Goal: Task Accomplishment & Management: Complete application form

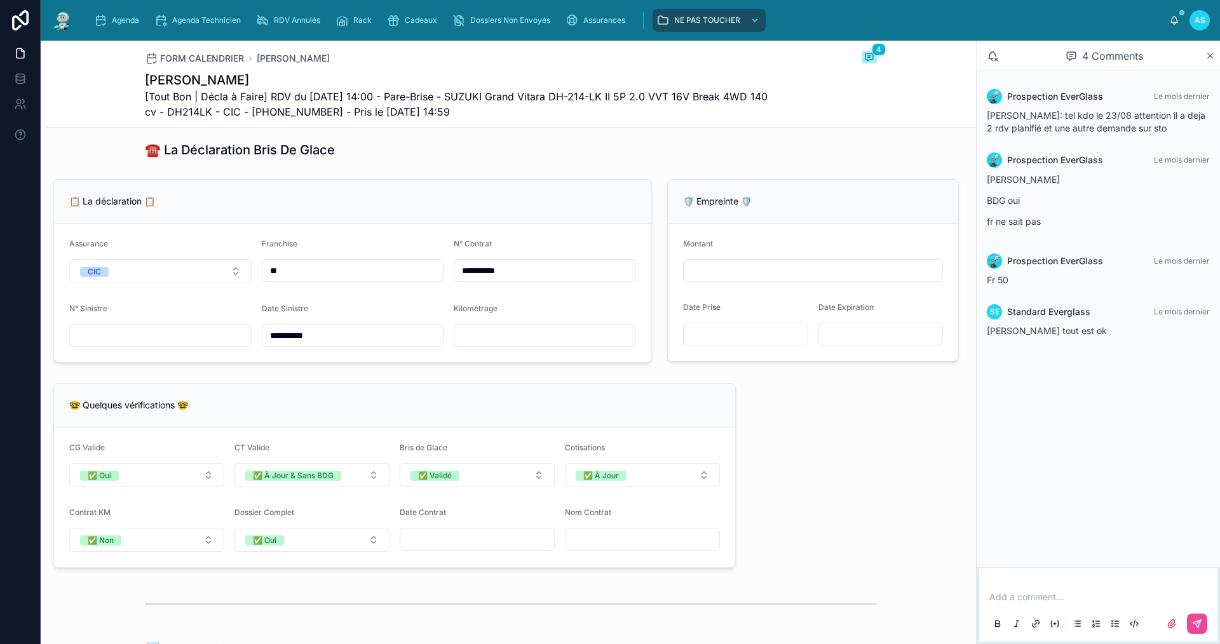
scroll to position [636, 0]
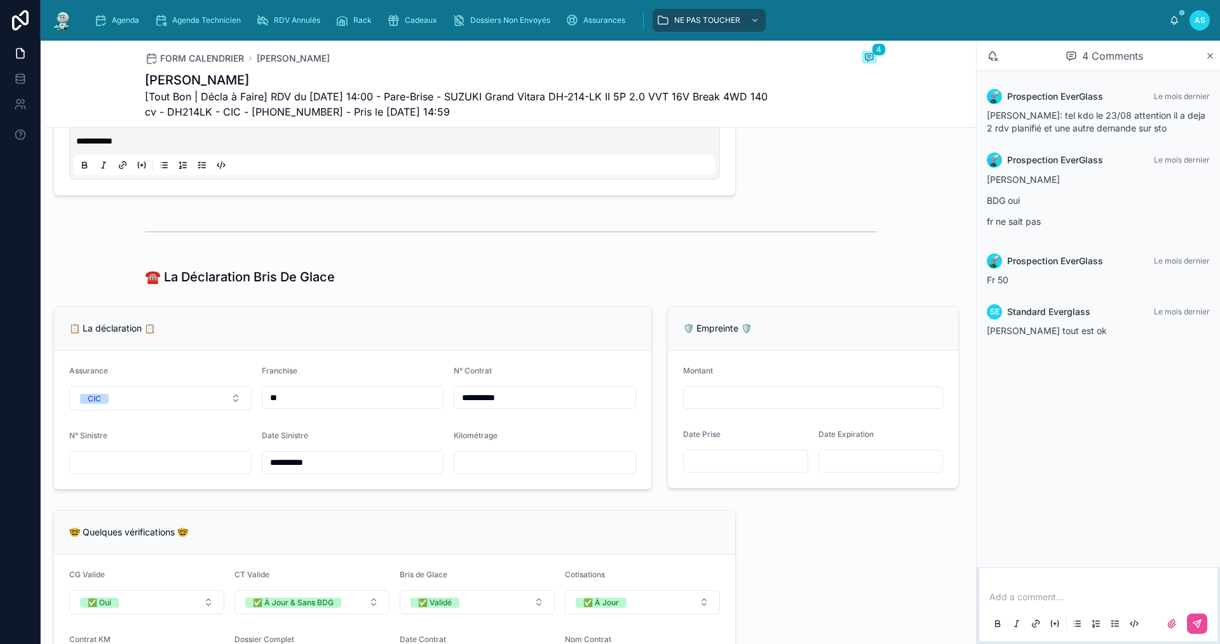
click at [99, 472] on input "text" at bounding box center [160, 463] width 181 height 18
paste input "**********"
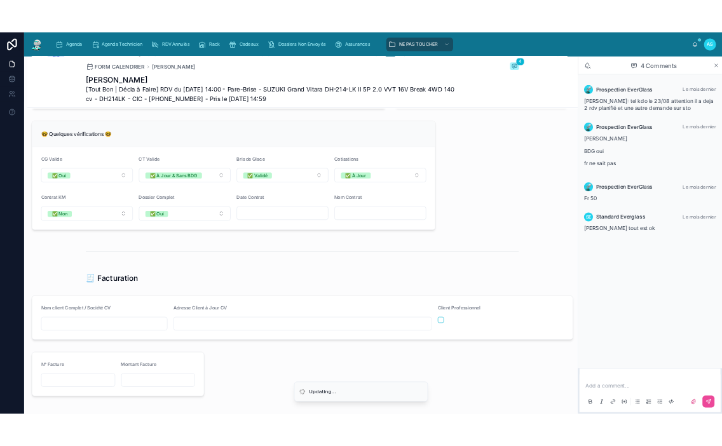
scroll to position [1017, 0]
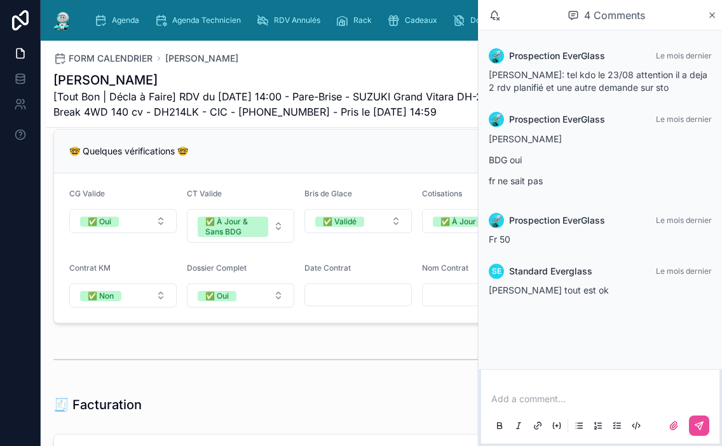
type input "**********"
click at [720, 13] on div "4 Comments" at bounding box center [600, 15] width 243 height 31
click at [714, 15] on icon at bounding box center [712, 15] width 10 height 10
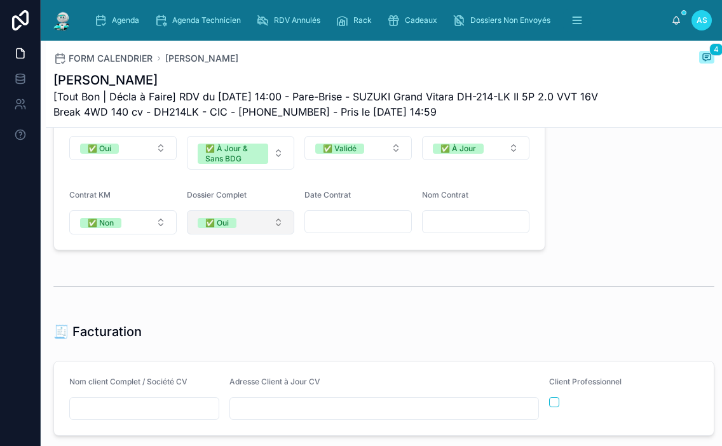
scroll to position [1335, 0]
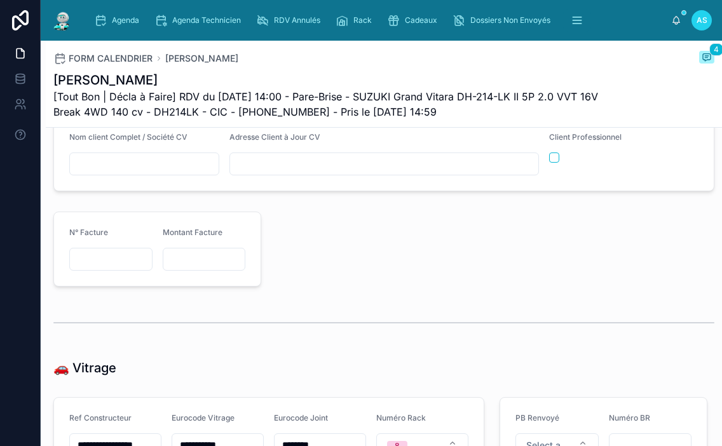
click at [160, 166] on input "text" at bounding box center [144, 164] width 149 height 18
paste input "**********"
type input "**********"
click at [437, 172] on input "text" at bounding box center [384, 164] width 308 height 18
paste input "**********"
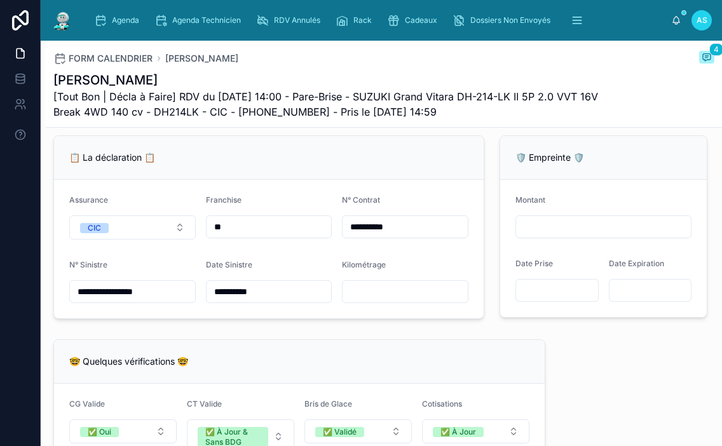
scroll to position [763, 0]
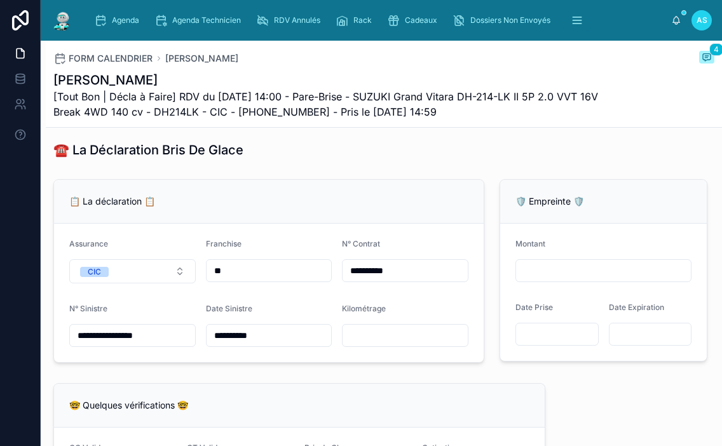
type input "**********"
drag, startPoint x: 554, startPoint y: 395, endPoint x: 479, endPoint y: 273, distance: 143.2
click at [550, 394] on div "**********" at bounding box center [384, 414] width 676 height 2069
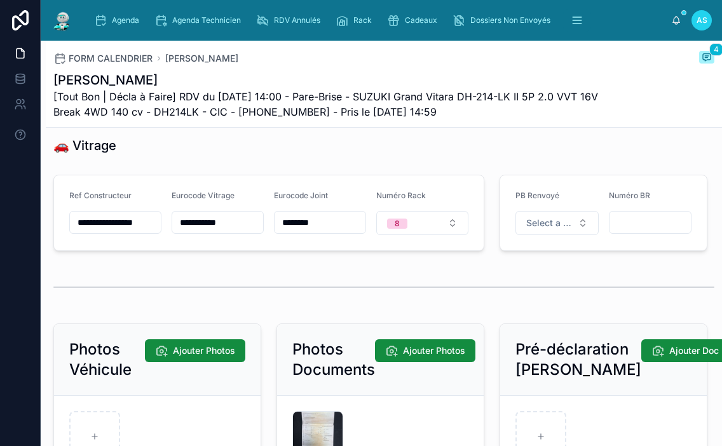
scroll to position [1652, 0]
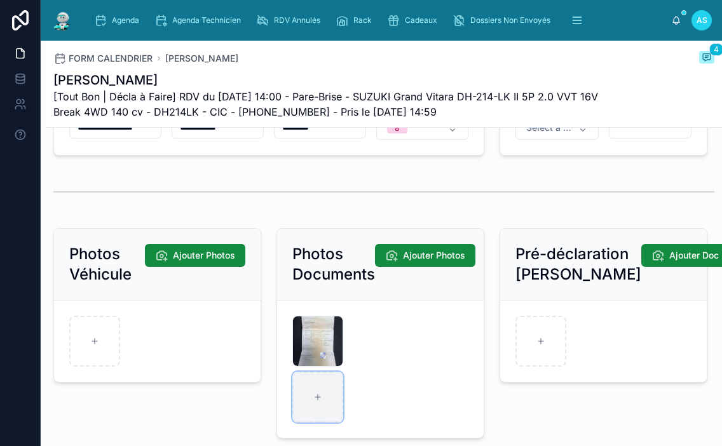
click at [337, 400] on div at bounding box center [317, 397] width 51 height 51
type input "**********"
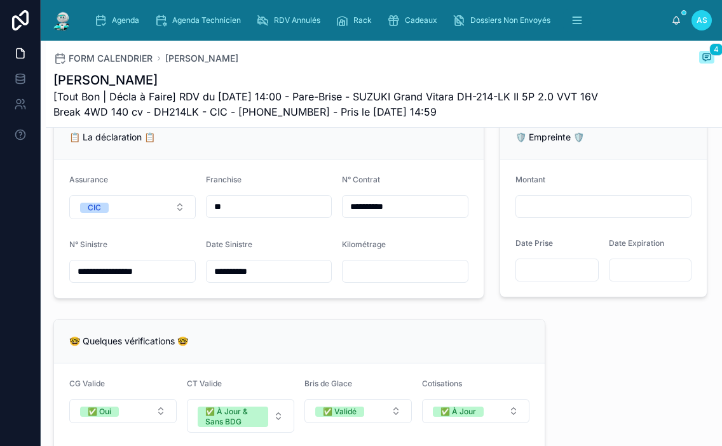
scroll to position [826, 0]
click at [352, 281] on input "text" at bounding box center [405, 272] width 125 height 18
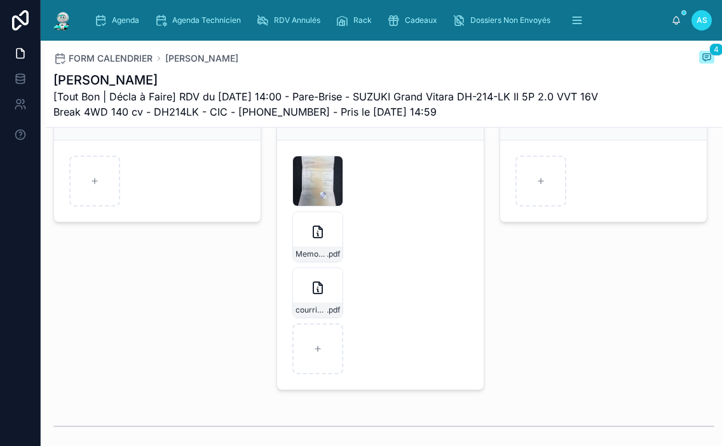
scroll to position [1716, 0]
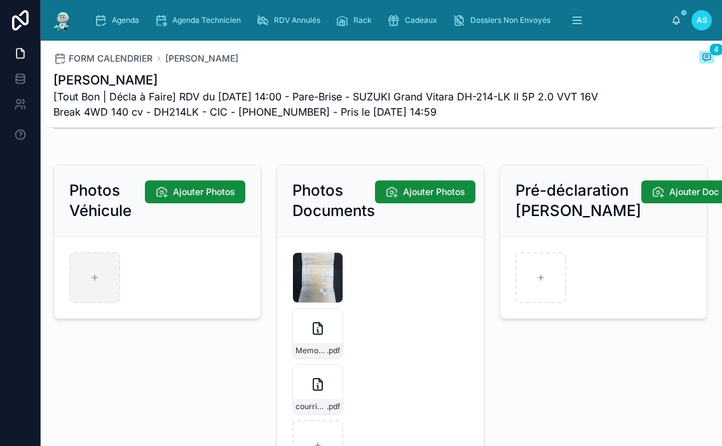
type input "******"
click at [117, 285] on div at bounding box center [94, 277] width 51 height 51
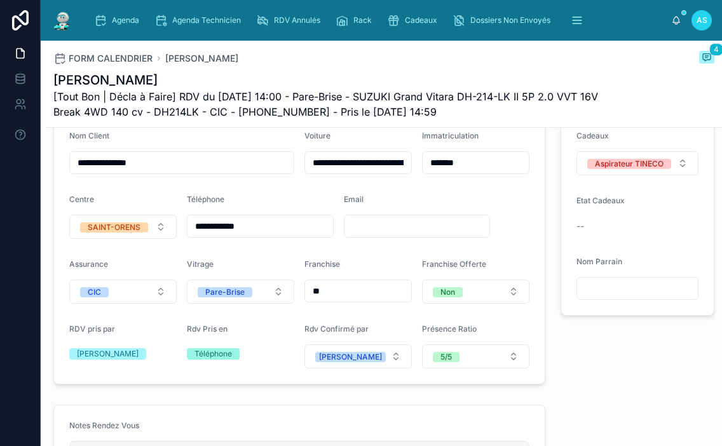
scroll to position [318, 0]
click at [108, 15] on div "Agenda" at bounding box center [119, 20] width 50 height 20
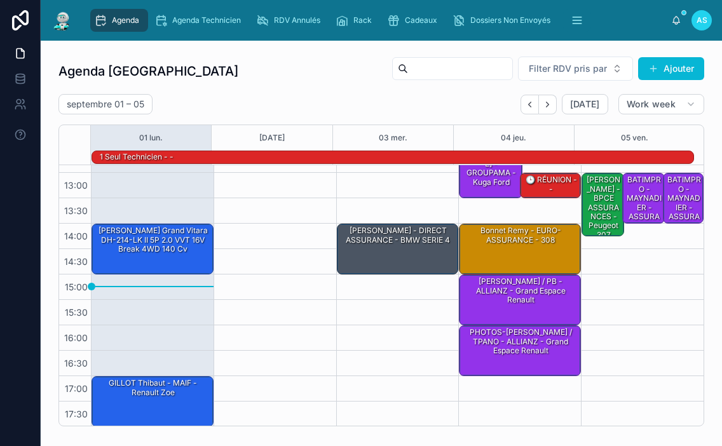
scroll to position [197, 0]
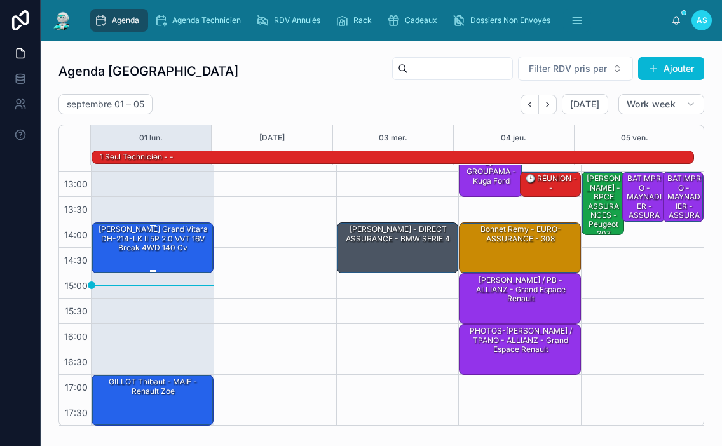
click at [173, 250] on div "[PERSON_NAME] Grand Vitara DH-214-LK II 5P 2.0 VVT 16V Break 4WD 140 cv" at bounding box center [153, 239] width 118 height 30
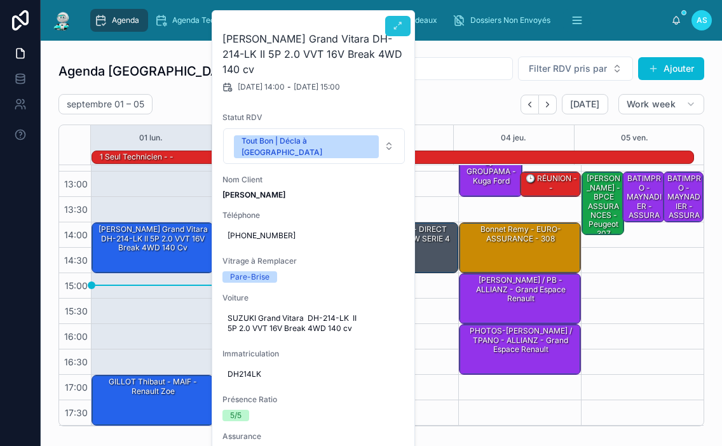
click at [397, 27] on icon at bounding box center [398, 26] width 10 height 10
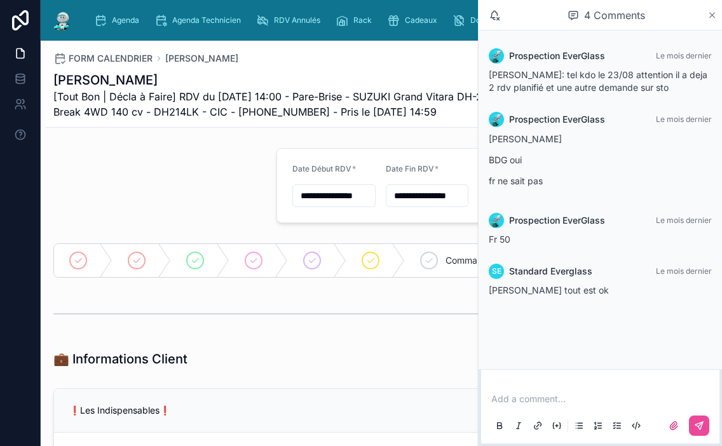
click at [710, 18] on icon at bounding box center [712, 15] width 10 height 10
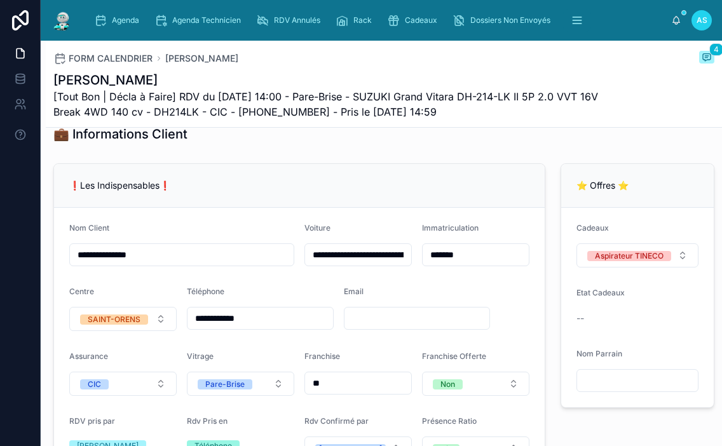
scroll to position [318, 0]
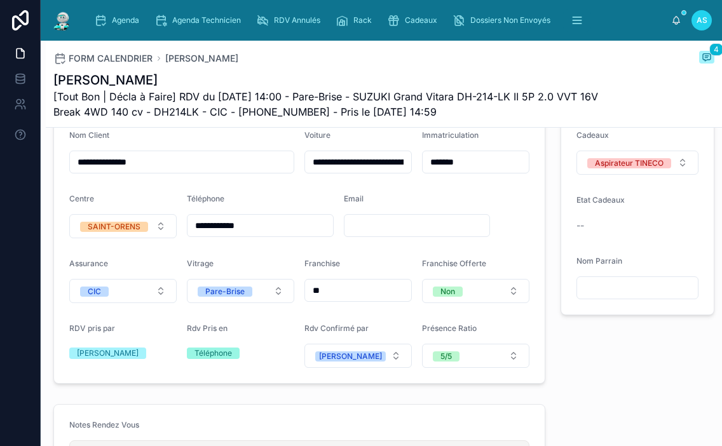
click at [366, 232] on input "text" at bounding box center [417, 226] width 146 height 18
paste input "**********"
type input "**********"
click at [110, 25] on div "Agenda" at bounding box center [119, 20] width 50 height 20
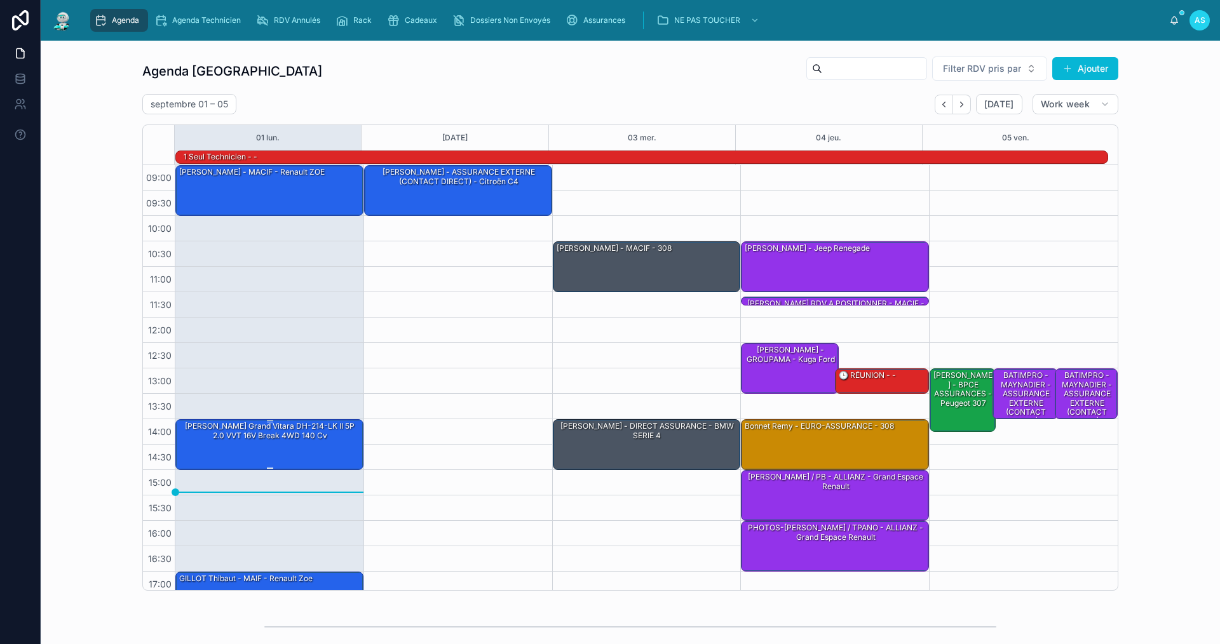
click at [248, 444] on div "[PERSON_NAME] Grand Vitara DH-214-LK II 5P 2.0 VVT 16V Break 4WD 140 cv" at bounding box center [270, 444] width 184 height 48
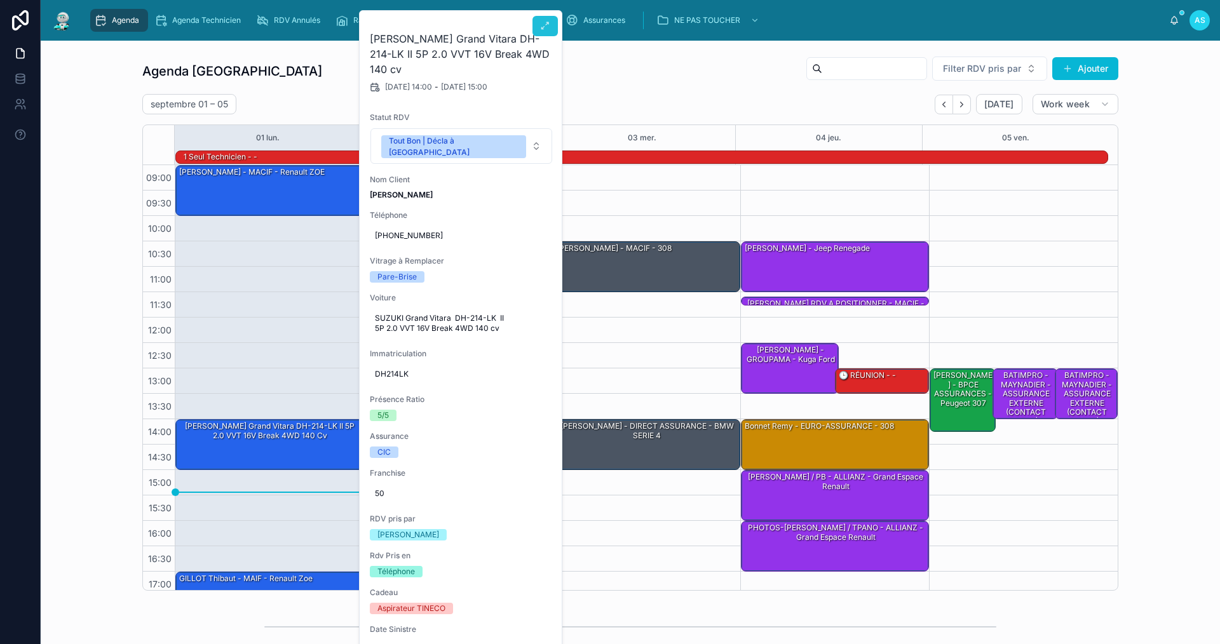
click at [537, 24] on button at bounding box center [545, 26] width 25 height 20
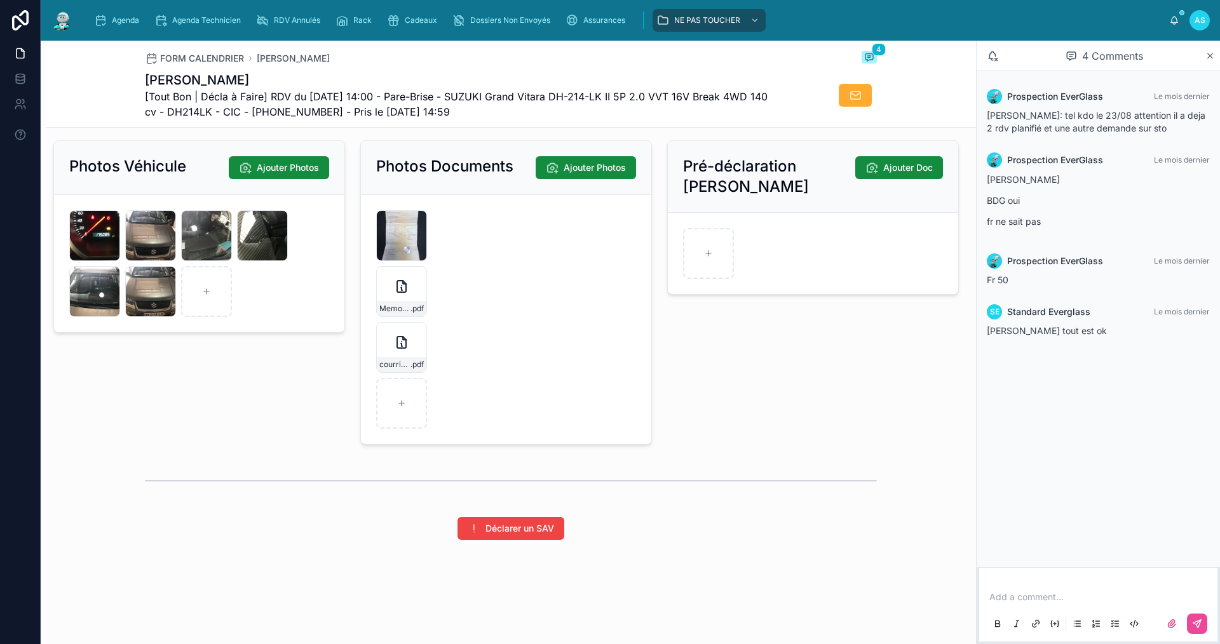
scroll to position [1743, 0]
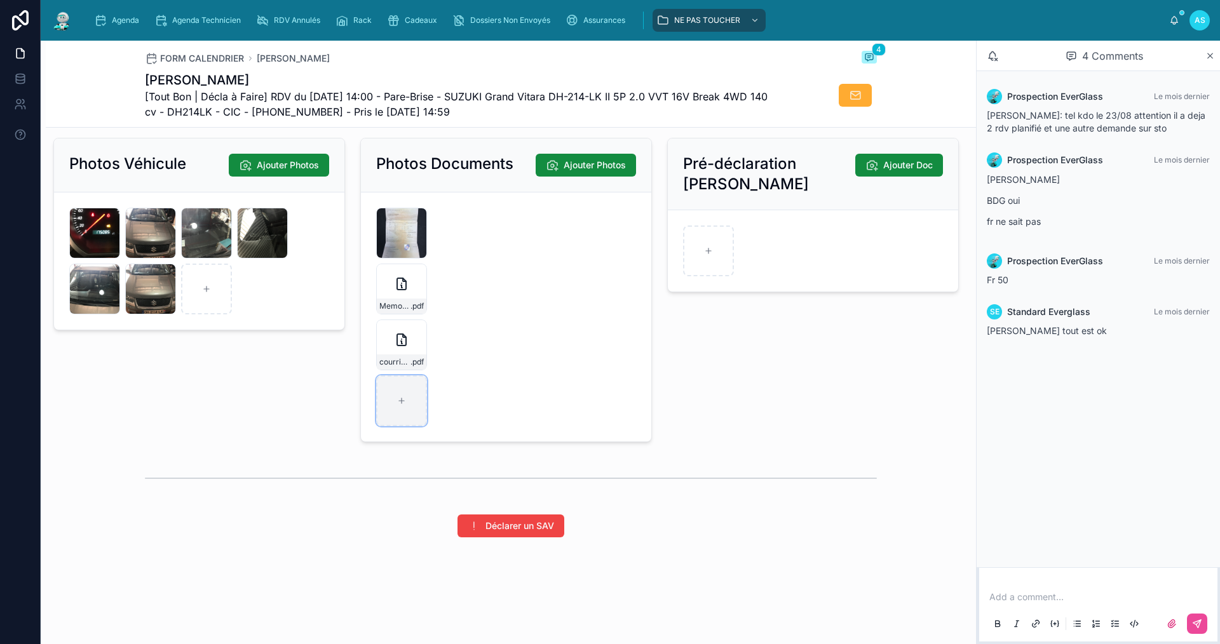
click at [396, 394] on div at bounding box center [401, 401] width 51 height 51
type input "**********"
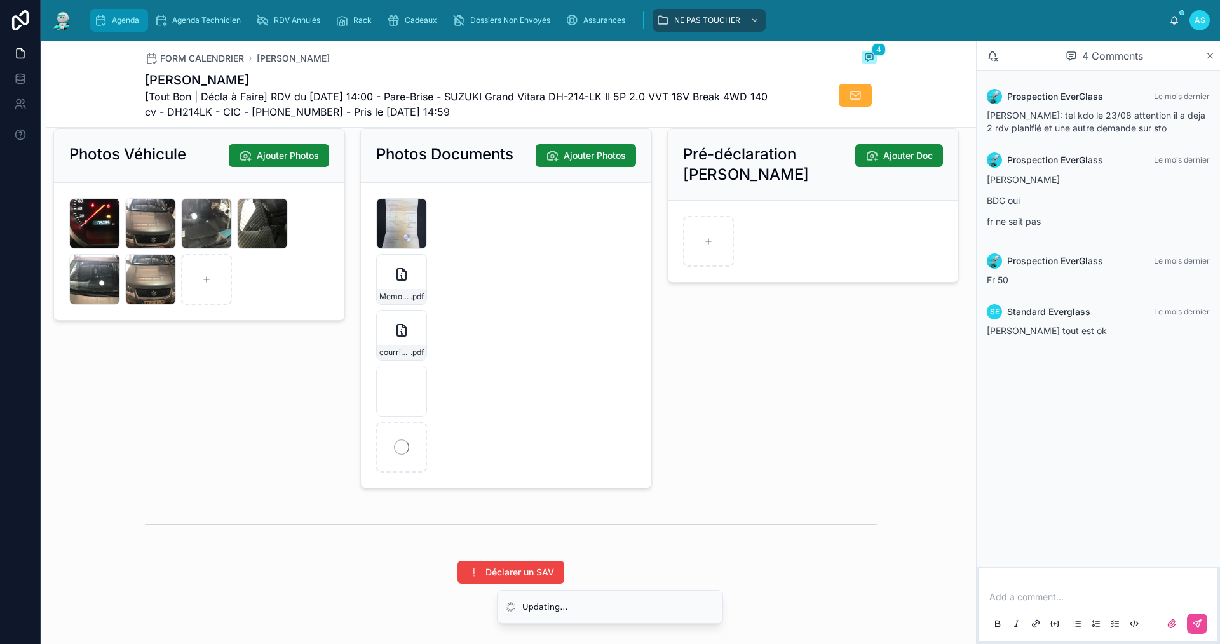
click at [121, 15] on span "Agenda" at bounding box center [125, 20] width 27 height 10
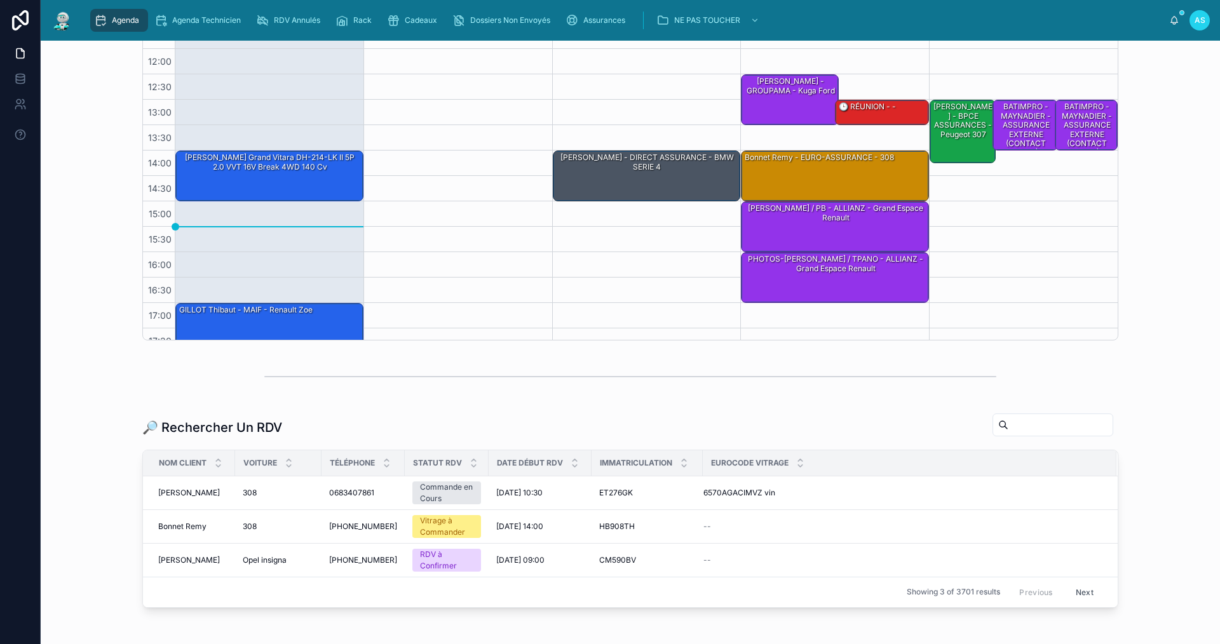
scroll to position [254, 0]
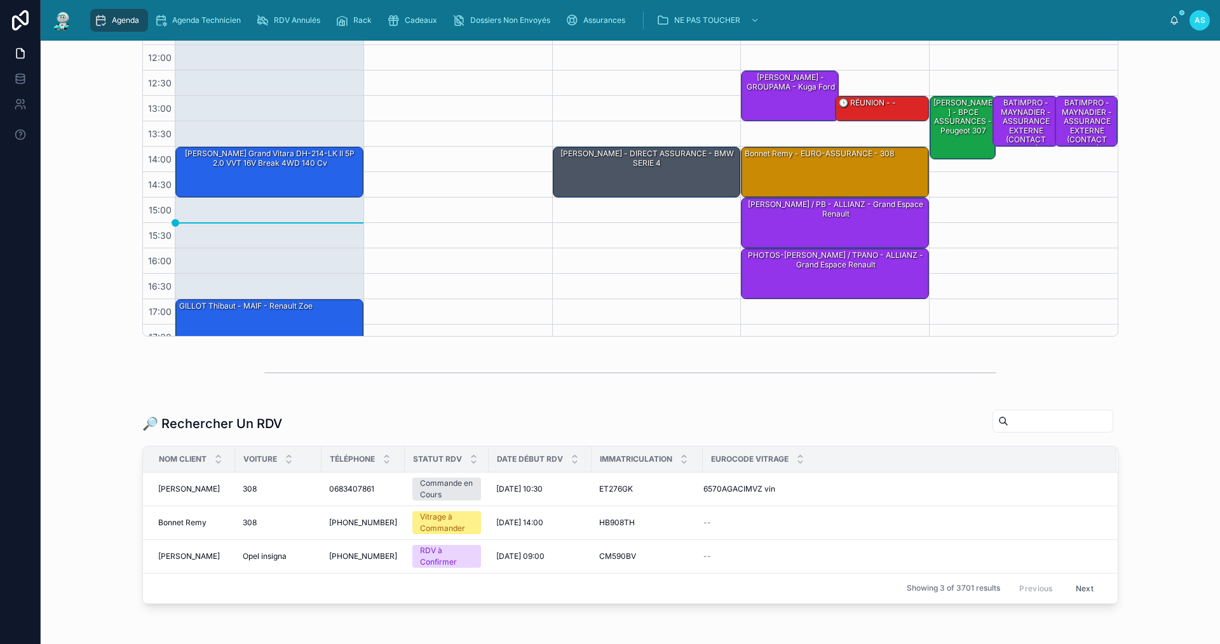
click at [1029, 416] on input "text" at bounding box center [1061, 421] width 104 height 18
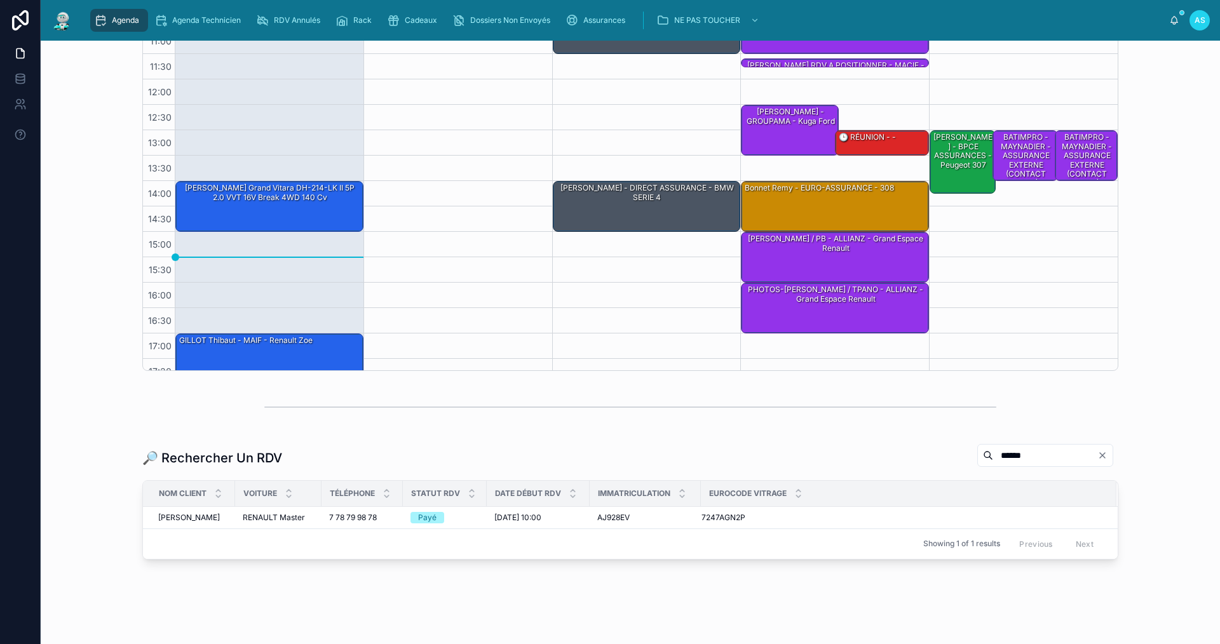
scroll to position [242, 0]
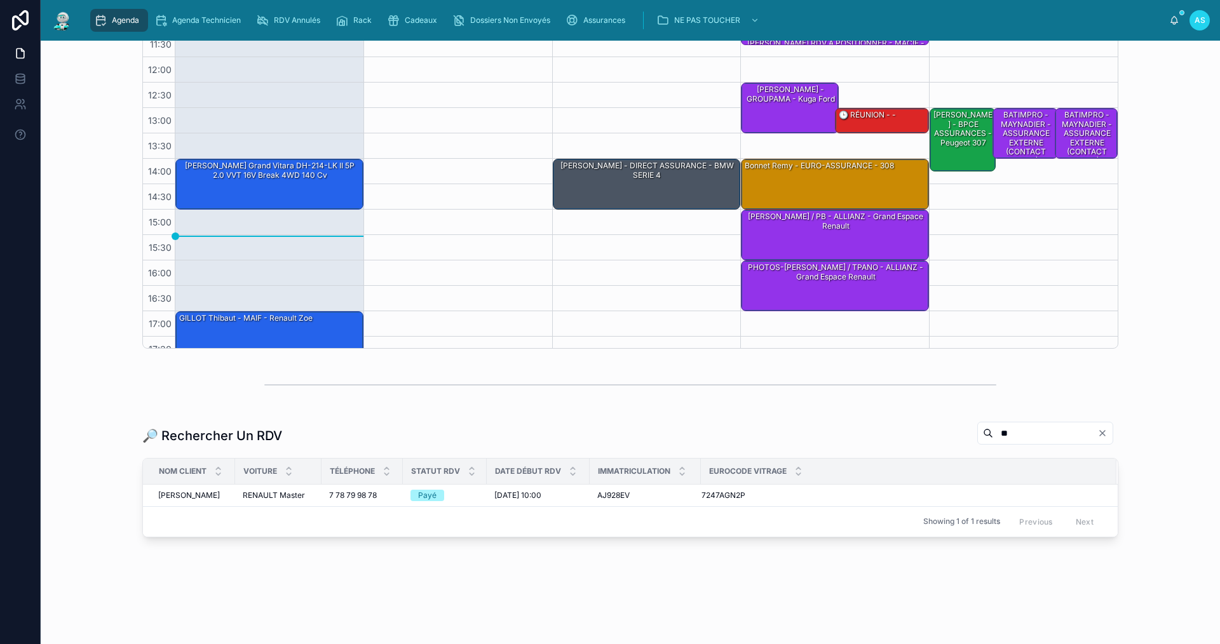
type input "*"
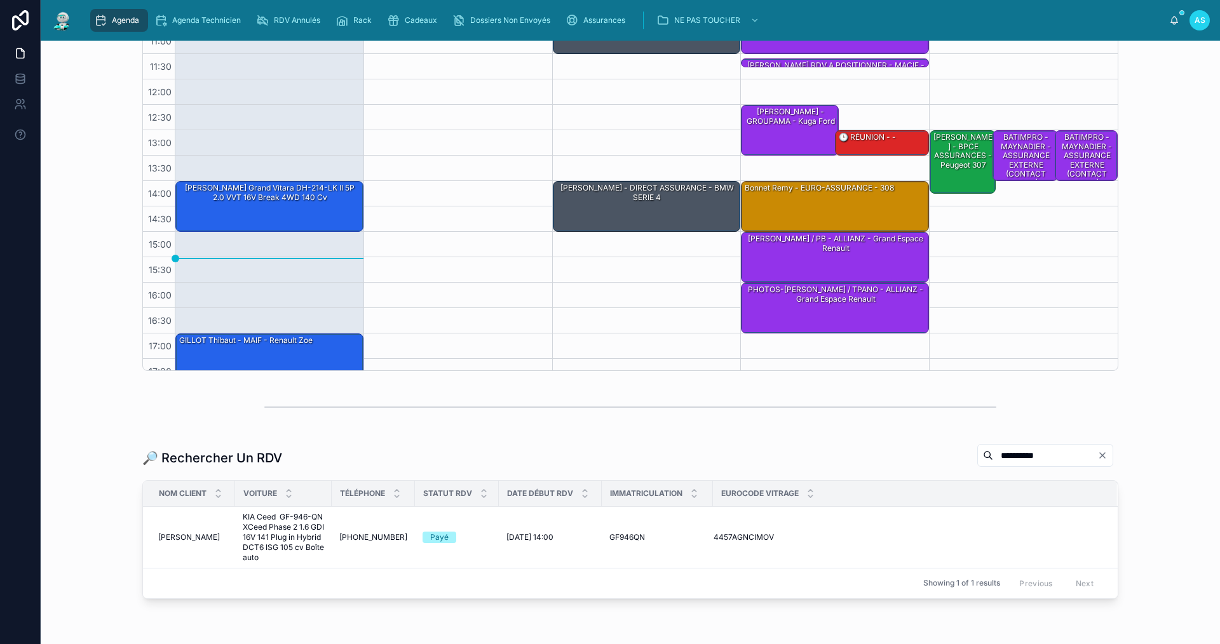
scroll to position [254, 0]
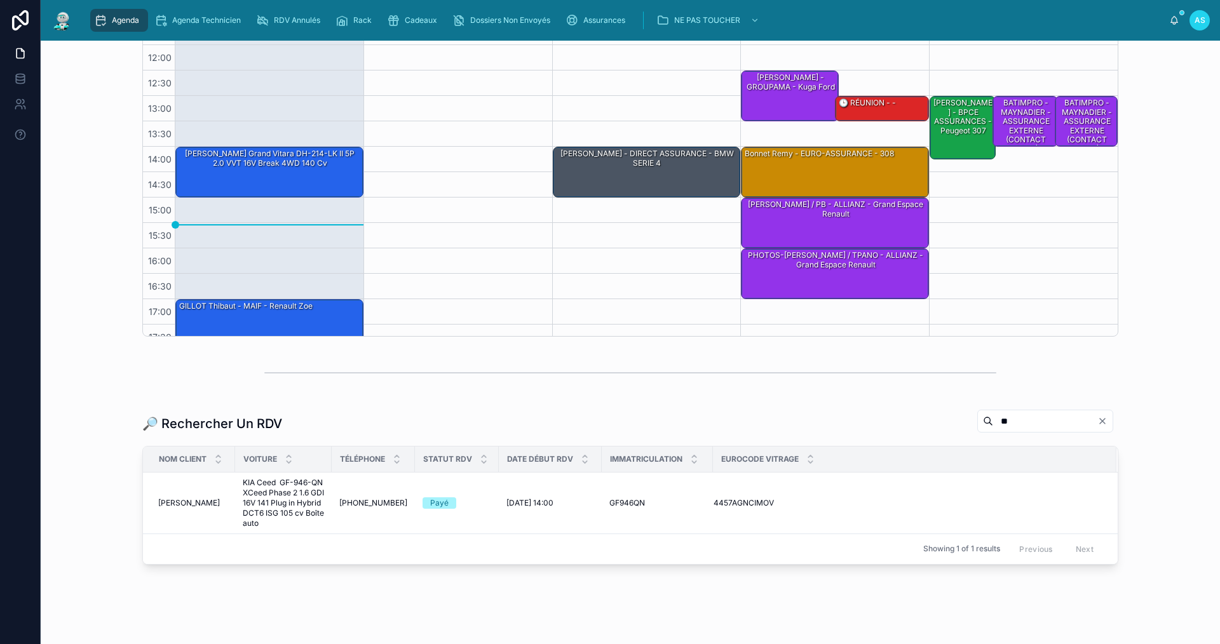
type input "*"
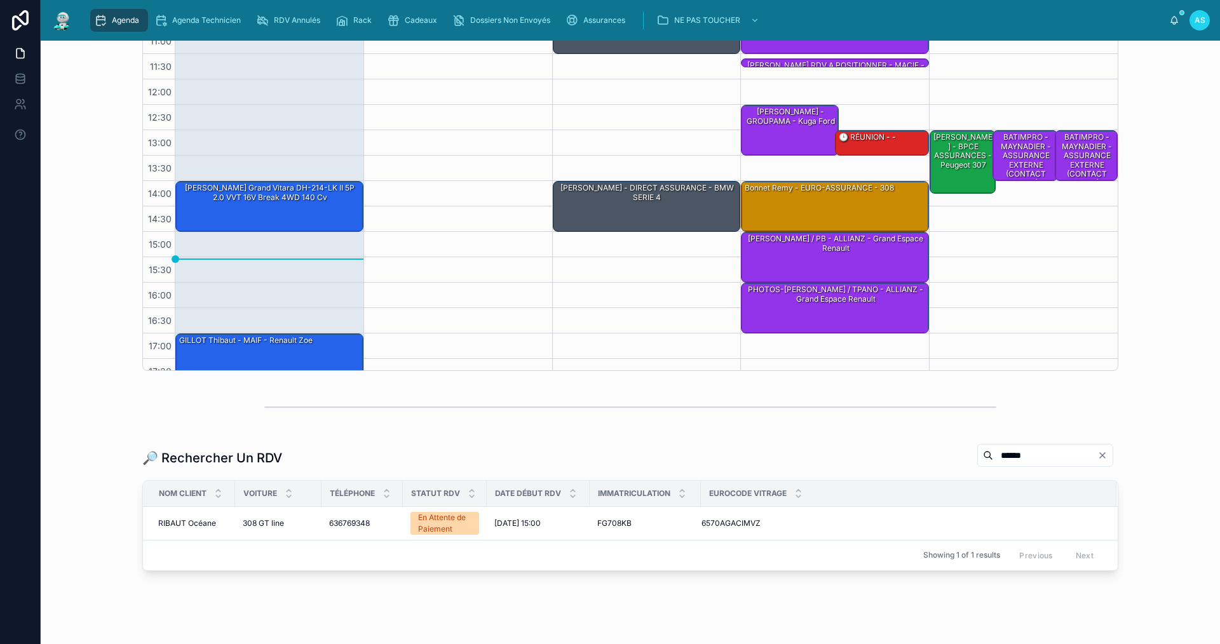
scroll to position [254, 0]
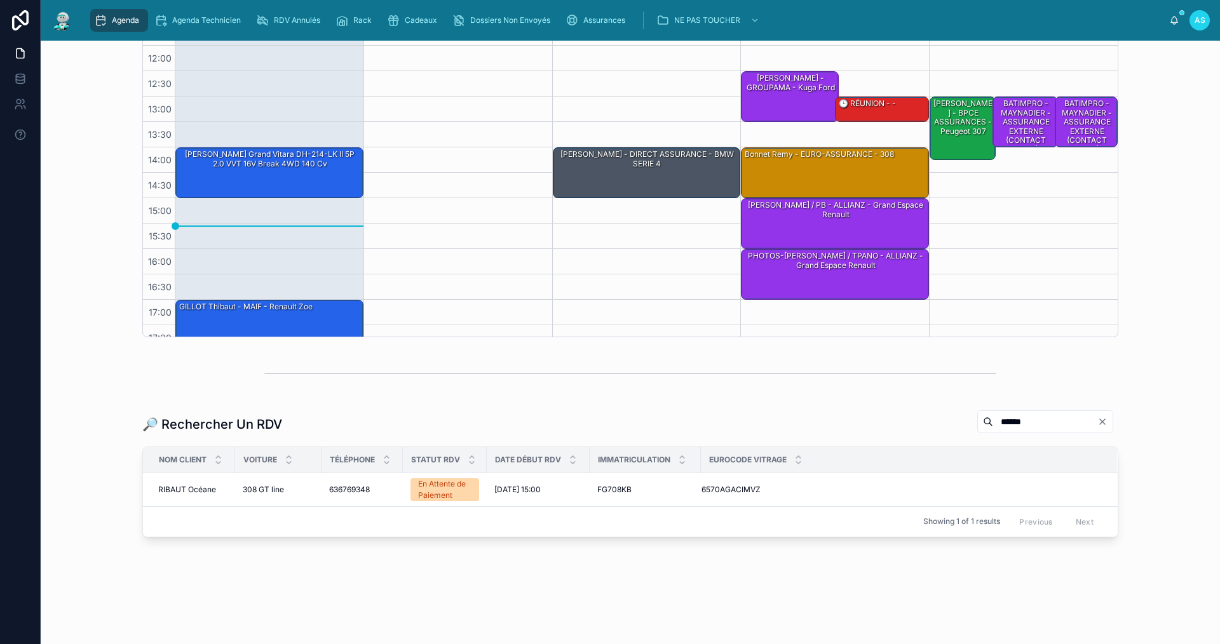
drag, startPoint x: 1007, startPoint y: 424, endPoint x: 765, endPoint y: 452, distance: 244.4
click at [772, 449] on div "🔎 Rechercher Un RDV ****** Nom Client Voiture Téléphone Statut RDV Date Début R…" at bounding box center [630, 474] width 976 height 128
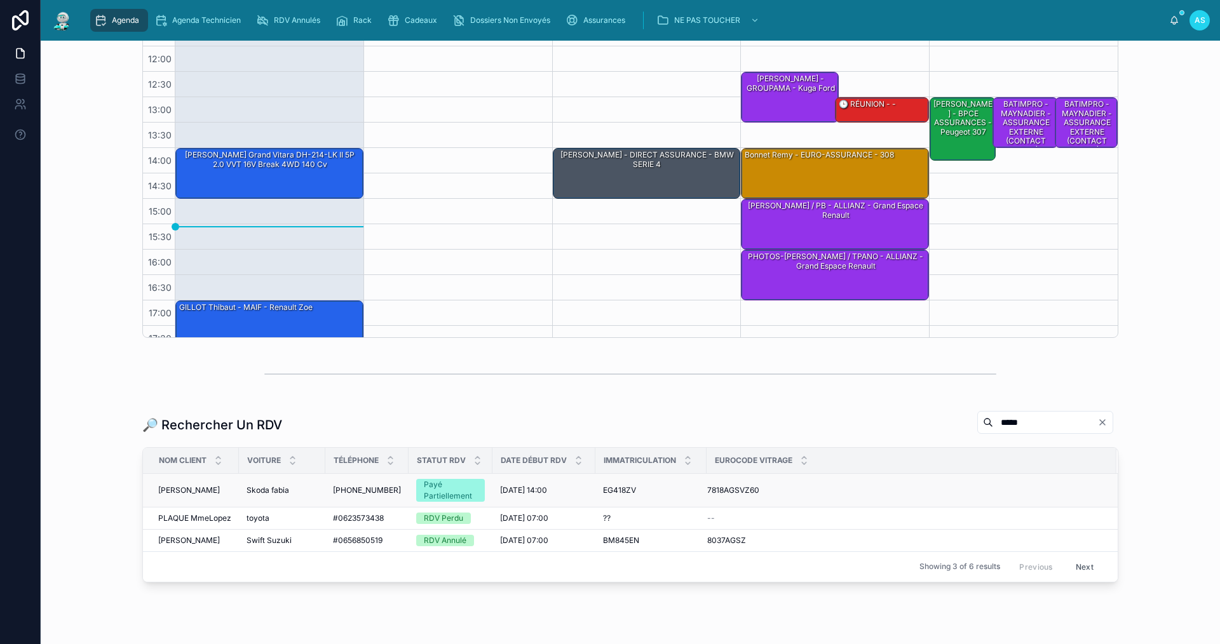
scroll to position [254, 0]
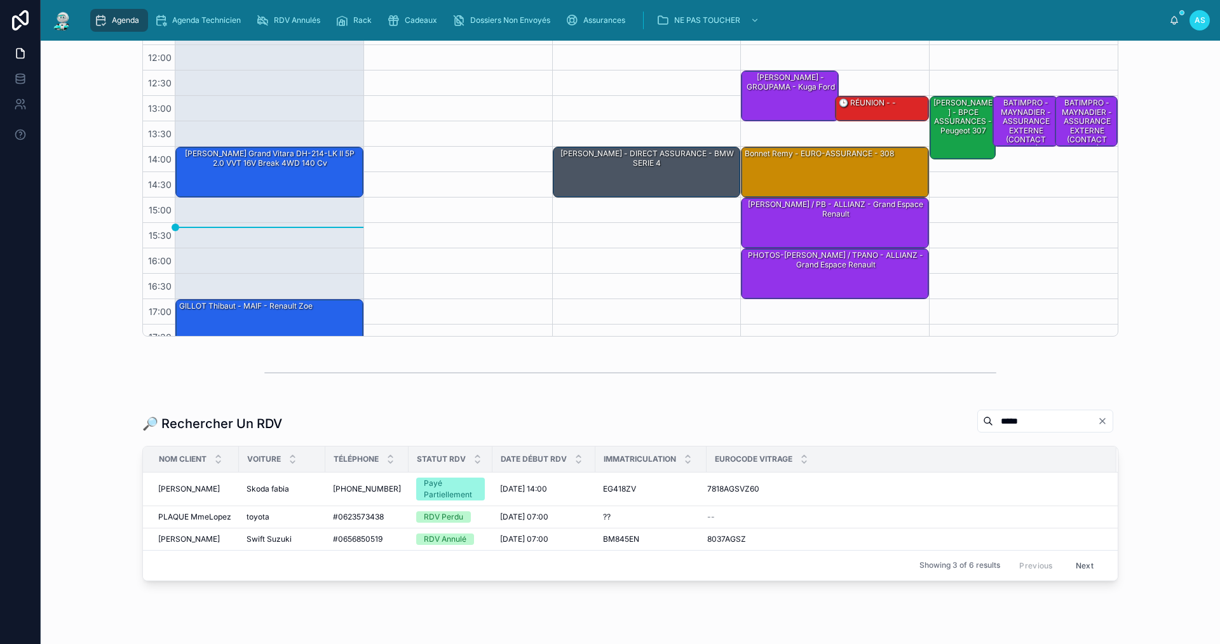
drag, startPoint x: 1018, startPoint y: 417, endPoint x: 839, endPoint y: 421, distance: 179.3
click at [839, 421] on div "🔎 Rechercher Un RDV *****" at bounding box center [630, 423] width 976 height 29
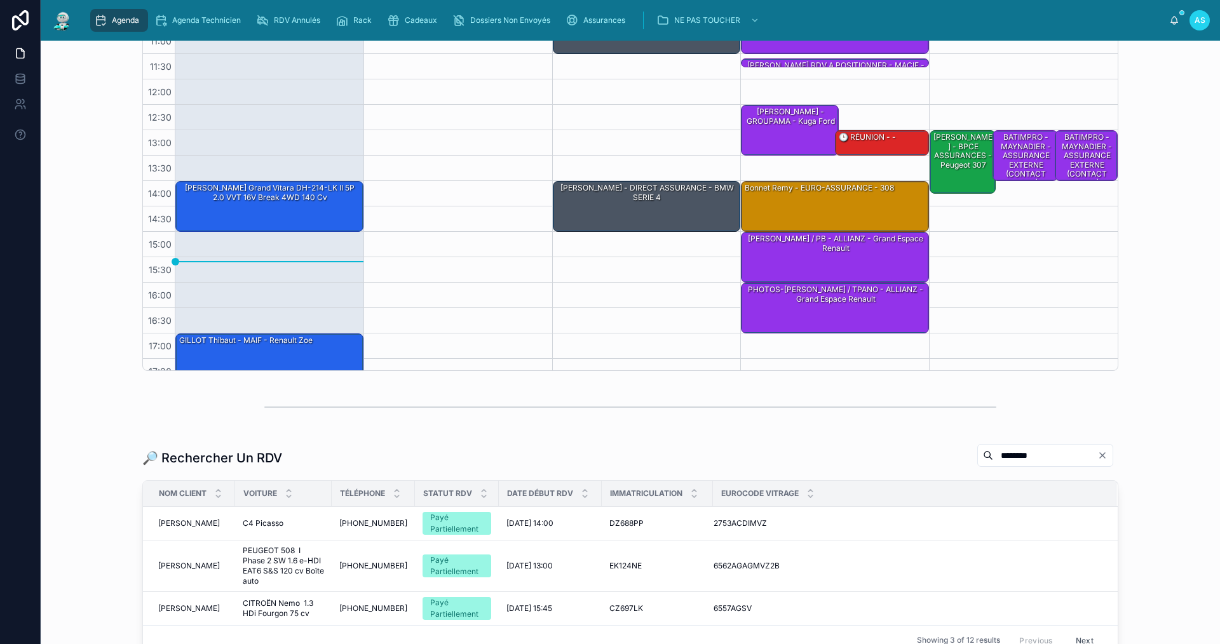
scroll to position [254, 0]
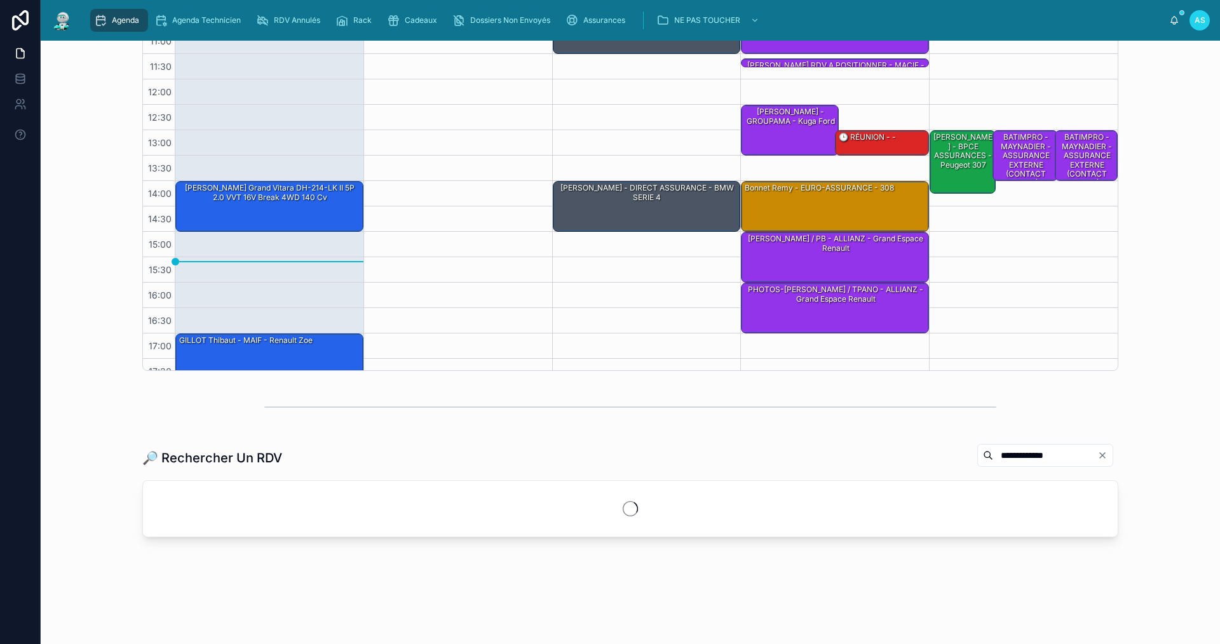
scroll to position [254, 0]
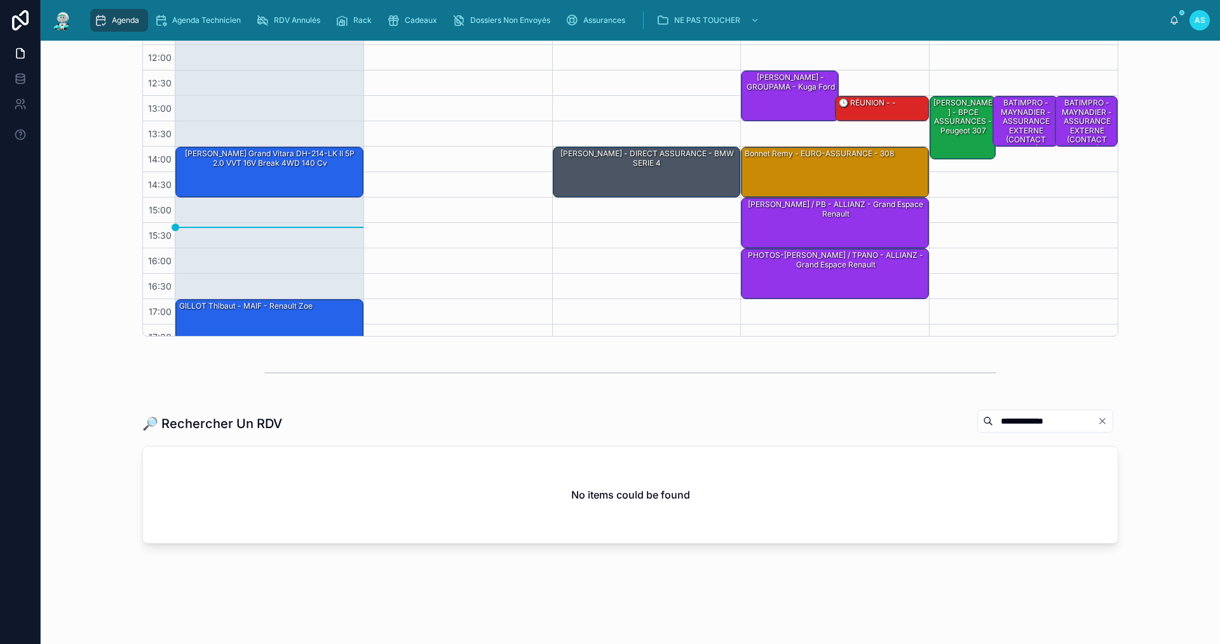
drag, startPoint x: 1008, startPoint y: 421, endPoint x: 841, endPoint y: 420, distance: 166.5
click at [843, 420] on div "**********" at bounding box center [630, 423] width 976 height 29
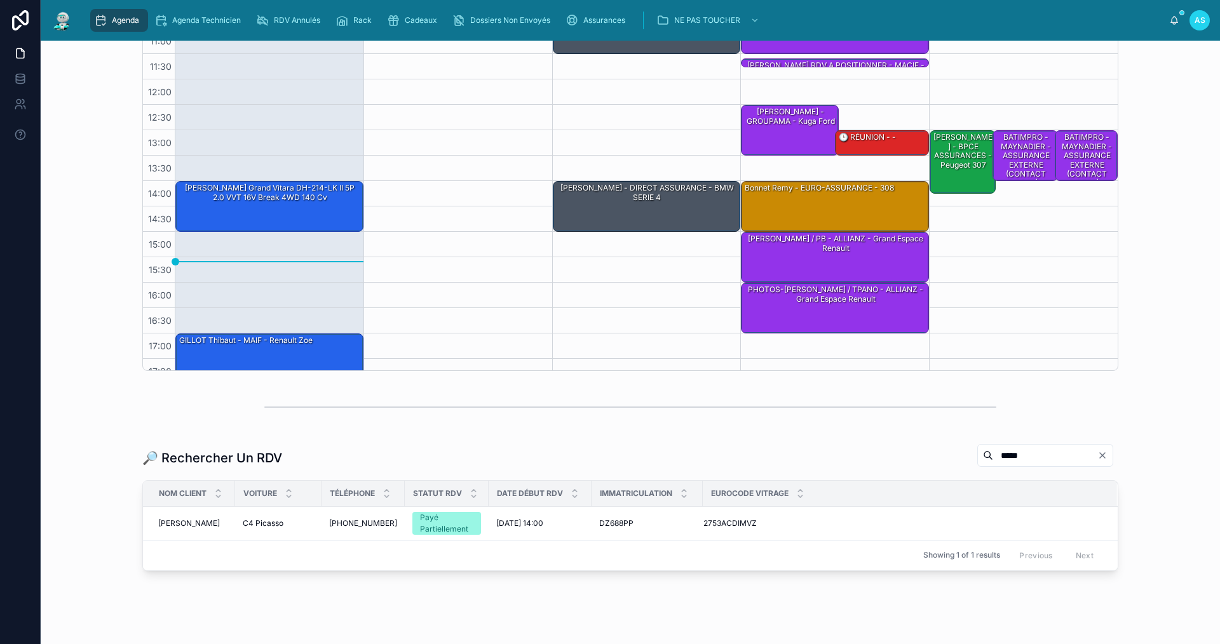
scroll to position [254, 0]
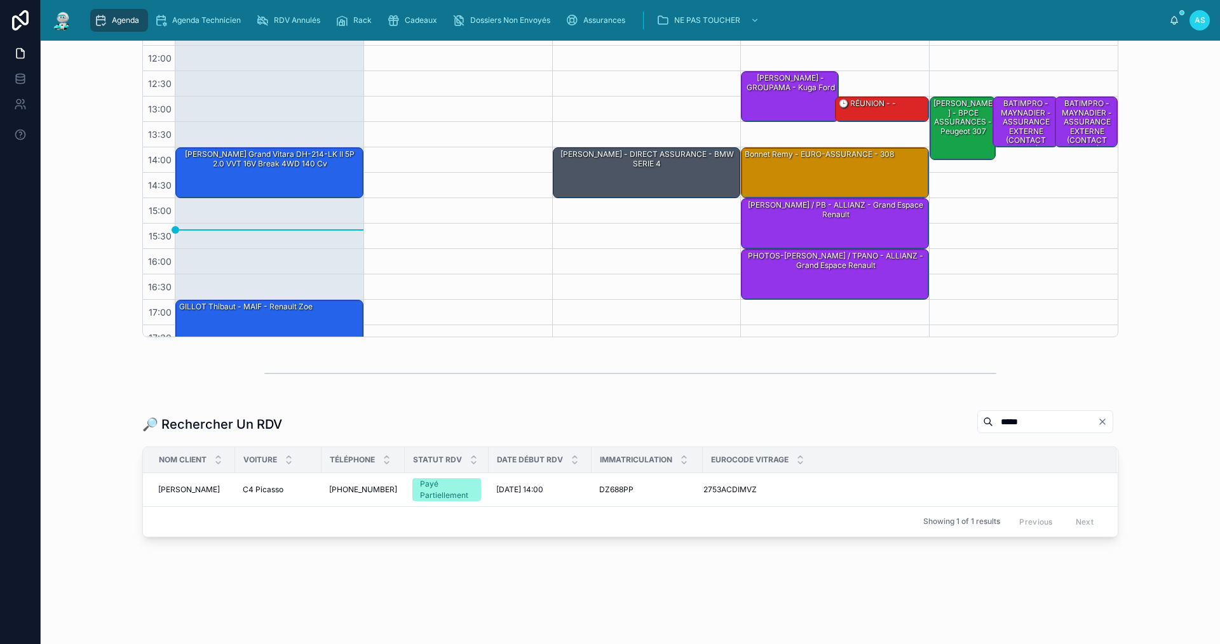
drag, startPoint x: 912, startPoint y: 423, endPoint x: 835, endPoint y: 426, distance: 77.0
click at [837, 425] on div "🔎 Rechercher Un RDV *****" at bounding box center [630, 424] width 976 height 29
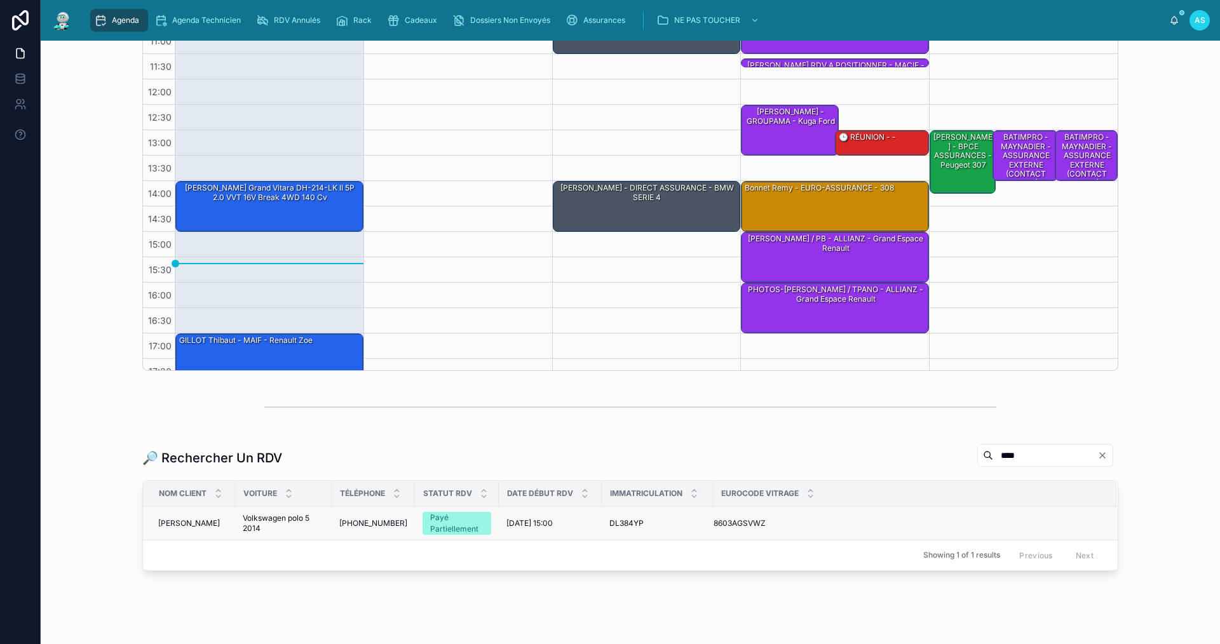
scroll to position [254, 0]
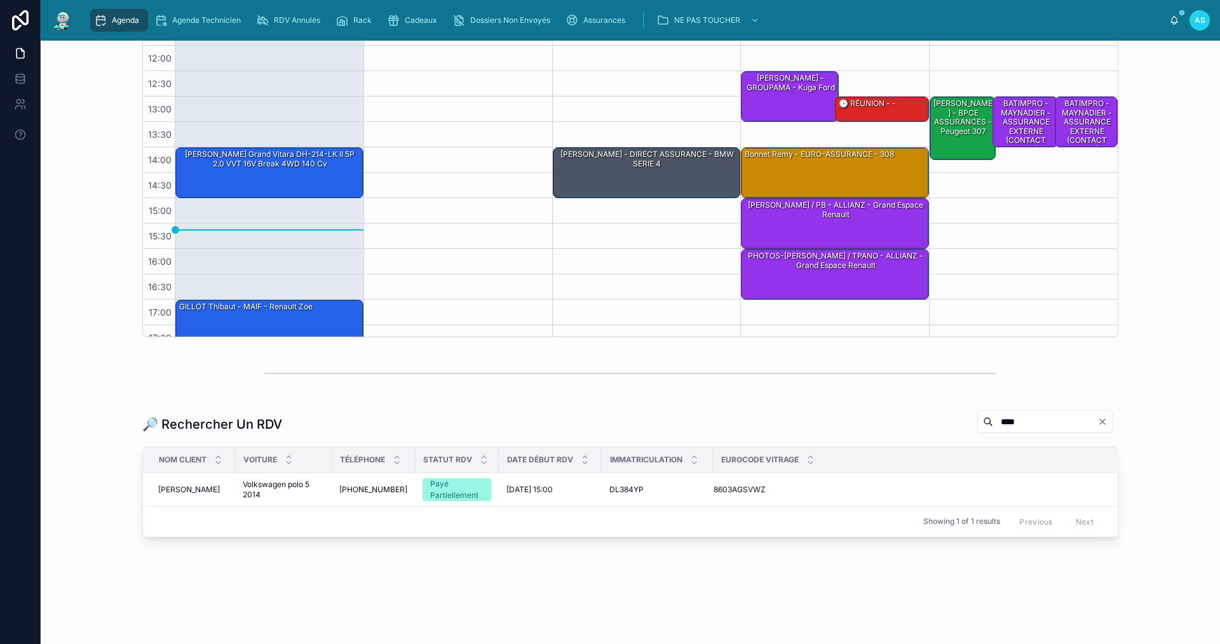
drag, startPoint x: 1006, startPoint y: 424, endPoint x: 894, endPoint y: 423, distance: 112.5
click at [895, 421] on div "🔎 Rechercher Un RDV ****" at bounding box center [630, 424] width 976 height 29
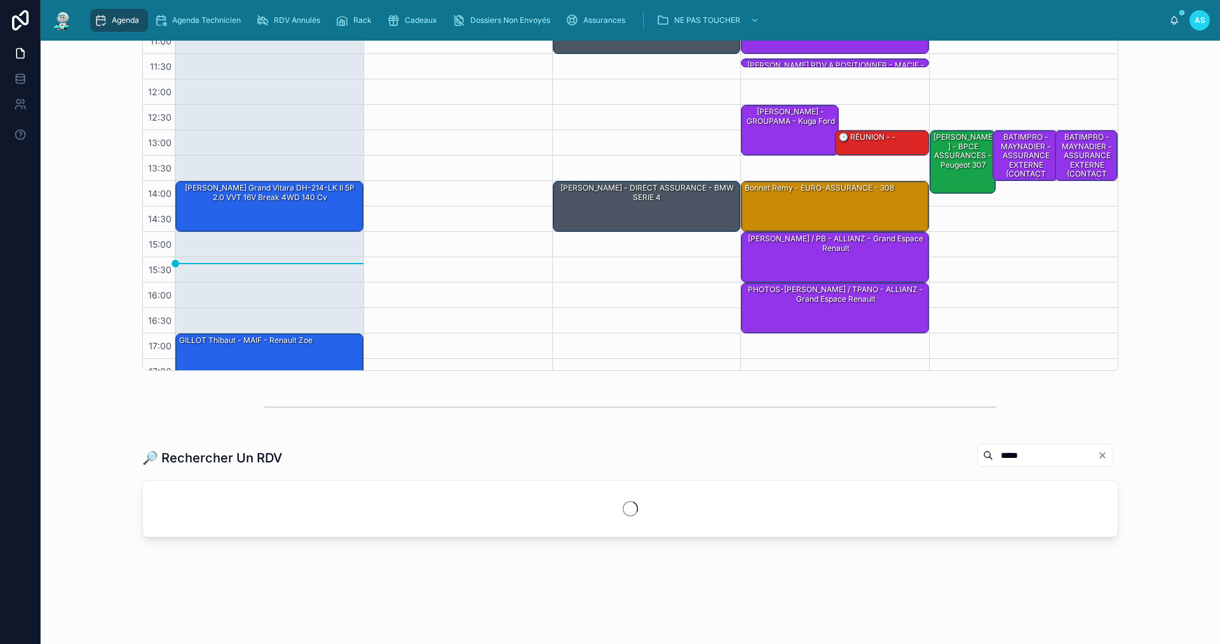
scroll to position [220, 0]
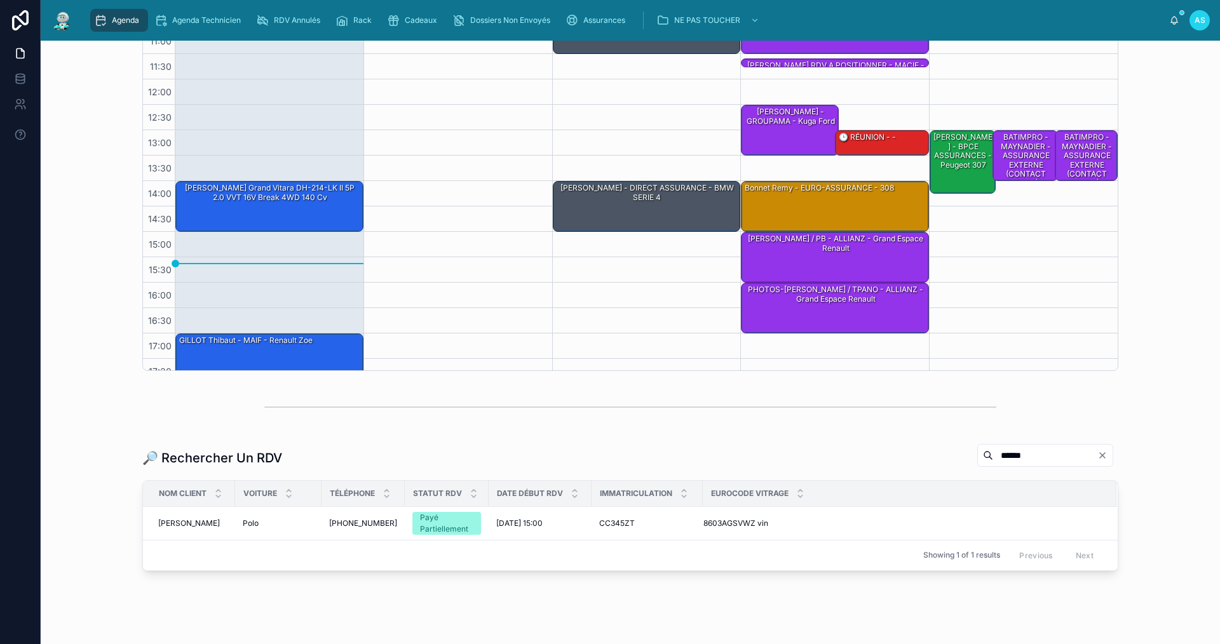
scroll to position [254, 0]
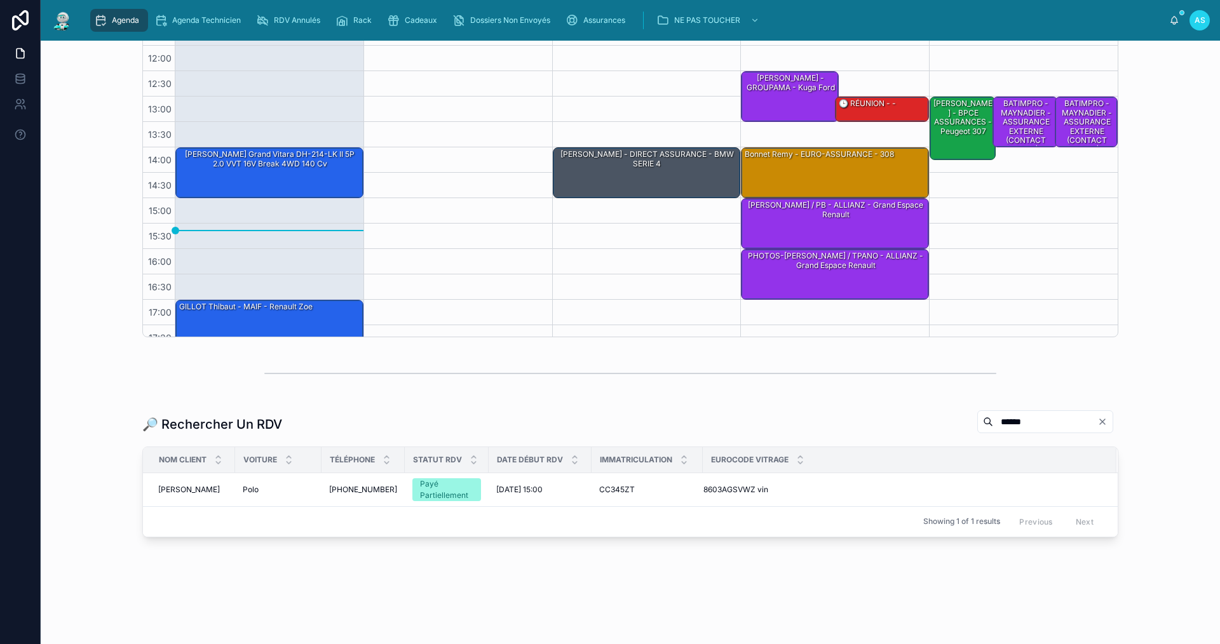
drag, startPoint x: 1019, startPoint y: 427, endPoint x: 847, endPoint y: 432, distance: 171.7
click at [847, 432] on div "🔎 Rechercher Un RDV ******" at bounding box center [630, 424] width 976 height 29
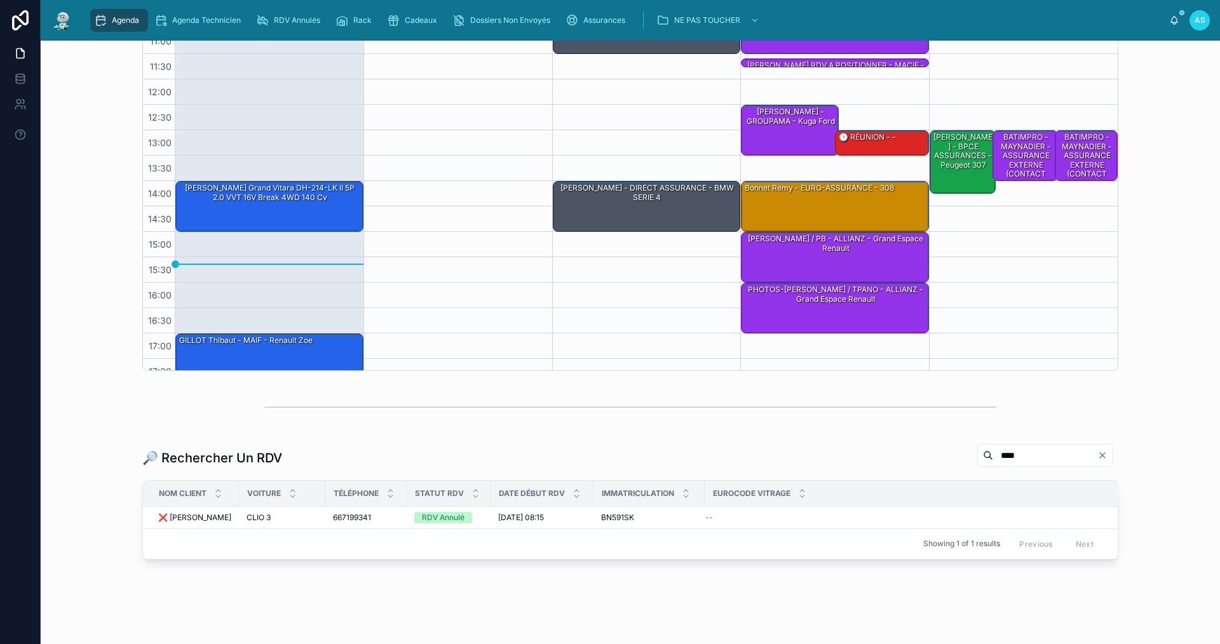
scroll to position [242, 0]
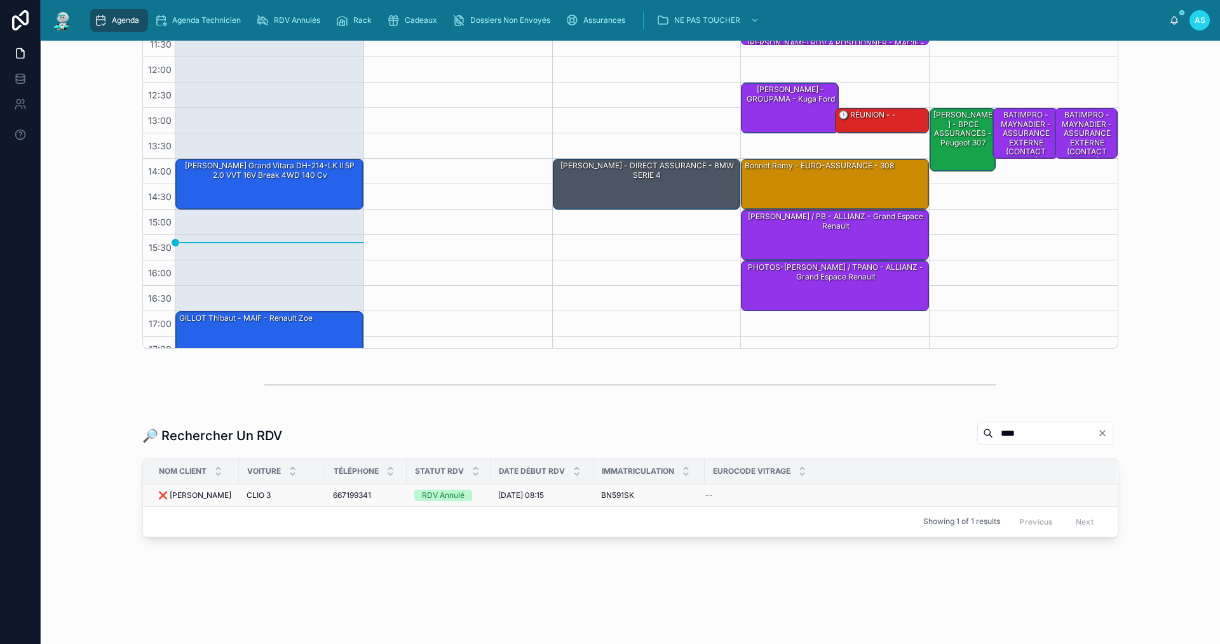
drag, startPoint x: 1007, startPoint y: 431, endPoint x: 852, endPoint y: 488, distance: 165.3
click at [857, 445] on div "🔎 Rechercher Un RDV ****" at bounding box center [630, 435] width 976 height 29
type input "****"
click at [514, 596] on div "Agenda Saint-Orens Filter RDV pris par Ajouter [DATE] – [DATE] [DATE] Work week…" at bounding box center [631, 212] width 1180 height 826
click at [371, 583] on div "Agenda Saint-Orens Filter RDV pris par Ajouter [DATE] – [DATE] [DATE] Work week…" at bounding box center [631, 212] width 1180 height 826
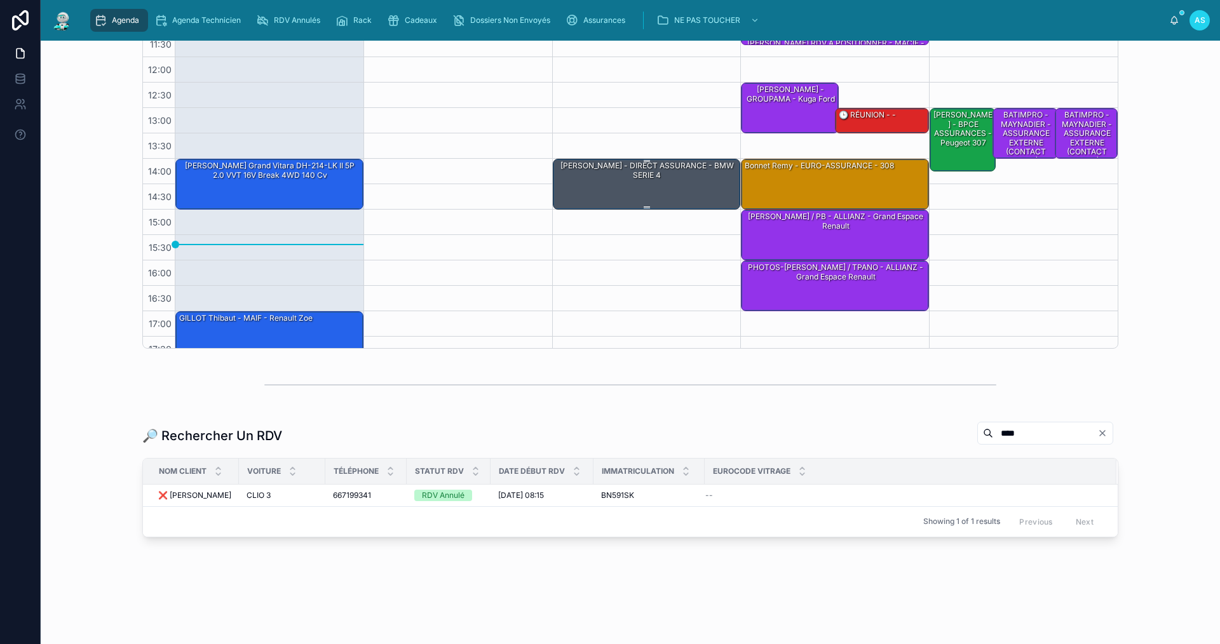
click at [683, 189] on div "[PERSON_NAME] - DIRECT ASSURANCE - BMW SERIE 4" at bounding box center [647, 184] width 184 height 48
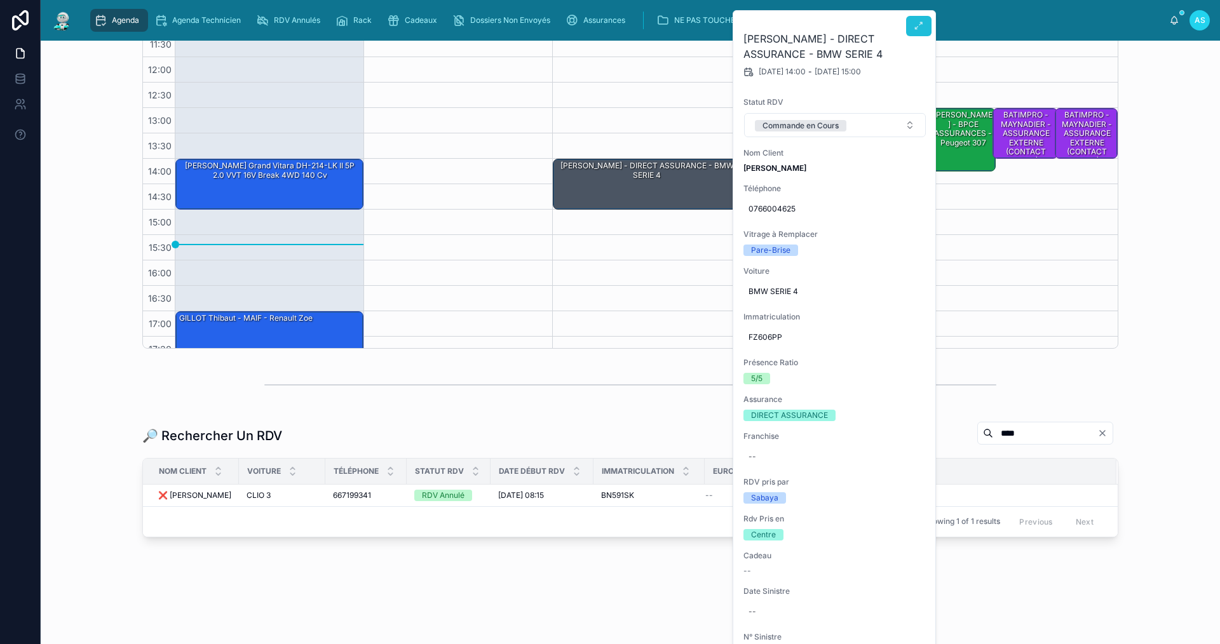
click at [920, 26] on icon at bounding box center [919, 26] width 10 height 10
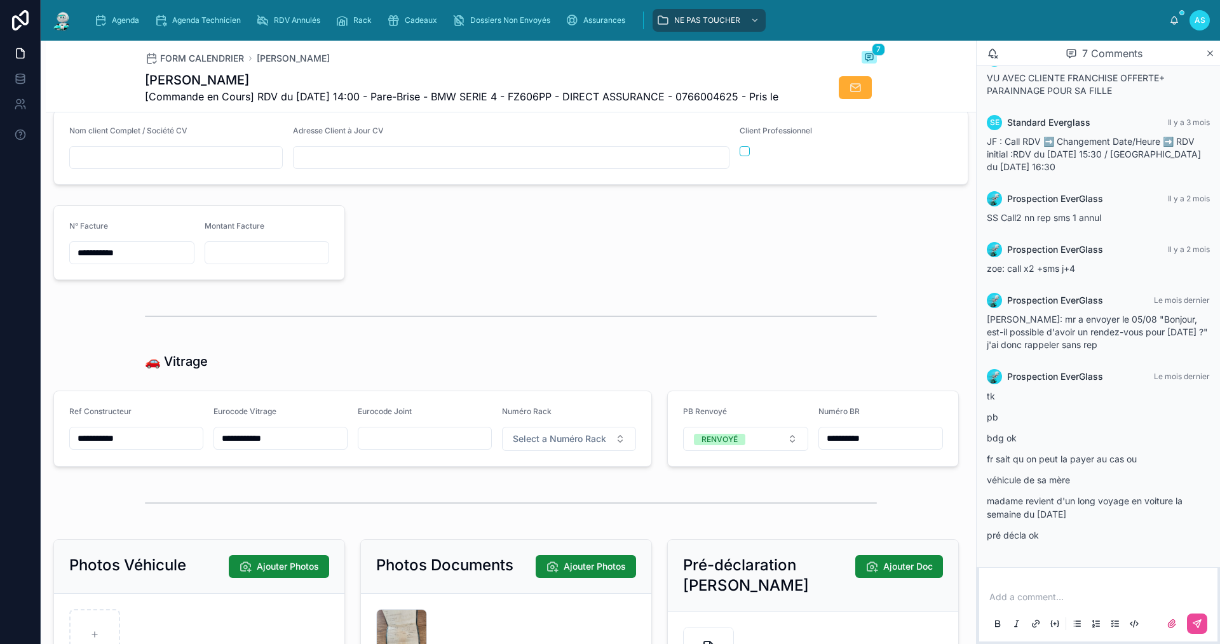
scroll to position [1298, 0]
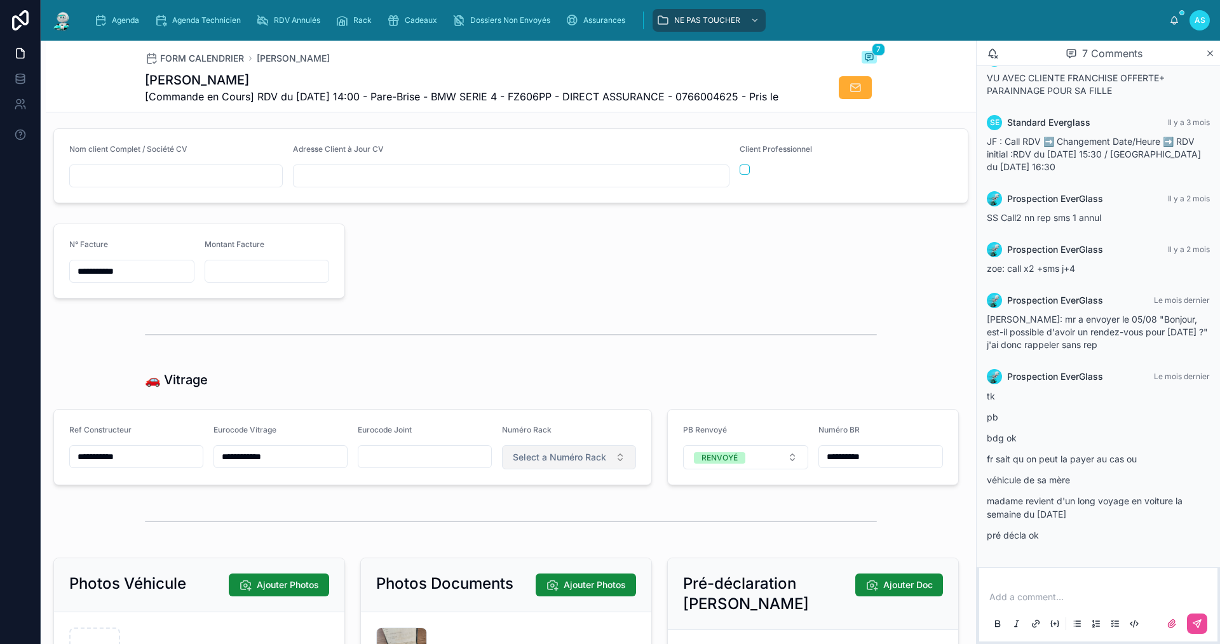
click at [541, 464] on span "Select a Numéro Rack" at bounding box center [559, 457] width 93 height 13
click at [533, 414] on div "8" at bounding box center [563, 413] width 153 height 18
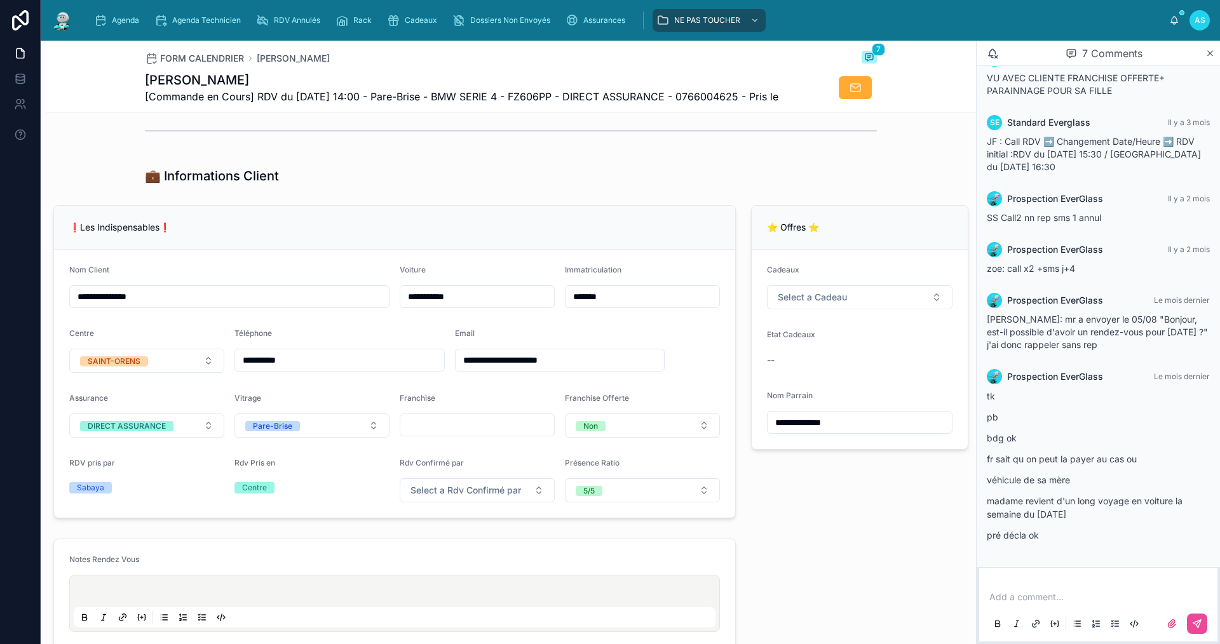
scroll to position [0, 0]
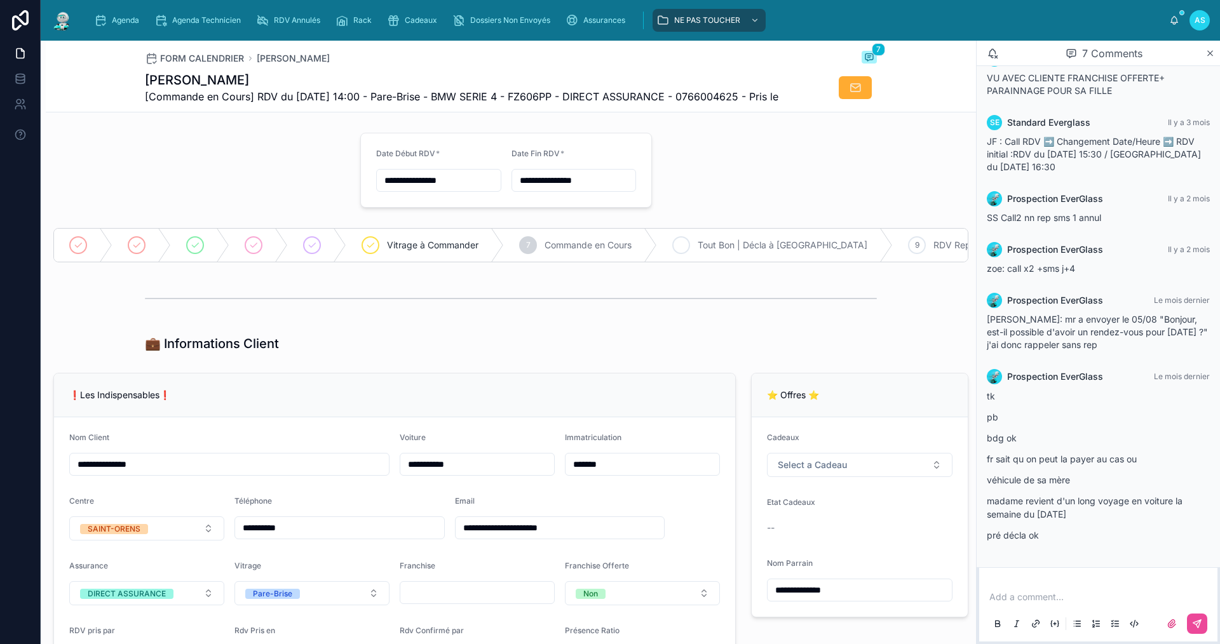
click at [686, 250] on icon at bounding box center [681, 245] width 10 height 10
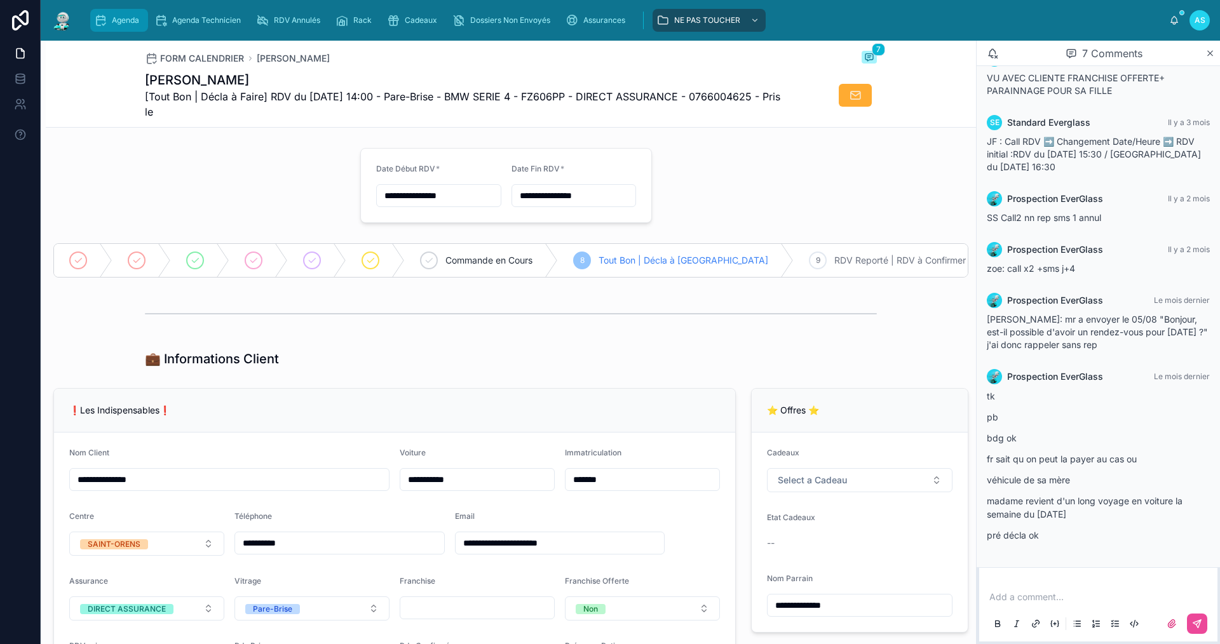
click at [127, 27] on div "Agenda" at bounding box center [119, 20] width 50 height 20
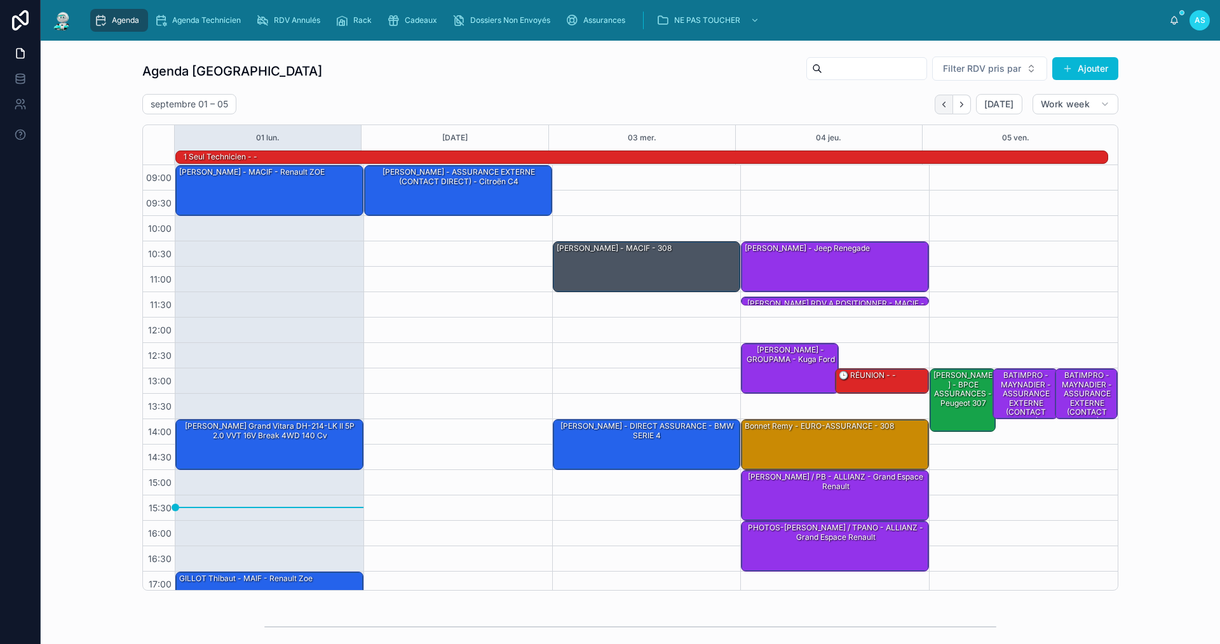
click at [944, 107] on icon "Back" at bounding box center [944, 105] width 10 height 10
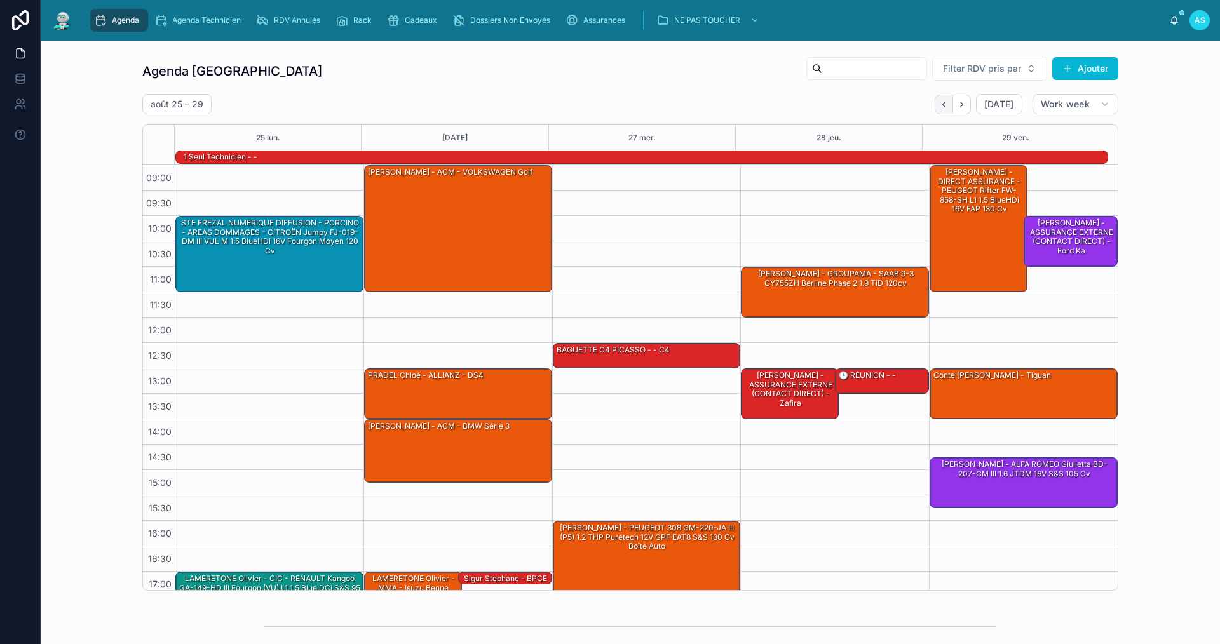
click at [943, 110] on button "Back" at bounding box center [944, 105] width 18 height 20
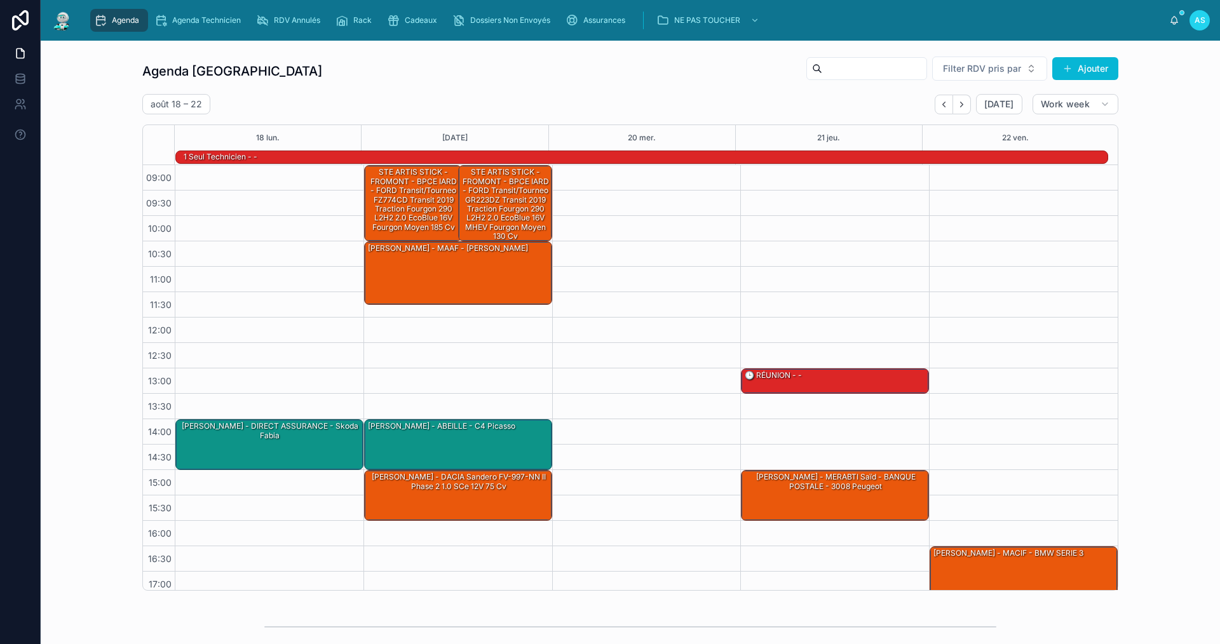
click at [943, 110] on button "Back" at bounding box center [944, 105] width 18 height 20
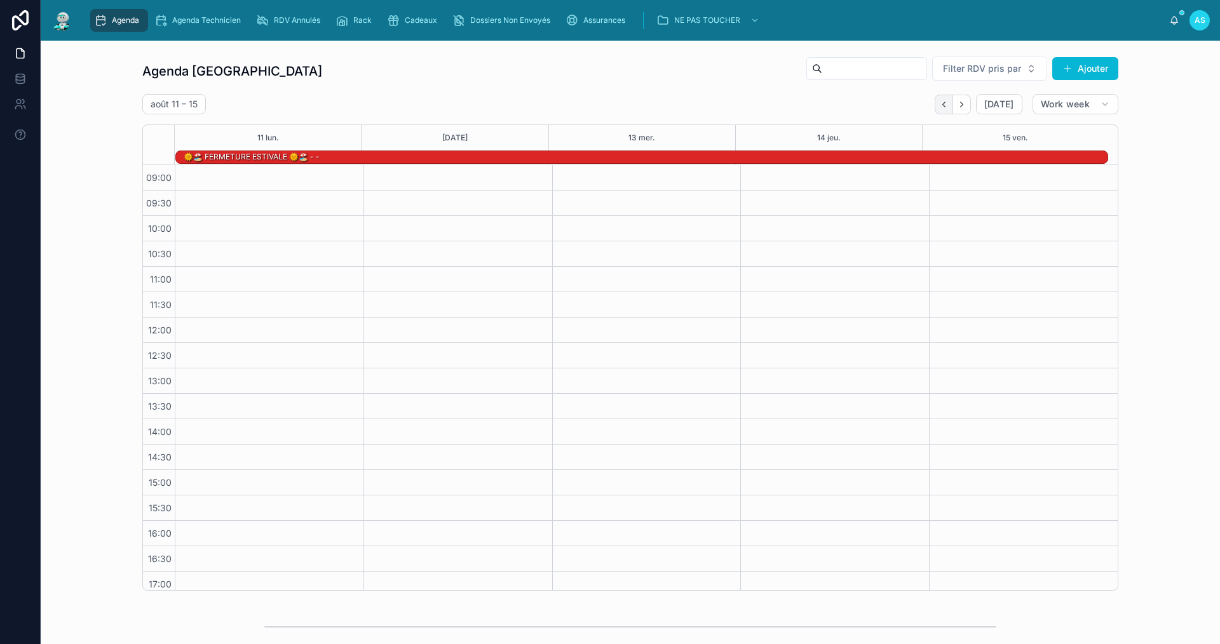
click at [942, 111] on button "Back" at bounding box center [944, 105] width 18 height 20
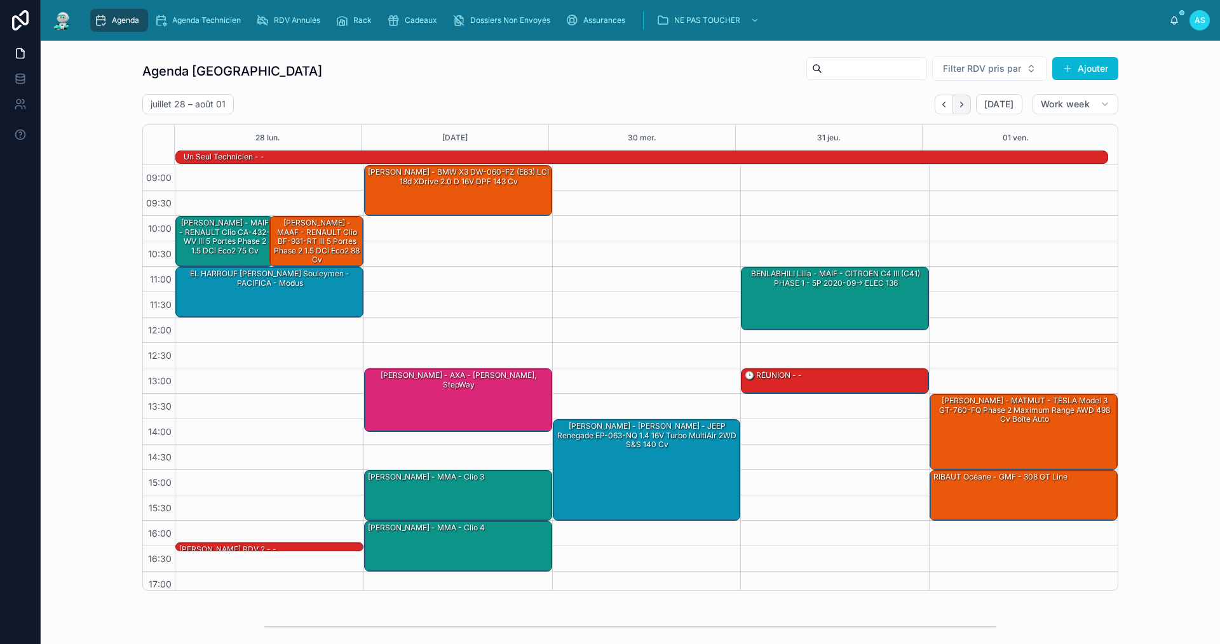
click at [960, 107] on icon "Next" at bounding box center [962, 105] width 10 height 10
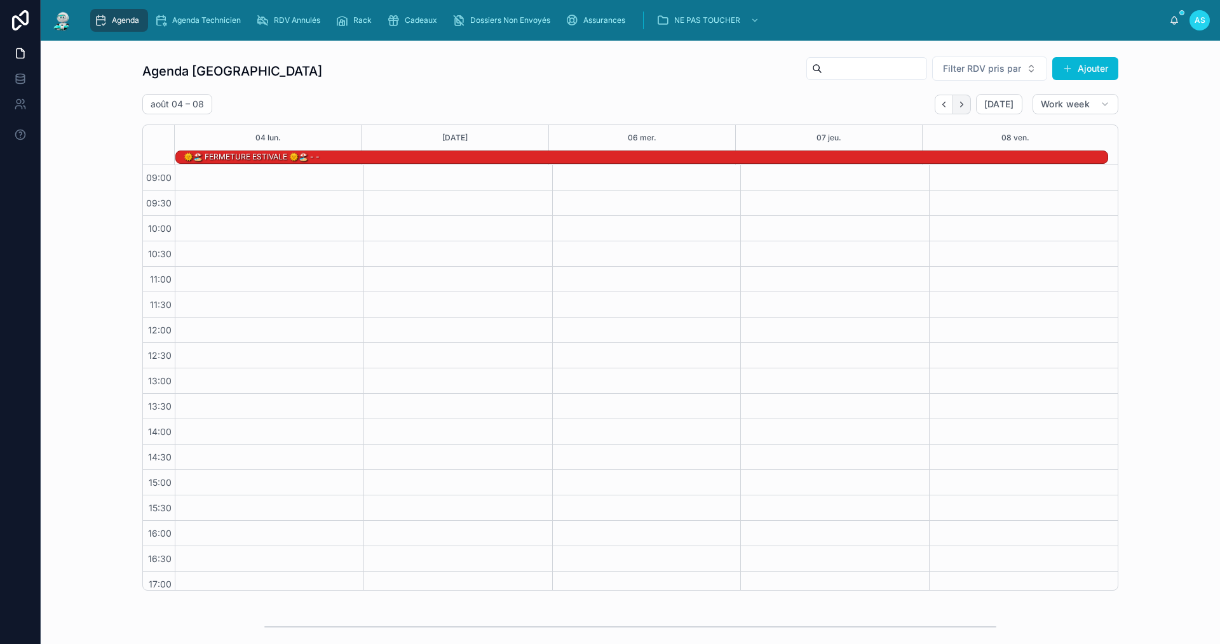
click at [956, 113] on button "Next" at bounding box center [962, 105] width 18 height 20
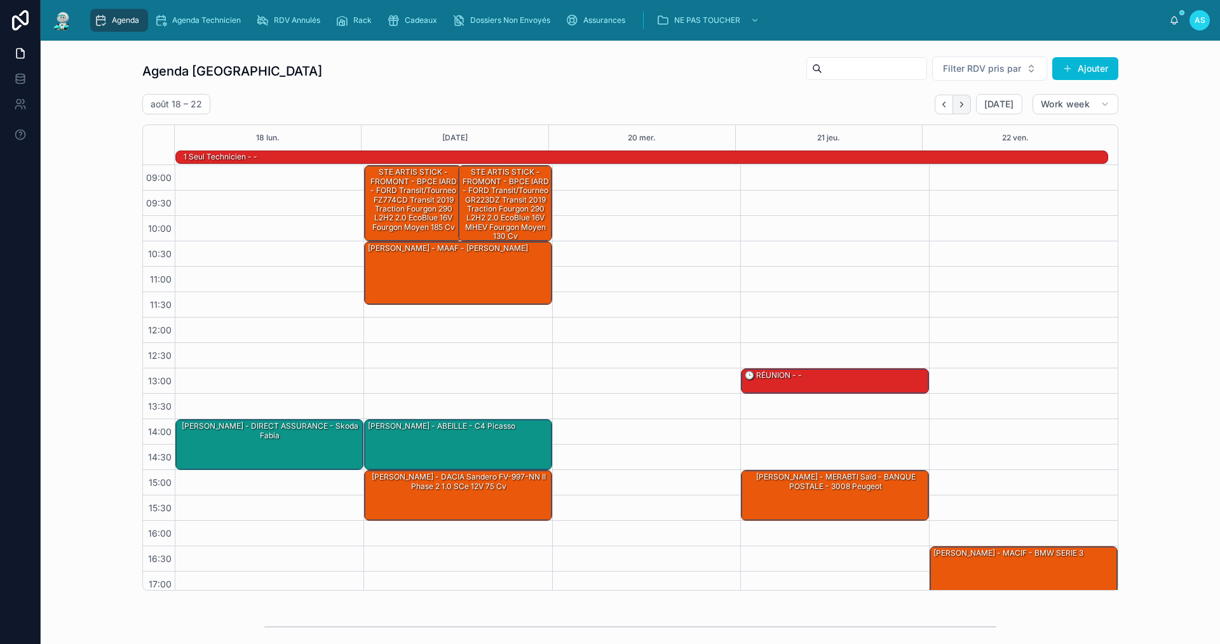
click at [963, 102] on icon "Next" at bounding box center [962, 105] width 10 height 10
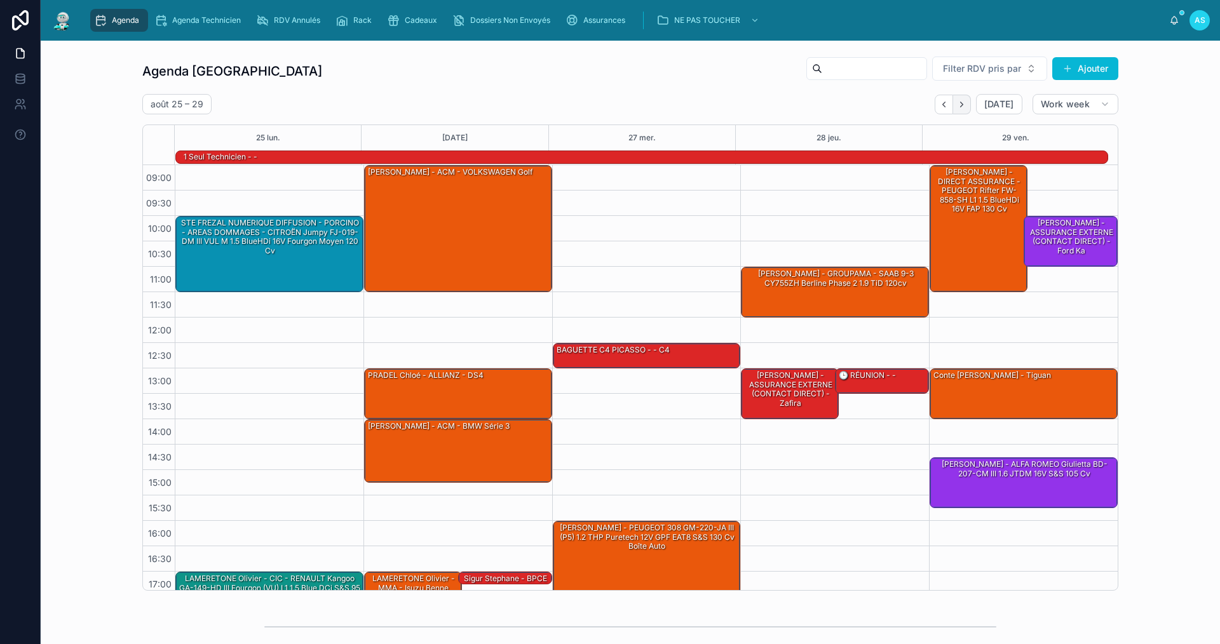
click at [953, 104] on button "Next" at bounding box center [962, 105] width 18 height 20
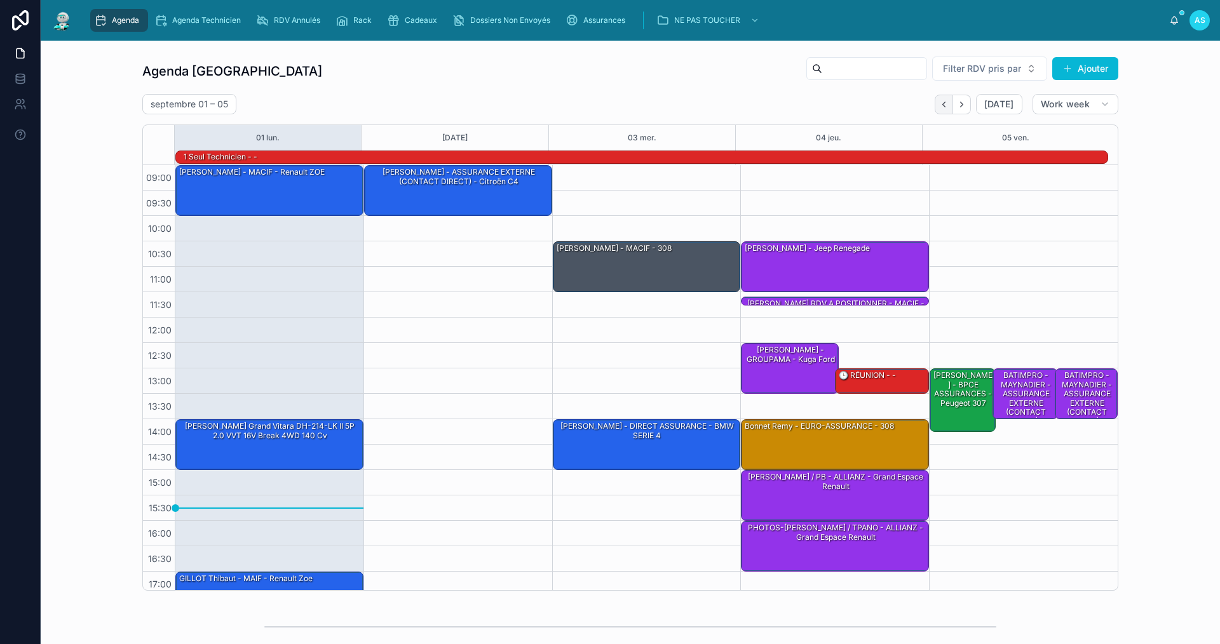
click at [942, 104] on icon "Back" at bounding box center [944, 105] width 10 height 10
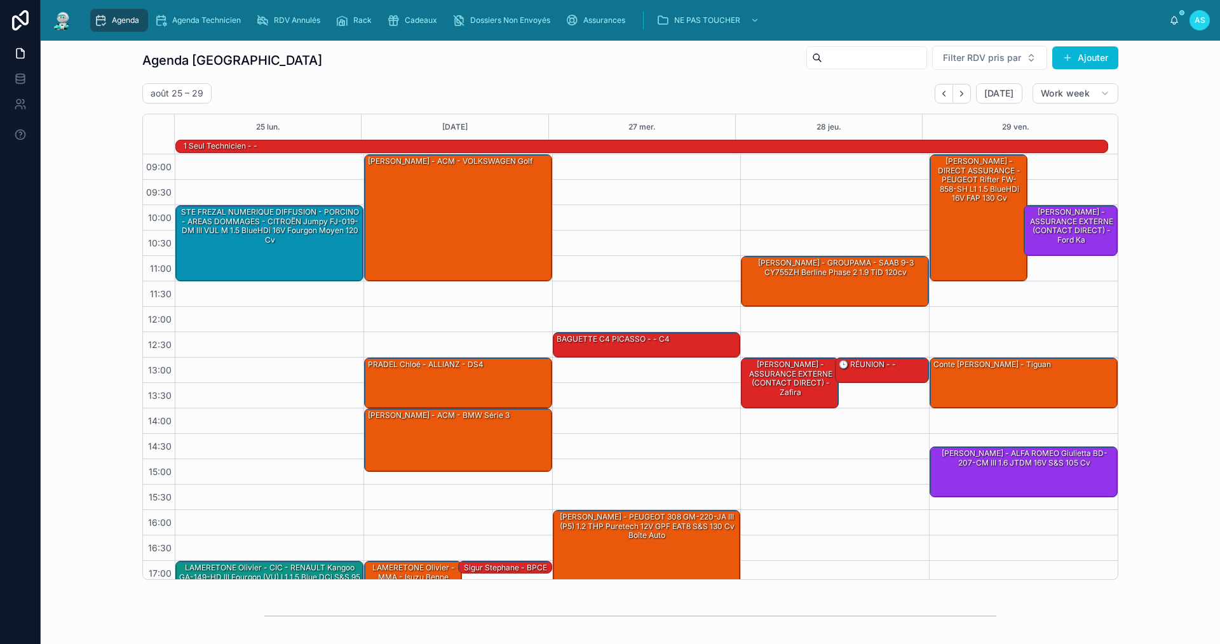
scroll to position [3, 0]
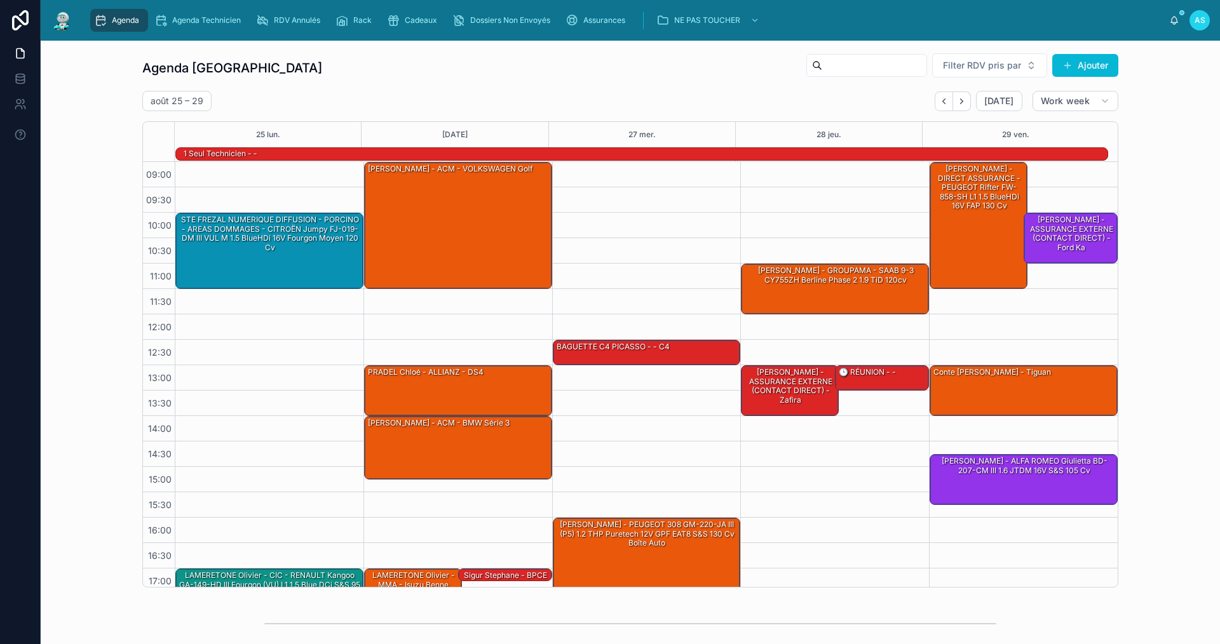
click at [123, 552] on div "Agenda Saint-Orens Filter RDV pris par Ajouter [DATE] – [DATE] [DATE] Work week…" at bounding box center [630, 320] width 1159 height 545
click at [104, 154] on div "Agenda Saint-Orens Filter RDV pris par Ajouter [DATE] – [DATE] [DATE] Work week…" at bounding box center [630, 320] width 1159 height 545
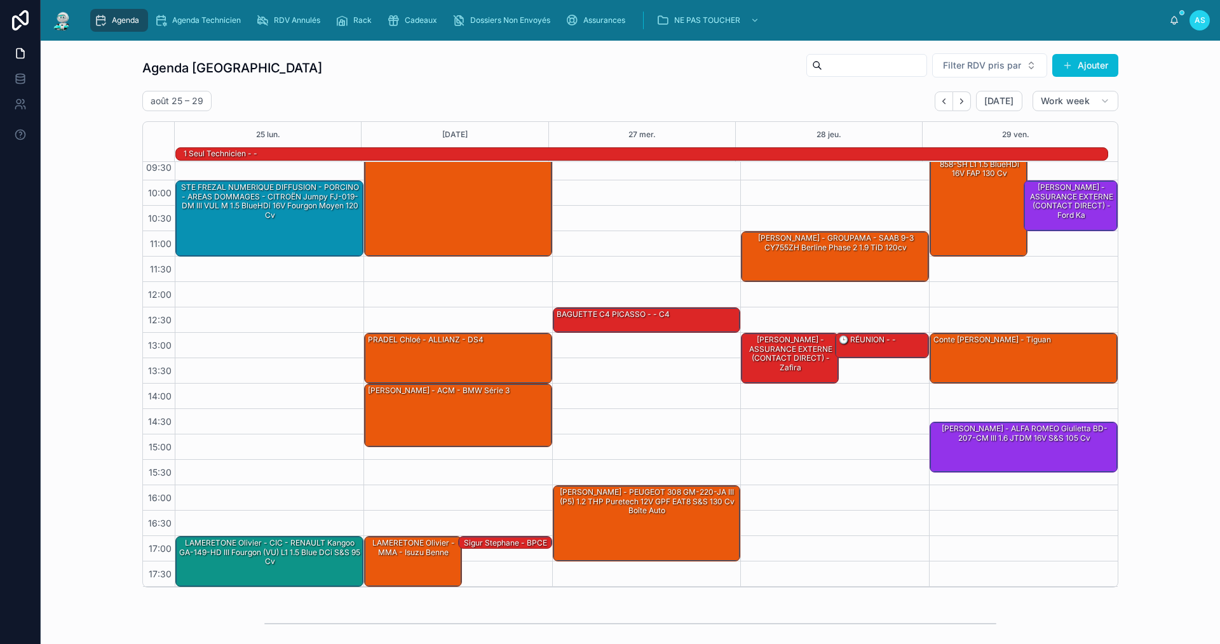
scroll to position [0, 0]
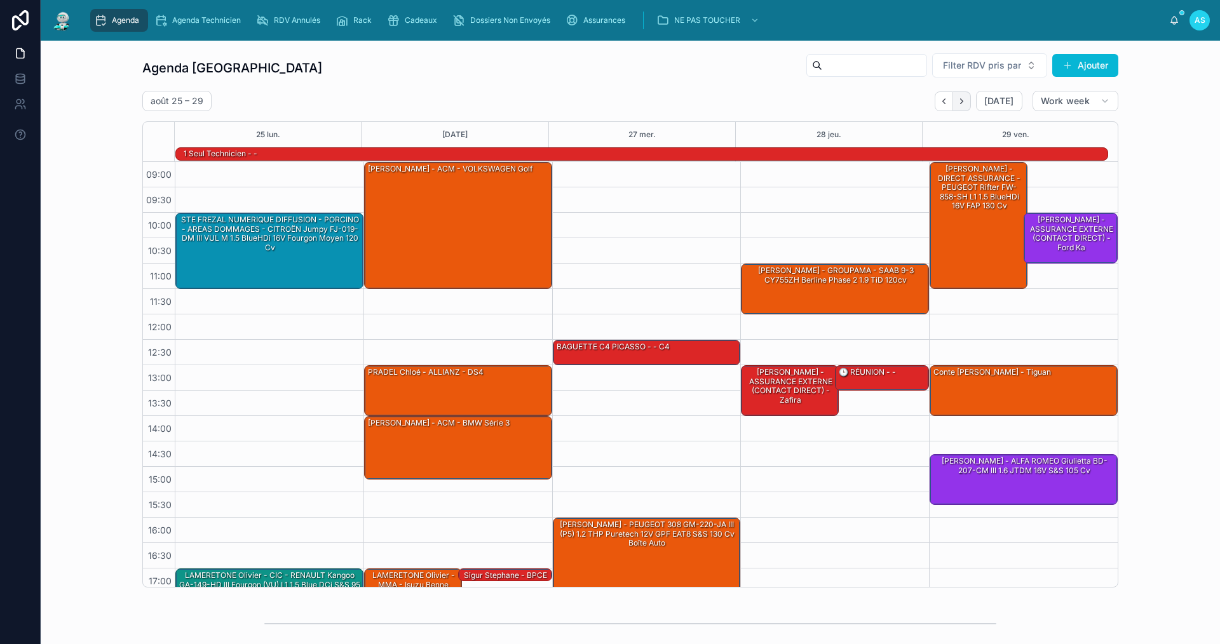
click at [962, 105] on icon "Next" at bounding box center [962, 102] width 10 height 10
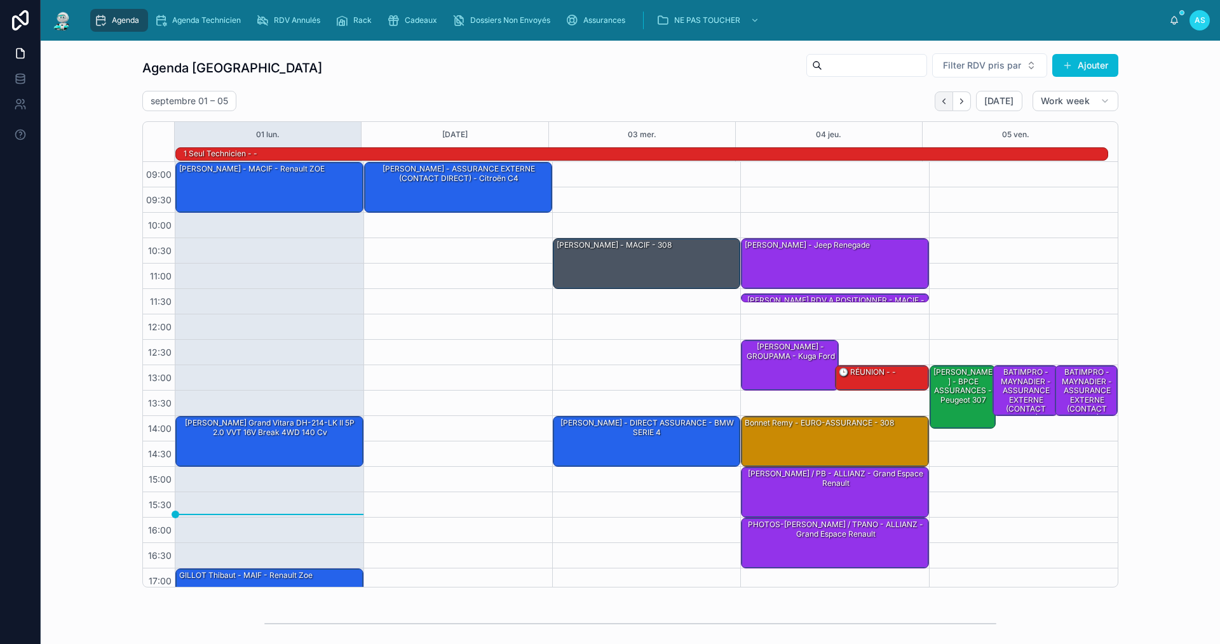
click at [941, 103] on icon "Back" at bounding box center [944, 102] width 10 height 10
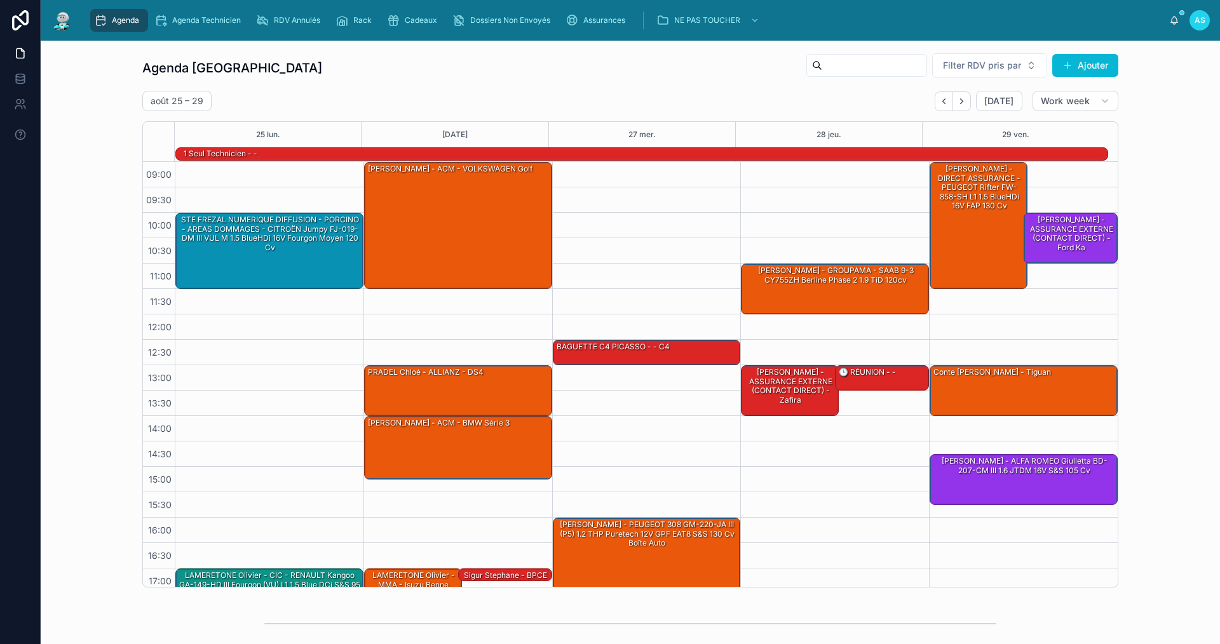
scroll to position [32, 0]
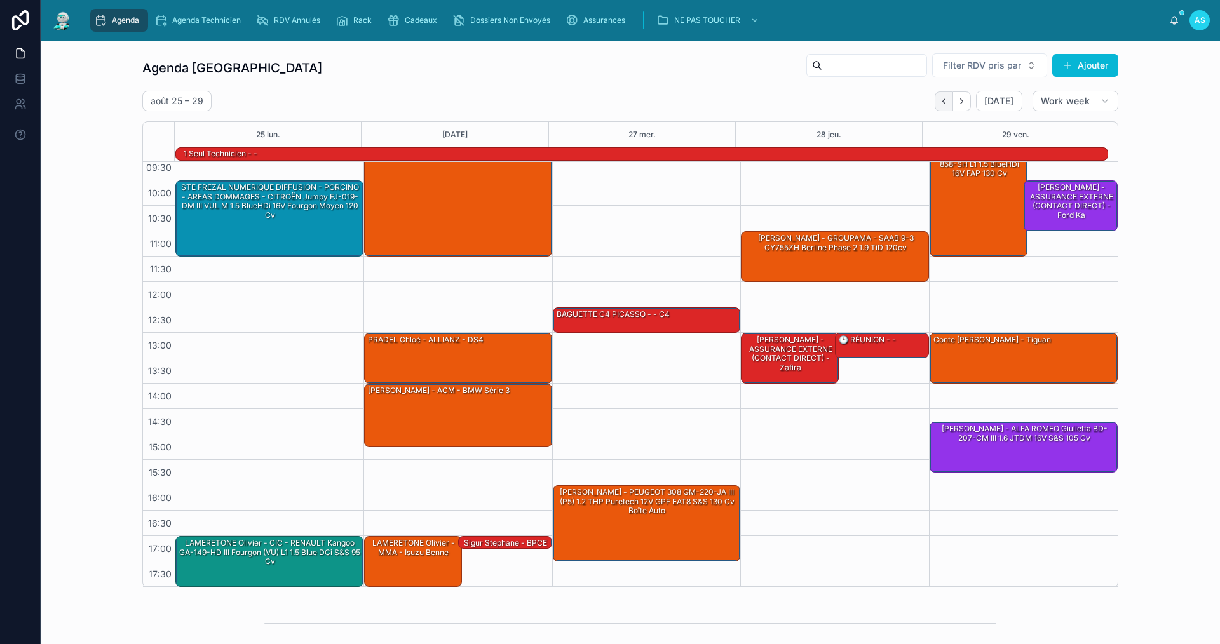
click at [936, 105] on button "Back" at bounding box center [944, 102] width 18 height 20
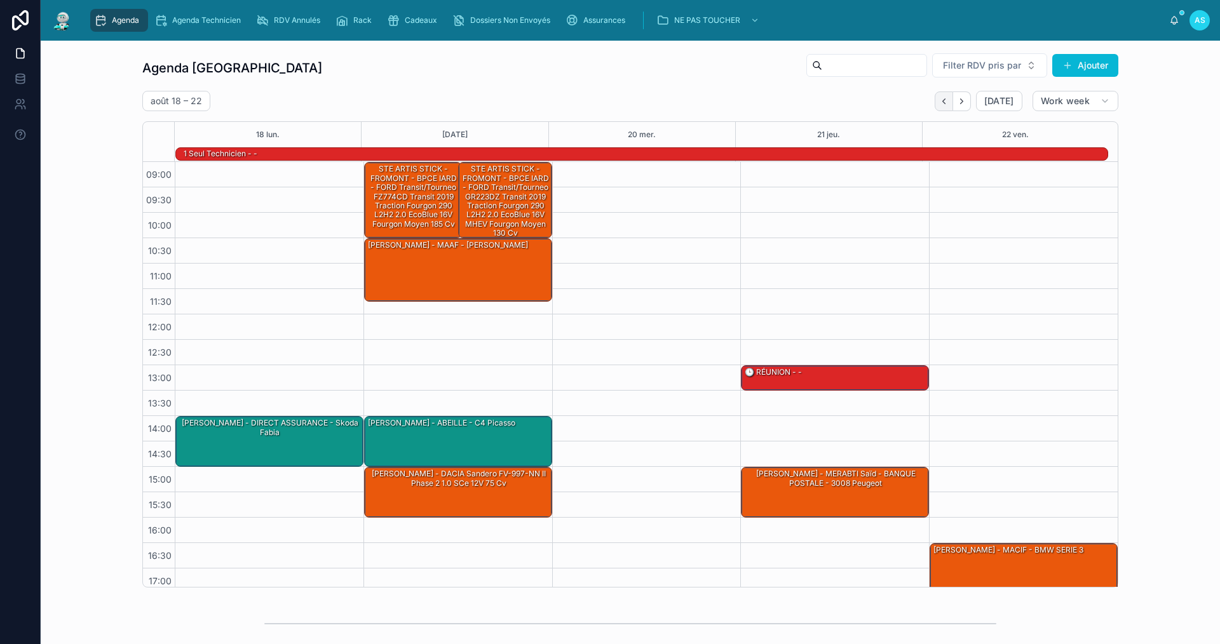
click at [938, 106] on button "Back" at bounding box center [944, 102] width 18 height 20
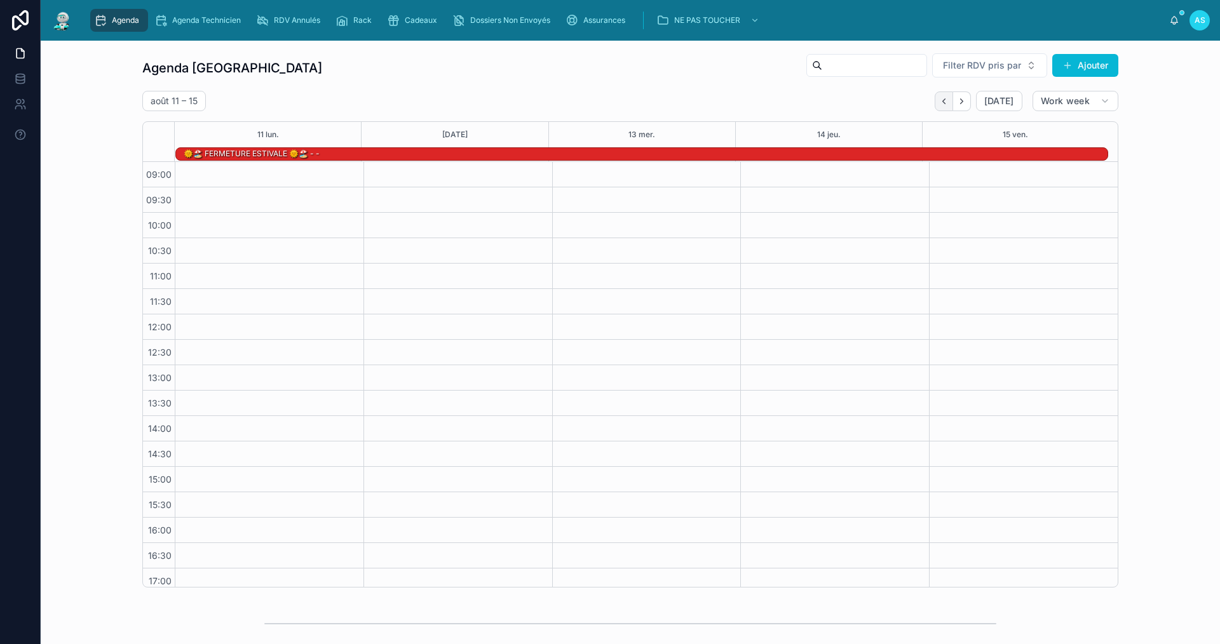
click at [942, 97] on icon "Back" at bounding box center [944, 102] width 10 height 10
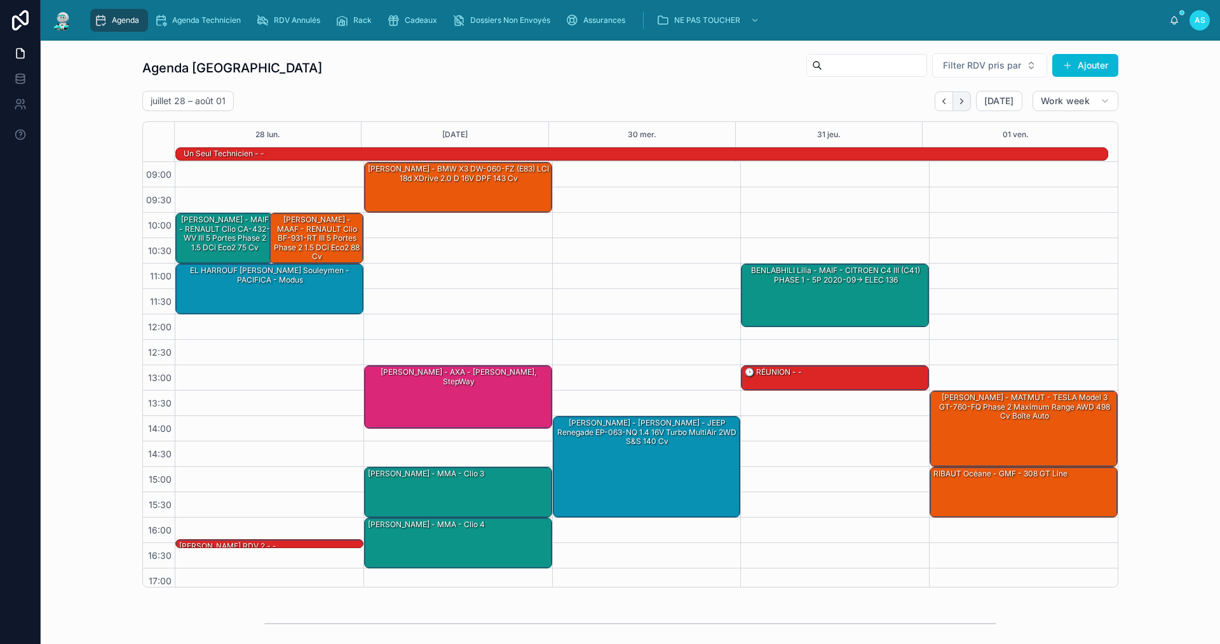
click at [963, 102] on icon "Next" at bounding box center [962, 102] width 10 height 10
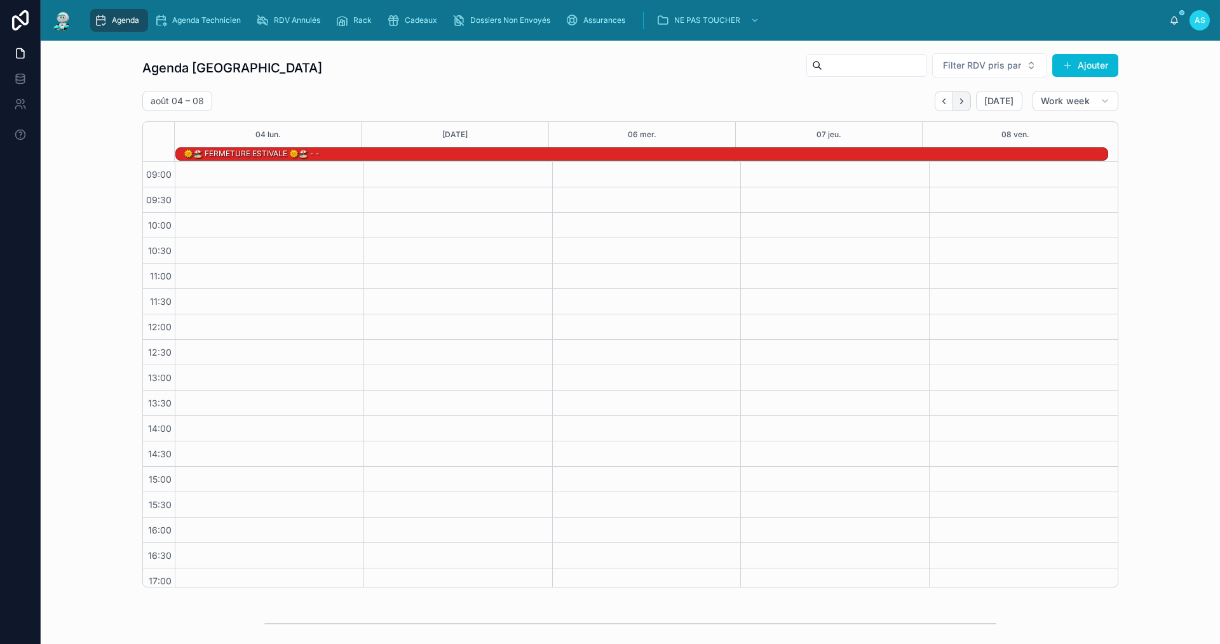
click at [963, 102] on icon "Next" at bounding box center [962, 102] width 10 height 10
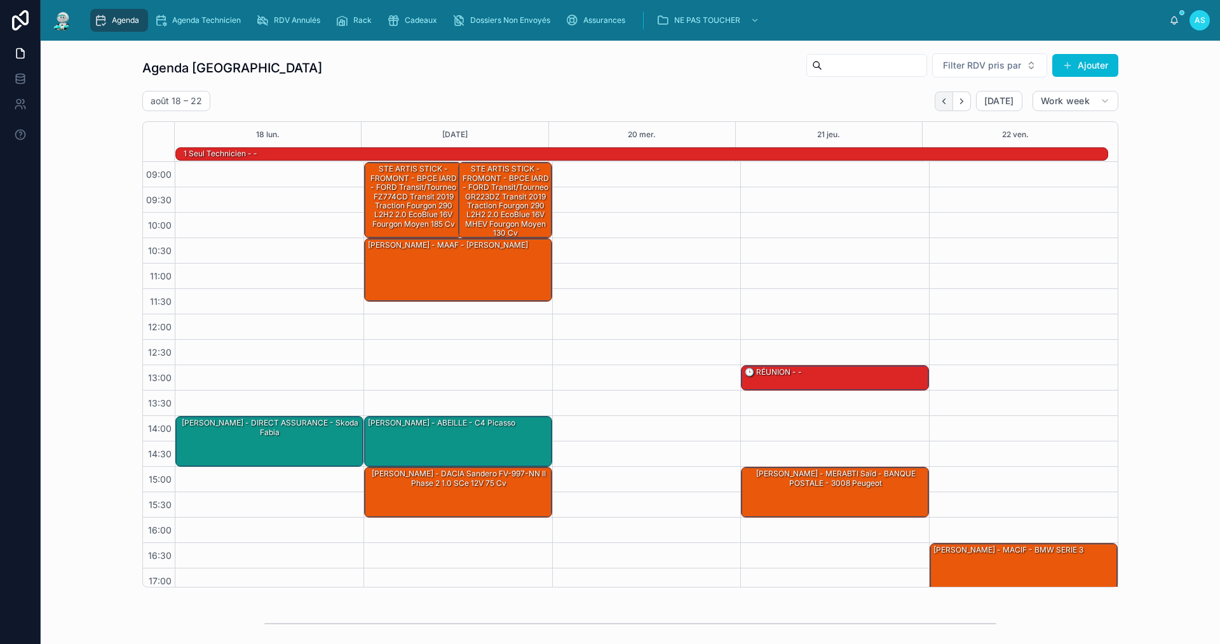
click at [936, 101] on button "Back" at bounding box center [944, 102] width 18 height 20
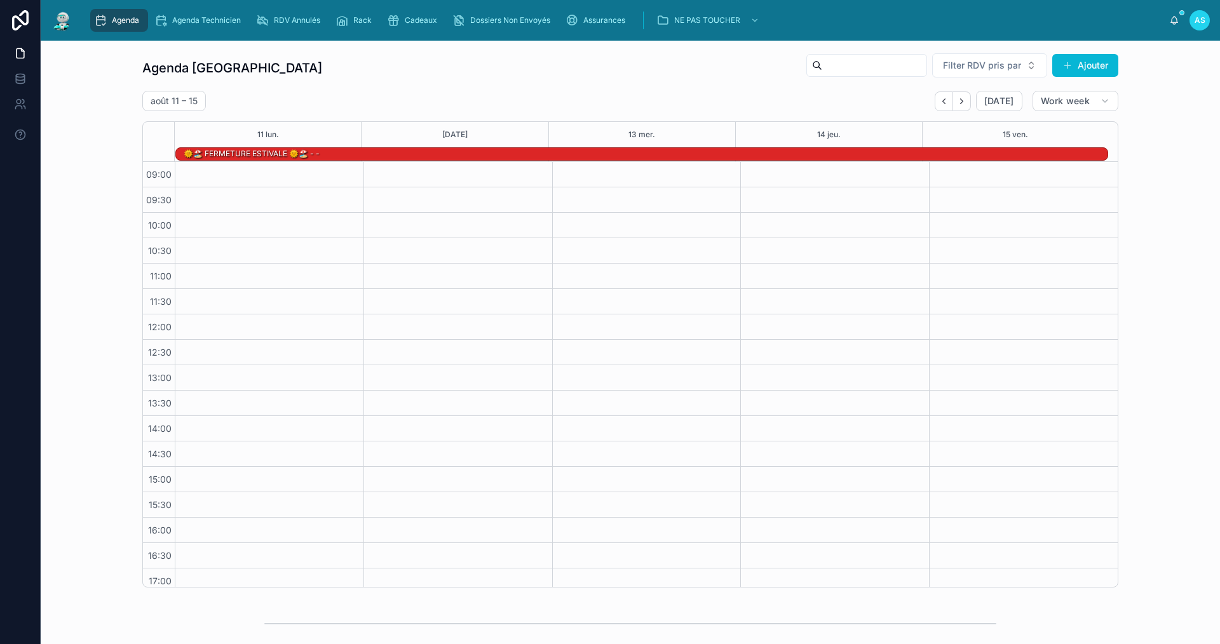
click at [936, 101] on button "Back" at bounding box center [944, 102] width 18 height 20
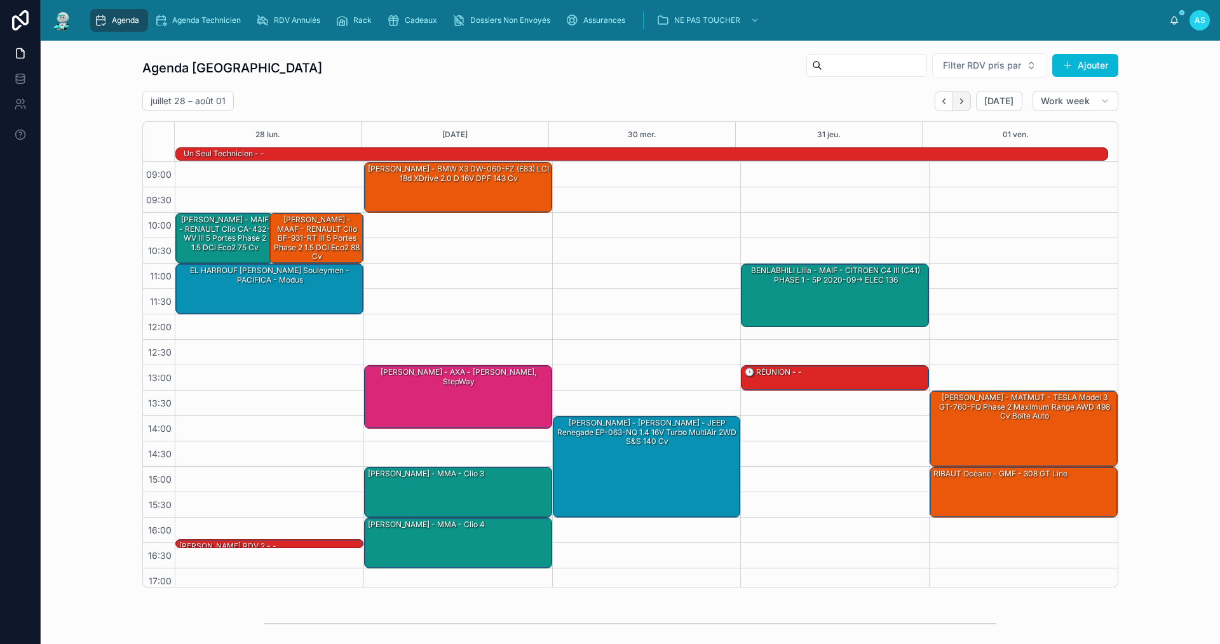
click at [960, 103] on icon "Next" at bounding box center [962, 102] width 10 height 10
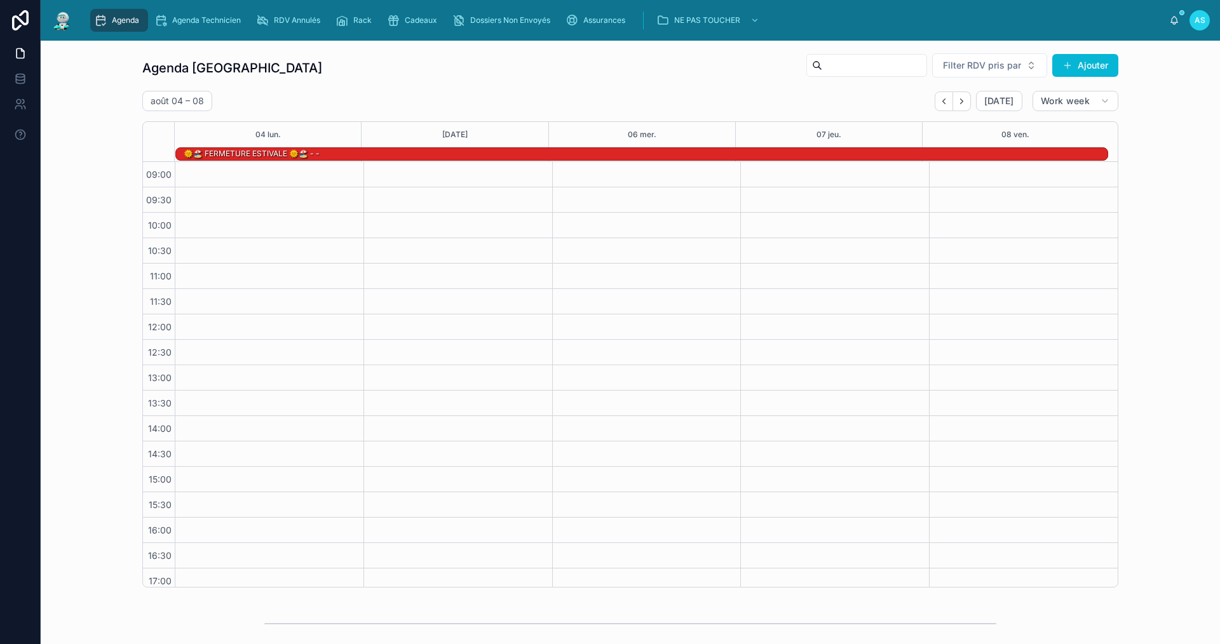
click at [960, 103] on icon "Next" at bounding box center [962, 102] width 10 height 10
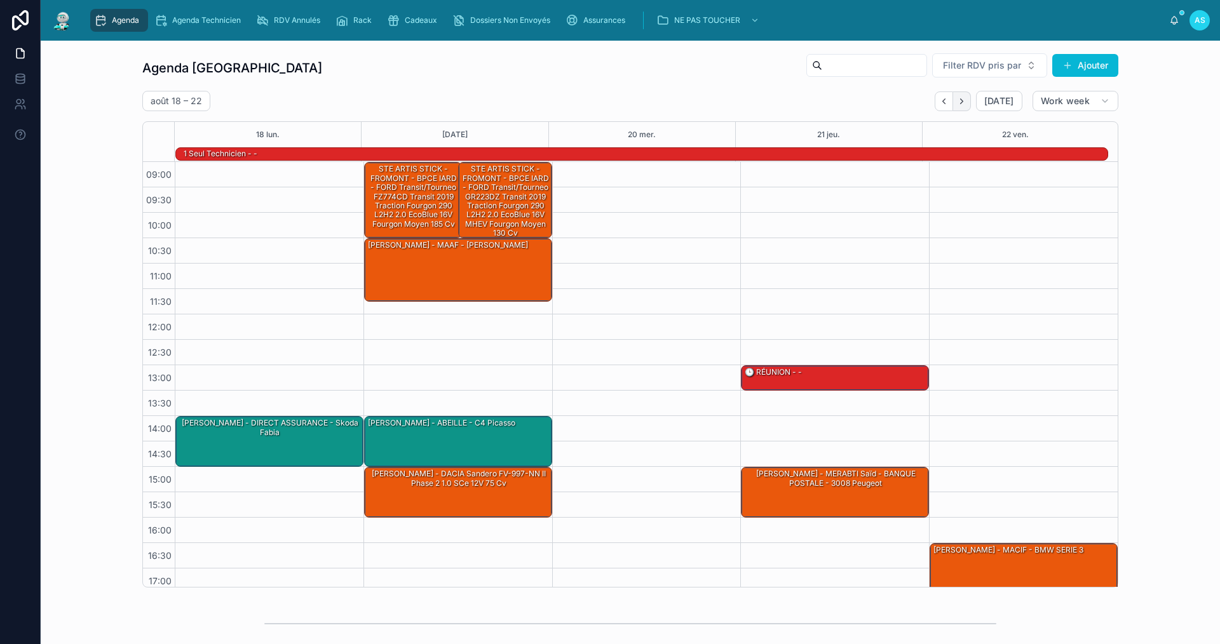
click at [965, 104] on button "Next" at bounding box center [962, 102] width 18 height 20
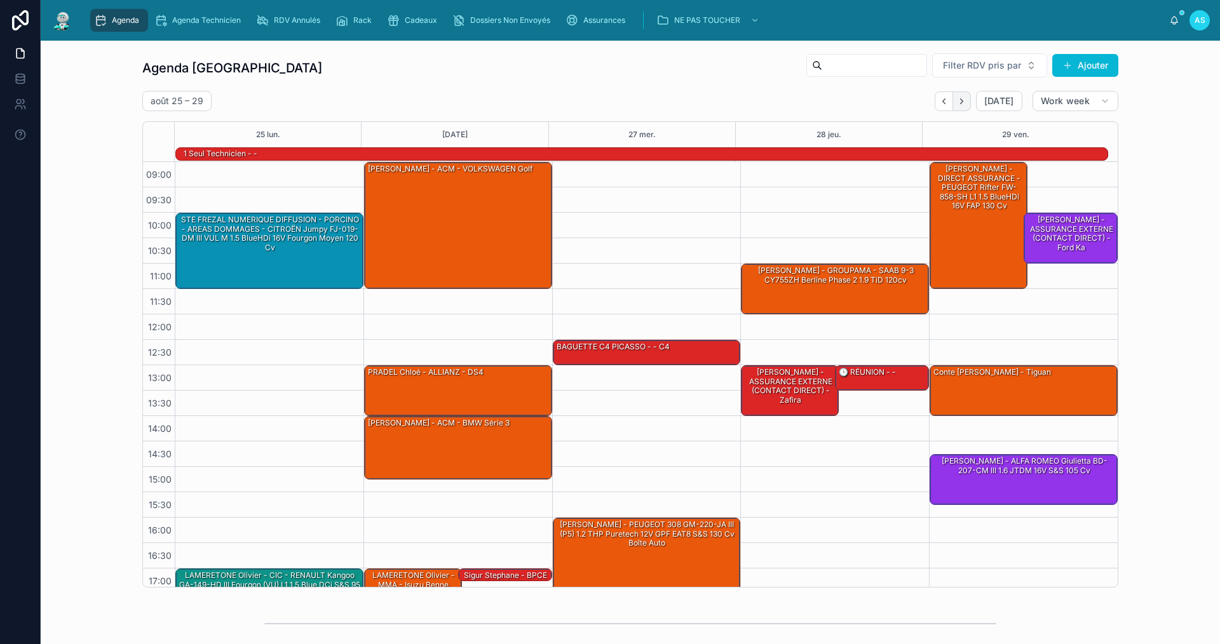
click at [953, 97] on button "Next" at bounding box center [962, 102] width 18 height 20
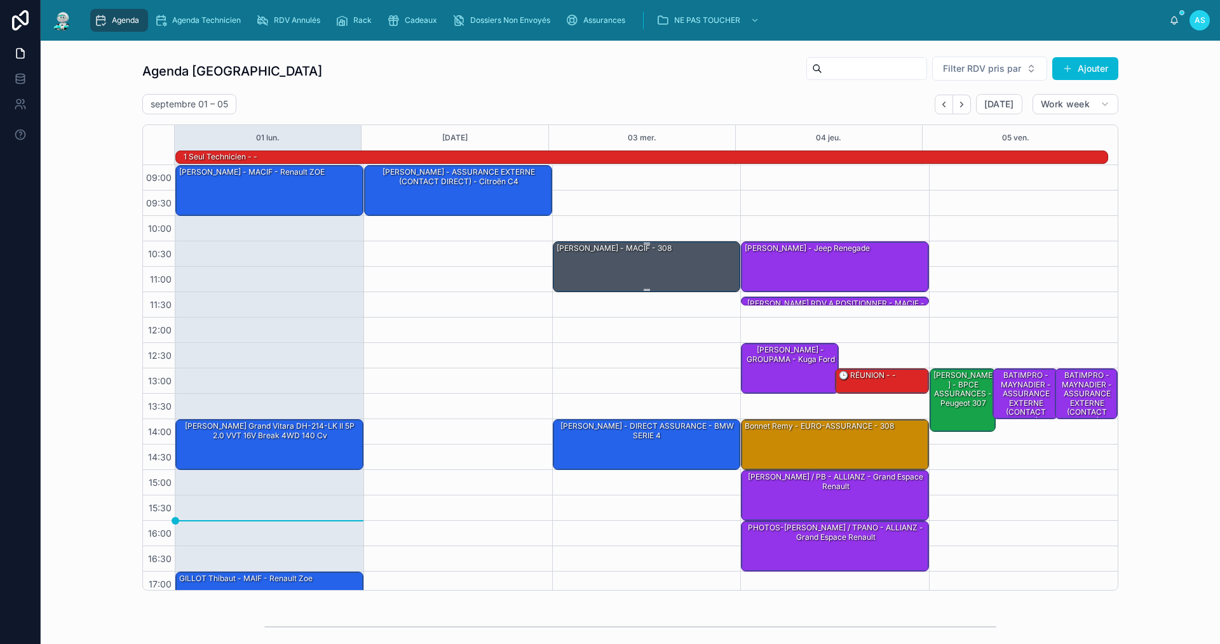
click at [603, 289] on div at bounding box center [647, 290] width 184 height 2
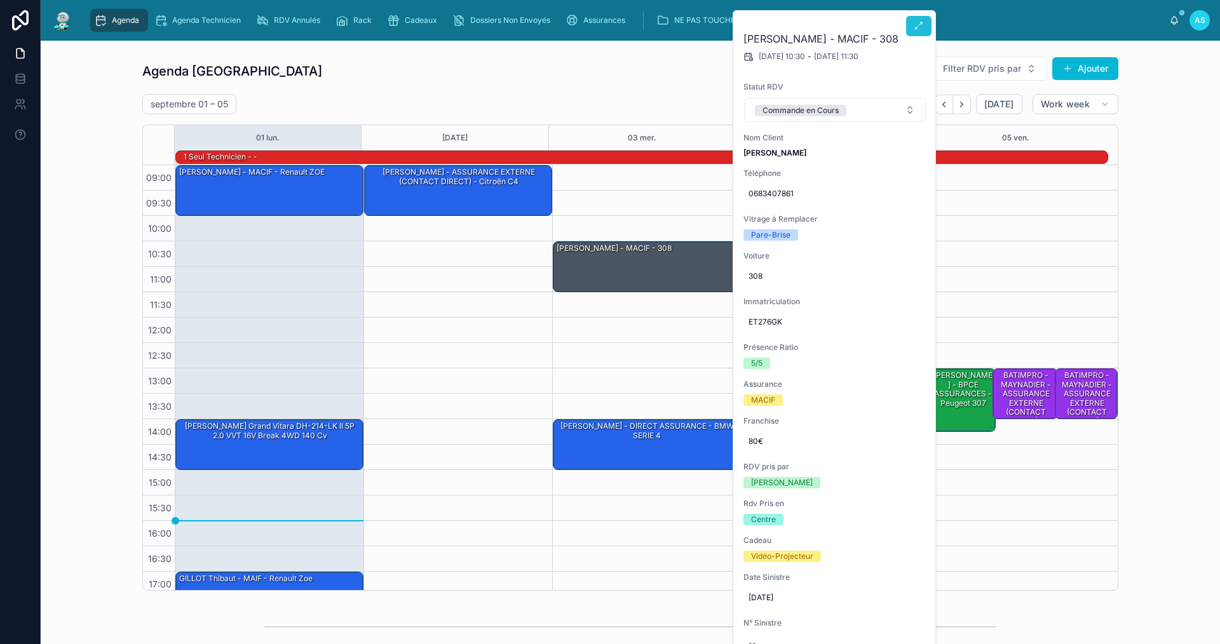
click at [920, 26] on icon at bounding box center [919, 26] width 10 height 10
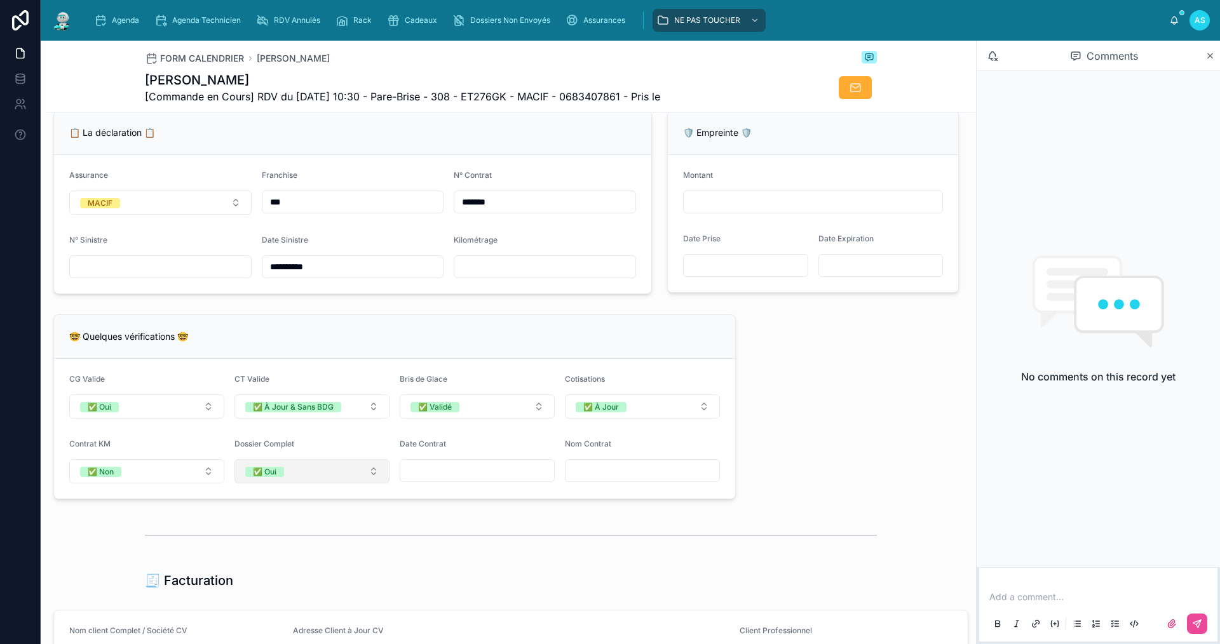
scroll to position [826, 0]
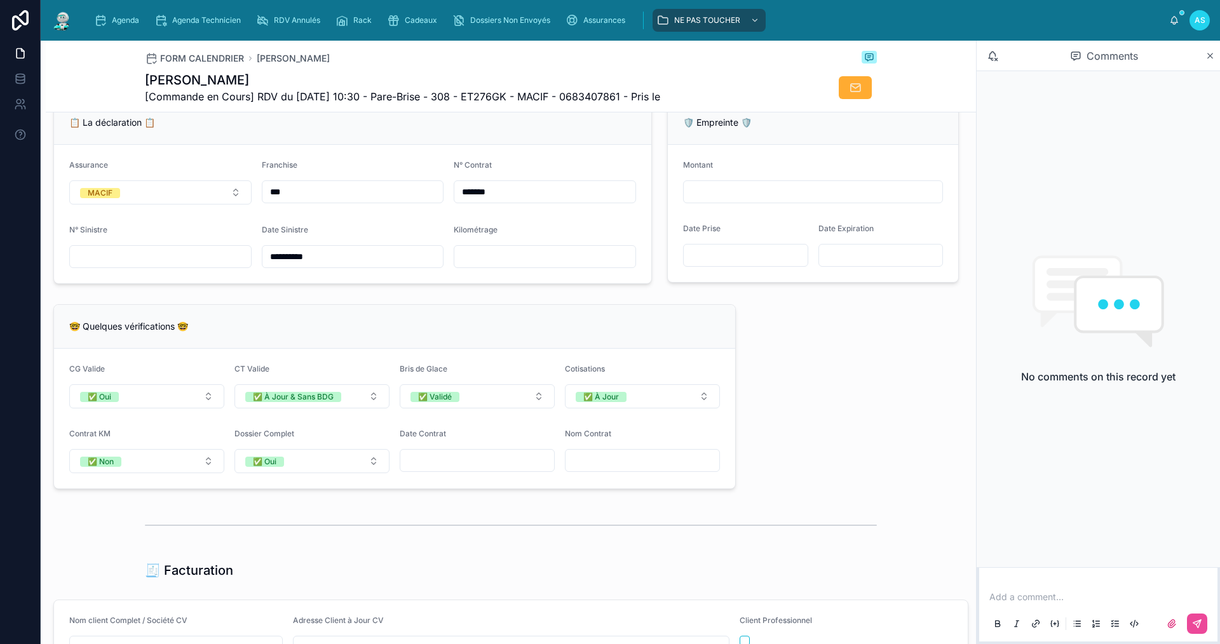
type input "**********"
click at [133, 266] on input "text" at bounding box center [160, 257] width 181 height 18
type input "**********"
click at [559, 333] on div "🤓 Quelques vérifications 🤓" at bounding box center [394, 326] width 651 height 13
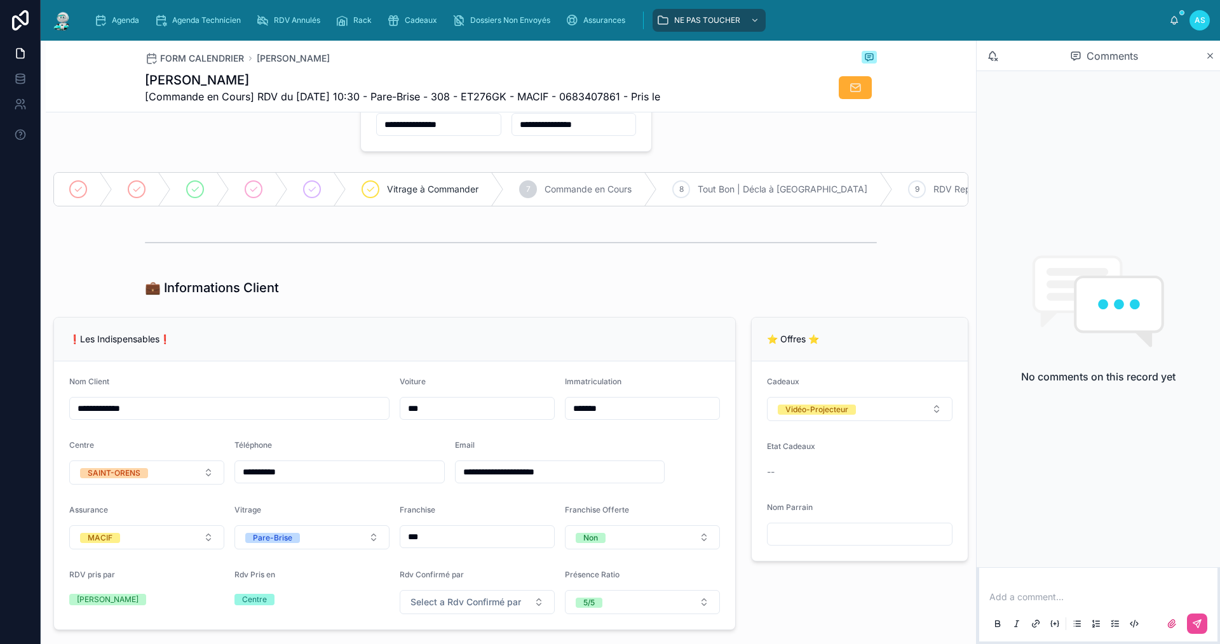
scroll to position [0, 0]
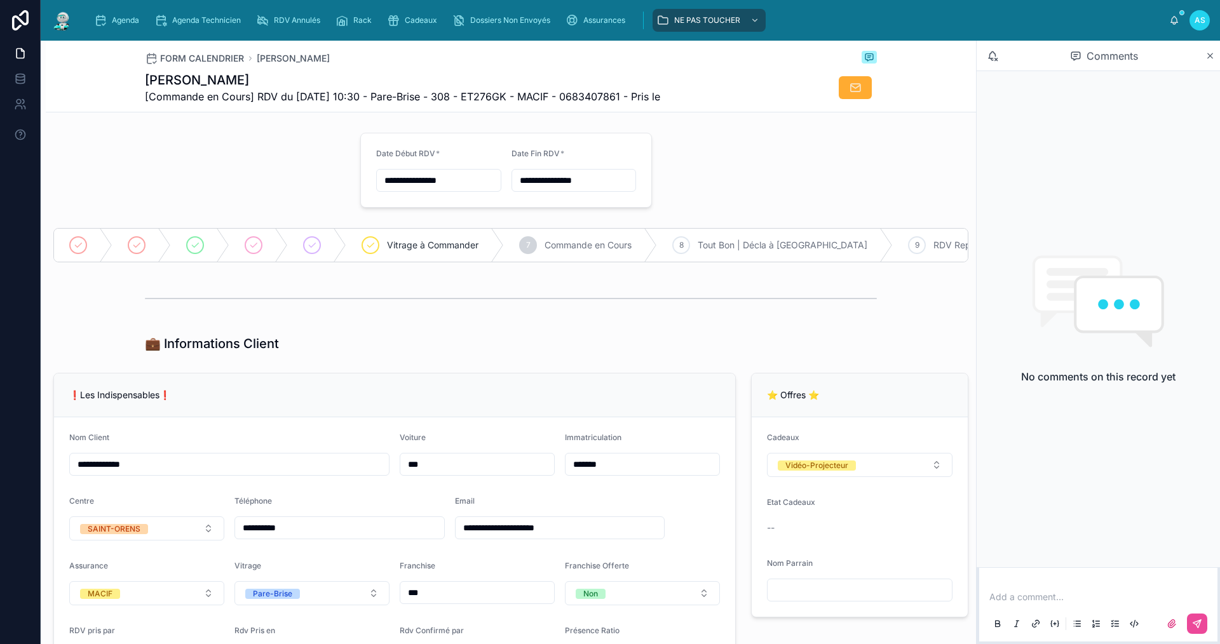
click at [1057, 597] on p at bounding box center [1100, 597] width 223 height 13
click at [1201, 621] on icon at bounding box center [1197, 624] width 8 height 8
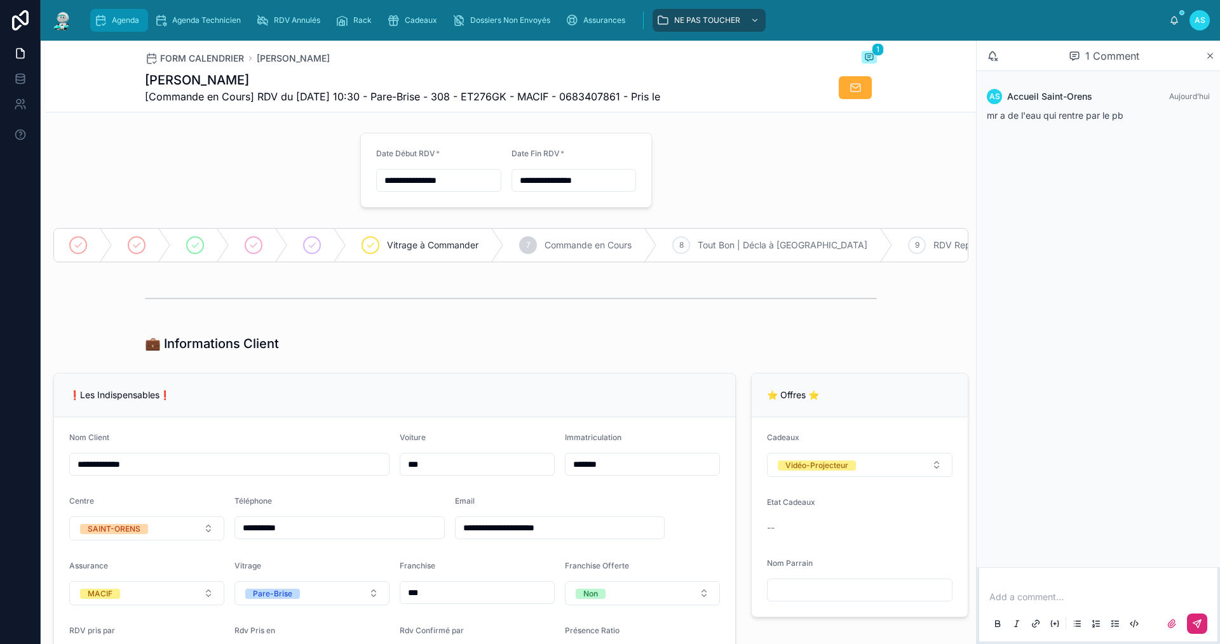
click at [126, 20] on span "Agenda" at bounding box center [125, 20] width 27 height 10
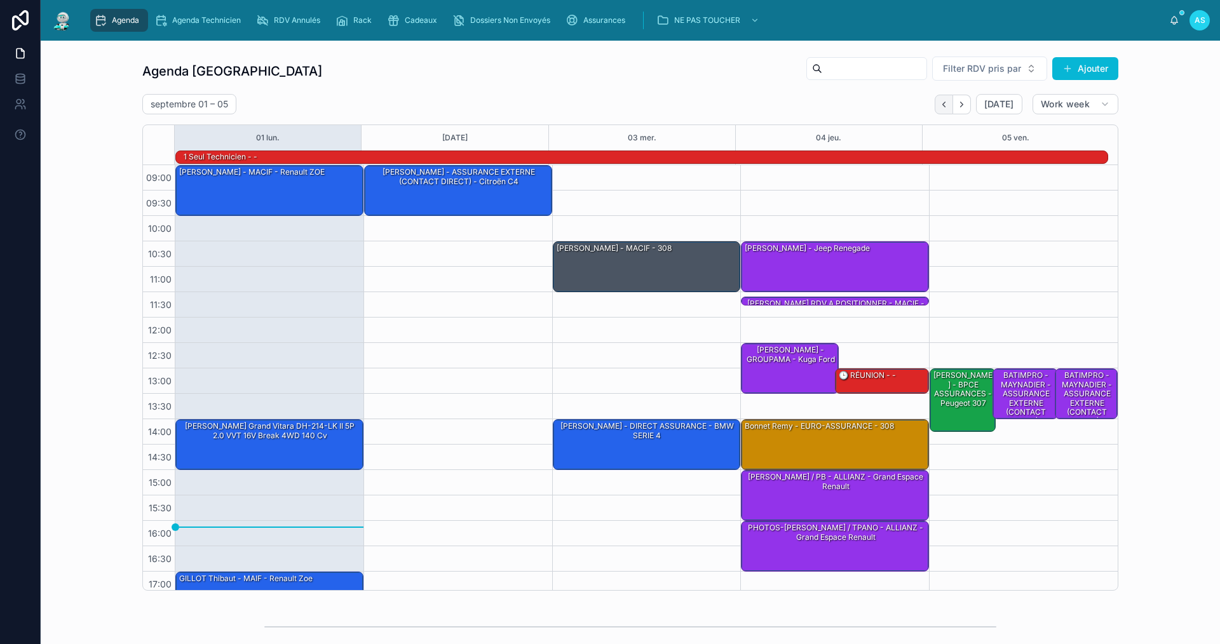
click at [939, 104] on icon "Back" at bounding box center [944, 105] width 10 height 10
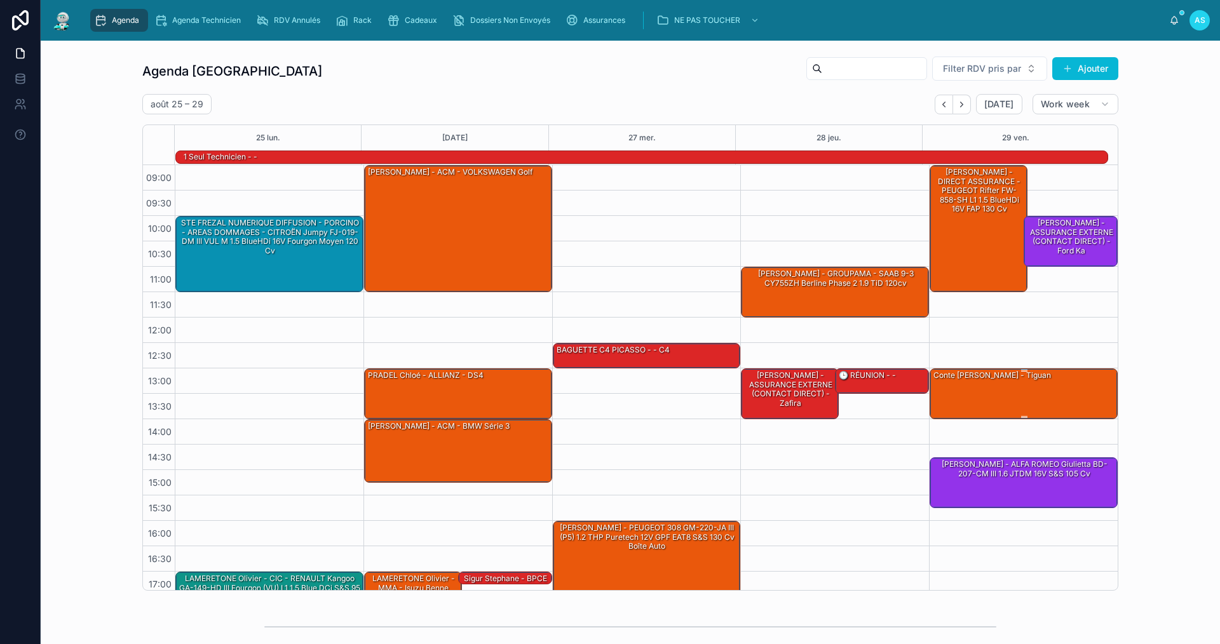
click at [1030, 376] on div "Conte [PERSON_NAME] - Tiguan" at bounding box center [1024, 393] width 184 height 48
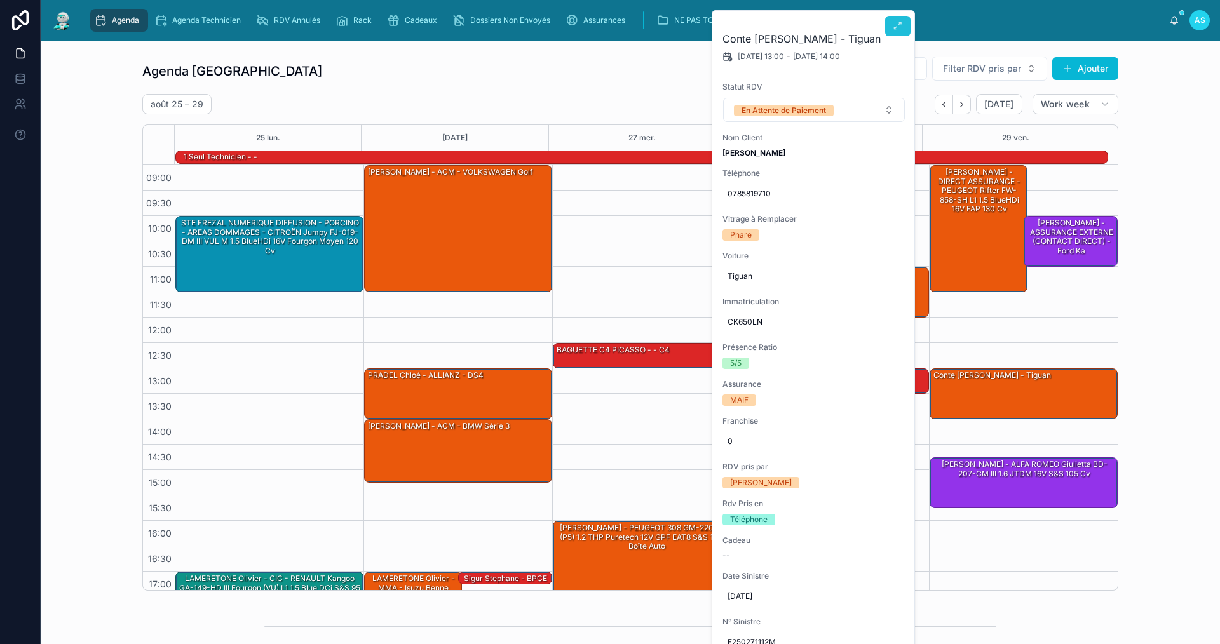
click at [901, 22] on icon at bounding box center [898, 26] width 10 height 10
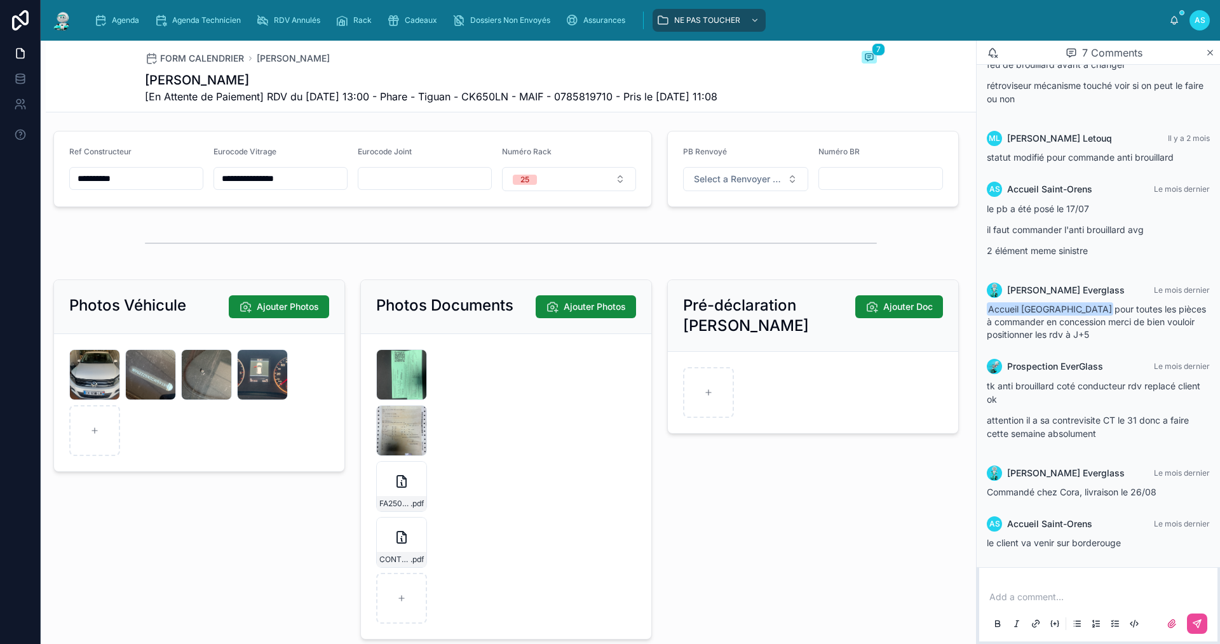
scroll to position [1716, 0]
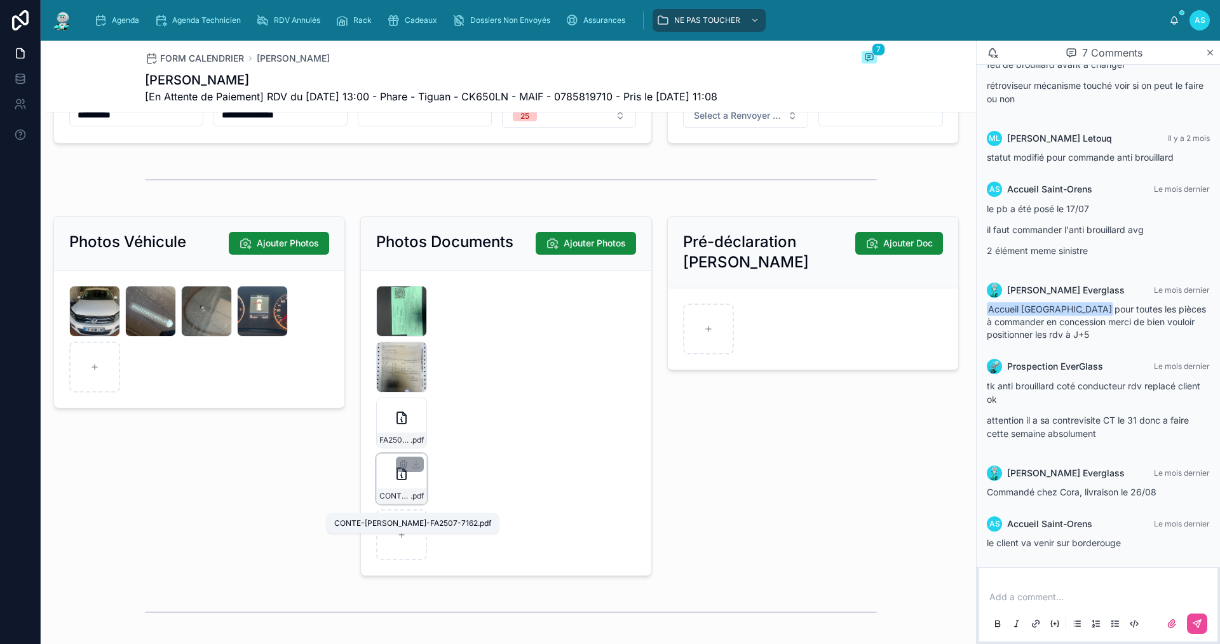
click at [412, 501] on span ".pdf" at bounding box center [417, 496] width 13 height 10
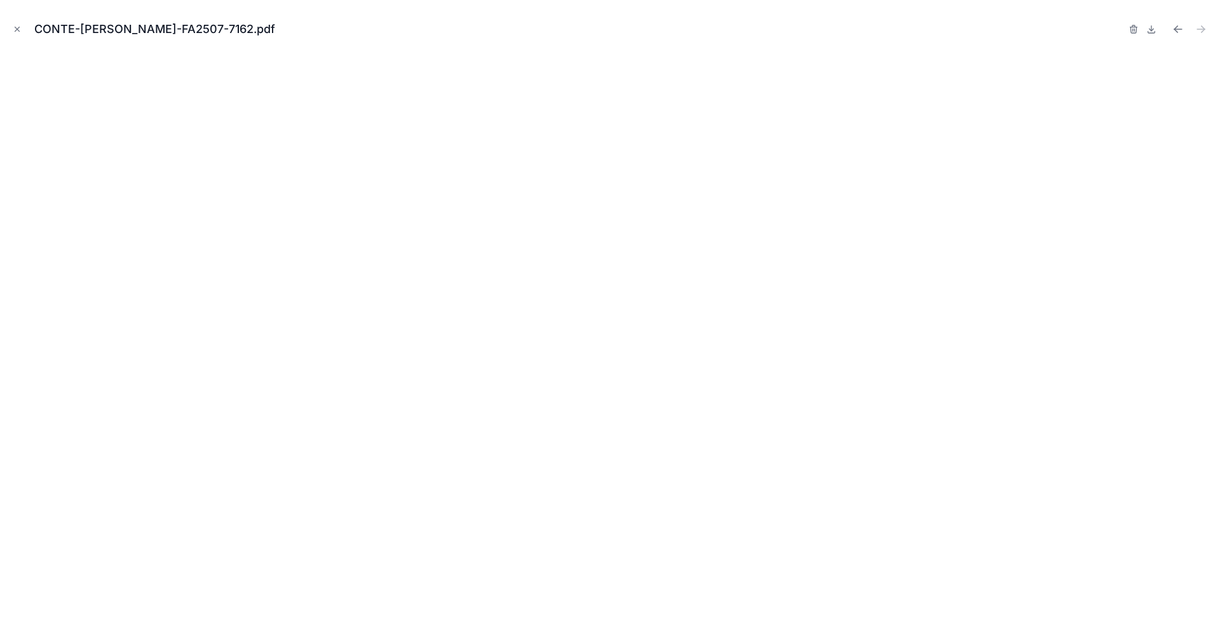
click at [17, 28] on icon "Close modal" at bounding box center [17, 29] width 9 height 9
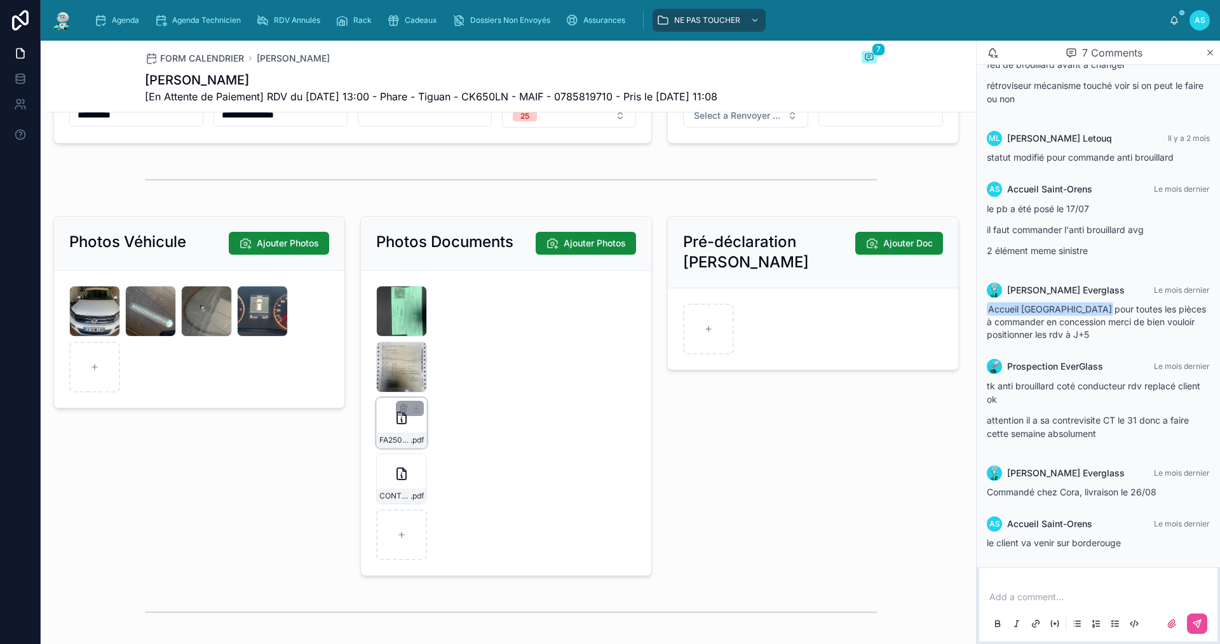
click at [402, 439] on div "FA2507-7162-(2) .pdf" at bounding box center [401, 423] width 51 height 51
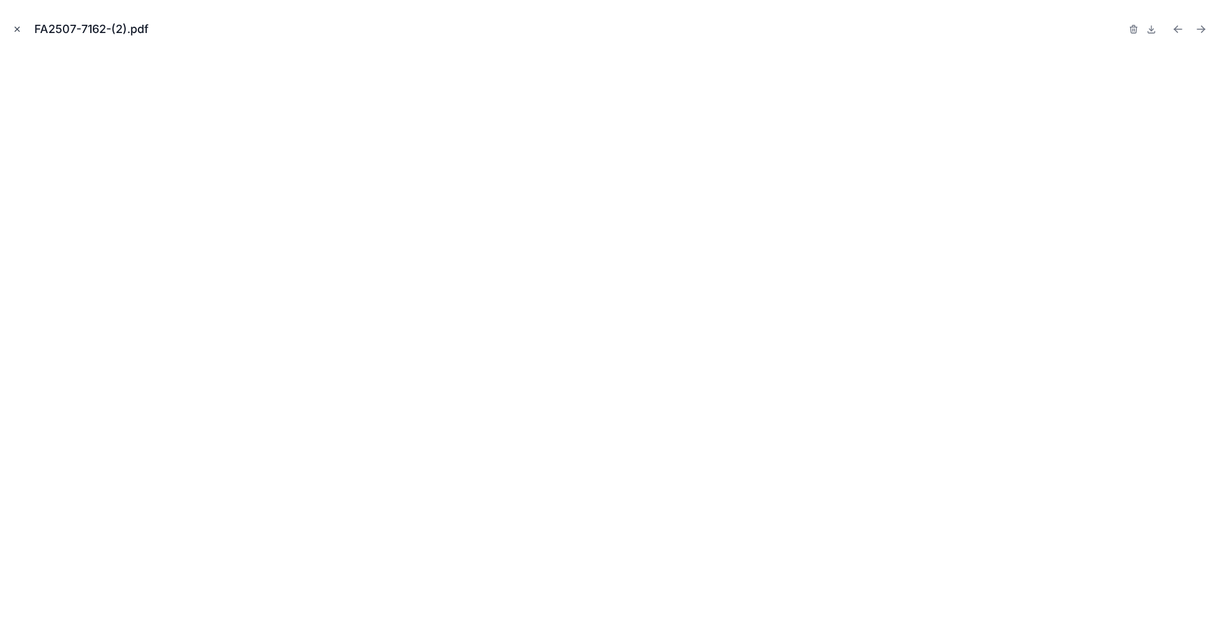
click at [22, 29] on button "Close modal" at bounding box center [17, 29] width 14 height 14
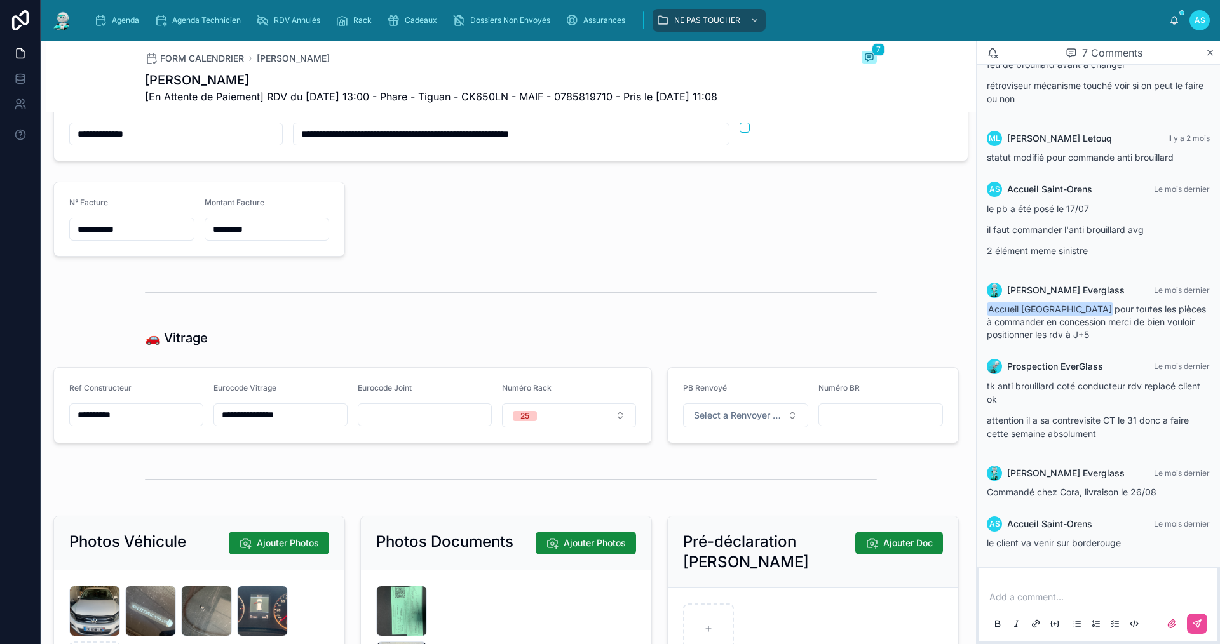
scroll to position [1398, 0]
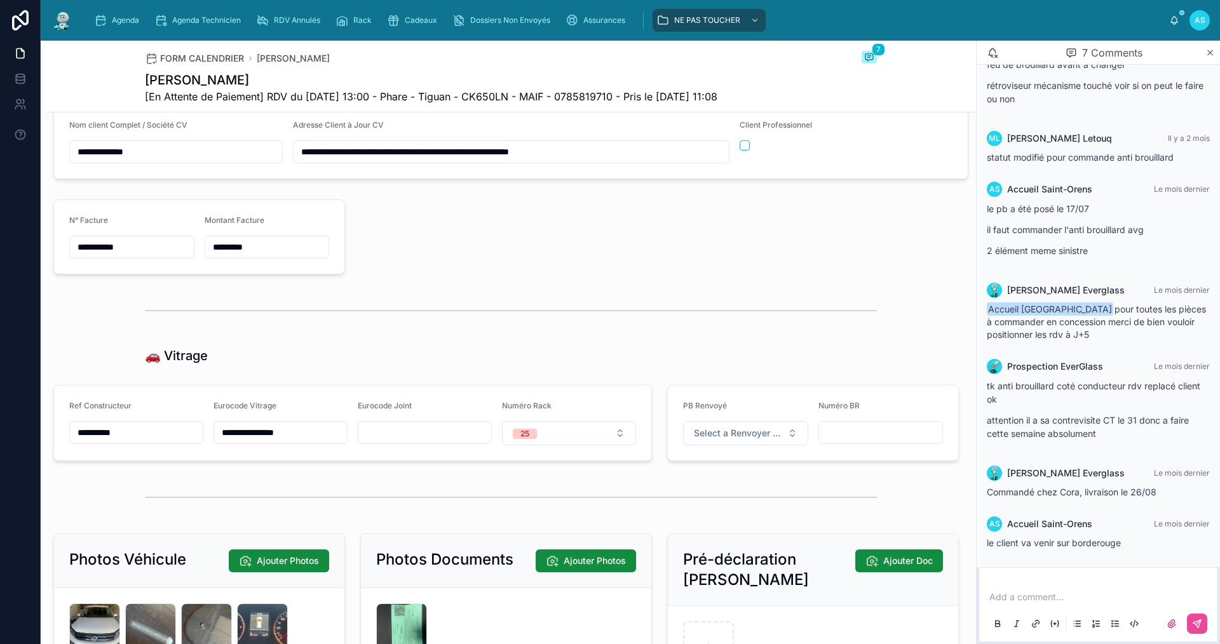
click at [126, 1] on div "Agenda Agenda Technicien RDV Annulés Rack Cadeaux Dossiers Non Envoyés Assuranc…" at bounding box center [631, 20] width 1180 height 41
click at [131, 9] on link "Agenda" at bounding box center [119, 20] width 58 height 23
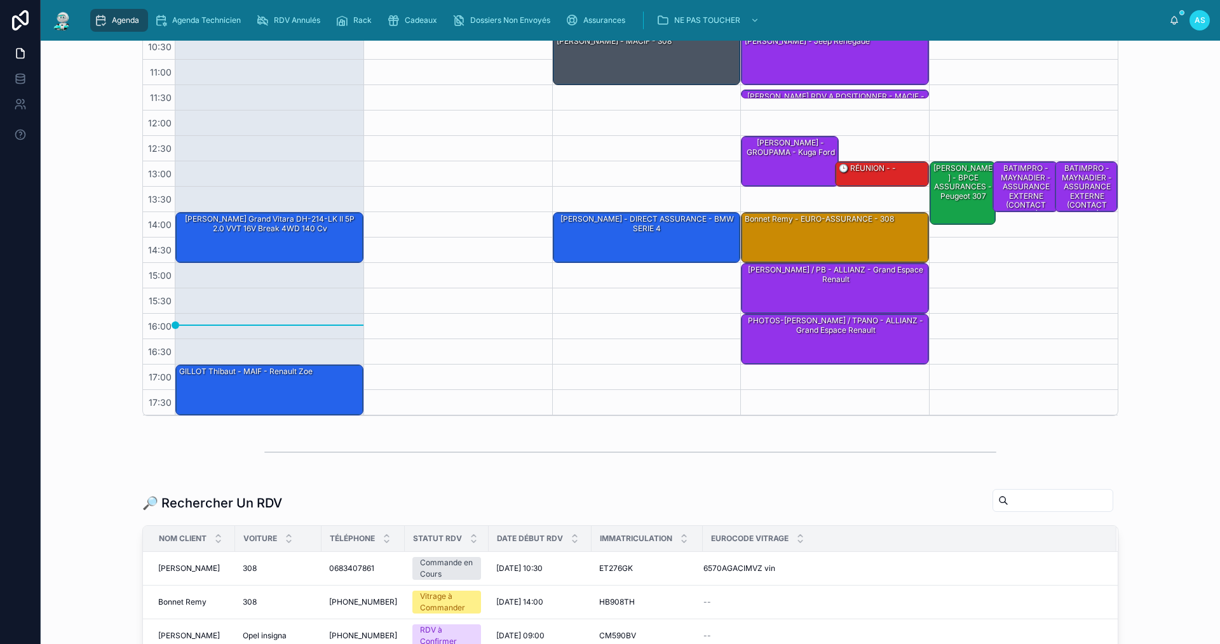
scroll to position [254, 0]
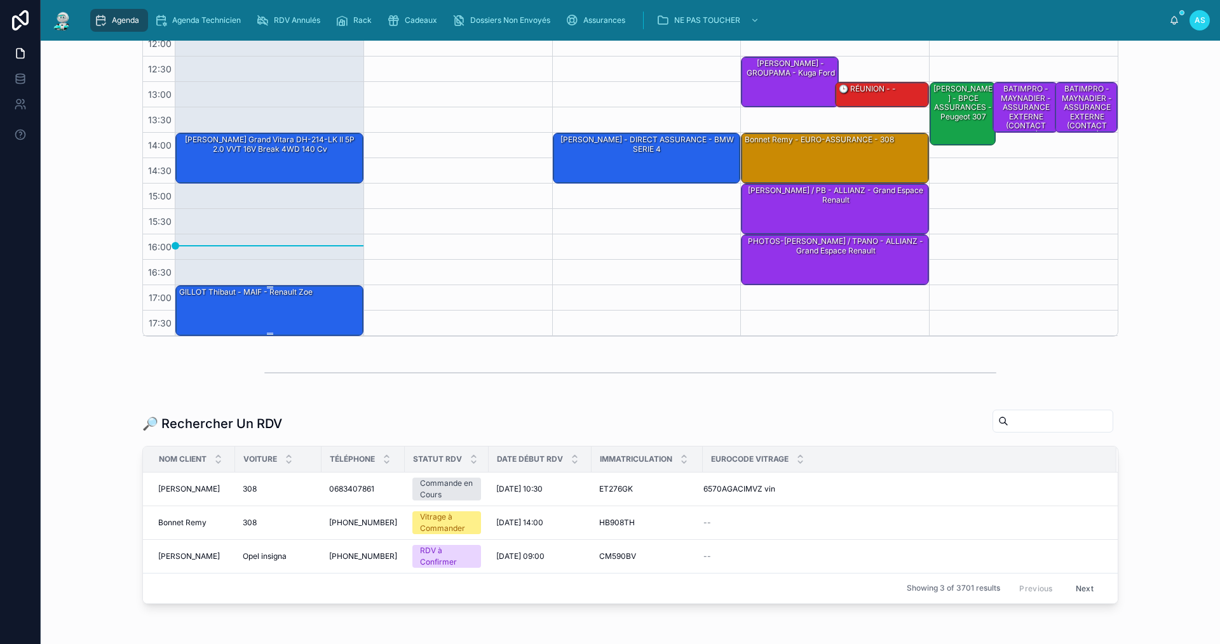
click at [255, 315] on div "GILLOT Thibaut - MAIF - Renault Zoe" at bounding box center [270, 310] width 184 height 48
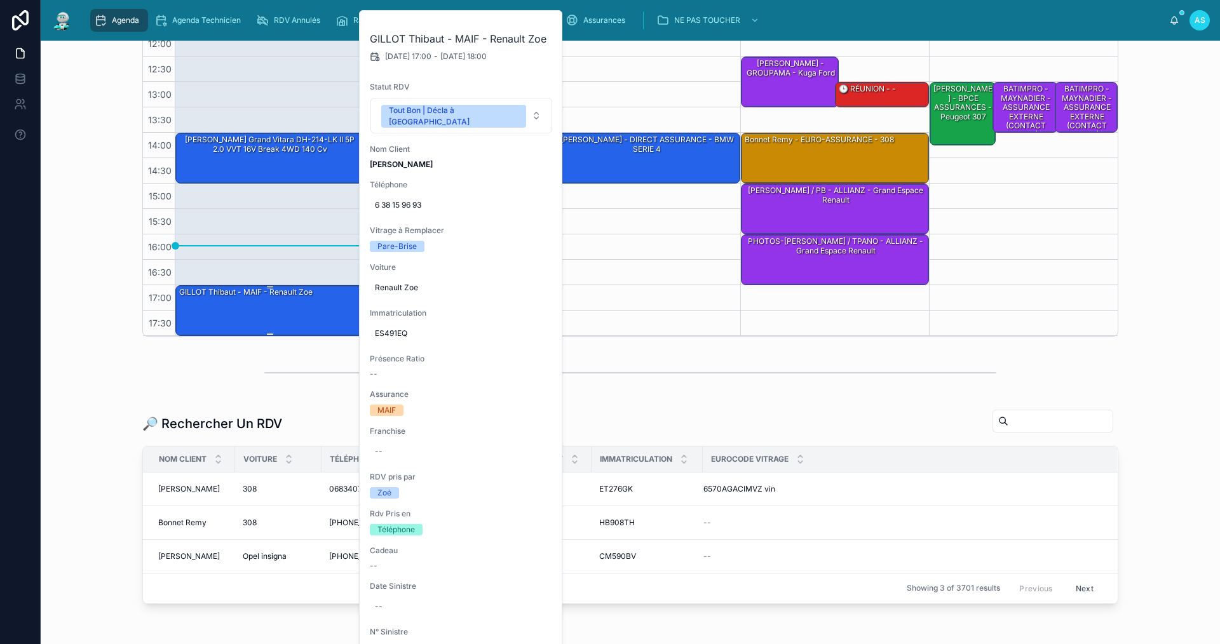
click at [283, 306] on div "GILLOT Thibaut - MAIF - Renault Zoe" at bounding box center [270, 310] width 184 height 48
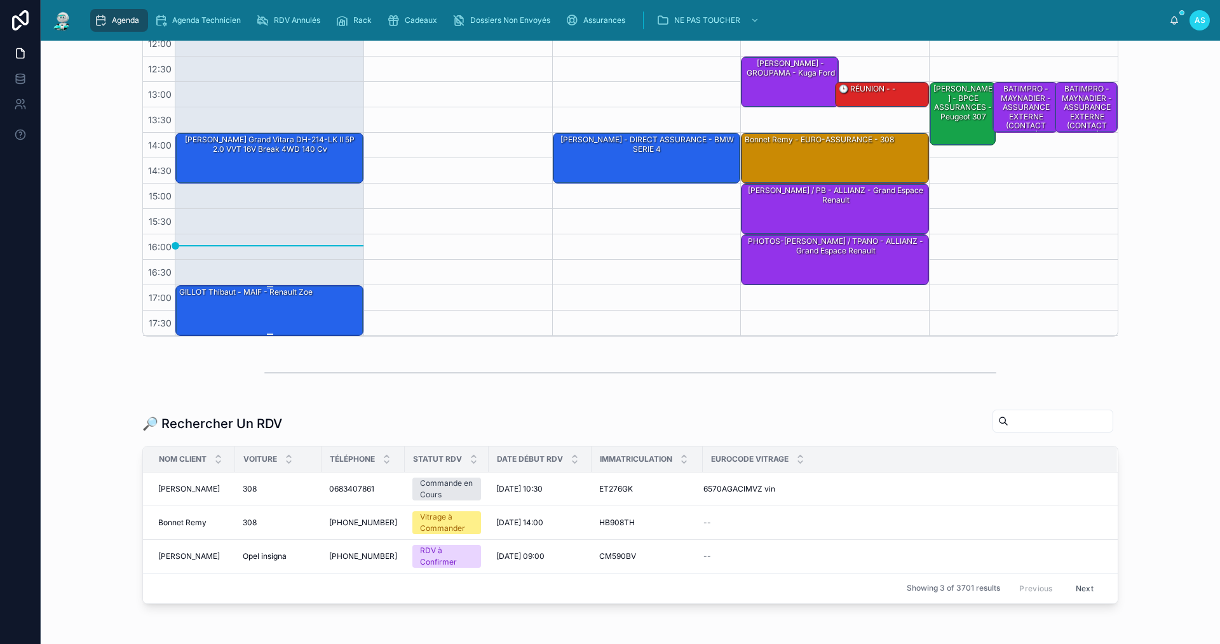
click at [275, 309] on div "GILLOT Thibaut - MAIF - Renault Zoe" at bounding box center [270, 310] width 184 height 48
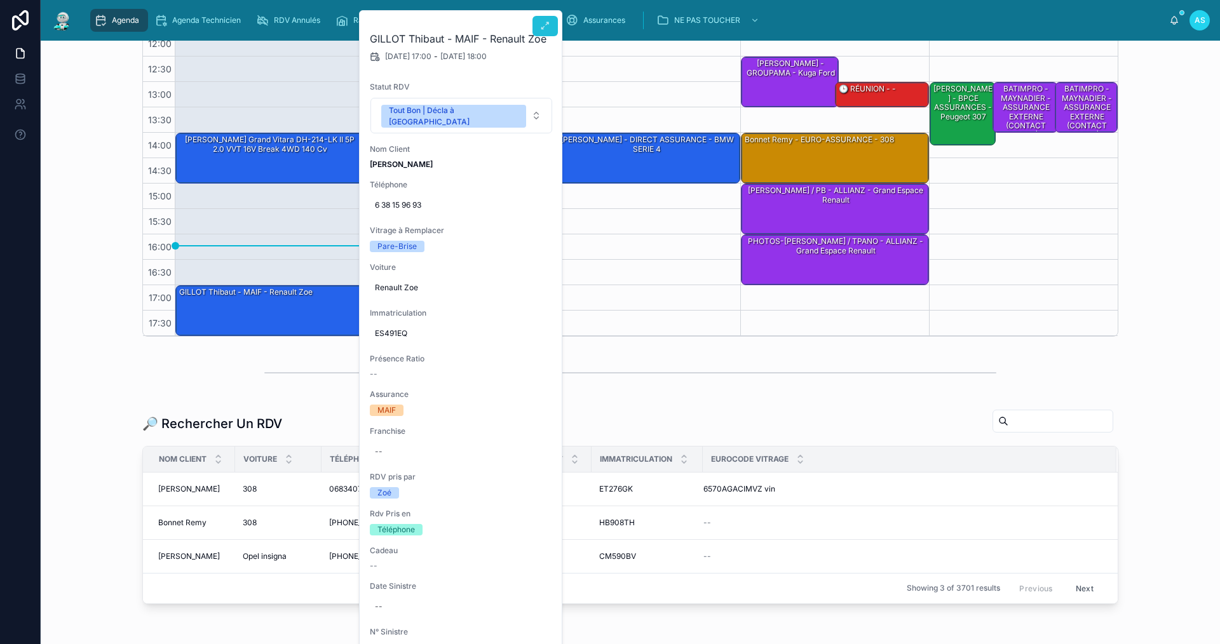
click at [543, 29] on icon at bounding box center [545, 26] width 10 height 10
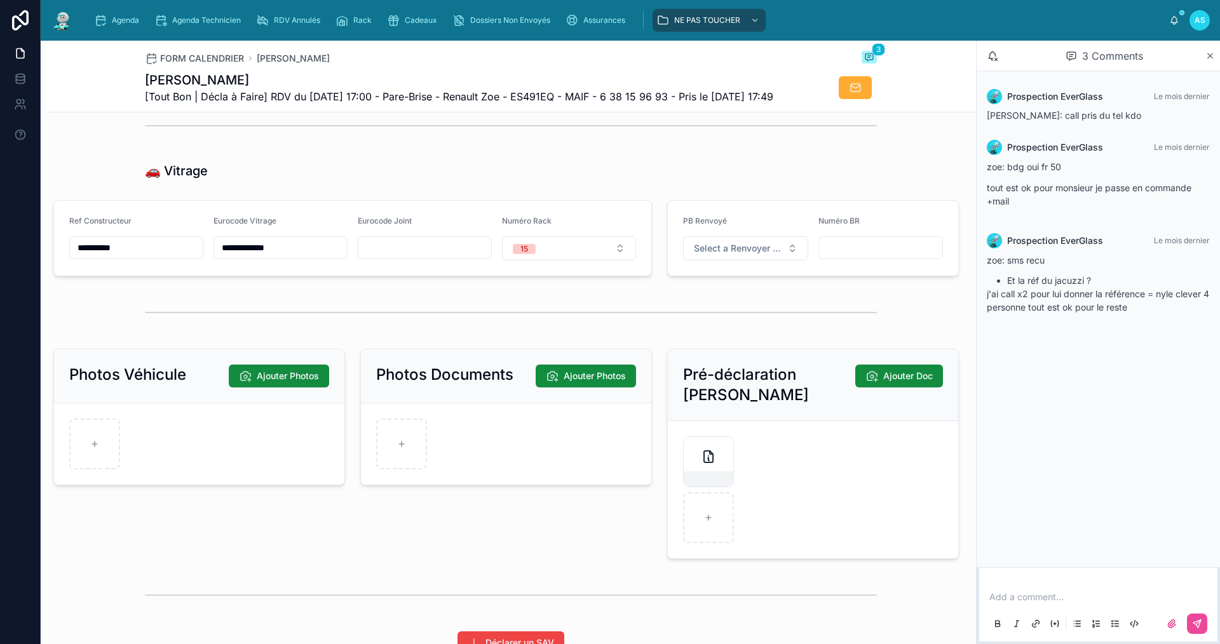
scroll to position [1521, 0]
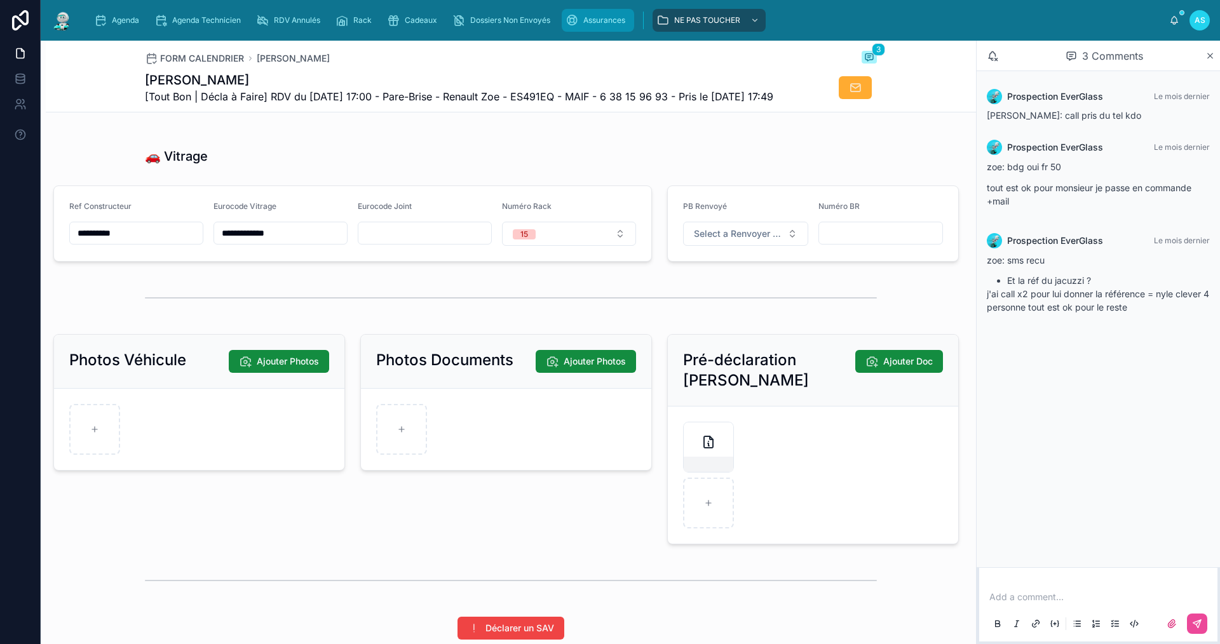
click at [588, 16] on span "Assurances" at bounding box center [604, 20] width 42 height 10
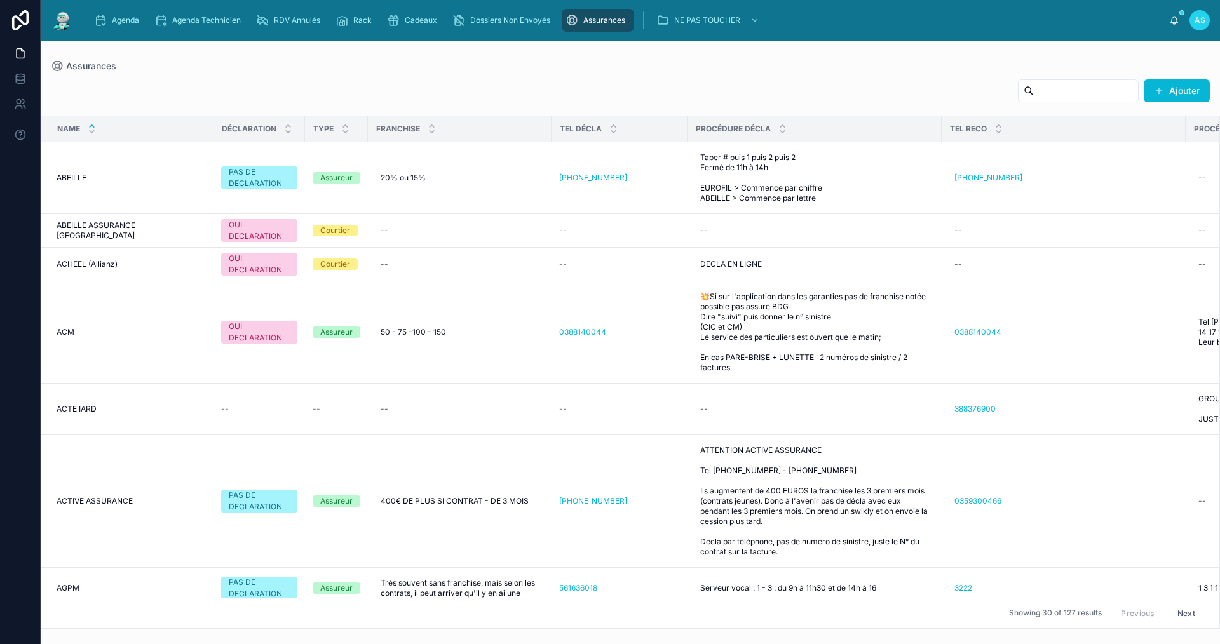
click at [1074, 97] on input "text" at bounding box center [1086, 91] width 104 height 18
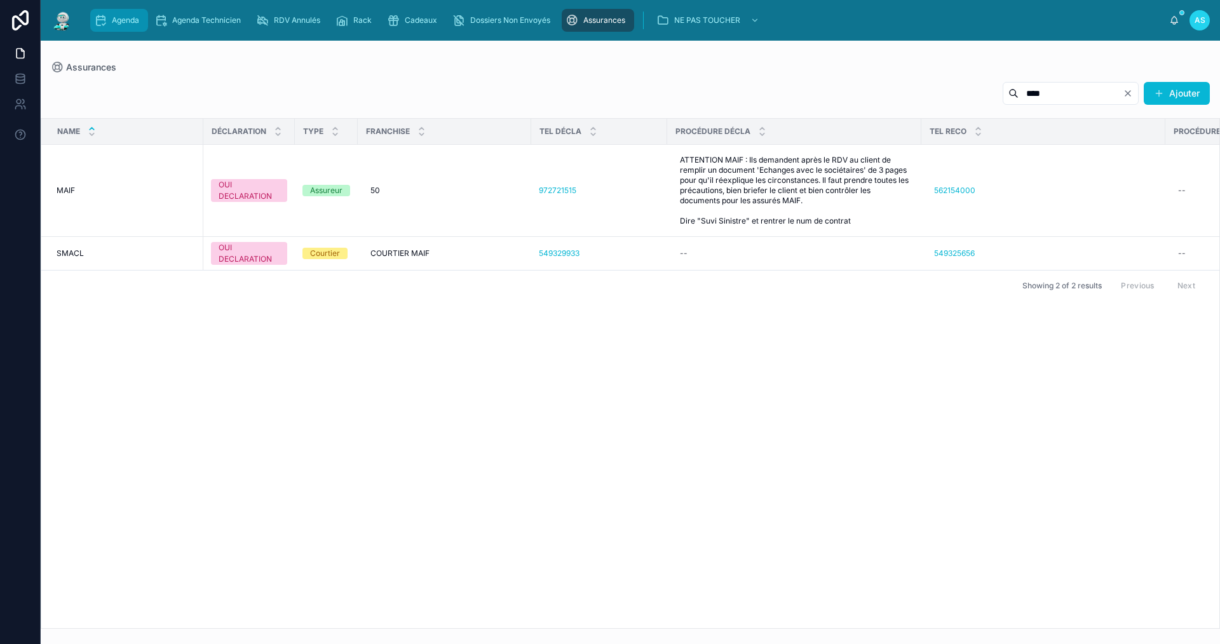
type input "****"
click at [105, 17] on icon "scrollable content" at bounding box center [100, 20] width 13 height 13
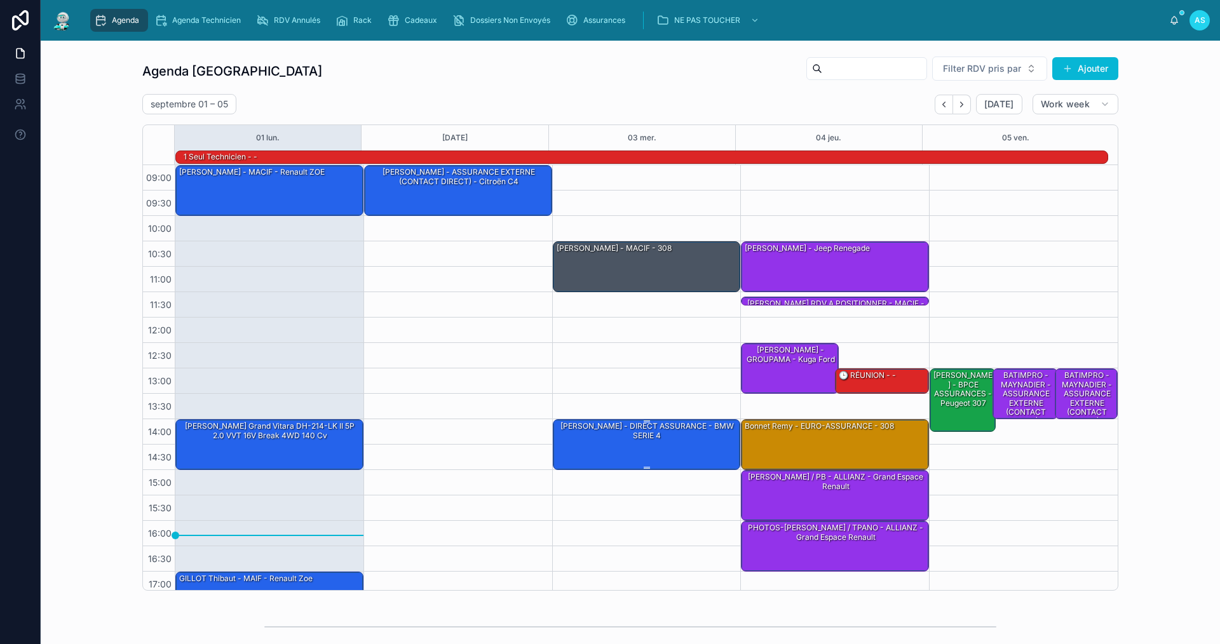
scroll to position [33, 0]
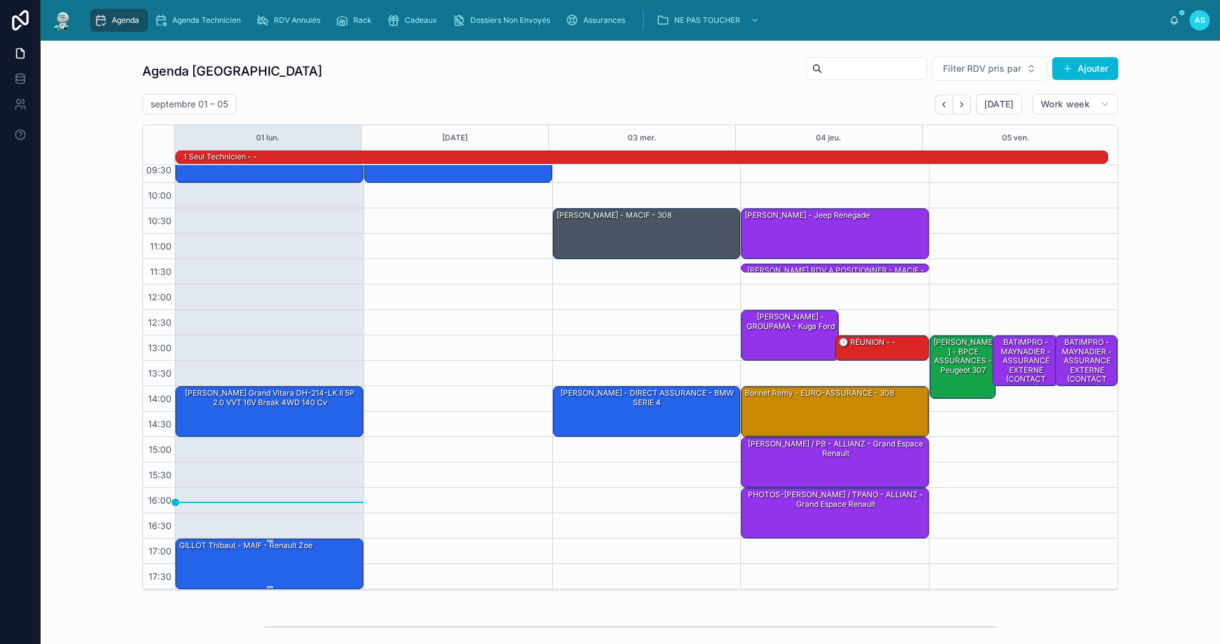
click at [238, 561] on div "GILLOT Thibaut - MAIF - Renault Zoe" at bounding box center [270, 564] width 184 height 48
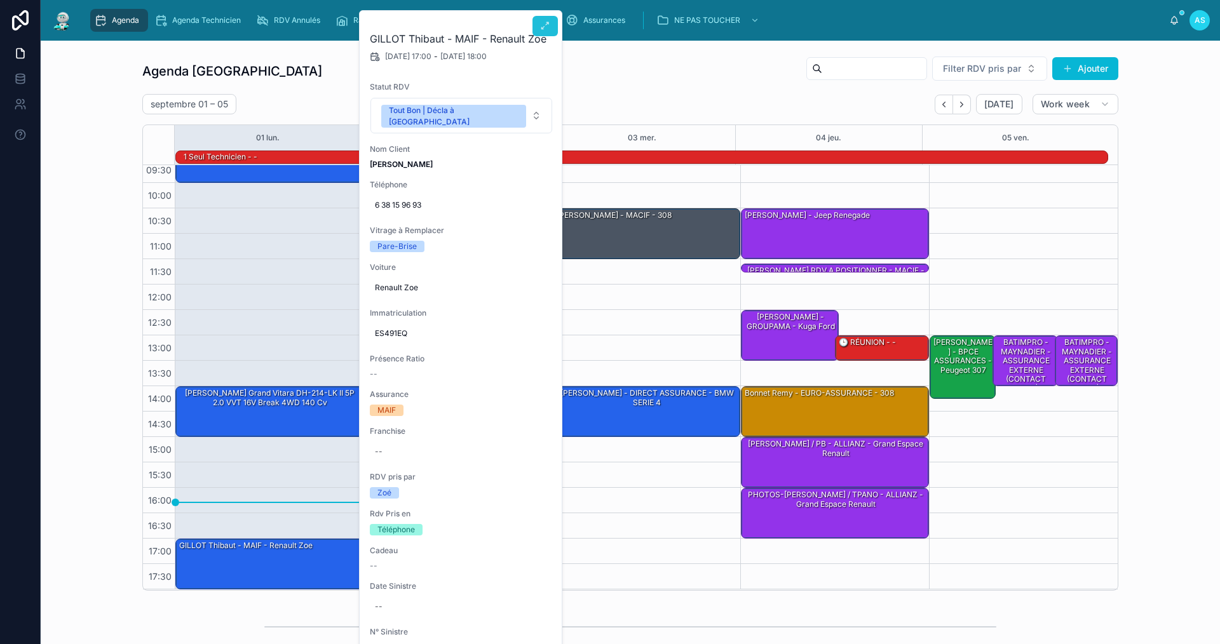
click at [547, 25] on icon at bounding box center [545, 26] width 10 height 10
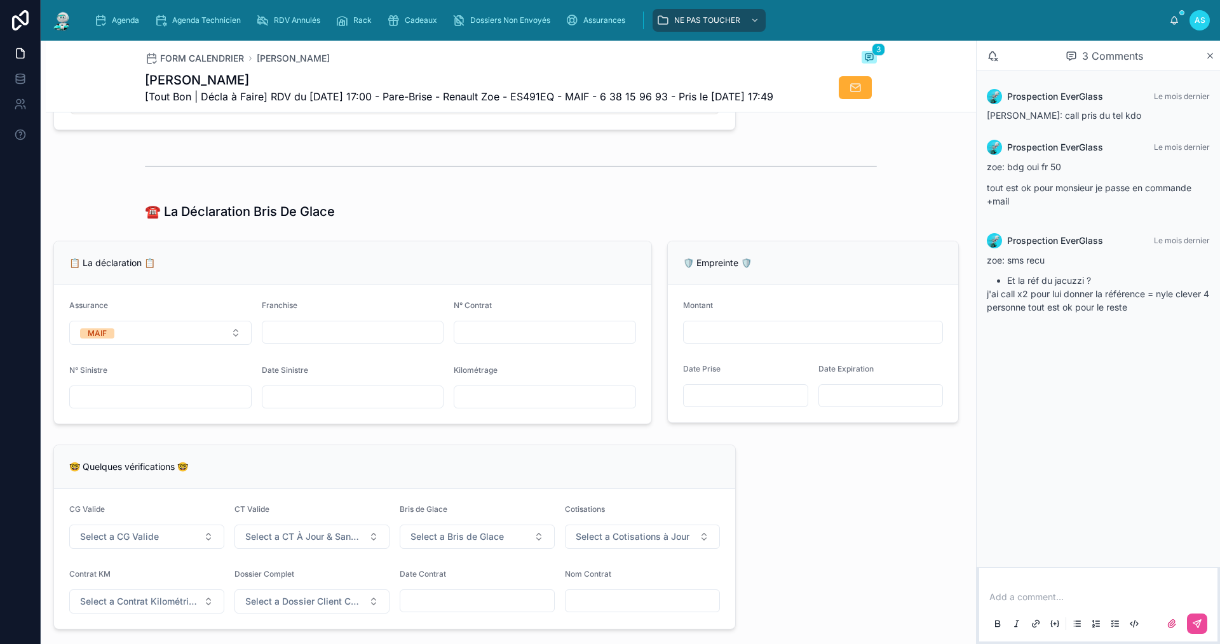
scroll to position [763, 0]
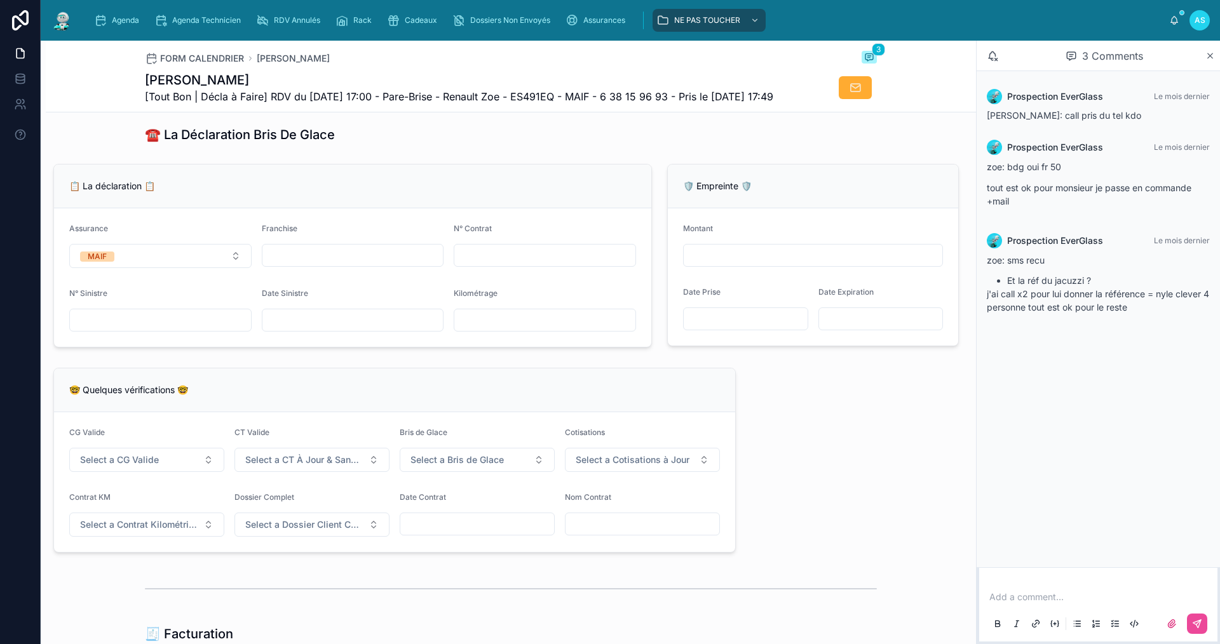
click at [301, 329] on input "text" at bounding box center [352, 320] width 181 height 18
type input "**********"
click at [593, 264] on input "text" at bounding box center [544, 256] width 181 height 18
type input "********"
click at [348, 305] on form "**********" at bounding box center [352, 277] width 597 height 139
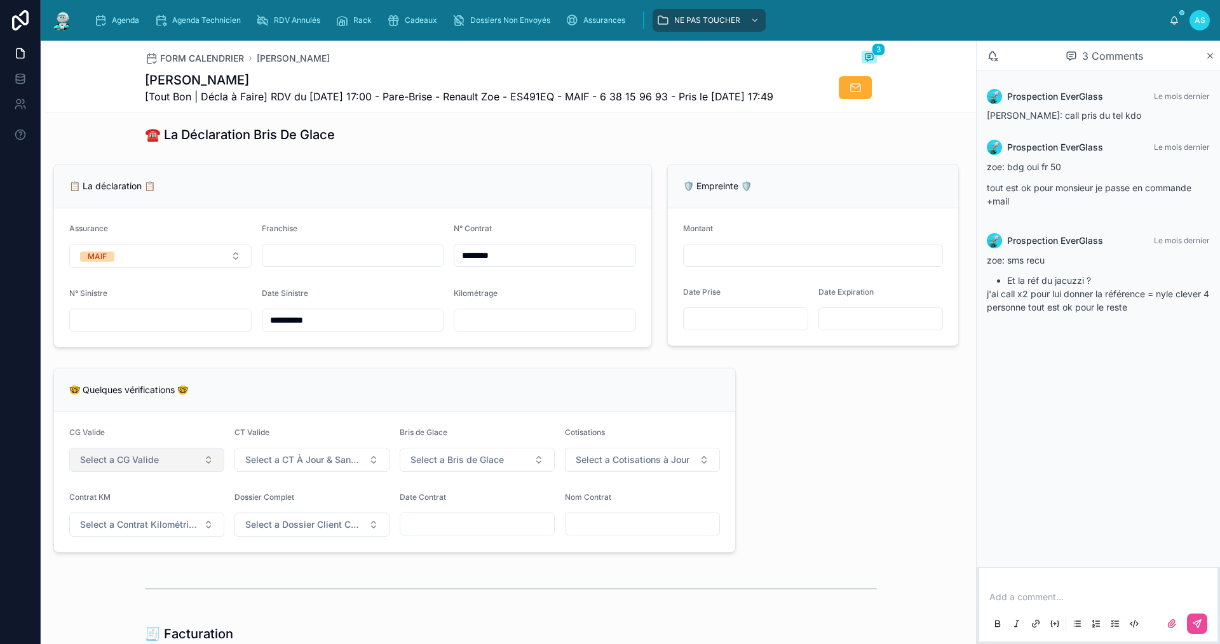
click at [177, 472] on button "Select a CG Valide" at bounding box center [146, 460] width 155 height 24
click at [137, 535] on div "✅ Oui" at bounding box center [146, 535] width 153 height 18
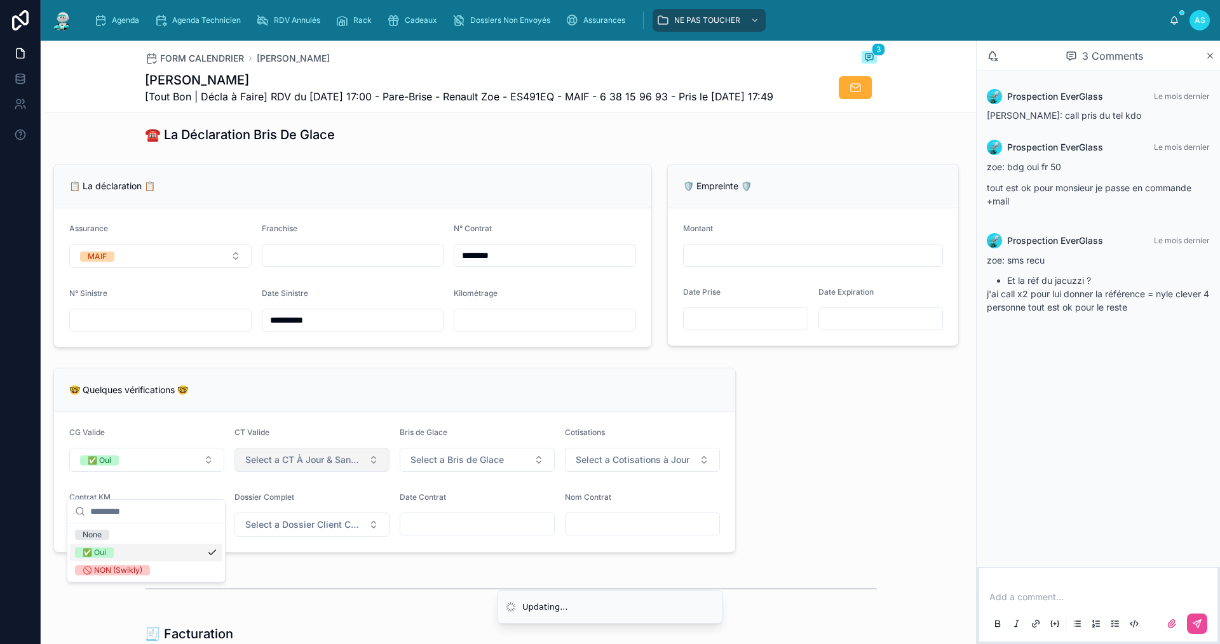
click at [292, 466] on span "Select a CT À Jour & Sans BDG" at bounding box center [304, 460] width 118 height 13
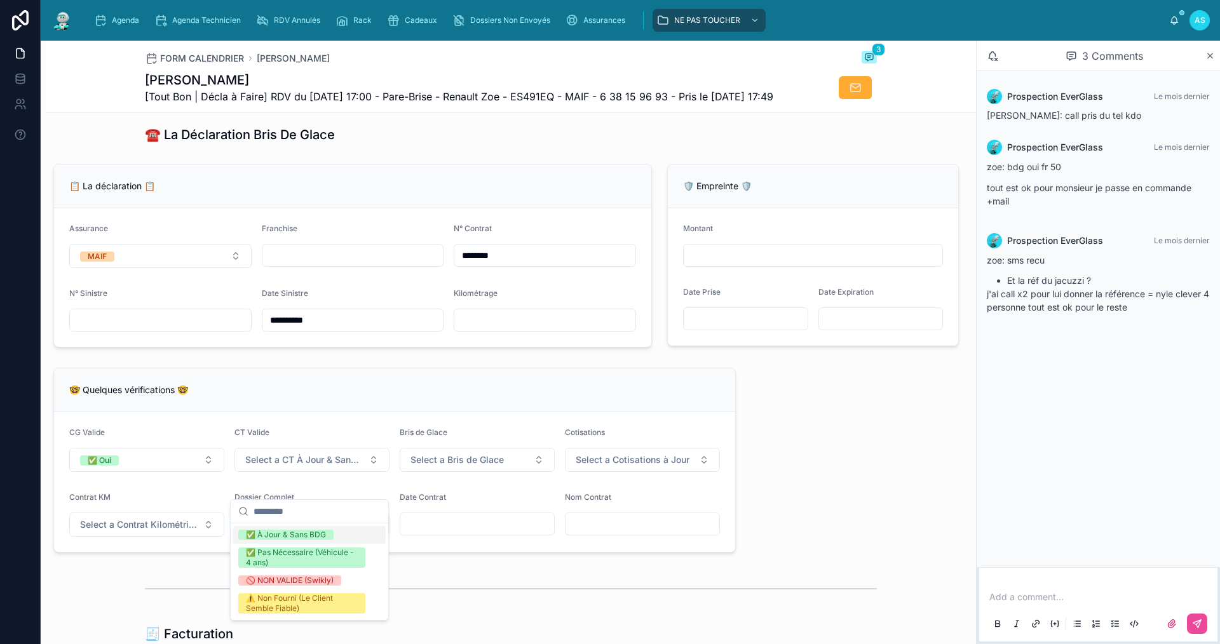
drag, startPoint x: 282, startPoint y: 533, endPoint x: 344, endPoint y: 524, distance: 63.5
click at [287, 534] on div "✅ À Jour & Sans BDG" at bounding box center [286, 535] width 80 height 10
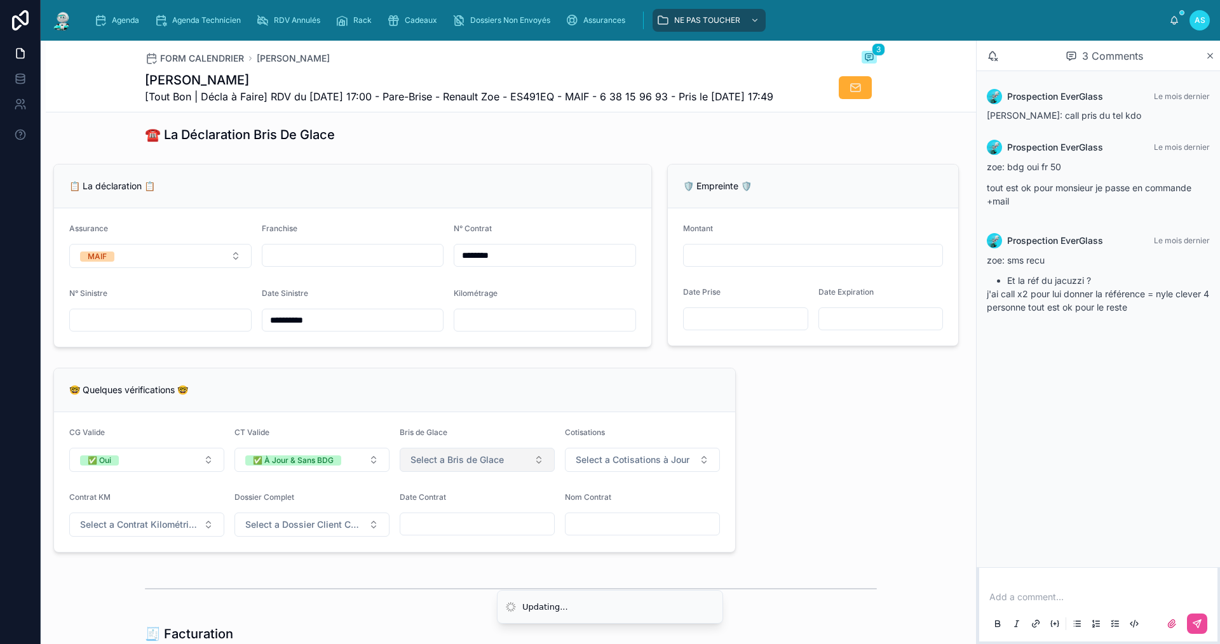
click at [431, 466] on span "Select a Bris de Glace" at bounding box center [457, 460] width 93 height 13
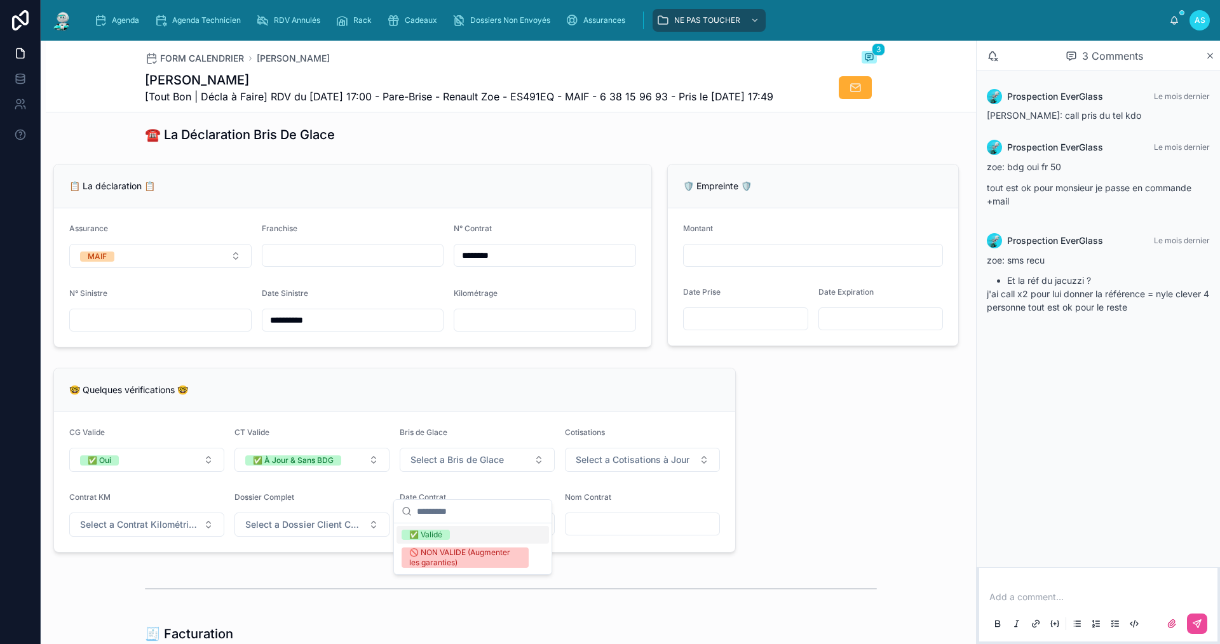
click at [436, 534] on div "✅ Validé" at bounding box center [425, 535] width 33 height 10
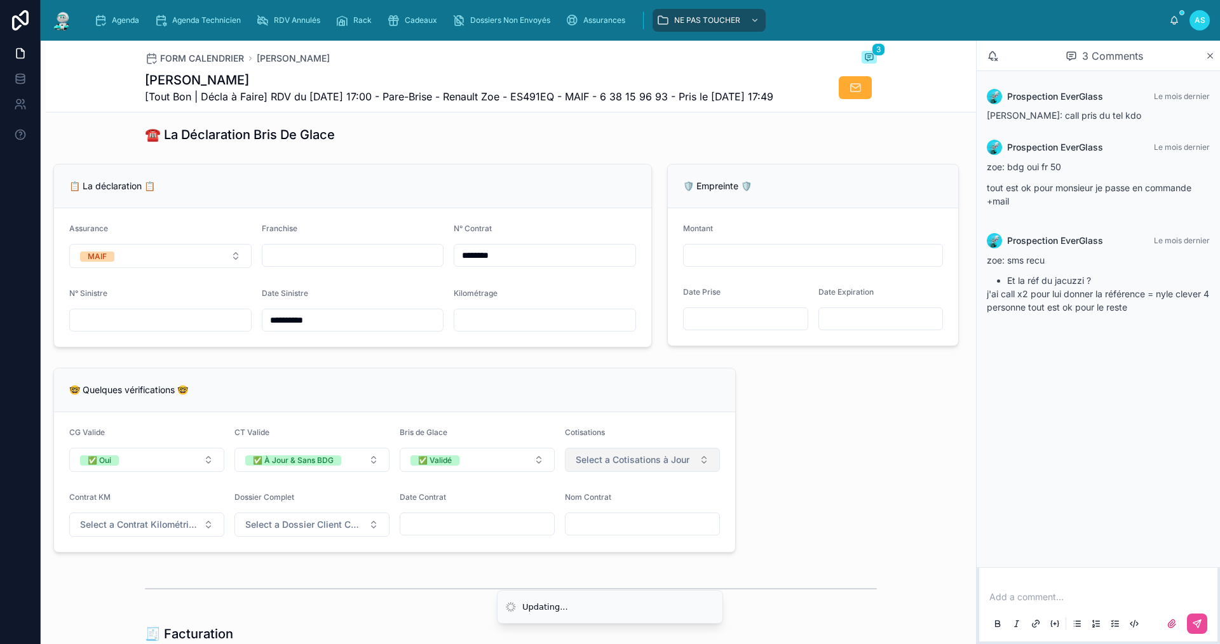
click at [636, 466] on span "Select a Cotisations à Jour" at bounding box center [633, 460] width 114 height 13
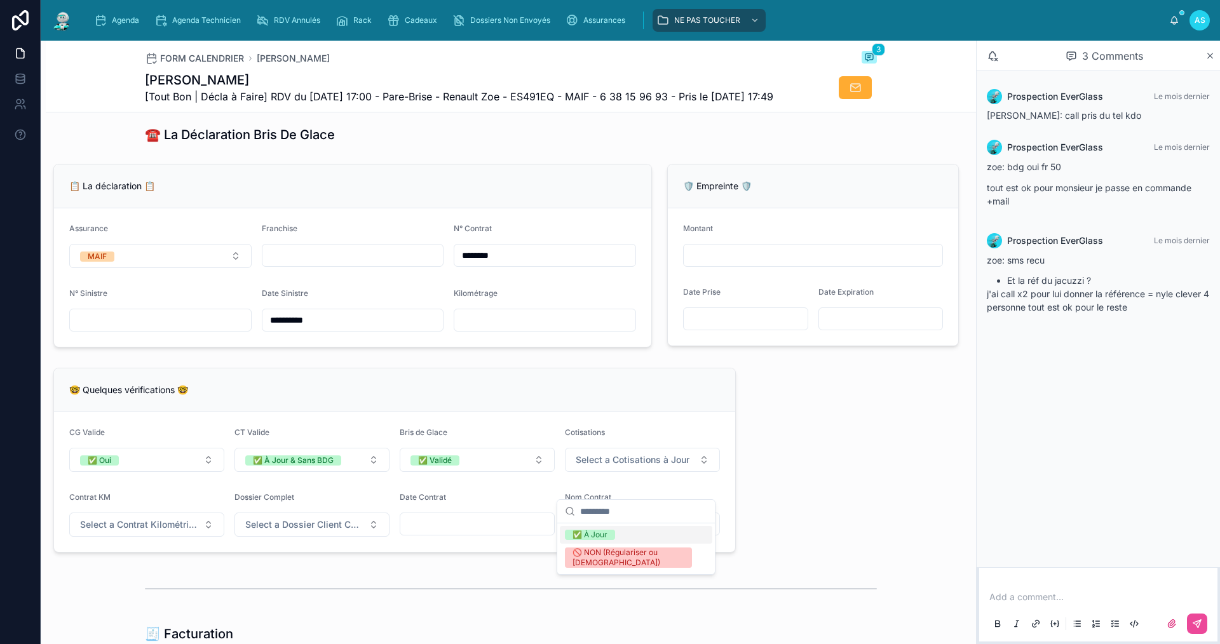
click at [582, 532] on div "✅ À Jour" at bounding box center [590, 535] width 35 height 10
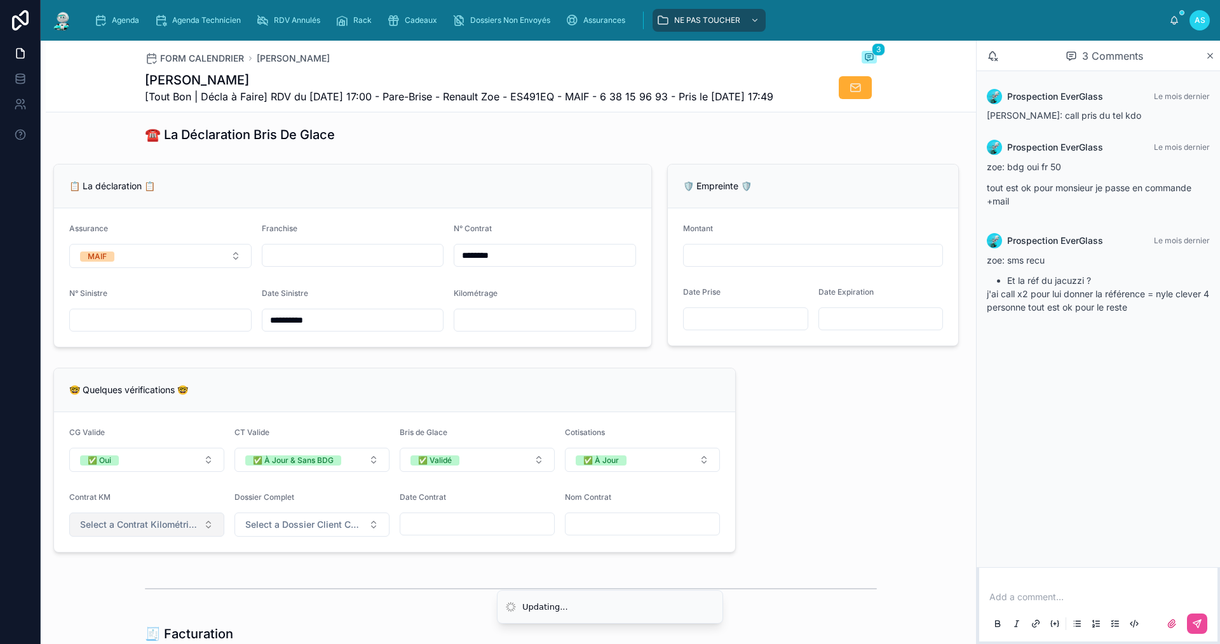
click at [139, 531] on span "Select a Contrat Kilométrique" at bounding box center [139, 525] width 118 height 13
click at [154, 599] on div "✅ Non" at bounding box center [146, 600] width 153 height 18
click at [268, 531] on span "Select a Dossier Client Complet" at bounding box center [304, 525] width 118 height 13
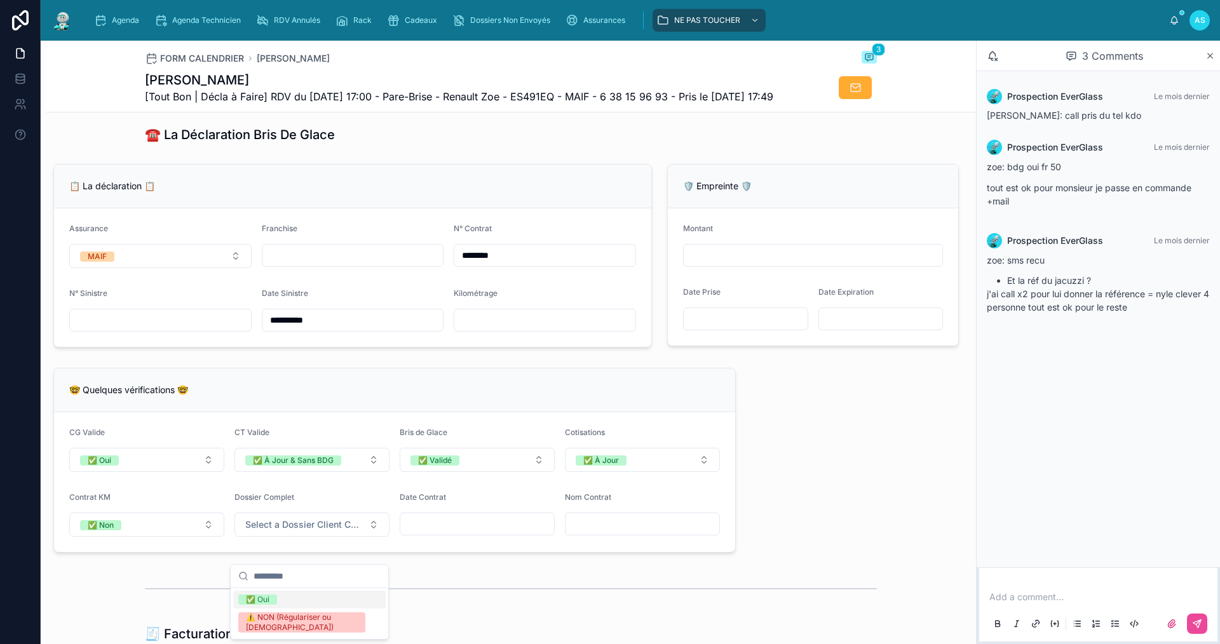
click at [273, 597] on span "✅ Oui" at bounding box center [257, 600] width 39 height 10
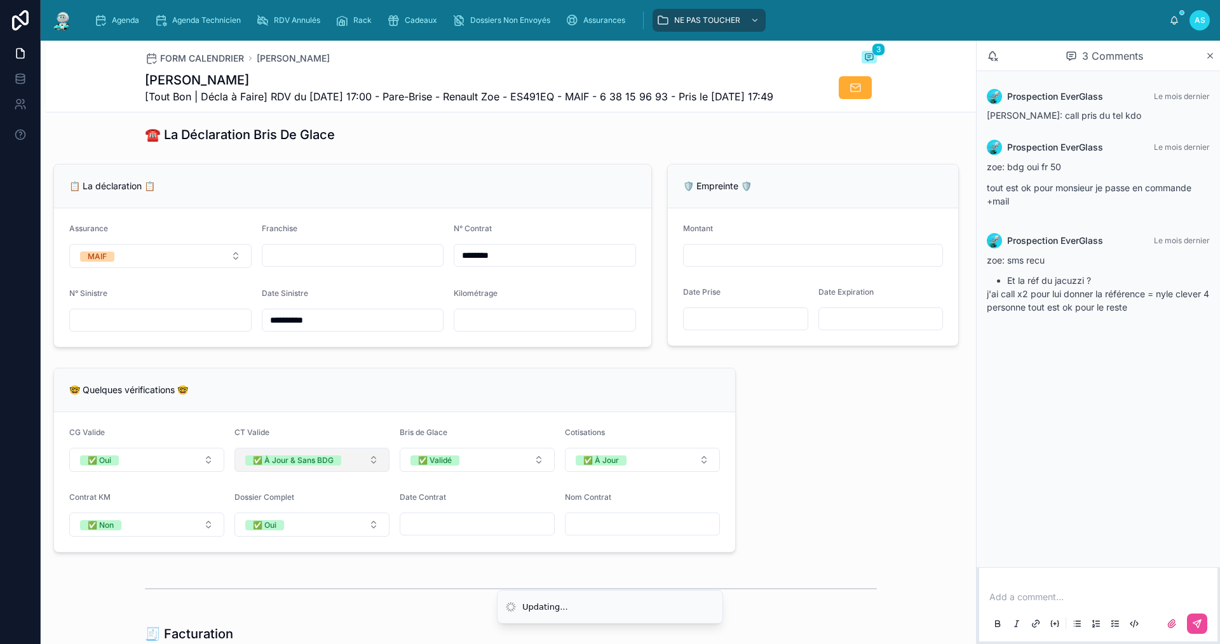
drag, startPoint x: 285, startPoint y: 500, endPoint x: 290, endPoint y: 494, distance: 7.8
click at [287, 493] on form "CG Valide ✅ Oui CT Valide ✅ À Jour & Sans BDG Bris de Glace ✅ Validé Cotisation…" at bounding box center [394, 482] width 681 height 140
click at [291, 498] on form "CG Valide ✅ Oui CT Valide ✅ À Jour & Sans BDG Bris de Glace ✅ Validé Cotisation…" at bounding box center [394, 482] width 681 height 140
click at [293, 472] on button "✅ À Jour & Sans BDG" at bounding box center [312, 460] width 155 height 24
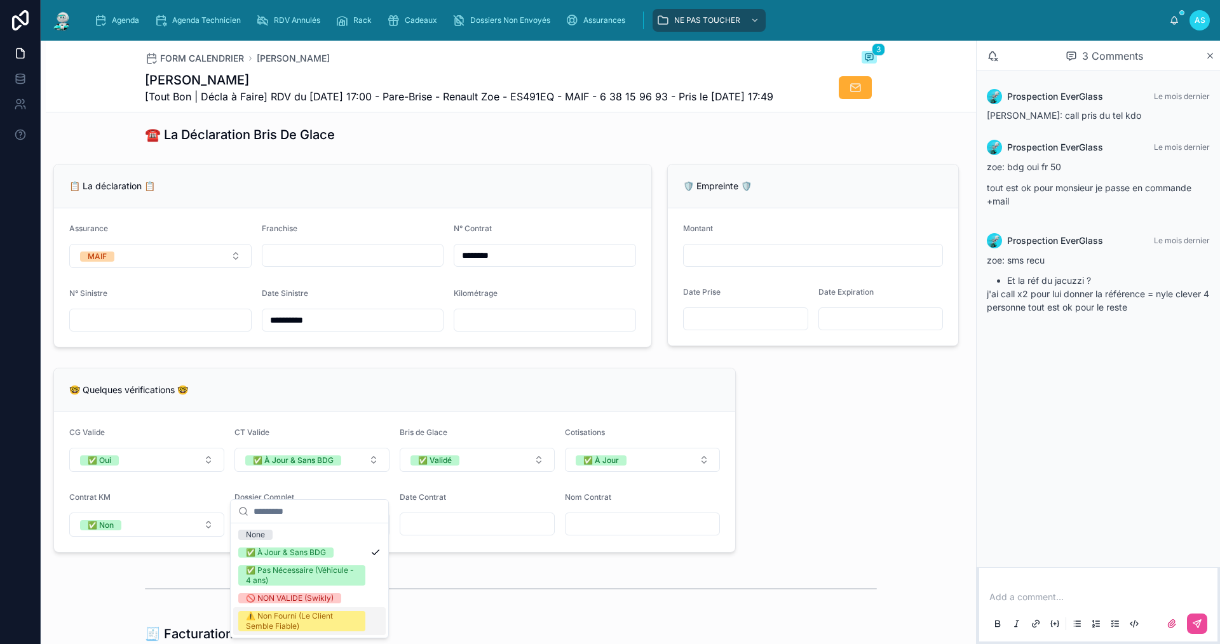
click at [326, 618] on div "⚠️ Non Fourni (Le Client Semble Fiable)" at bounding box center [302, 621] width 112 height 20
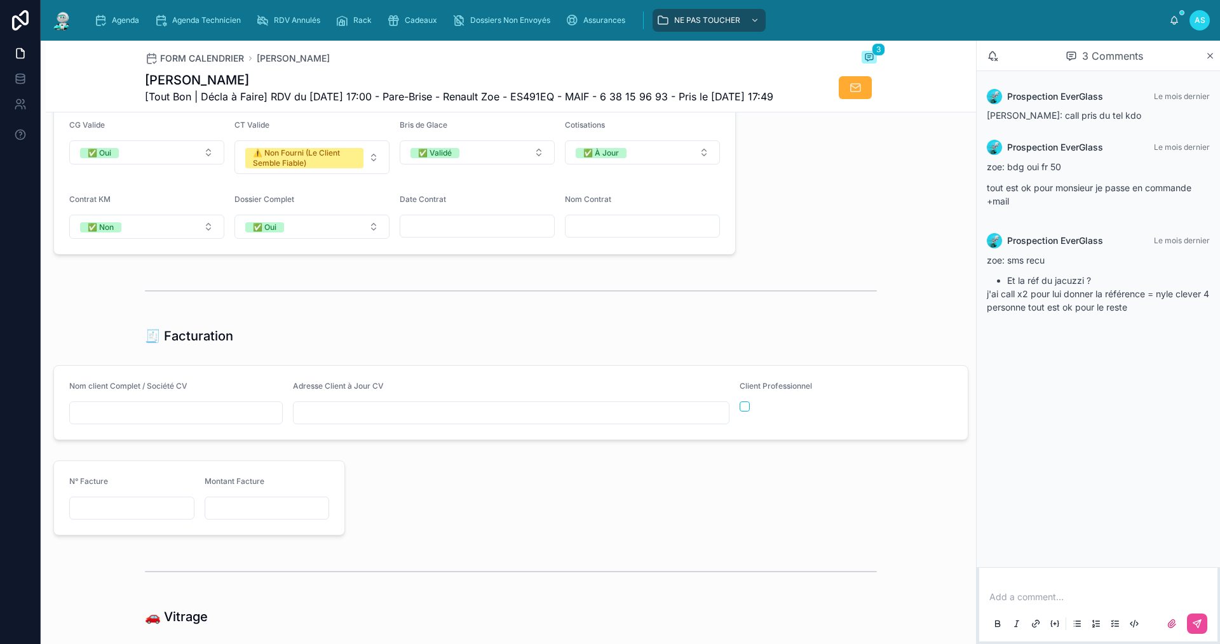
scroll to position [1080, 0]
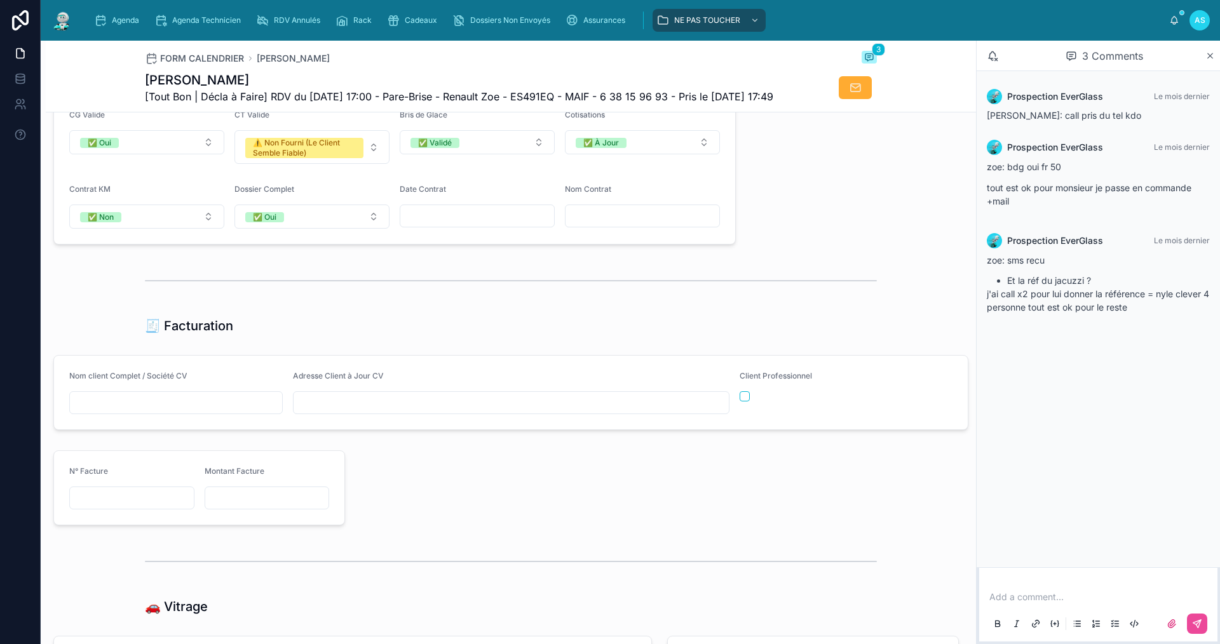
click at [165, 412] on input "text" at bounding box center [176, 403] width 212 height 18
type input "**********"
click at [364, 412] on input "text" at bounding box center [511, 403] width 435 height 18
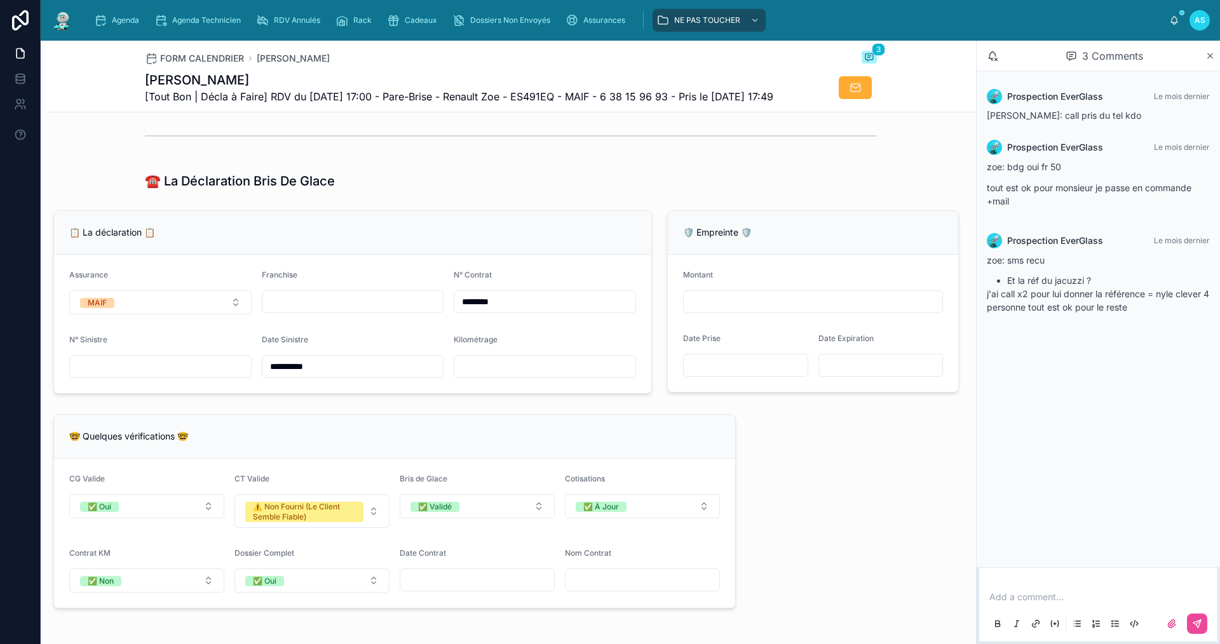
scroll to position [572, 0]
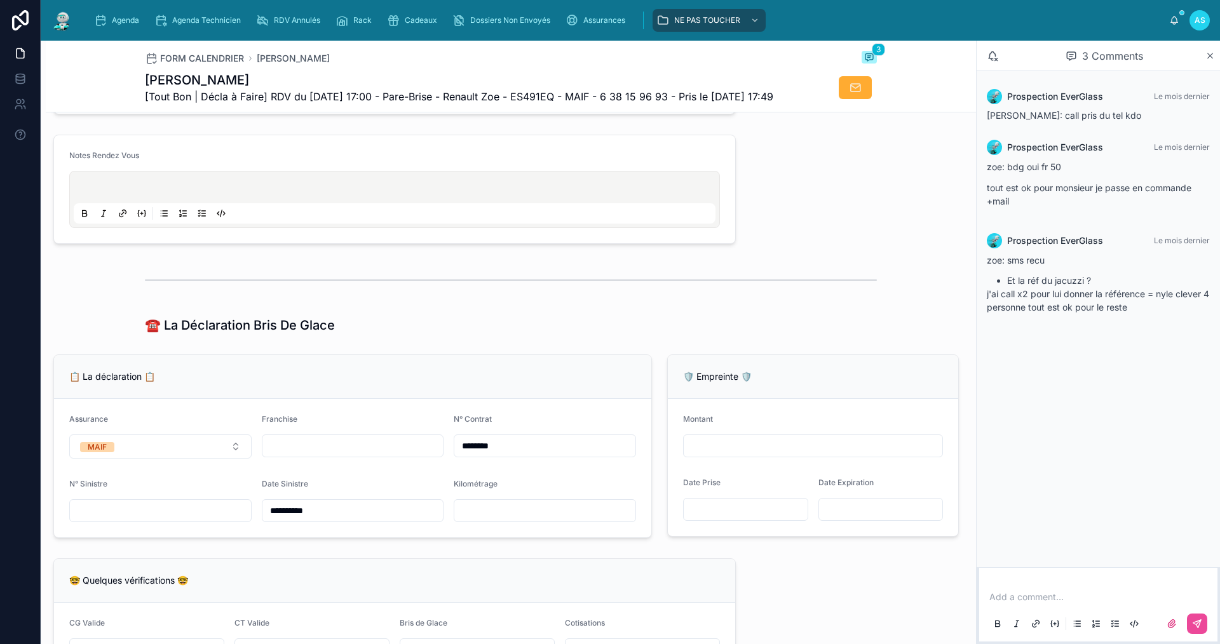
type input "**********"
click at [142, 522] on div at bounding box center [160, 511] width 182 height 23
click at [465, 399] on div "📋 La déclaration 📋" at bounding box center [352, 377] width 597 height 44
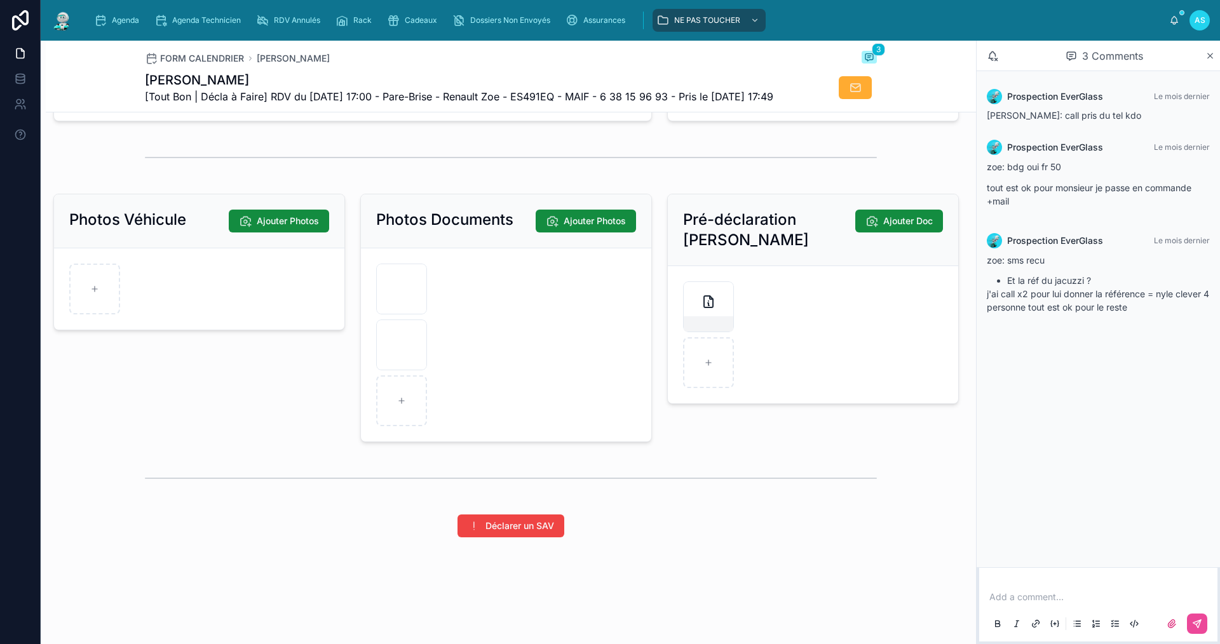
scroll to position [1696, 0]
click at [1210, 58] on icon at bounding box center [1211, 56] width 10 height 10
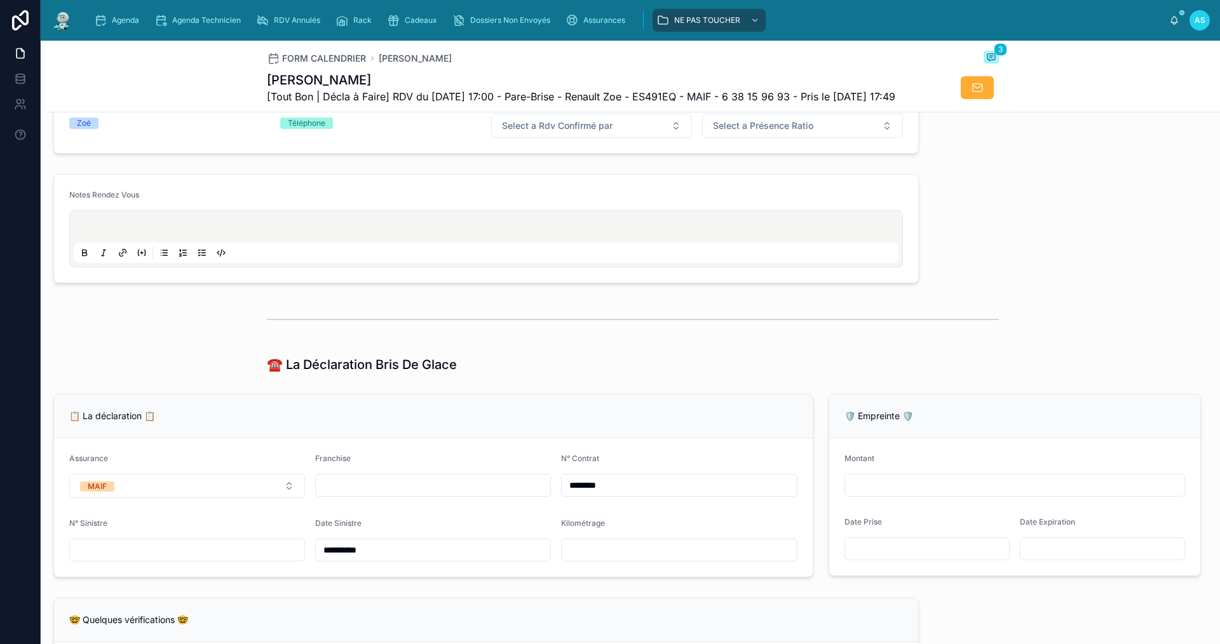
scroll to position [381, 0]
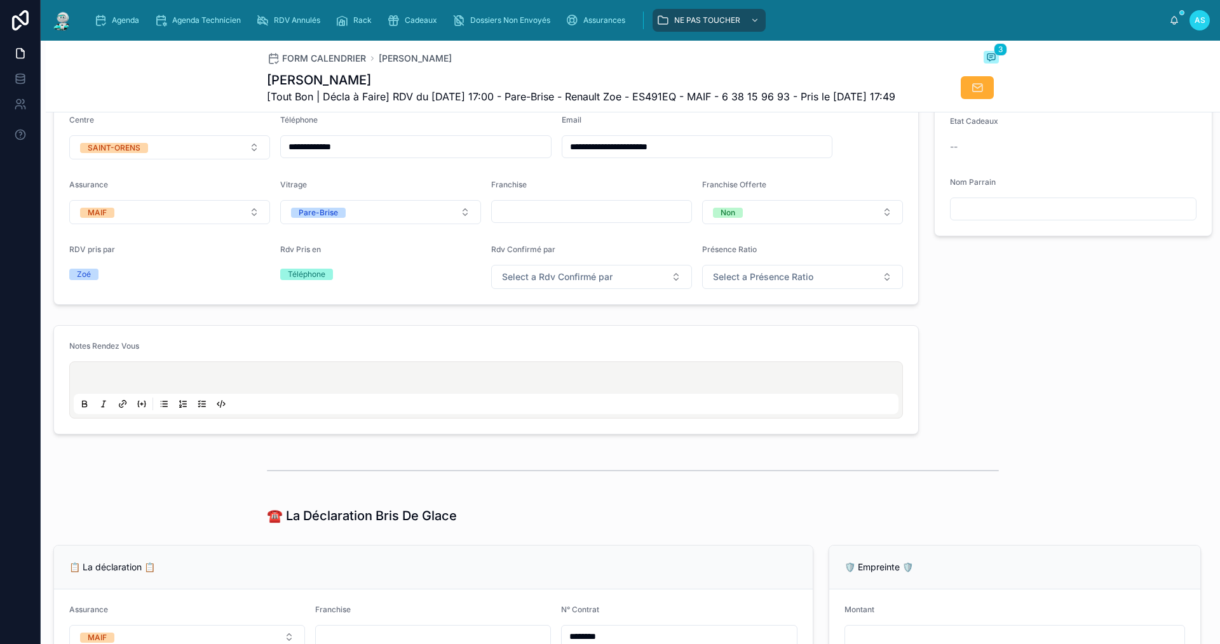
click at [996, 60] on div "FORM CALENDRIER [PERSON_NAME] 3 [PERSON_NAME] [Tout Bon | Décla à Faire] RDV du…" at bounding box center [633, 77] width 1174 height 72
click at [992, 57] on span at bounding box center [991, 57] width 15 height 13
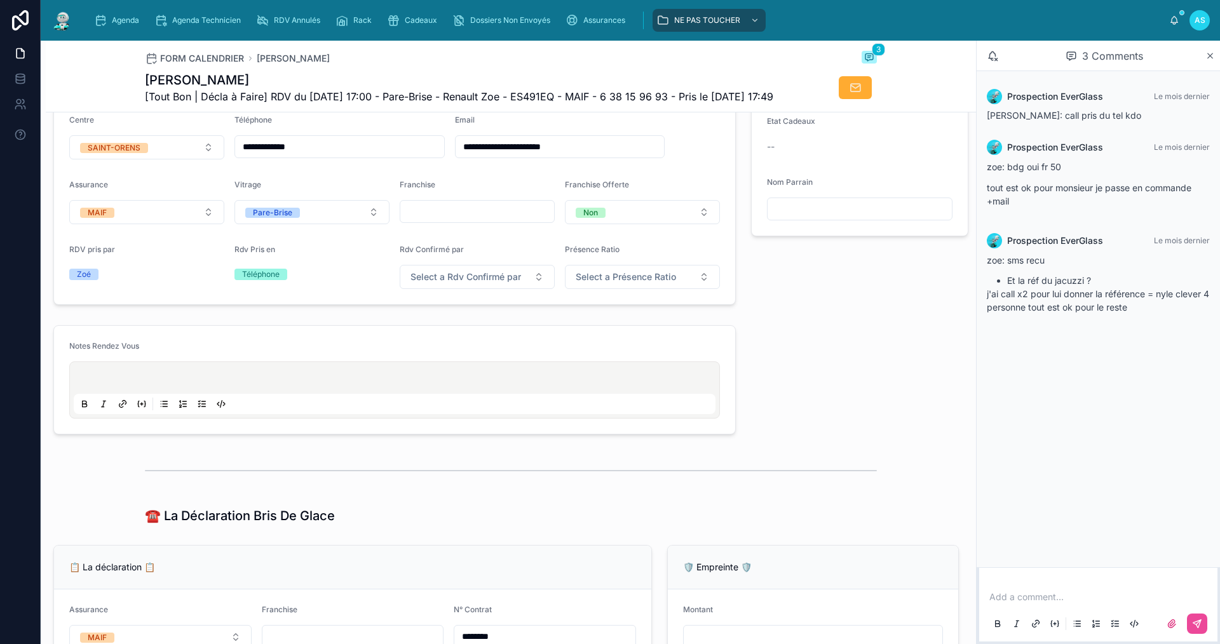
click at [1024, 587] on div "Add a comment..." at bounding box center [1098, 609] width 223 height 53
click at [1029, 600] on p at bounding box center [1100, 597] width 223 height 13
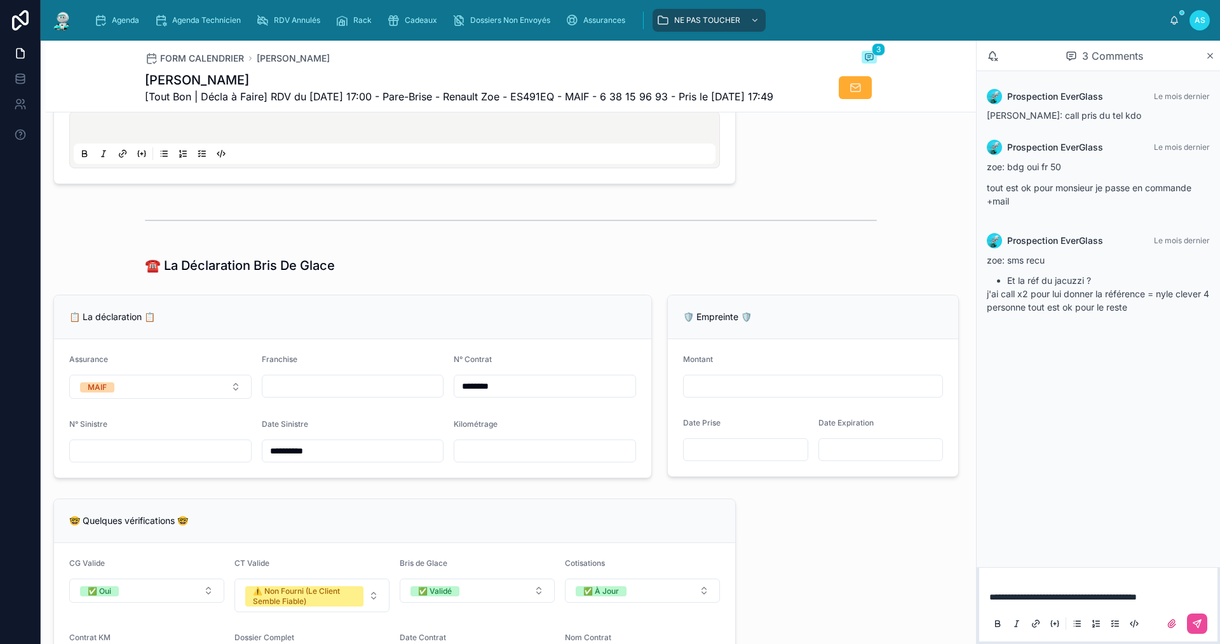
scroll to position [826, 0]
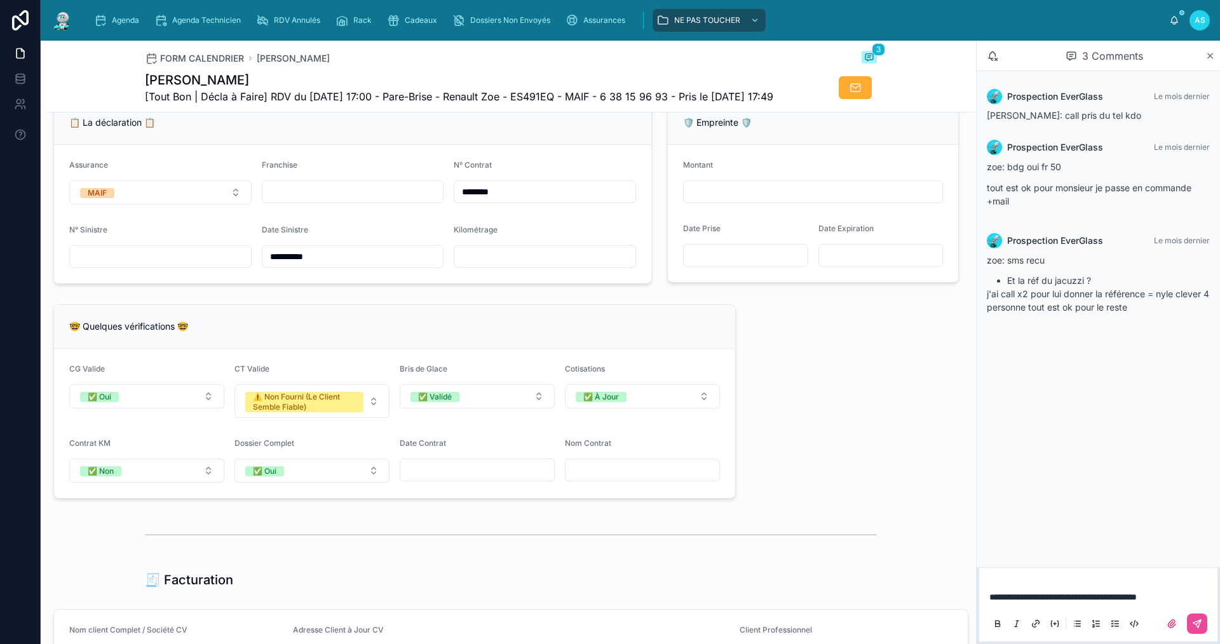
drag, startPoint x: 173, startPoint y: 282, endPoint x: 170, endPoint y: 290, distance: 8.9
click at [173, 266] on input "text" at bounding box center [160, 257] width 181 height 18
type input "*"
click at [485, 337] on div "🤓 Quelques vérifications 🤓" at bounding box center [394, 327] width 681 height 44
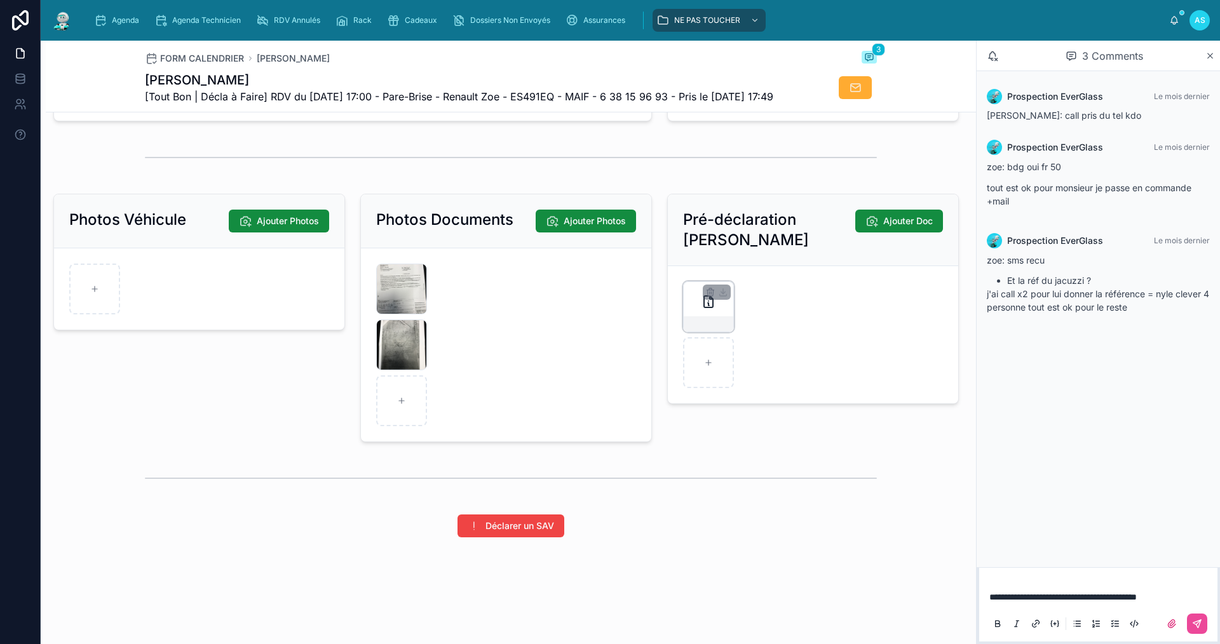
scroll to position [1696, 0]
type input "**********"
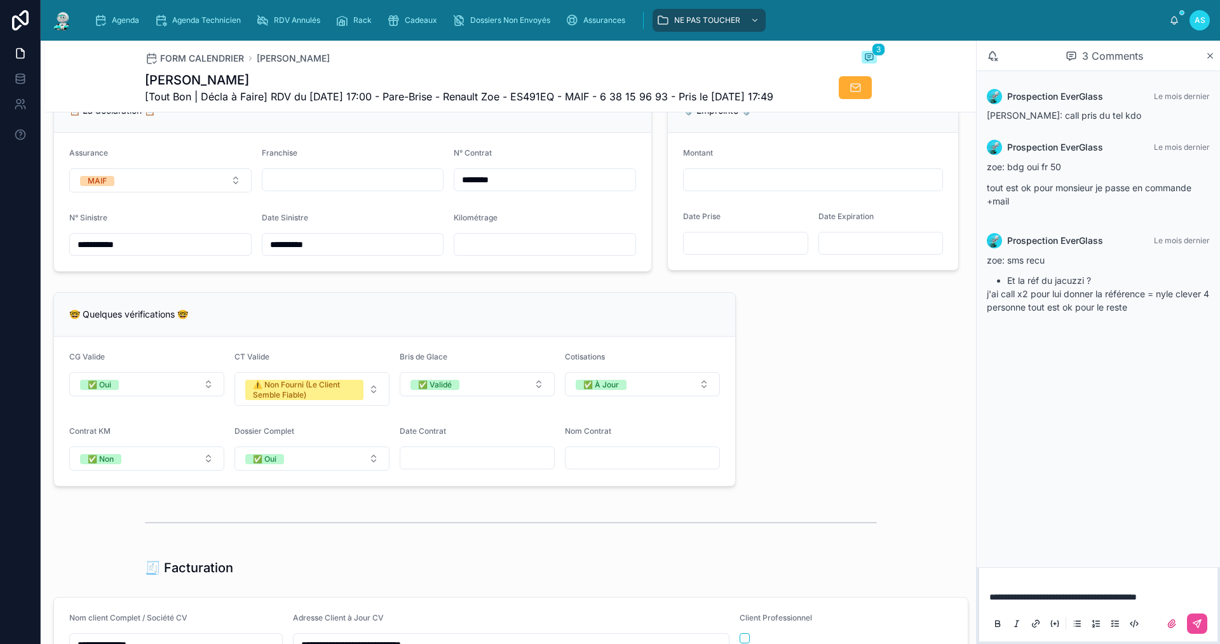
scroll to position [870, 0]
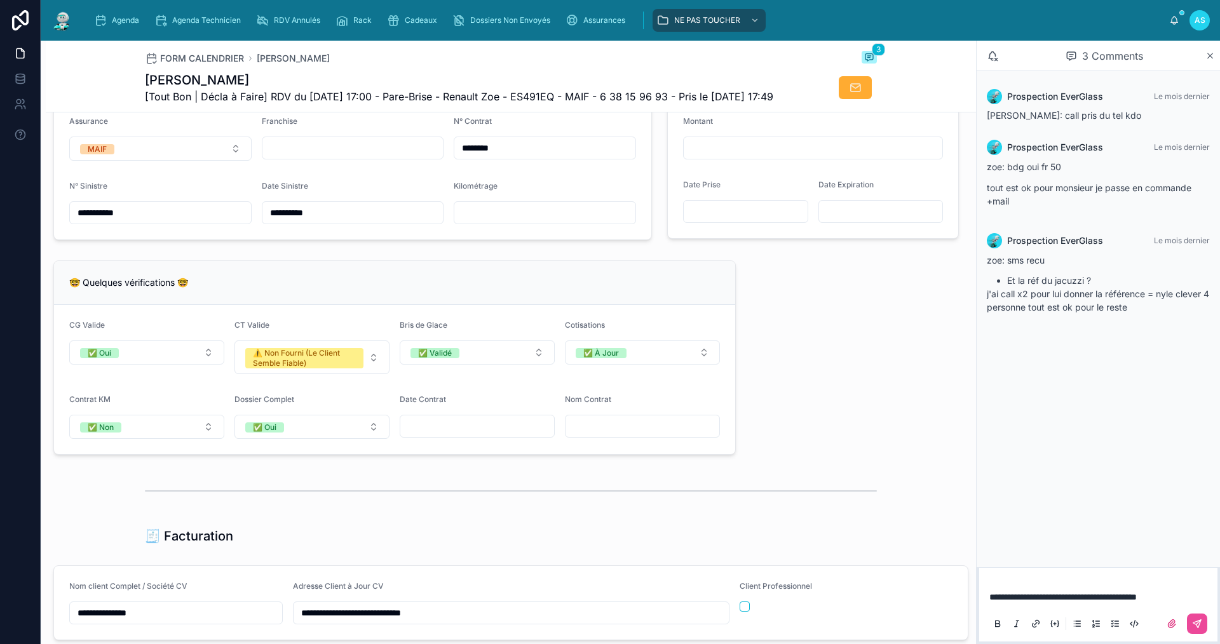
click at [494, 222] on input "text" at bounding box center [544, 213] width 181 height 18
click at [787, 332] on div "**********" at bounding box center [511, 311] width 930 height 2107
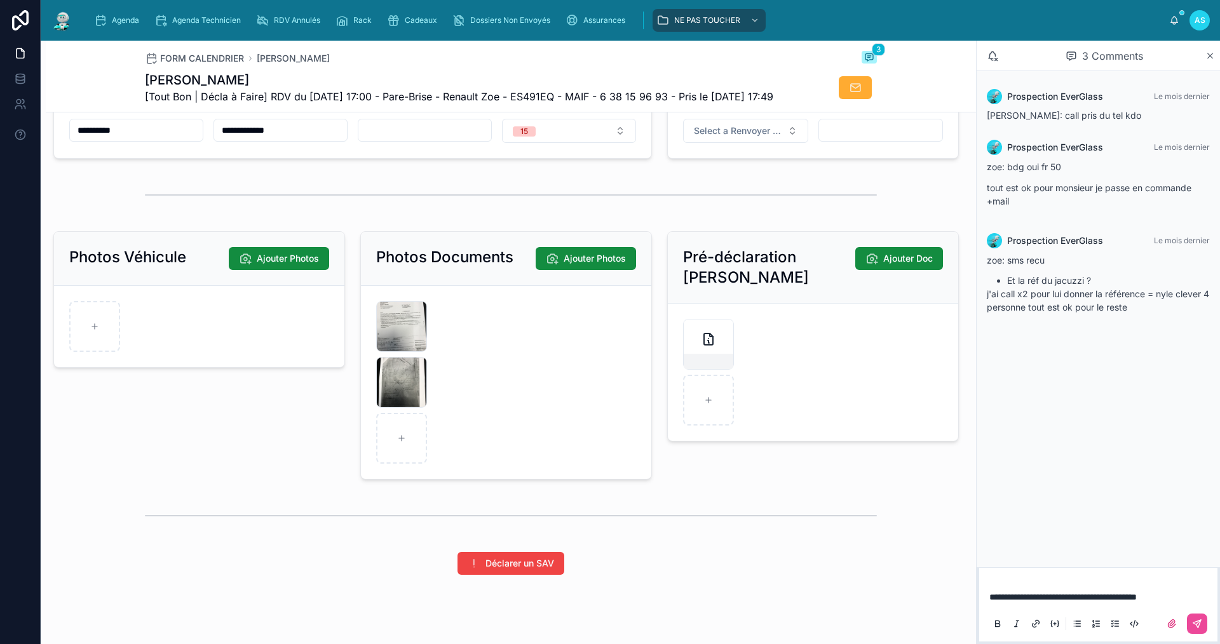
scroll to position [1696, 0]
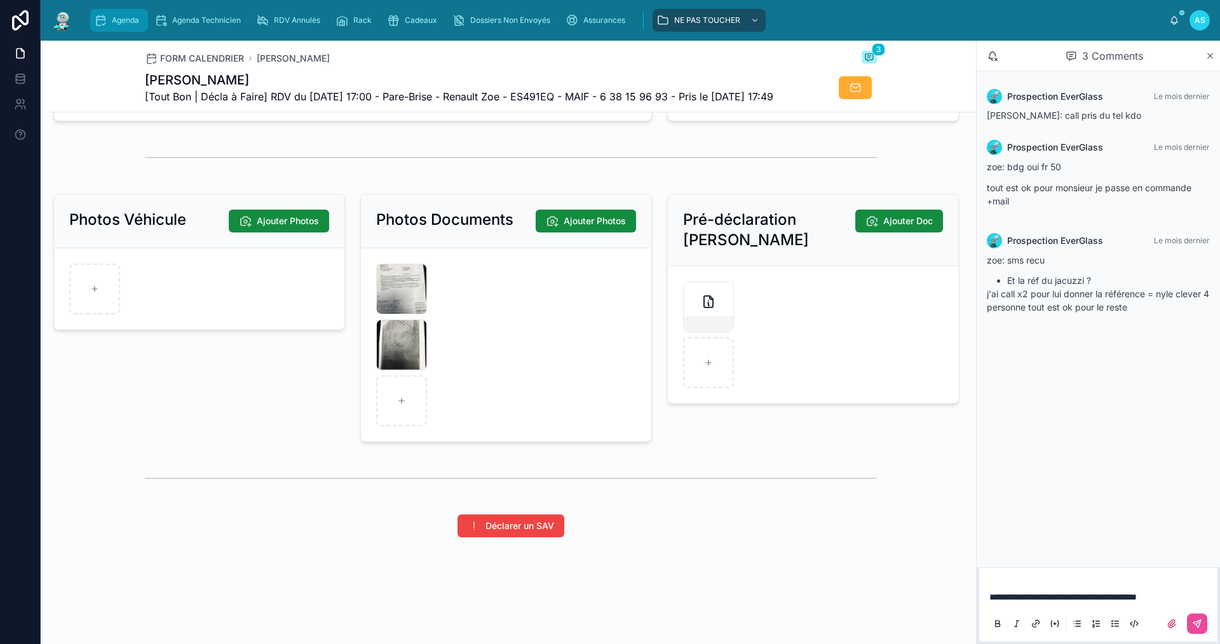
click at [120, 17] on span "Agenda" at bounding box center [125, 20] width 27 height 10
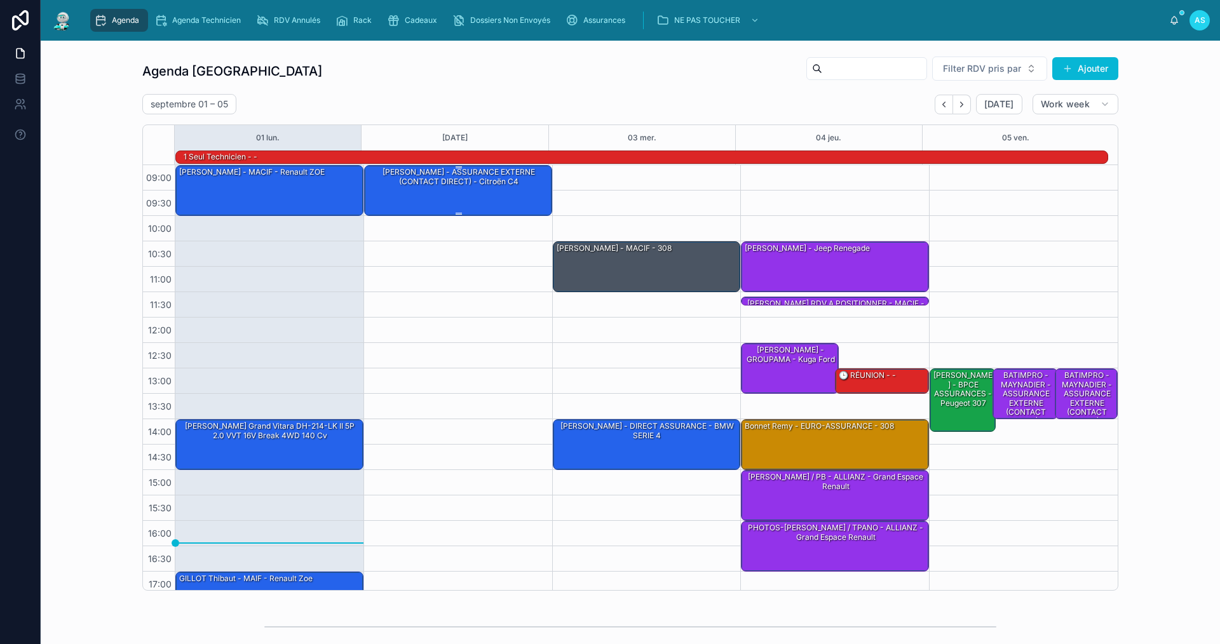
click at [471, 195] on div "[PERSON_NAME] - ASSURANCE EXTERNE (CONTACT DIRECT) - Citroën C4" at bounding box center [459, 190] width 184 height 48
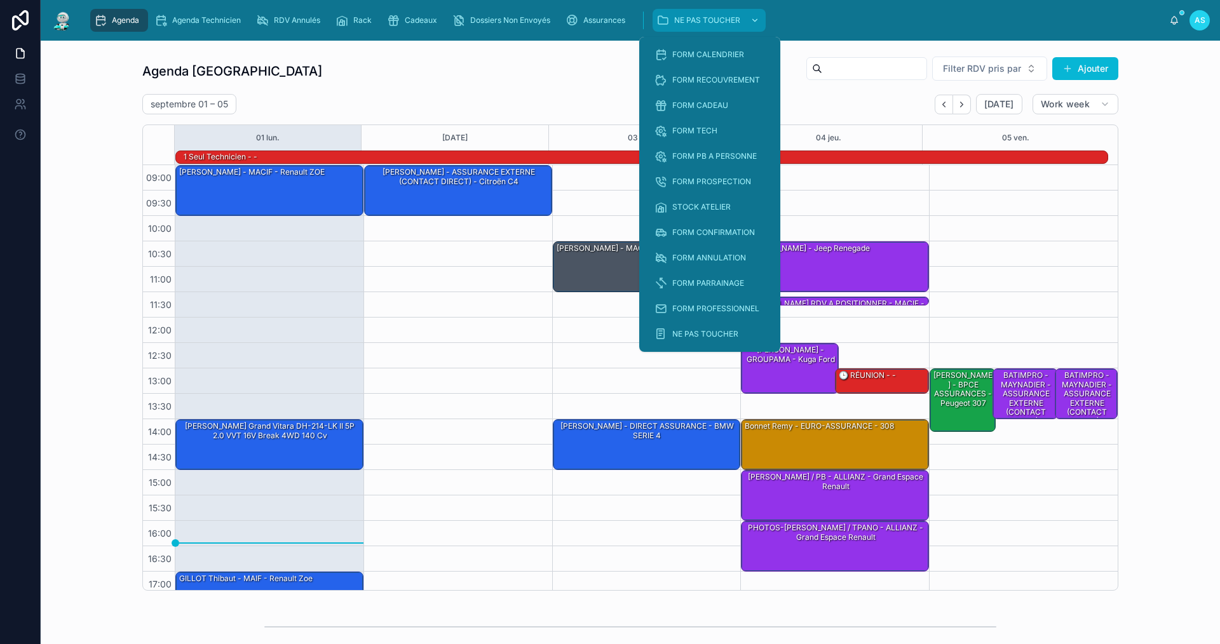
click at [730, 18] on span "NE PAS TOUCHER" at bounding box center [707, 20] width 66 height 10
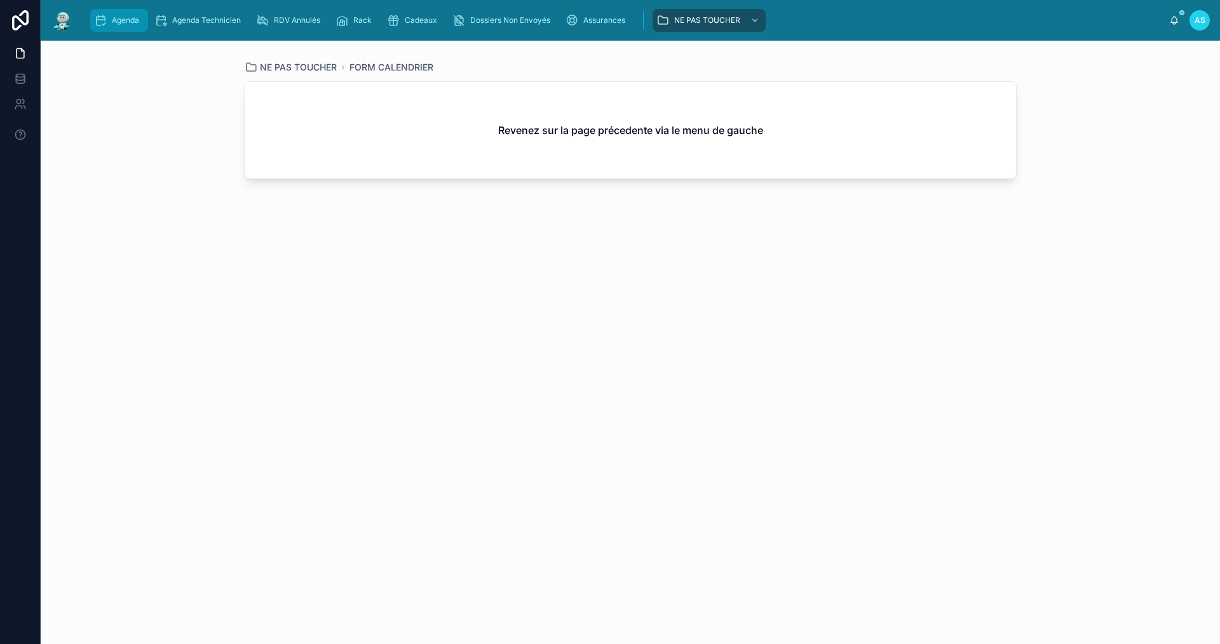
click at [131, 24] on span "Agenda" at bounding box center [125, 20] width 27 height 10
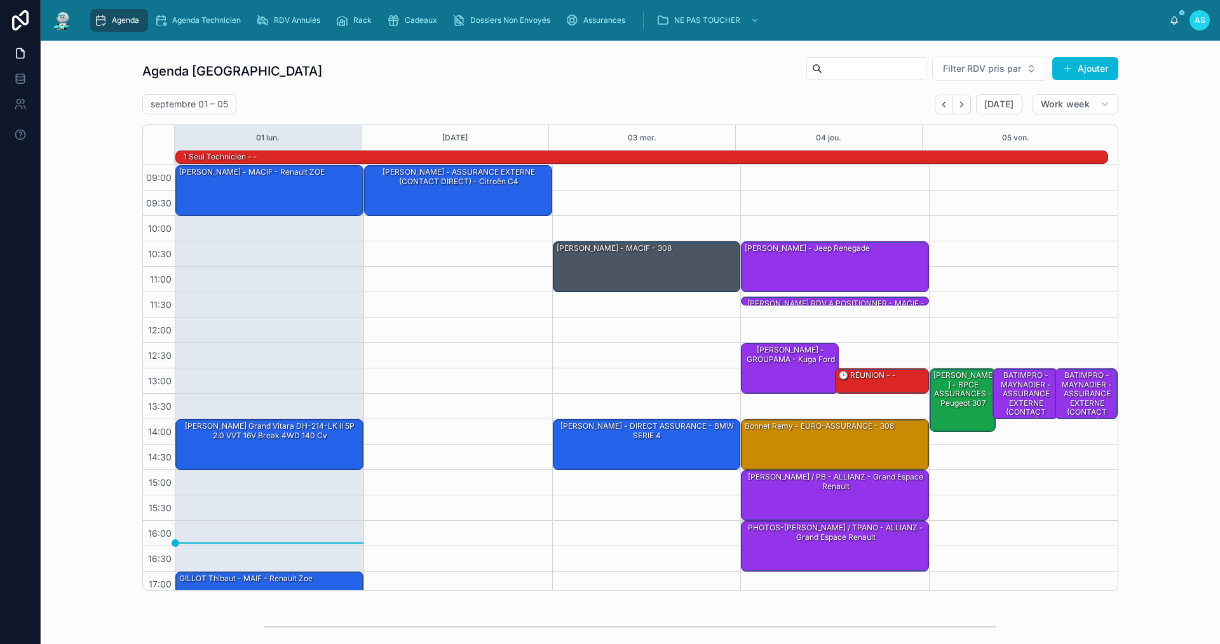
scroll to position [33, 0]
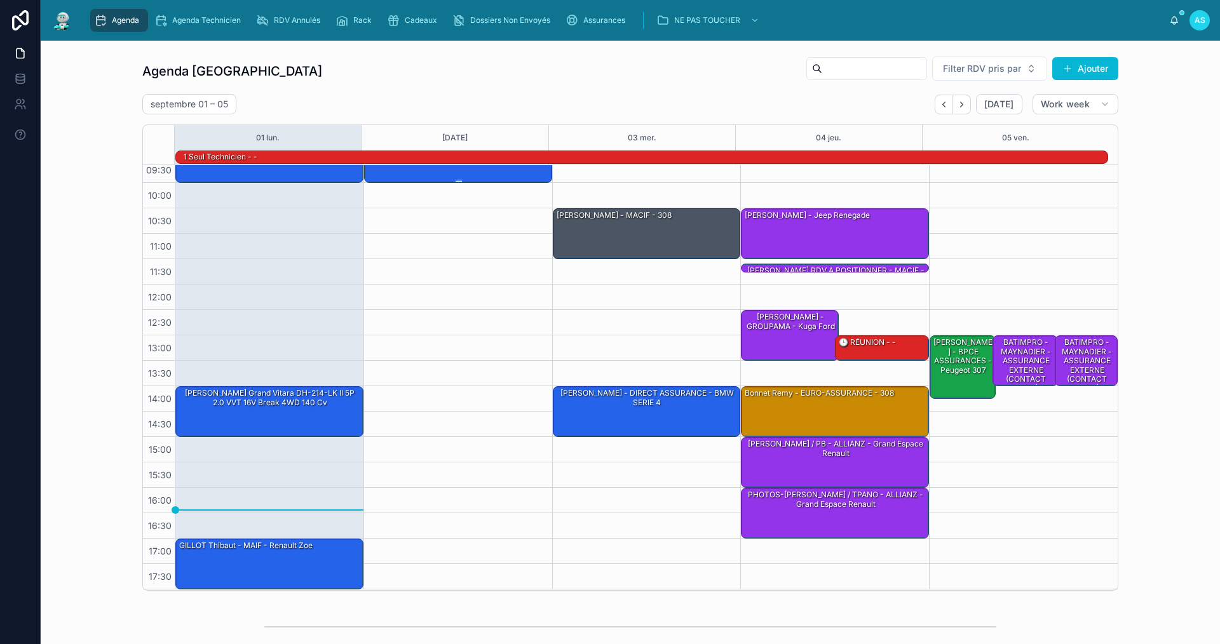
click at [419, 171] on div "[PERSON_NAME] - ASSURANCE EXTERNE (CONTACT DIRECT) - Citroën C4" at bounding box center [459, 157] width 184 height 48
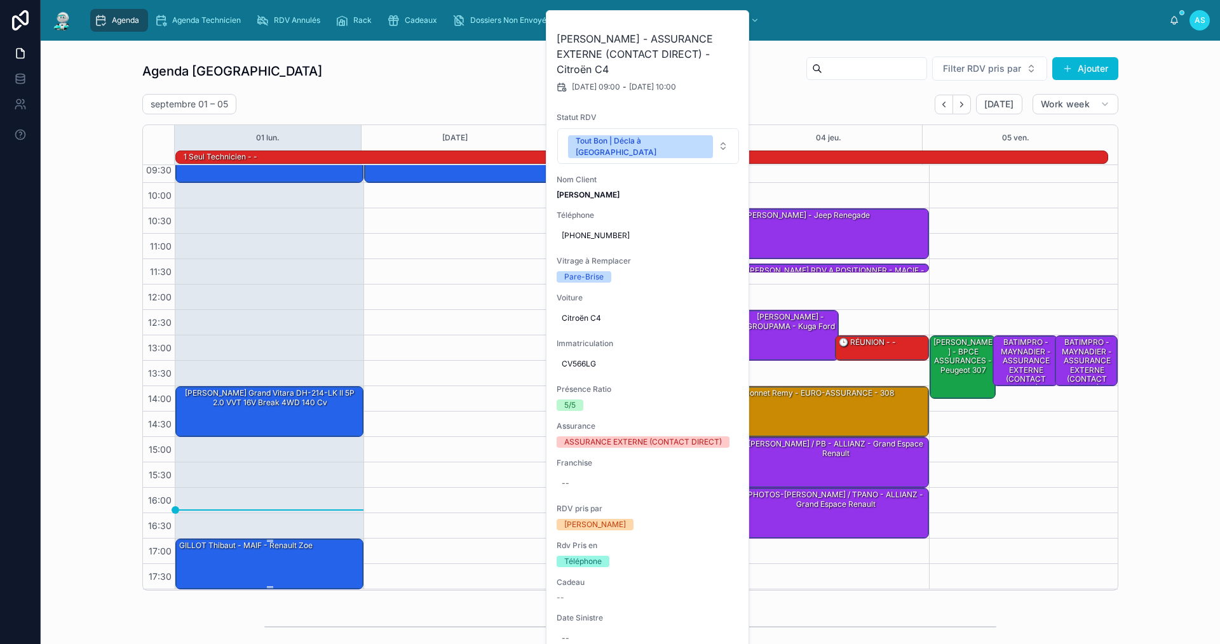
click at [245, 555] on div "GILLOT Thibaut - MAIF - Renault Zoe" at bounding box center [270, 564] width 184 height 48
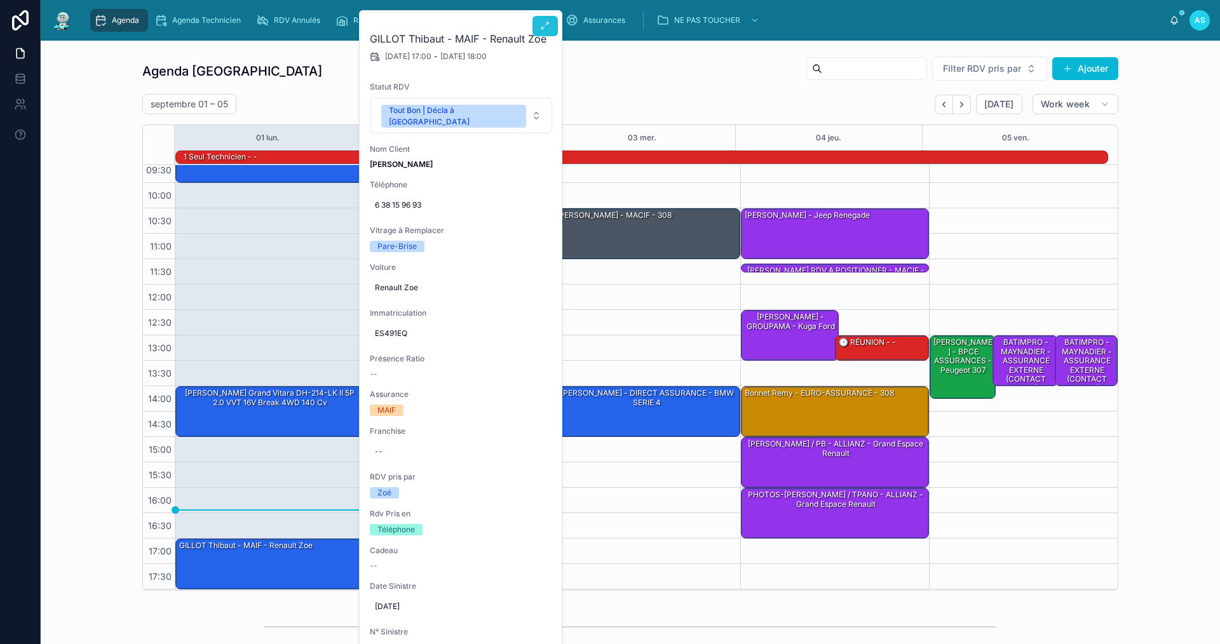
click at [543, 29] on icon at bounding box center [545, 26] width 10 height 10
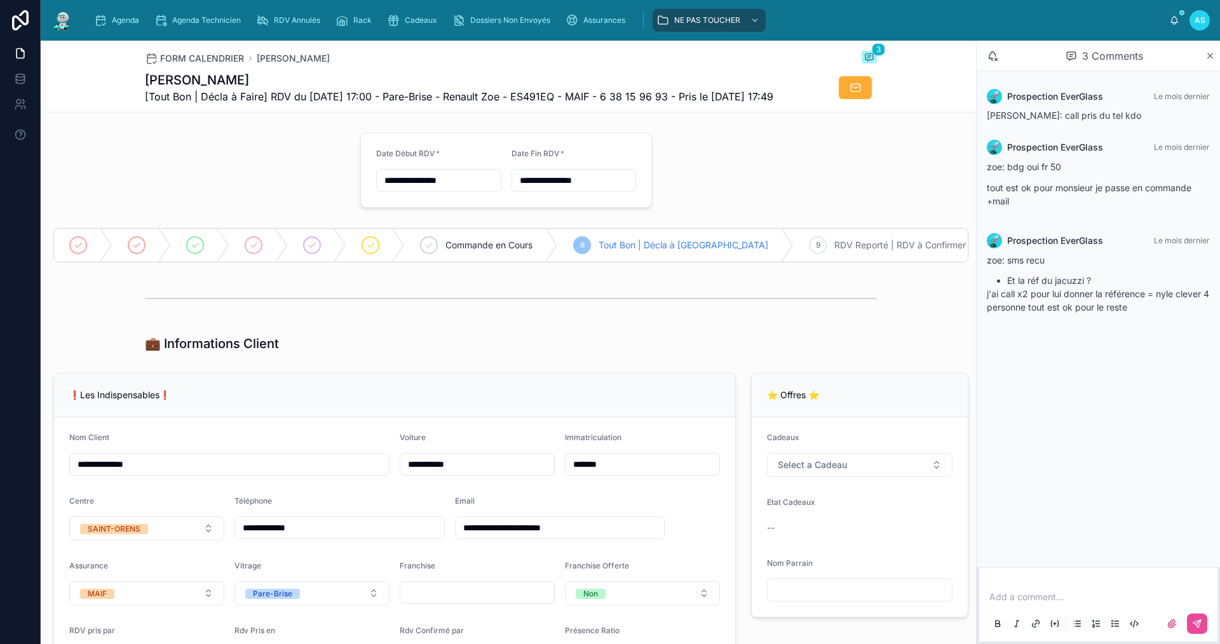
click at [1026, 594] on p at bounding box center [1100, 597] width 223 height 13
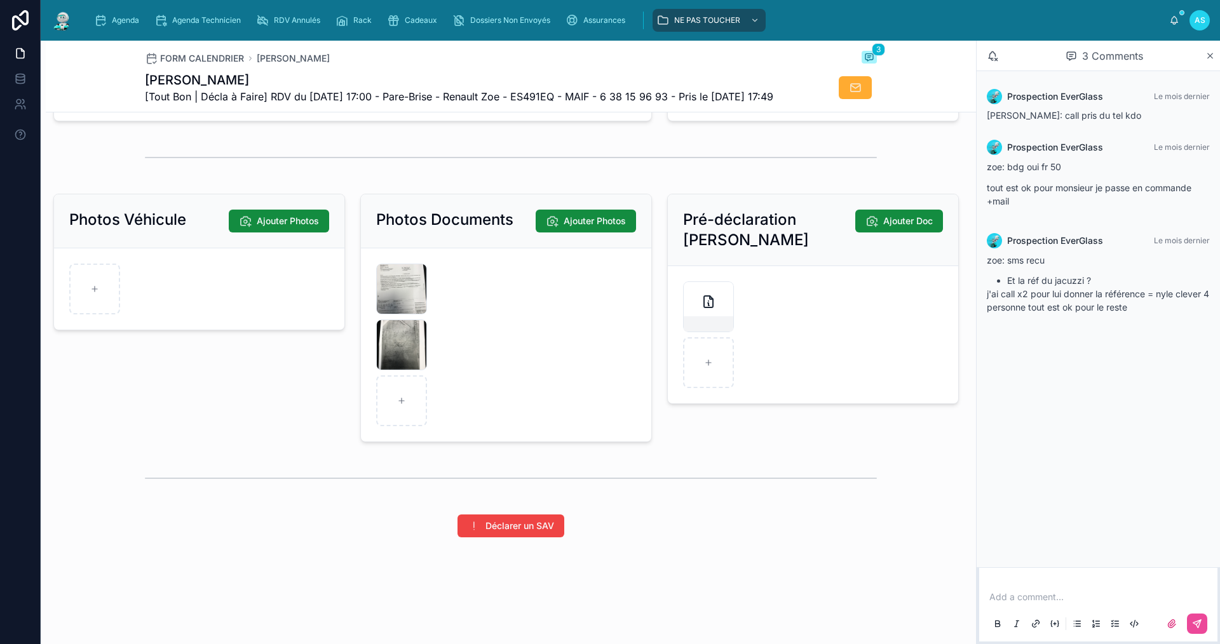
scroll to position [1696, 0]
click at [130, 23] on span "Agenda" at bounding box center [125, 20] width 27 height 10
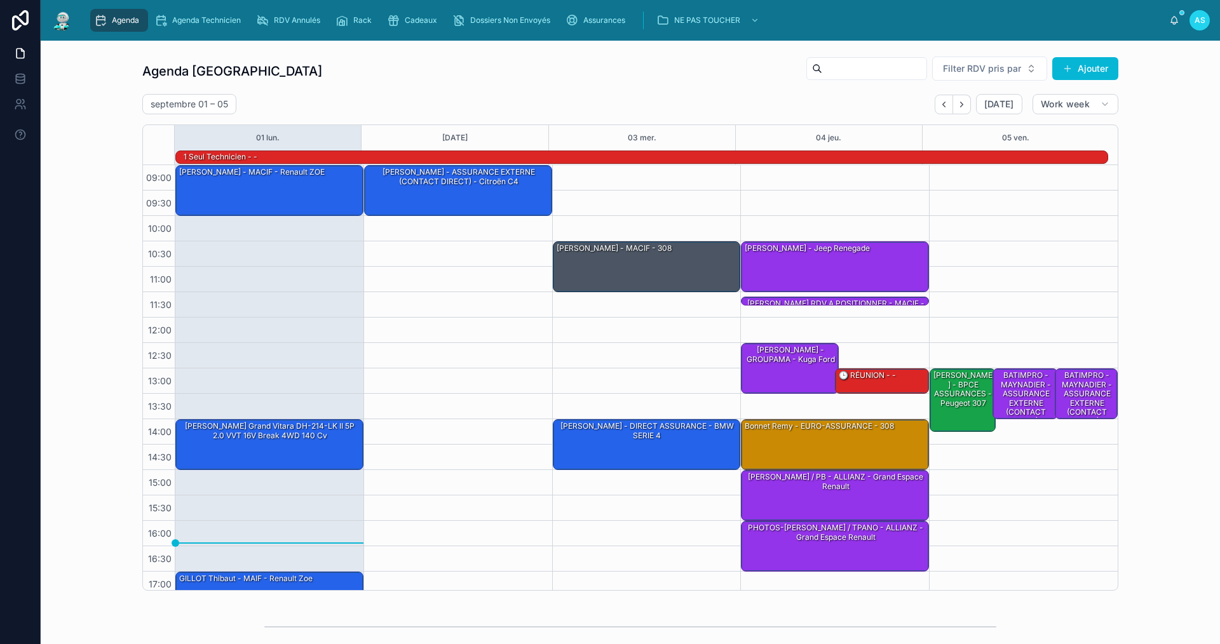
scroll to position [33, 0]
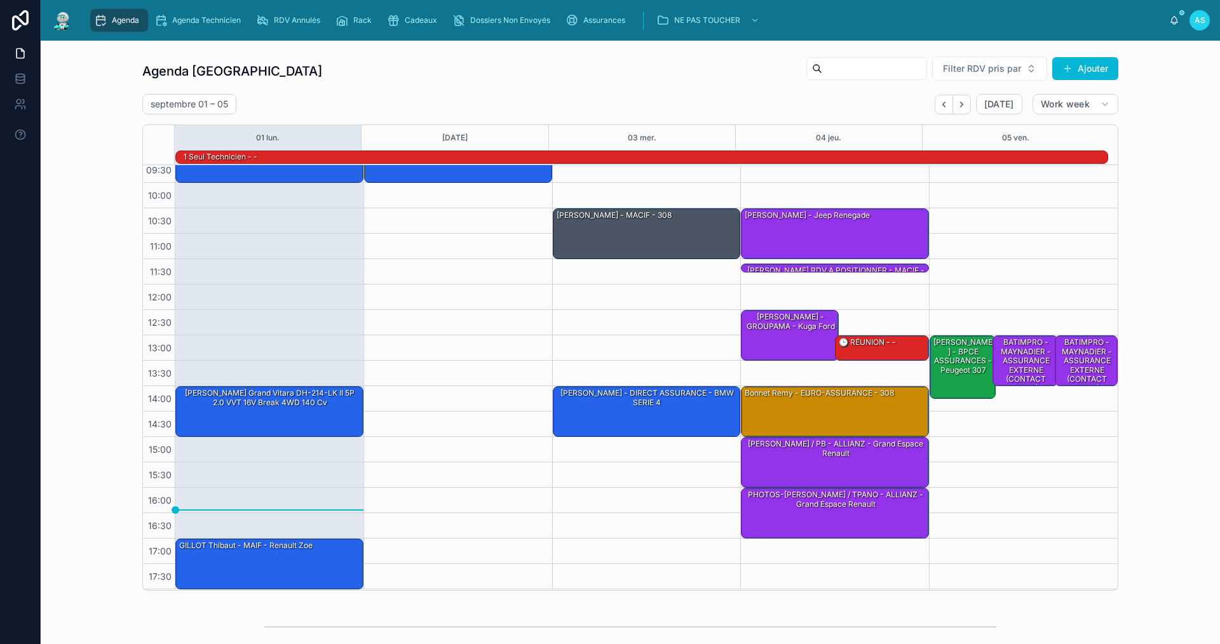
click at [362, 97] on div "[DATE] – [DATE] [DATE] Work week" at bounding box center [630, 104] width 976 height 20
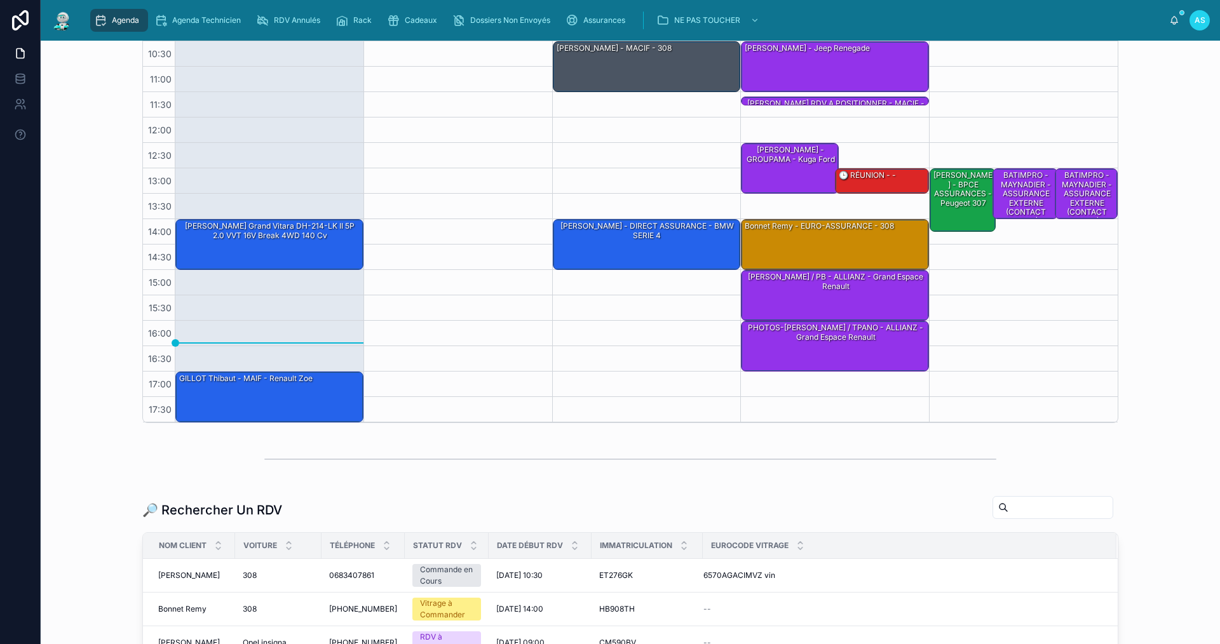
scroll to position [130, 0]
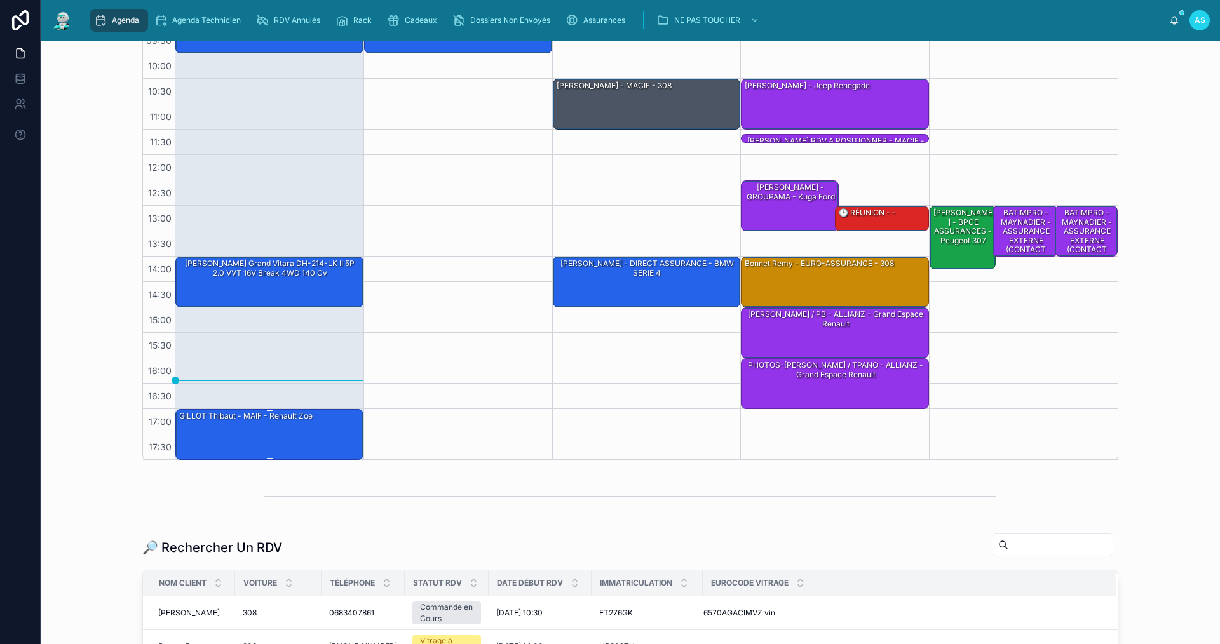
click at [310, 421] on div "GILLOT Thibaut - MAIF - Renault Zoe" at bounding box center [270, 434] width 184 height 48
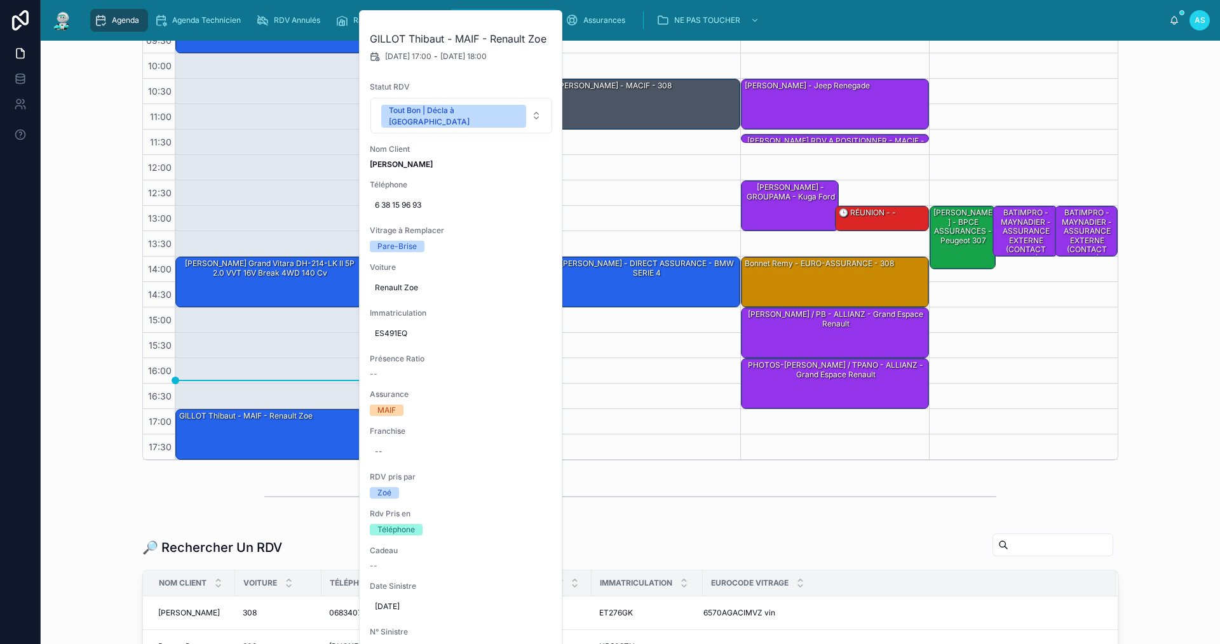
click at [0, 0] on button at bounding box center [0, 0] width 0 height 0
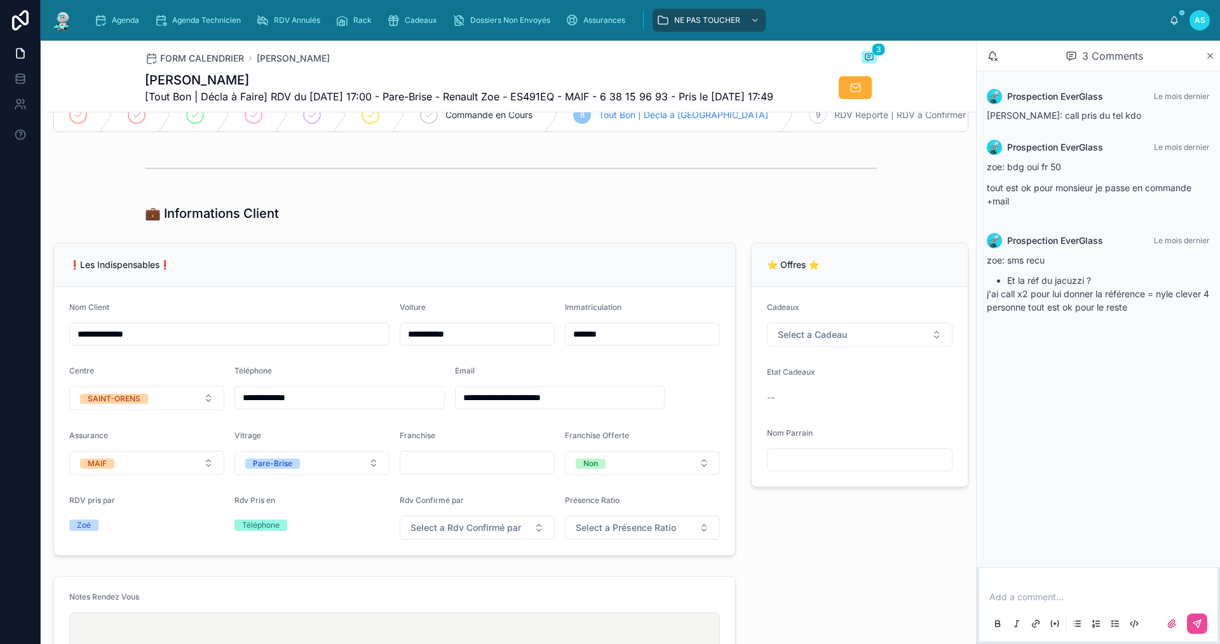
click at [1041, 598] on p at bounding box center [1100, 597] width 223 height 13
click at [1195, 621] on icon at bounding box center [1197, 624] width 10 height 10
click at [1005, 599] on p at bounding box center [1100, 597] width 223 height 13
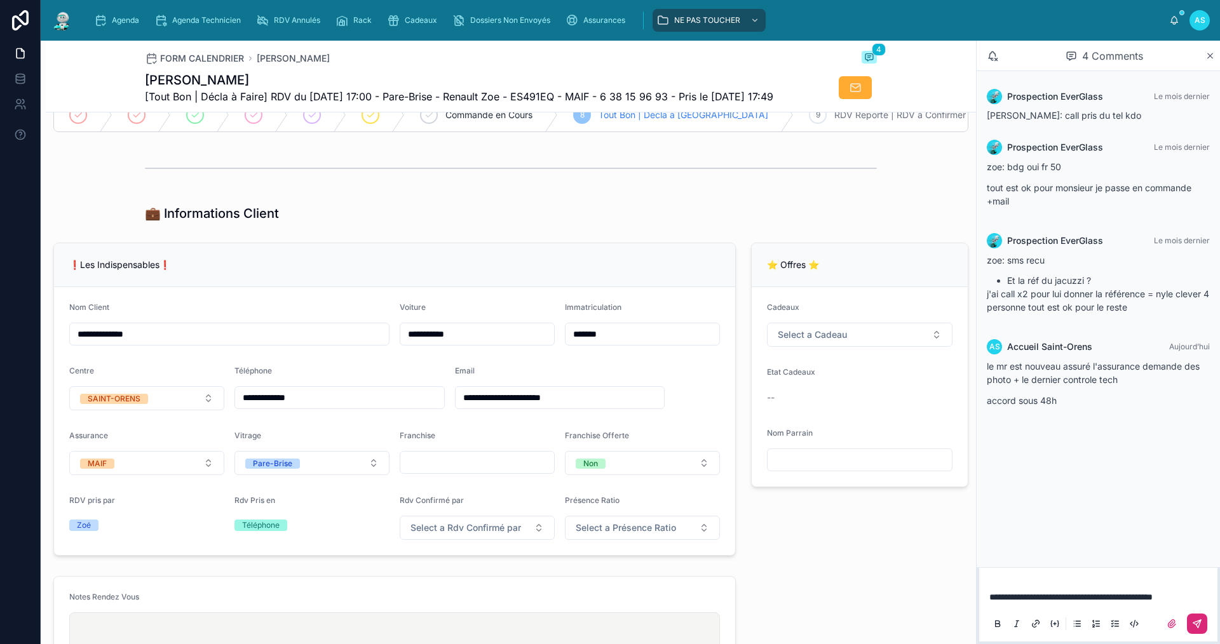
click at [1198, 624] on icon at bounding box center [1197, 624] width 10 height 10
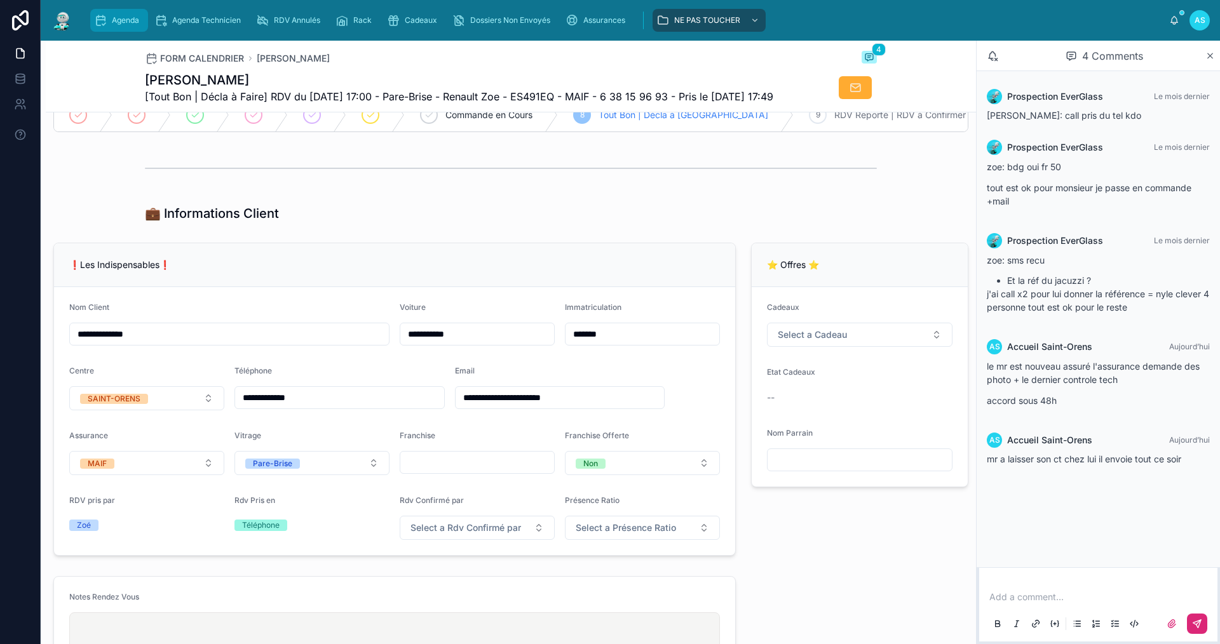
click at [107, 20] on div "Agenda" at bounding box center [119, 20] width 50 height 20
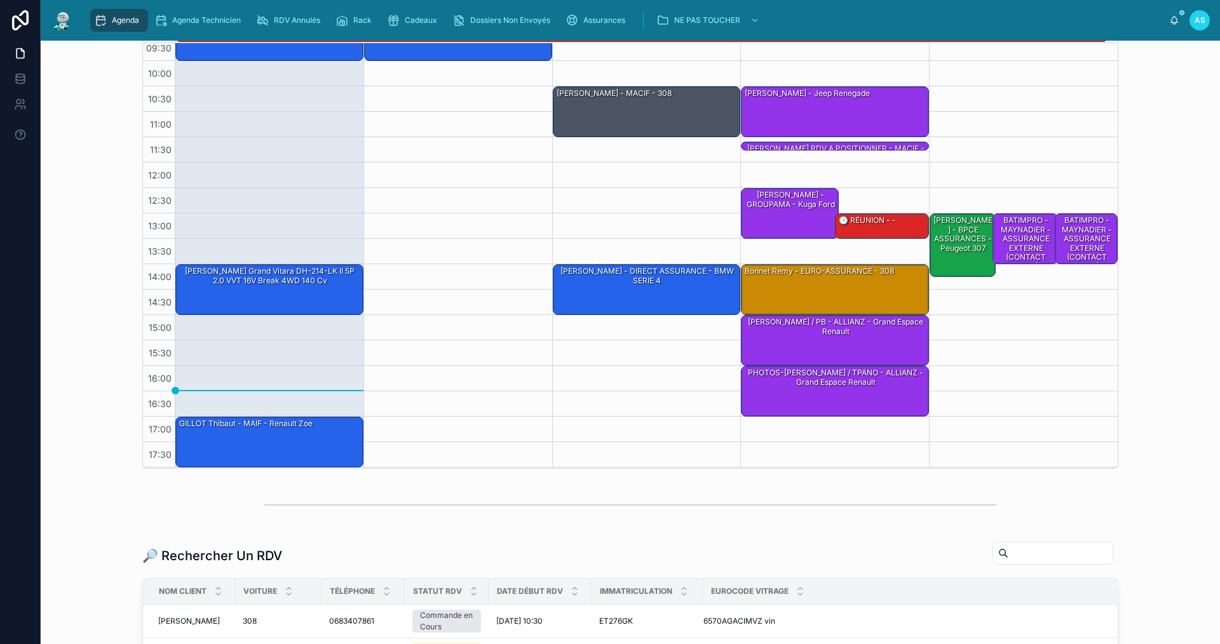
scroll to position [127, 0]
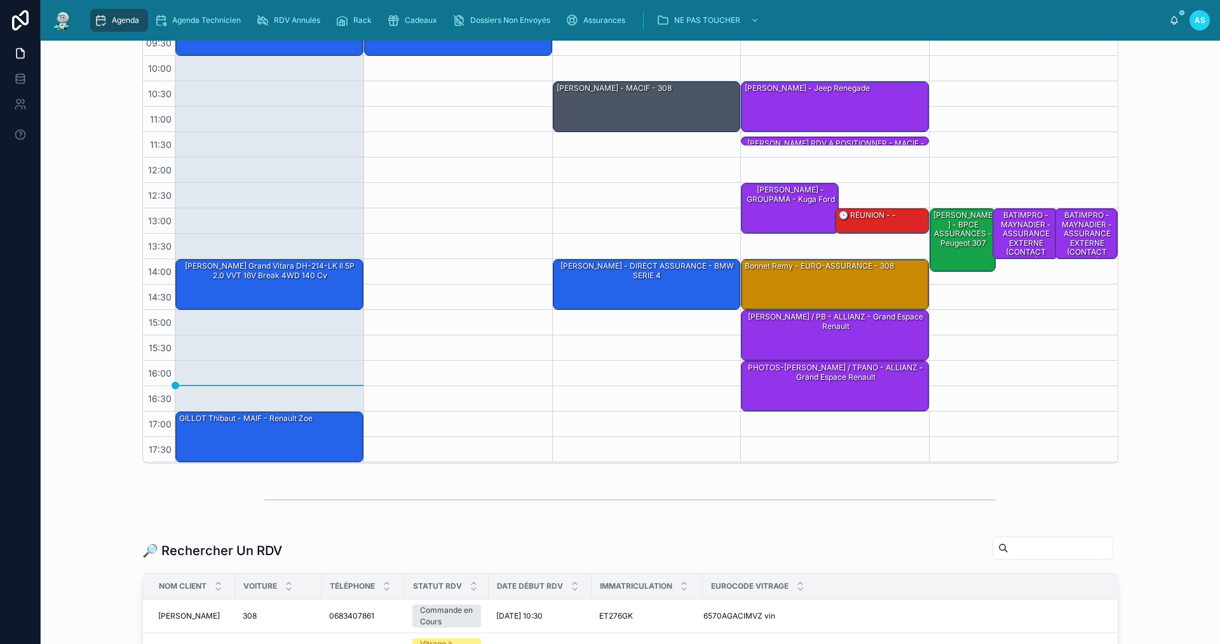
click at [1065, 557] on div at bounding box center [1053, 548] width 121 height 23
click at [1017, 557] on input "text" at bounding box center [1061, 549] width 104 height 18
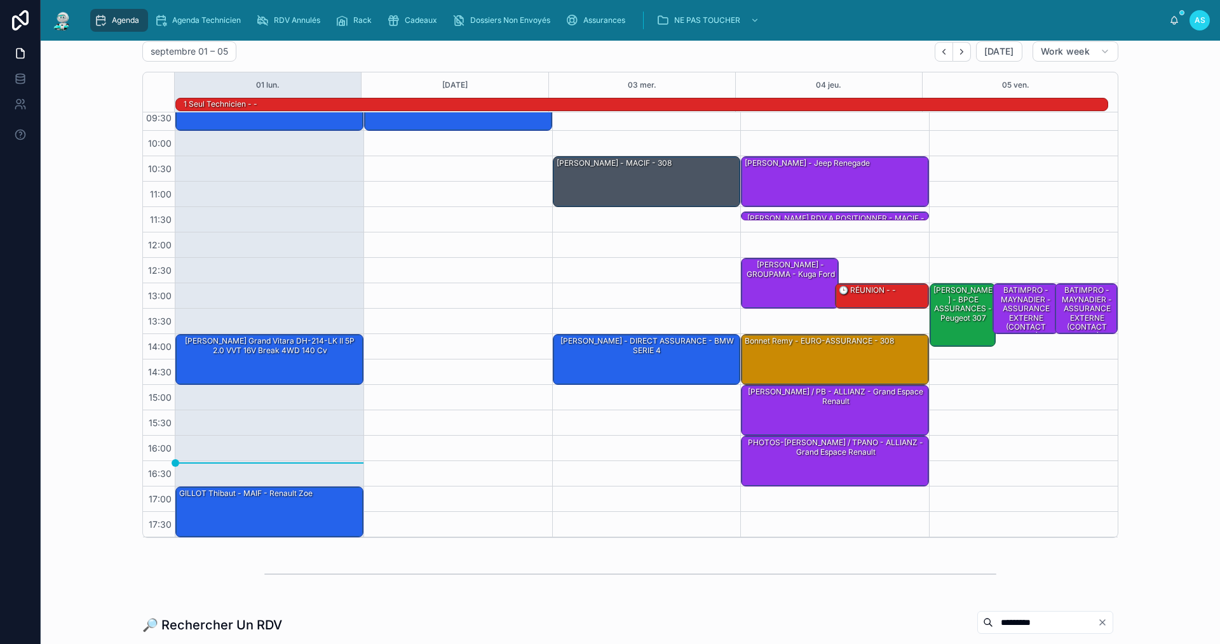
scroll to position [254, 0]
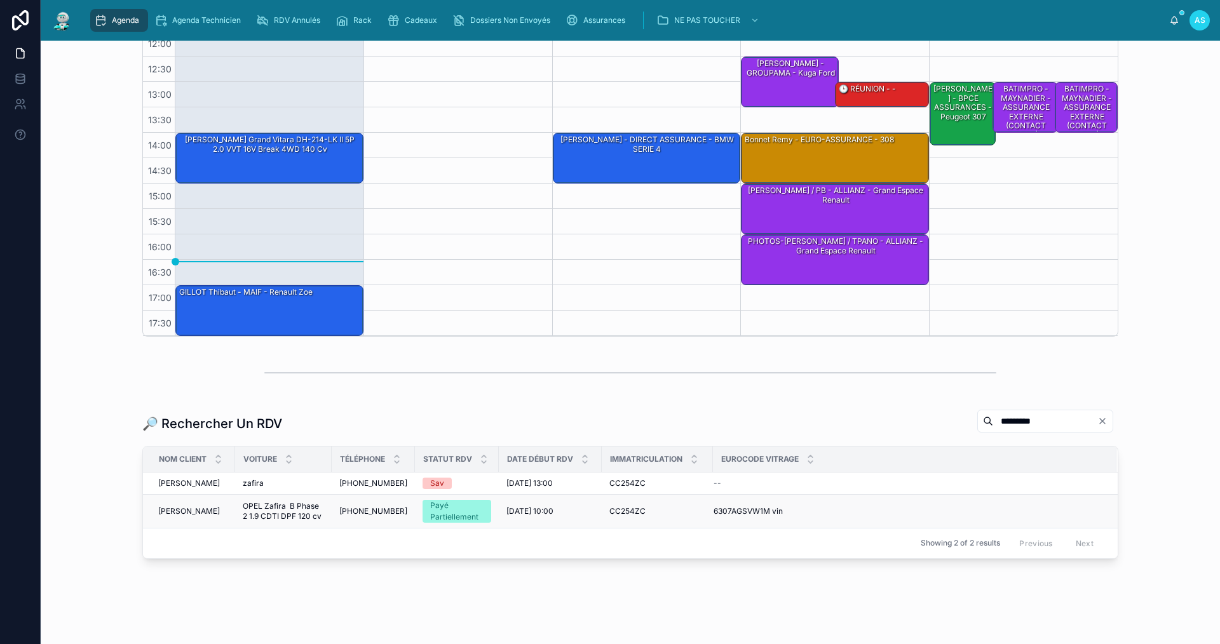
type input "*********"
click at [476, 513] on div "Payé Partiellement" at bounding box center [456, 511] width 53 height 23
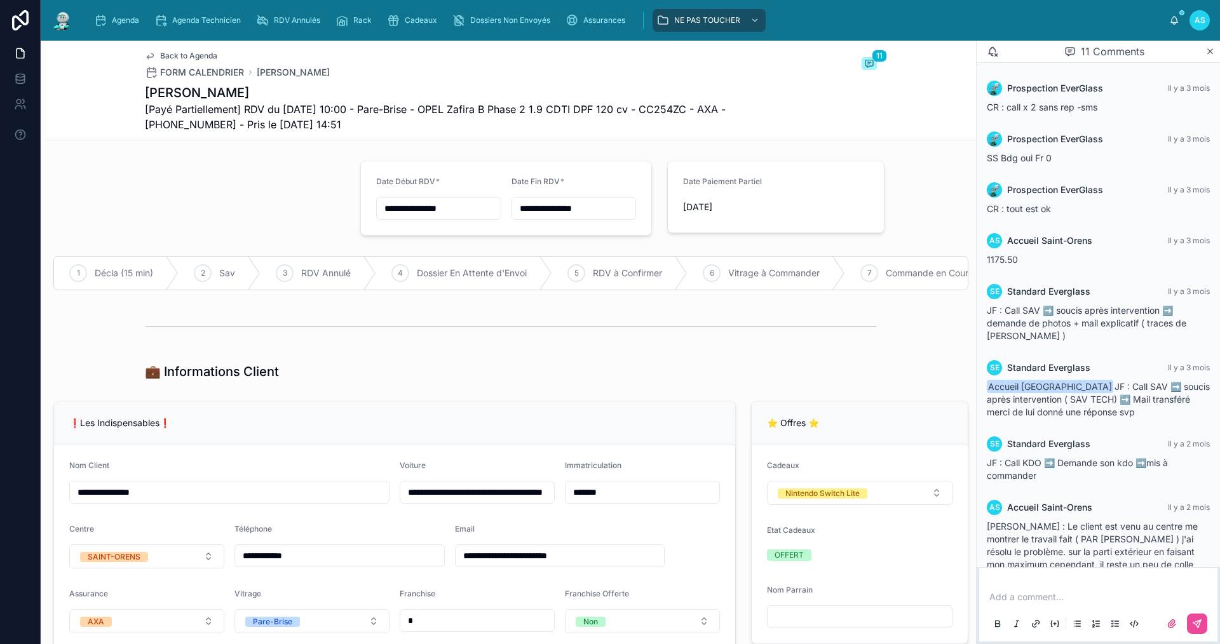
scroll to position [263, 0]
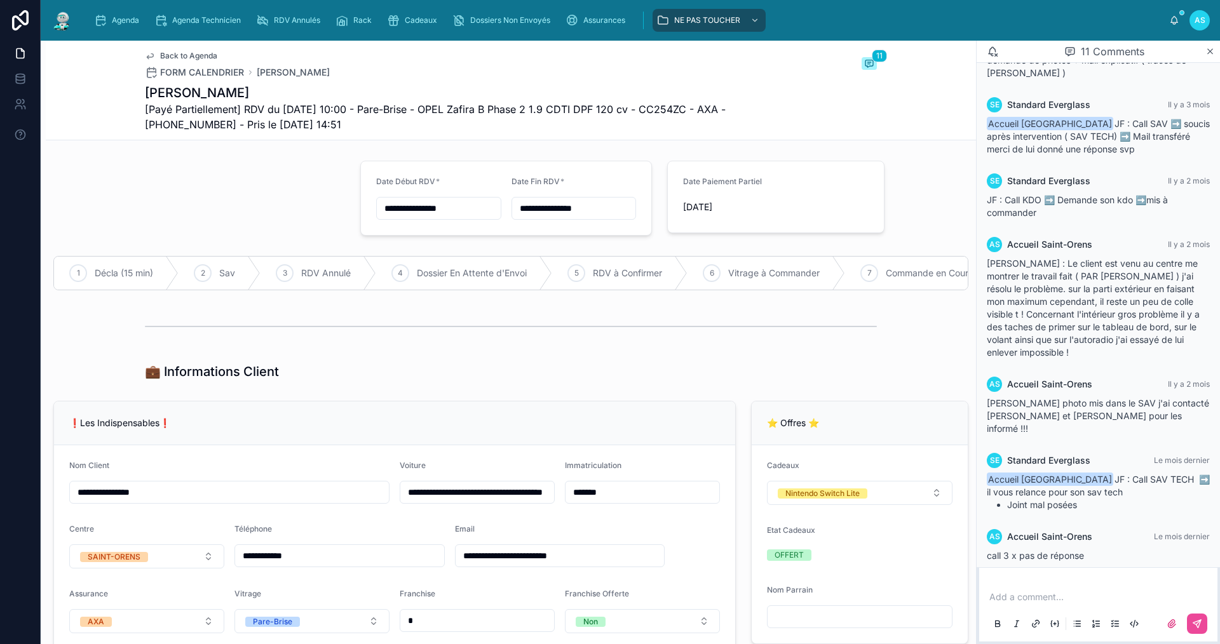
click at [1035, 588] on div "Add a comment..." at bounding box center [1098, 609] width 223 height 53
click at [1034, 599] on p at bounding box center [1100, 597] width 223 height 13
click at [1196, 625] on icon at bounding box center [1197, 624] width 8 height 8
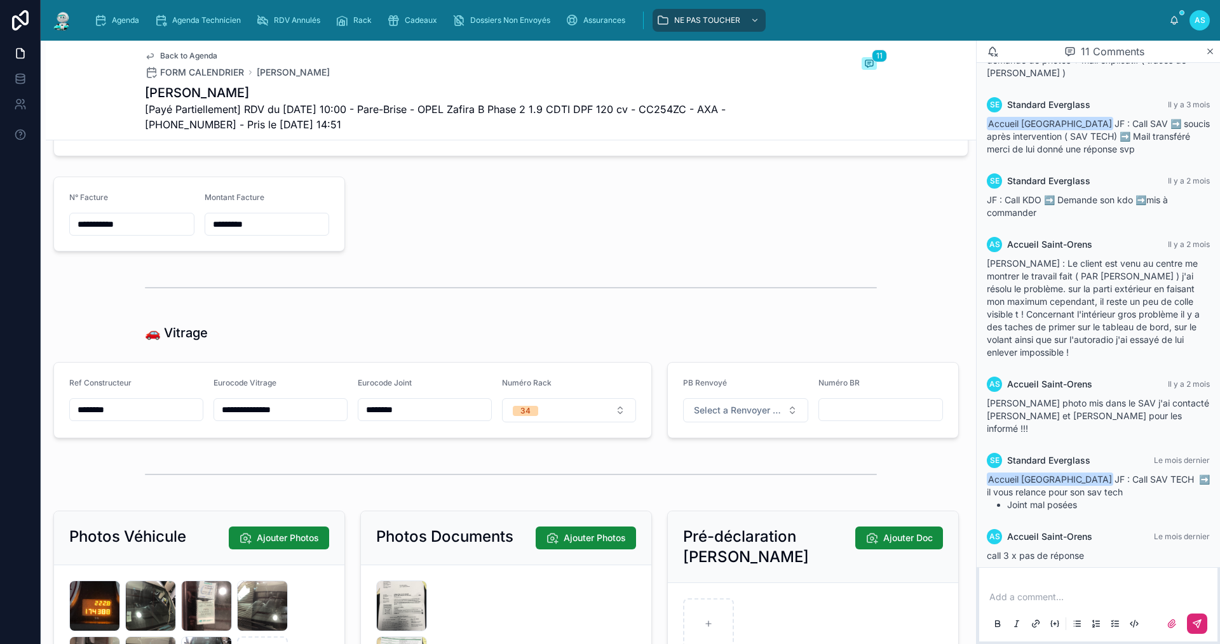
scroll to position [1589, 0]
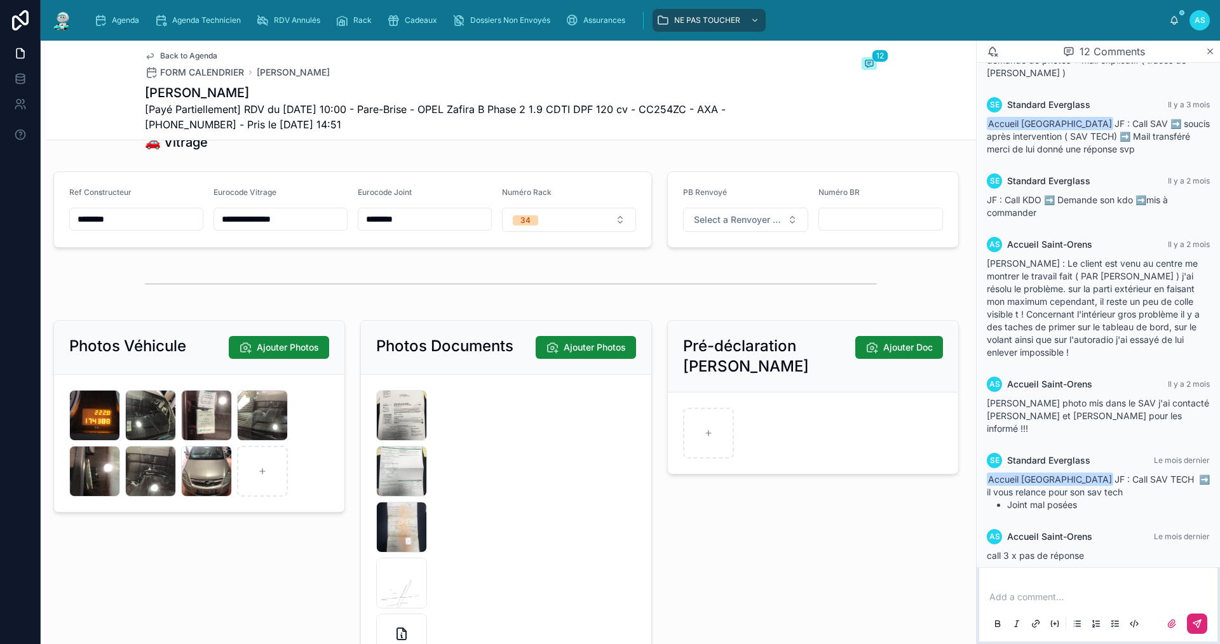
drag, startPoint x: 285, startPoint y: 230, endPoint x: 207, endPoint y: 230, distance: 78.2
click at [207, 230] on form "**********" at bounding box center [352, 209] width 597 height 75
click at [115, 19] on span "Agenda" at bounding box center [125, 20] width 27 height 10
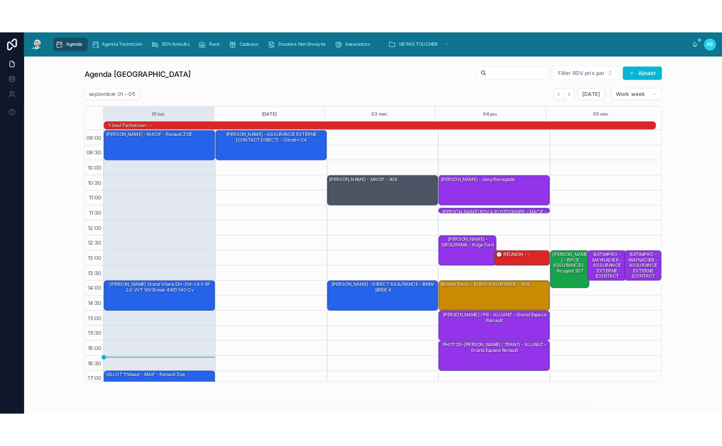
scroll to position [33, 0]
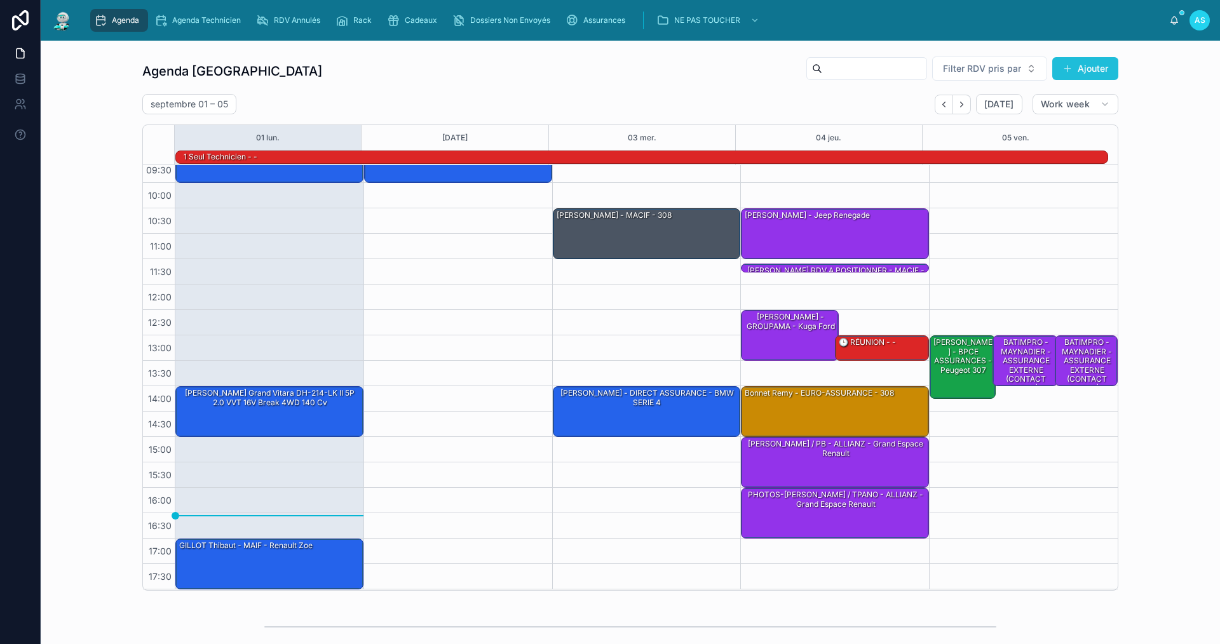
click at [1063, 71] on span at bounding box center [1068, 69] width 10 height 10
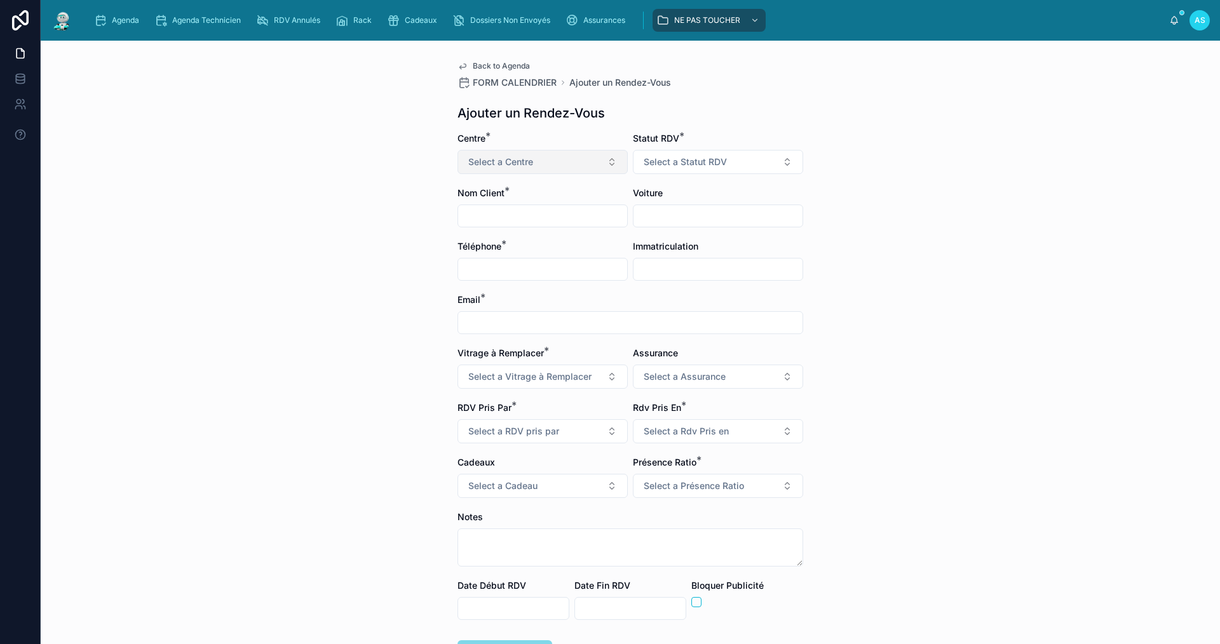
click at [517, 162] on span "Select a Centre" at bounding box center [500, 162] width 65 height 13
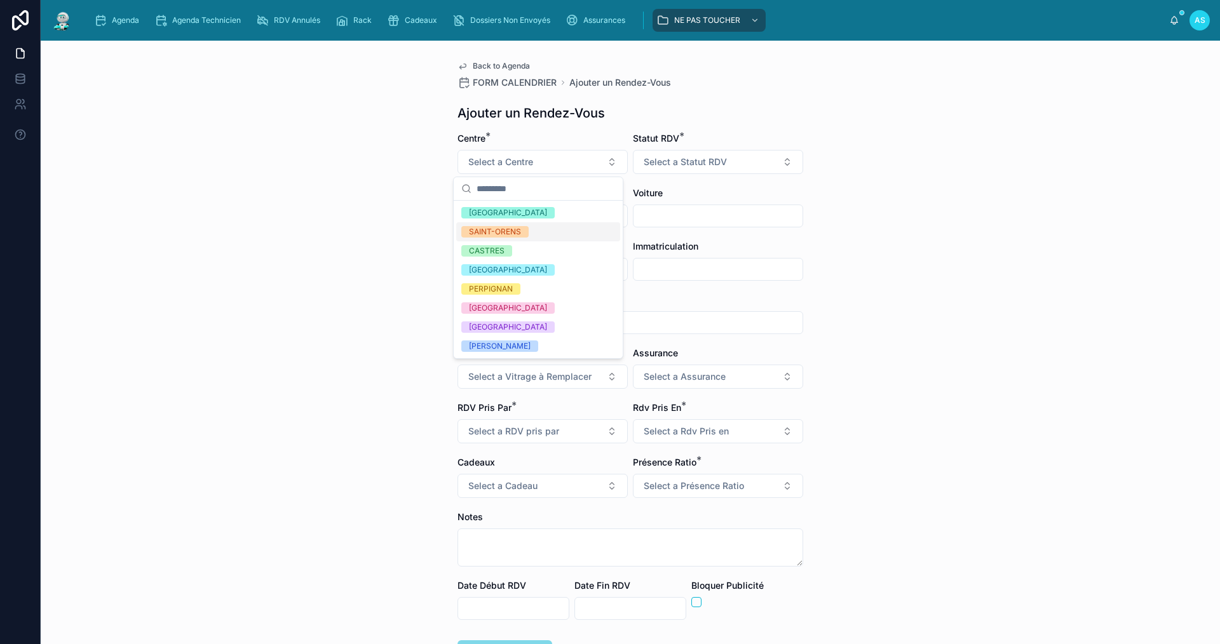
click at [526, 235] on span "SAINT-ORENS" at bounding box center [494, 231] width 67 height 11
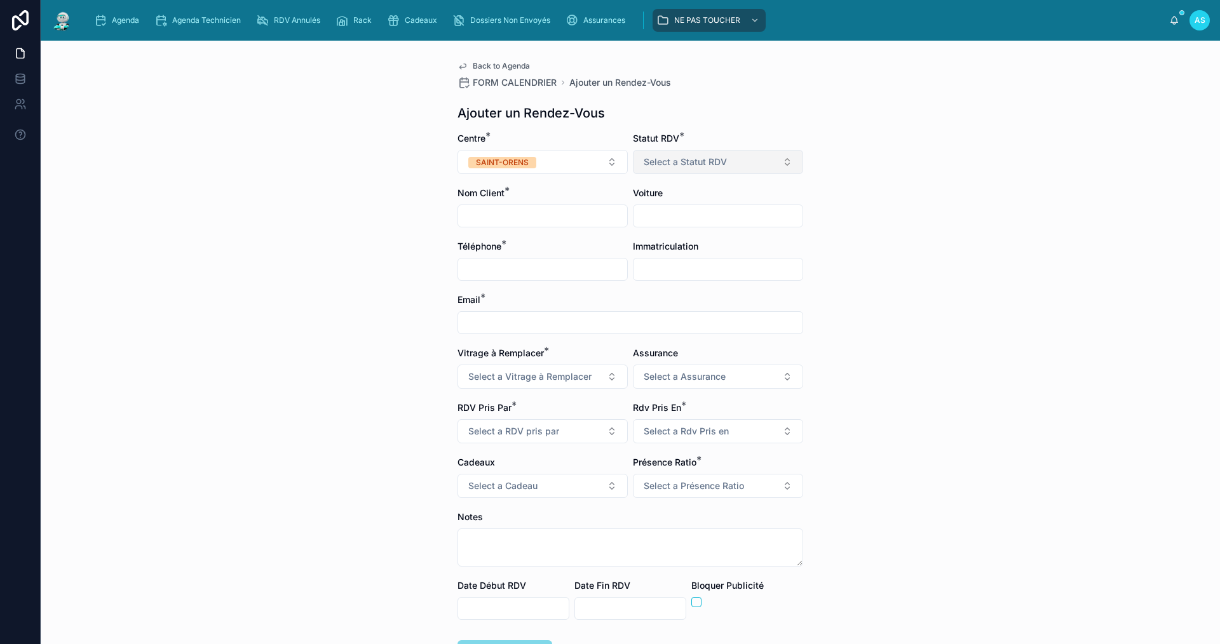
click at [688, 165] on span "Select a Statut RDV" at bounding box center [685, 162] width 83 height 13
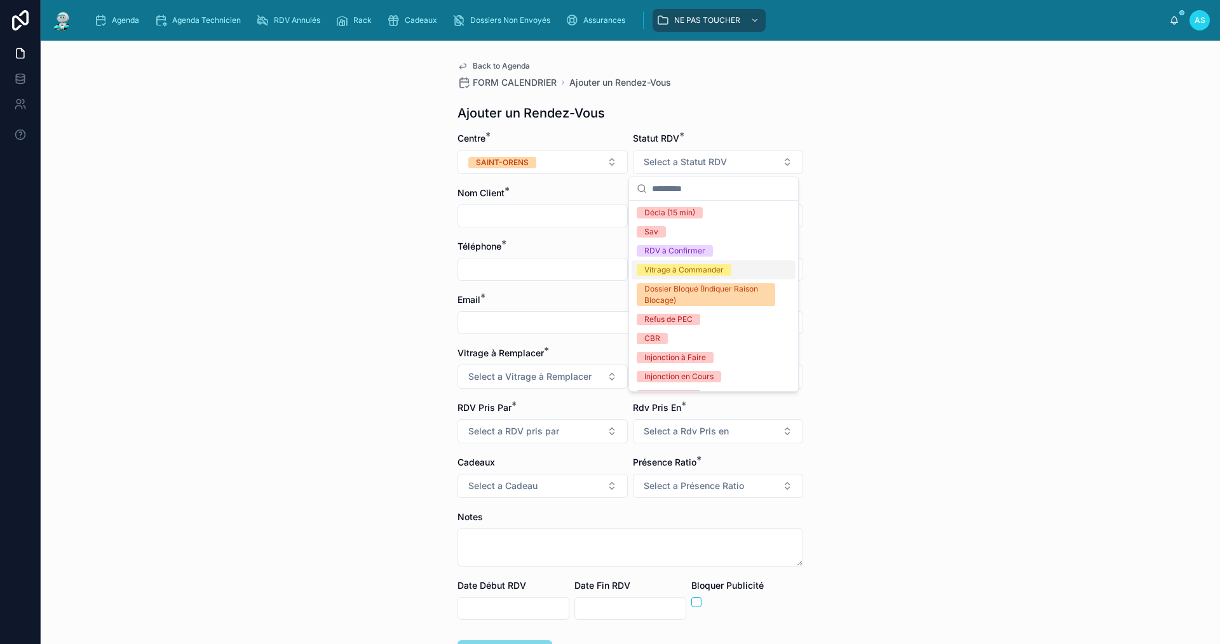
click at [704, 269] on div "Vitrage à Commander" at bounding box center [683, 269] width 79 height 11
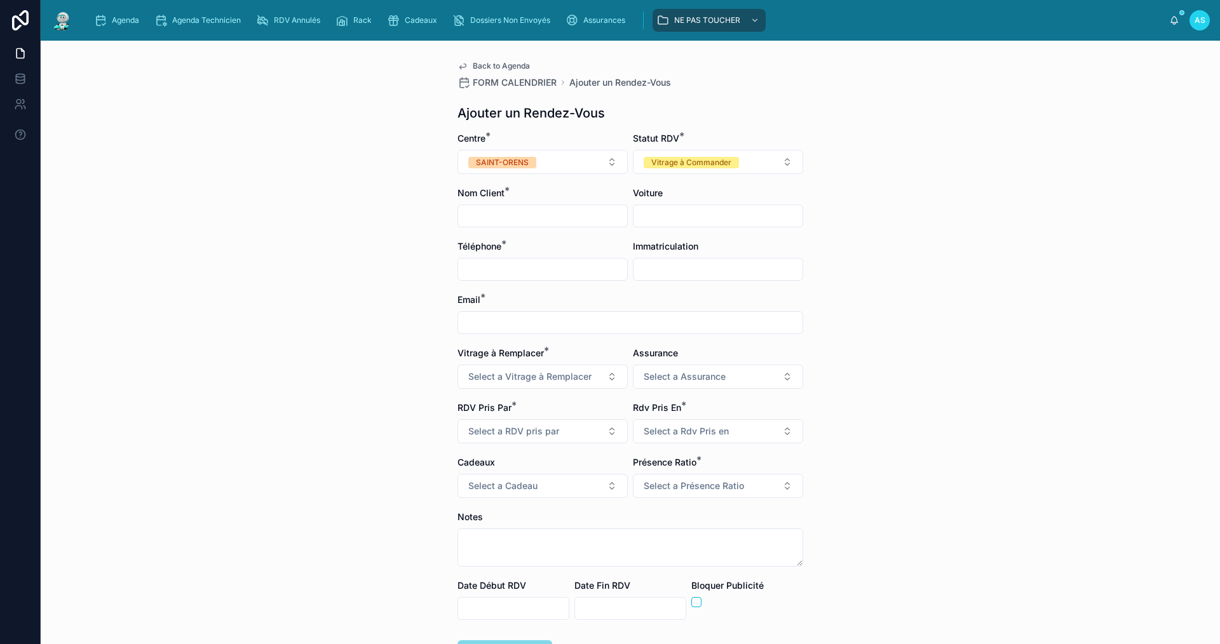
click at [508, 215] on input "text" at bounding box center [542, 216] width 169 height 18
type input "***"
click at [677, 219] on input "text" at bounding box center [718, 216] width 169 height 18
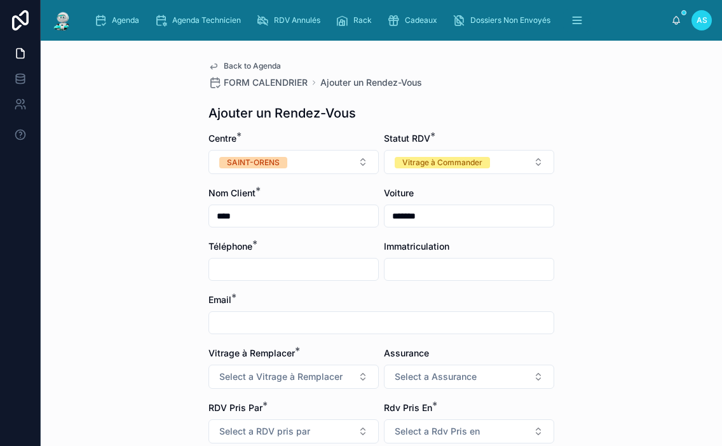
type input "******"
click at [408, 271] on input "text" at bounding box center [468, 270] width 169 height 18
paste input "*******"
type input "*******"
click at [257, 270] on input "text" at bounding box center [293, 270] width 169 height 18
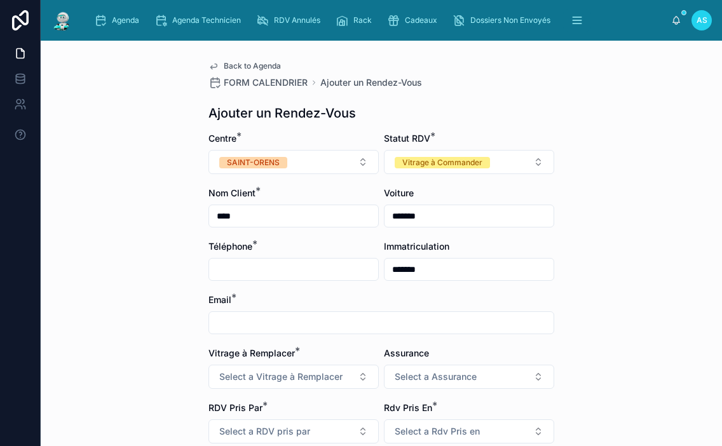
click at [610, 290] on div "Back to Agenda FORM CALENDRIER Ajouter un Rendez-Vous Ajouter un Rendez-Vous Ce…" at bounding box center [381, 243] width 681 height 405
click at [283, 264] on input "text" at bounding box center [293, 270] width 169 height 18
type input "**********"
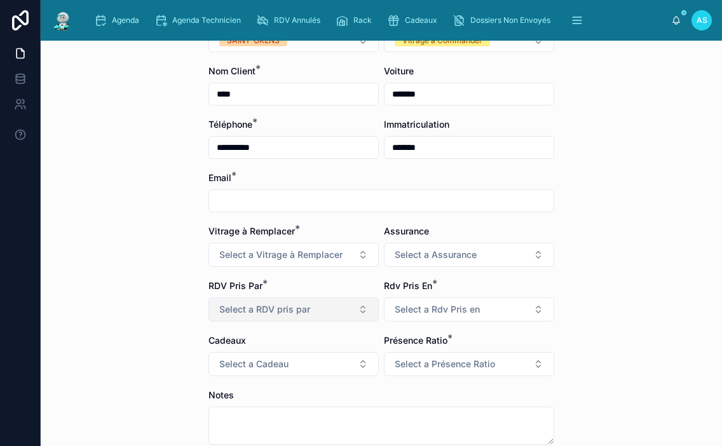
scroll to position [127, 0]
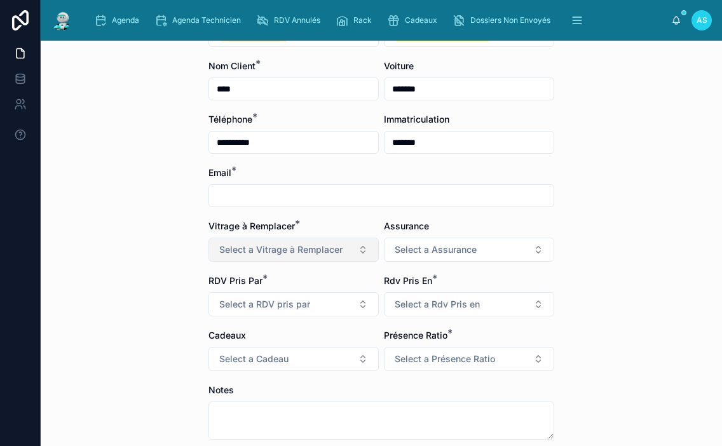
click at [322, 248] on span "Select a Vitrage à Remplacer" at bounding box center [280, 249] width 123 height 13
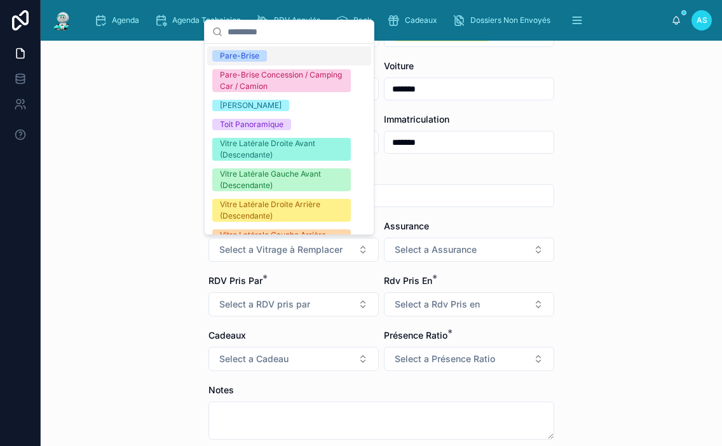
click at [262, 52] on span "Pare-Brise" at bounding box center [239, 55] width 55 height 11
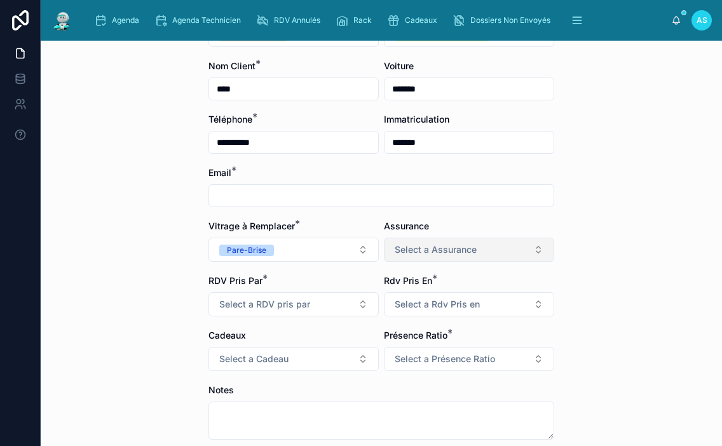
click at [427, 250] on span "Select a Assurance" at bounding box center [436, 249] width 82 height 13
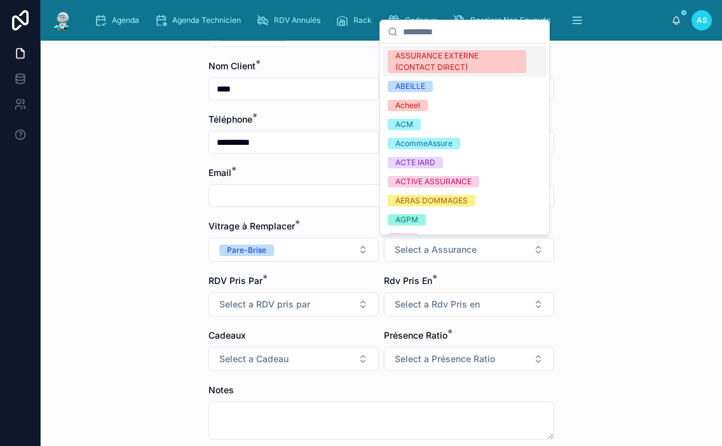
click at [437, 56] on div "ASSURANCE EXTERNE (CONTACT DIRECT)" at bounding box center [456, 61] width 123 height 23
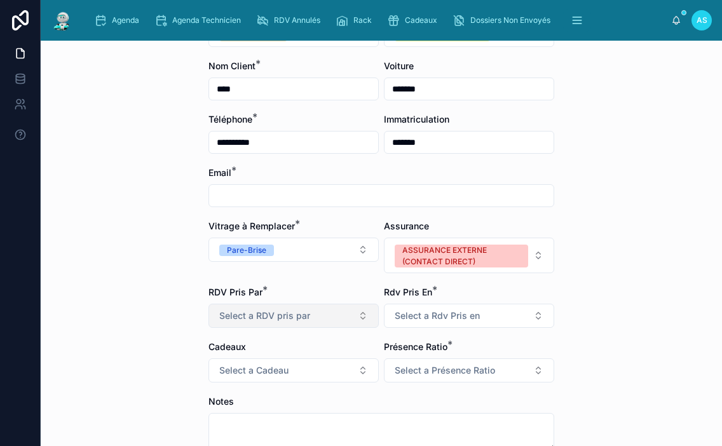
click at [285, 318] on span "Select a RDV pris par" at bounding box center [264, 315] width 91 height 13
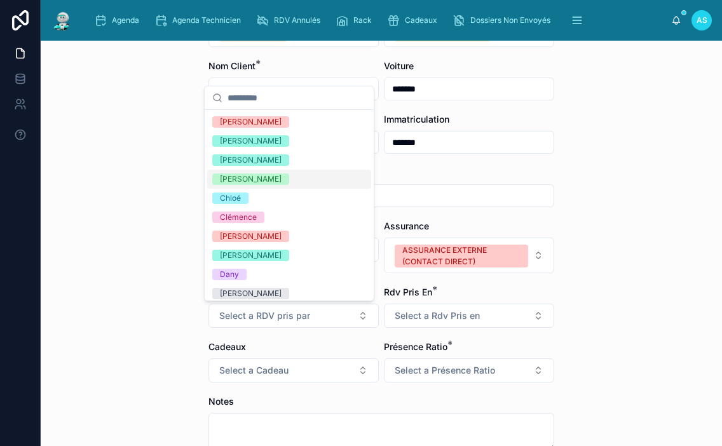
click at [260, 175] on div "[PERSON_NAME]" at bounding box center [289, 179] width 164 height 19
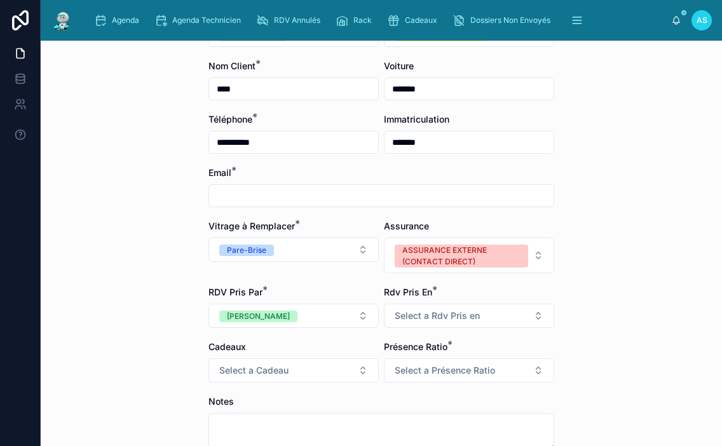
click at [407, 330] on form "**********" at bounding box center [381, 317] width 346 height 624
click at [418, 318] on span "Select a Rdv Pris en" at bounding box center [437, 315] width 85 height 13
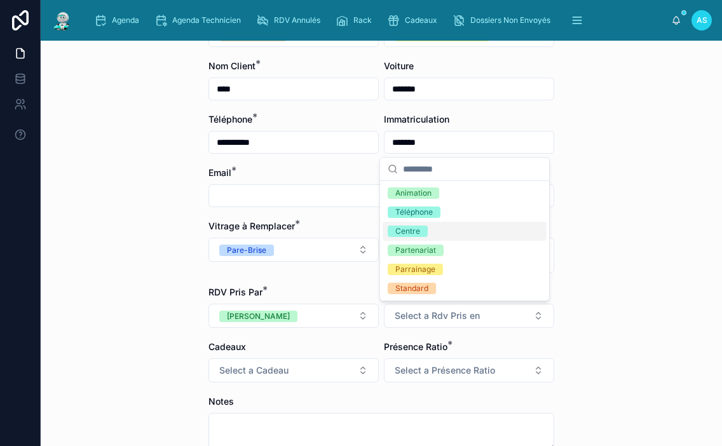
click at [418, 231] on div "Centre" at bounding box center [407, 231] width 25 height 11
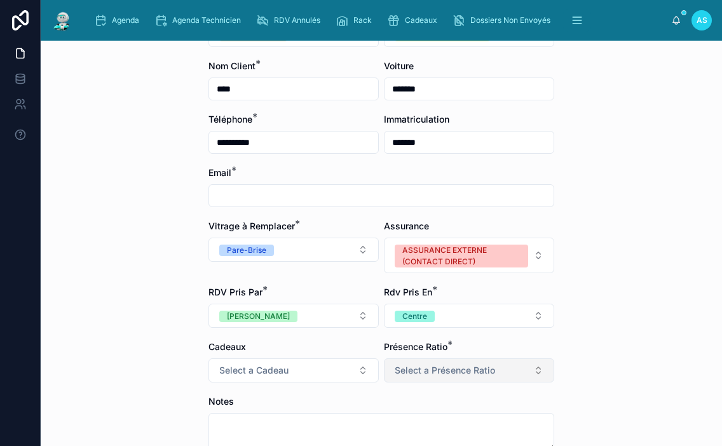
click at [418, 374] on span "Select a Présence Ratio" at bounding box center [445, 370] width 100 height 13
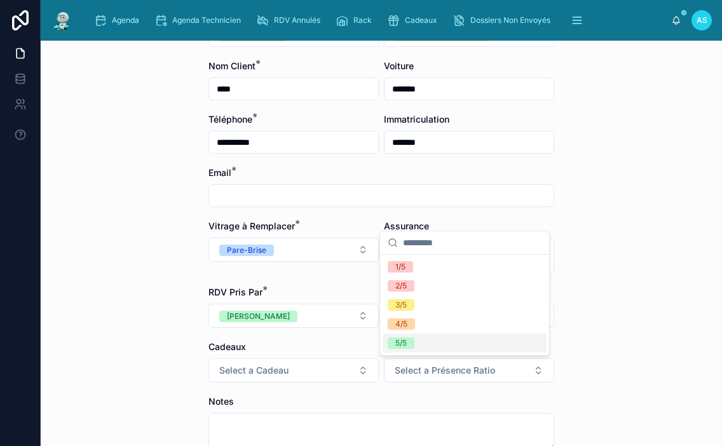
click at [414, 343] on span "5/5" at bounding box center [401, 342] width 27 height 11
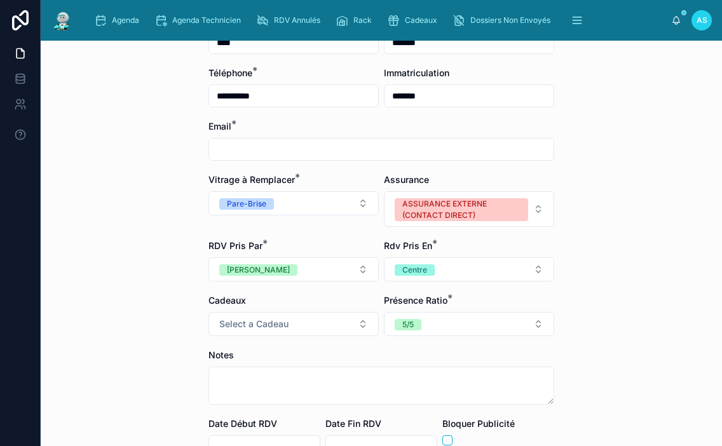
scroll to position [254, 0]
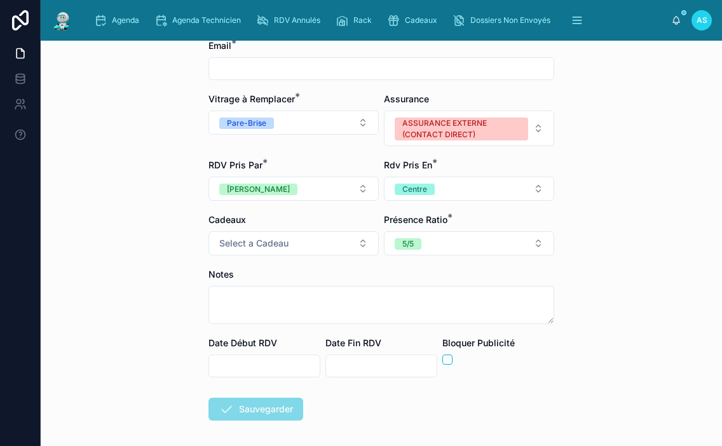
click at [278, 361] on input "text" at bounding box center [264, 366] width 111 height 18
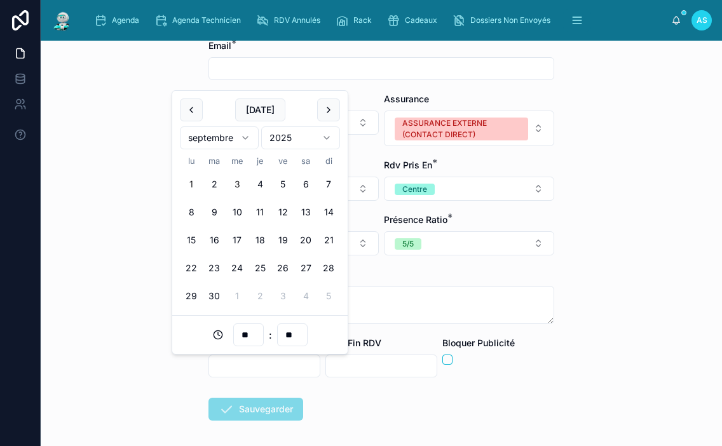
click at [236, 184] on button "3" at bounding box center [237, 184] width 23 height 23
click at [334, 412] on form "**********" at bounding box center [381, 190] width 346 height 624
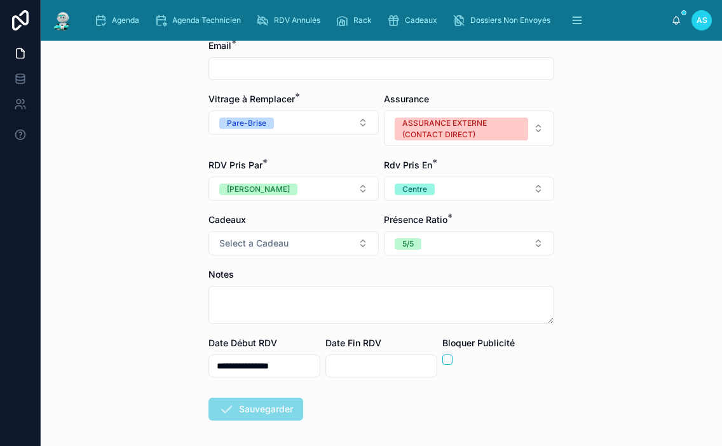
click at [273, 367] on input "**********" at bounding box center [264, 366] width 111 height 18
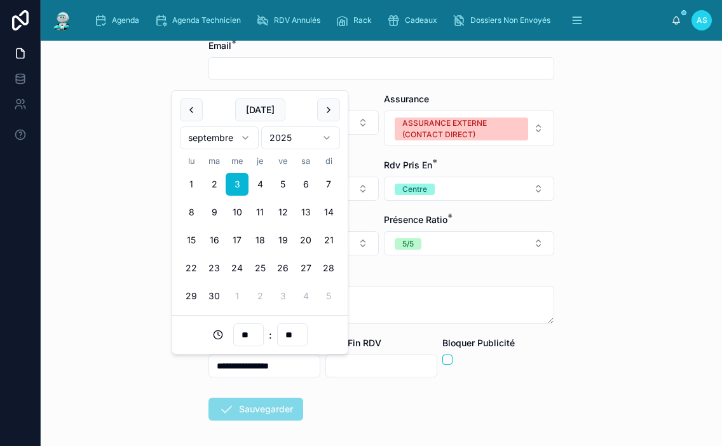
click at [300, 213] on button "13" at bounding box center [305, 212] width 23 height 23
type input "**********"
click at [352, 370] on input "text" at bounding box center [381, 366] width 111 height 18
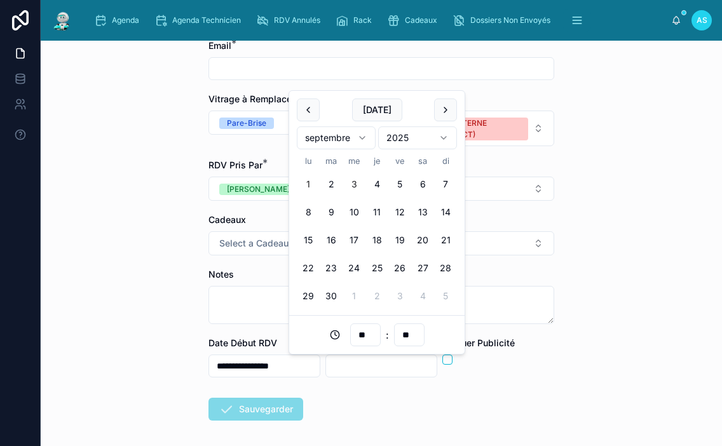
click at [354, 189] on button "3" at bounding box center [354, 184] width 23 height 23
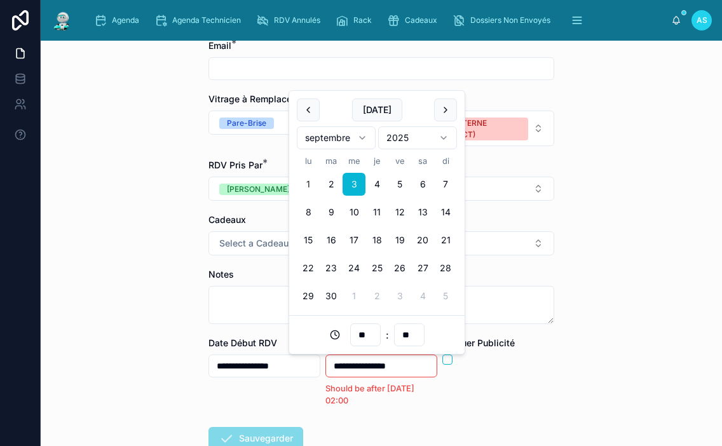
click at [393, 371] on input "**********" at bounding box center [381, 366] width 111 height 18
click at [372, 339] on input "**" at bounding box center [365, 335] width 29 height 18
click at [362, 234] on div "14" at bounding box center [365, 240] width 57 height 20
type input "**********"
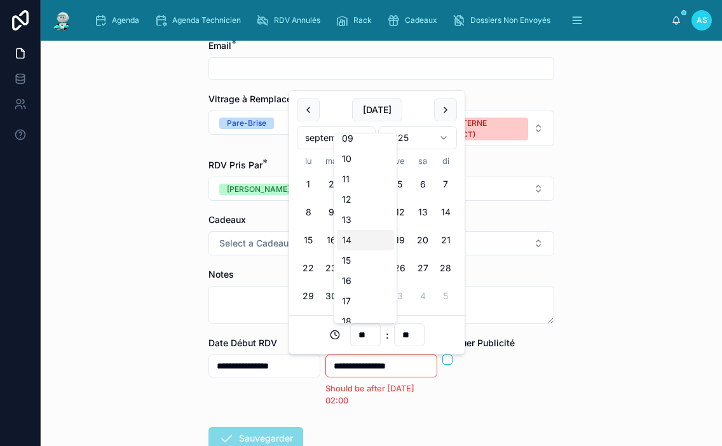
type input "**"
click at [540, 394] on div "Bloquer Publicité" at bounding box center [498, 372] width 112 height 70
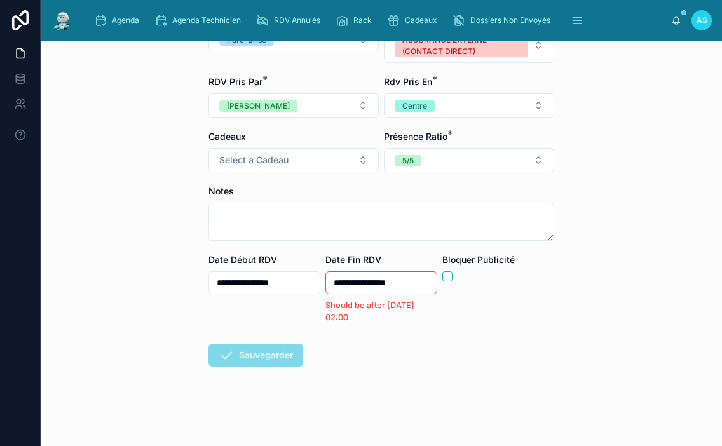
scroll to position [339, 0]
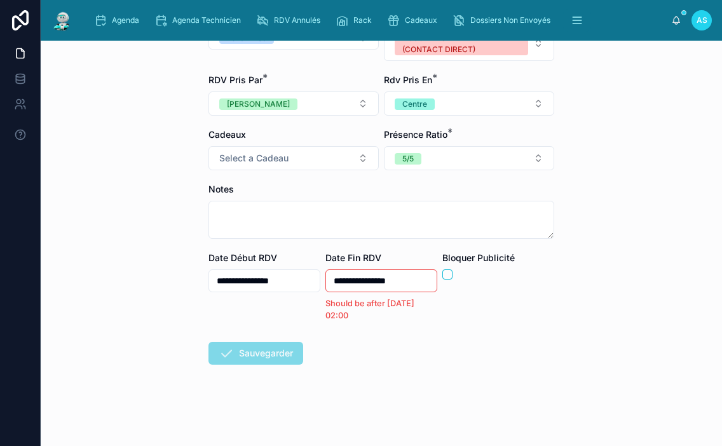
click at [229, 282] on input "**********" at bounding box center [264, 281] width 111 height 18
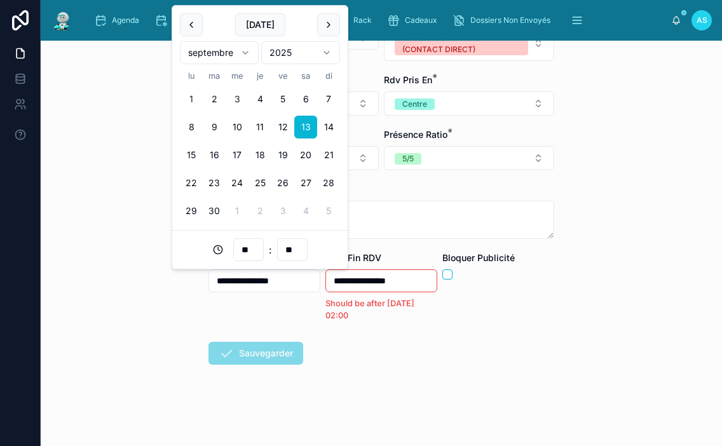
click at [237, 102] on button "3" at bounding box center [237, 99] width 23 height 23
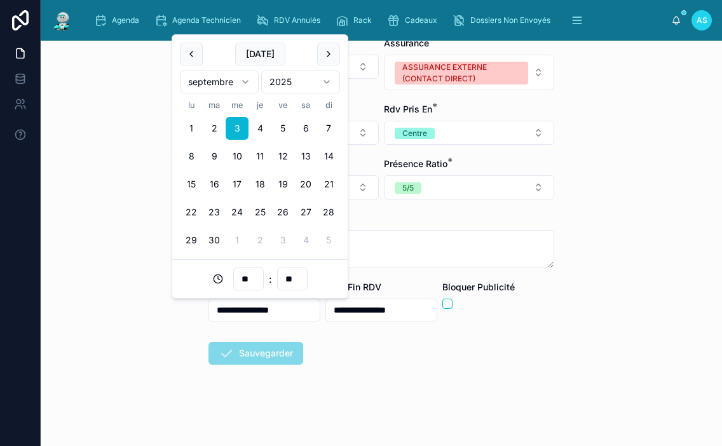
scroll to position [310, 0]
click at [252, 283] on input "**" at bounding box center [248, 279] width 29 height 18
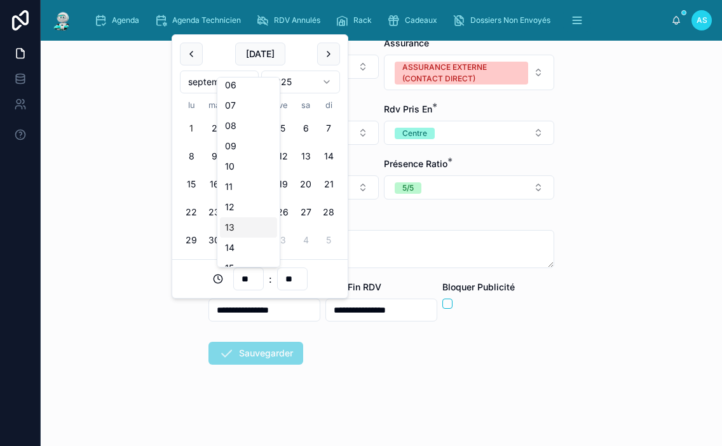
click at [249, 228] on div "13" at bounding box center [248, 227] width 57 height 20
type input "**********"
type input "**"
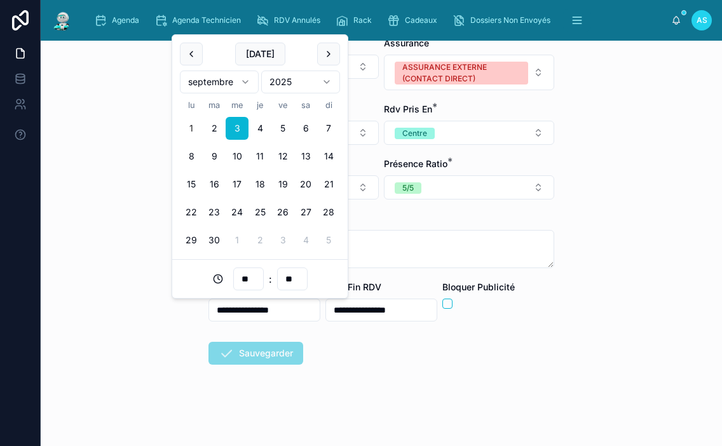
click at [370, 375] on form "**********" at bounding box center [381, 134] width 346 height 624
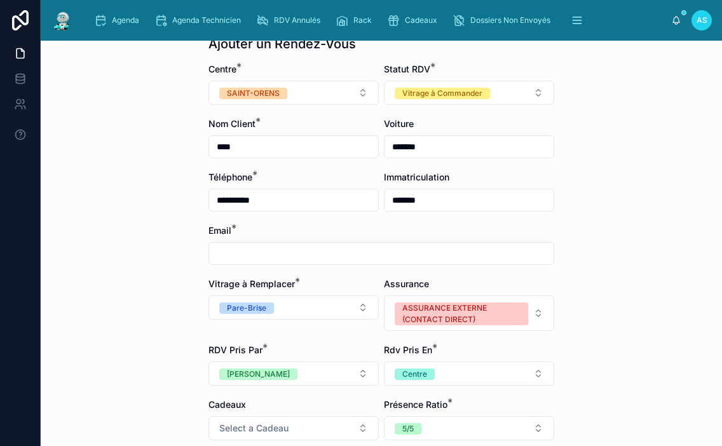
scroll to position [56, 0]
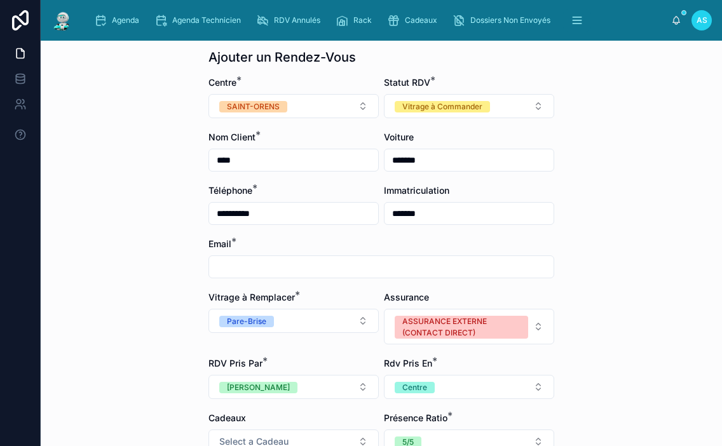
click at [386, 264] on input "text" at bounding box center [381, 267] width 344 height 18
type input "**********"
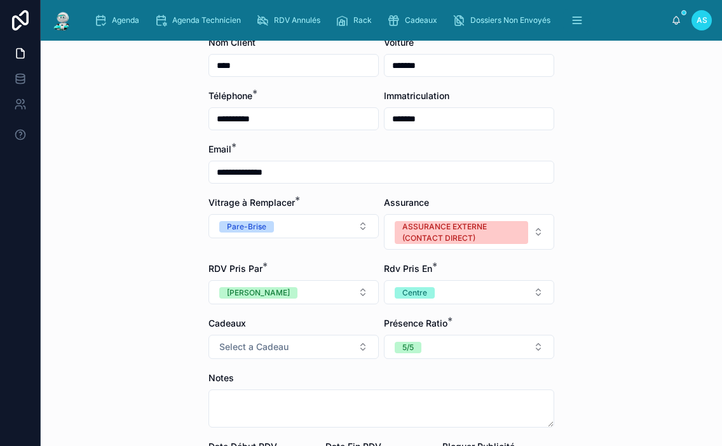
scroll to position [310, 0]
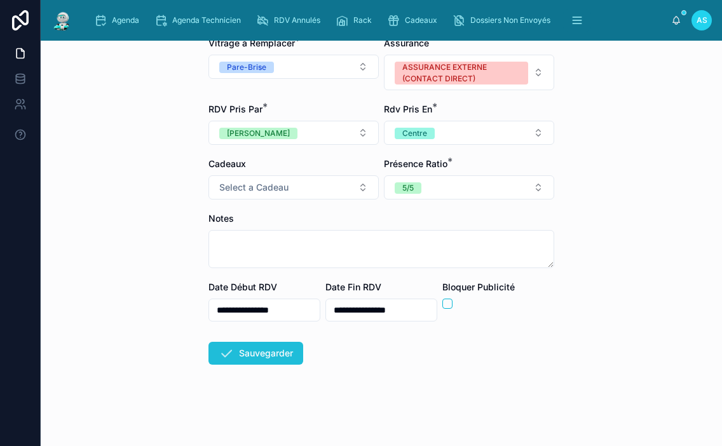
click at [261, 349] on button "Sauvegarder" at bounding box center [255, 353] width 95 height 23
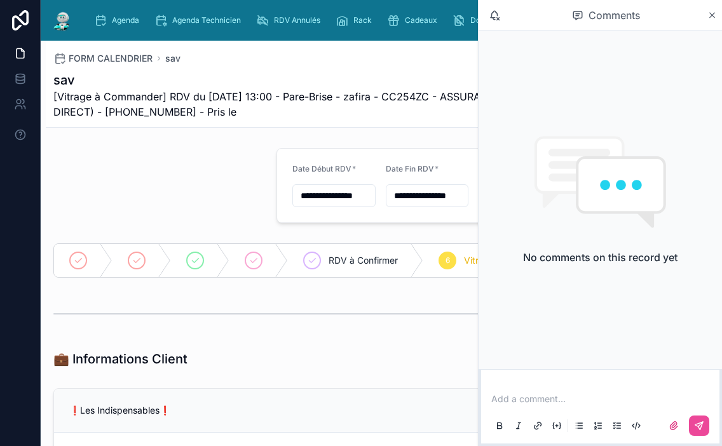
click at [382, 326] on div at bounding box center [383, 314] width 661 height 32
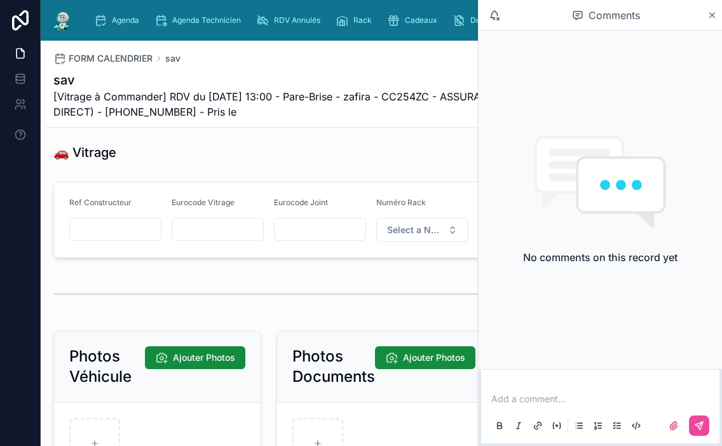
scroll to position [1589, 0]
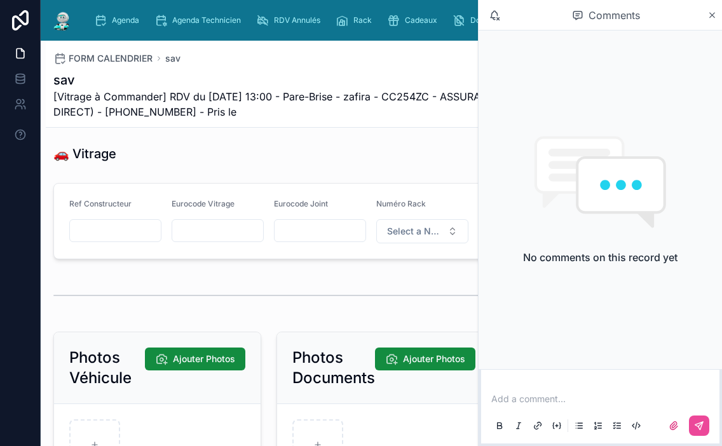
click at [217, 240] on input "text" at bounding box center [217, 231] width 91 height 18
paste input "**********"
type input "**********"
drag, startPoint x: 357, startPoint y: 306, endPoint x: 349, endPoint y: 298, distance: 10.8
click at [355, 304] on div at bounding box center [383, 296] width 661 height 32
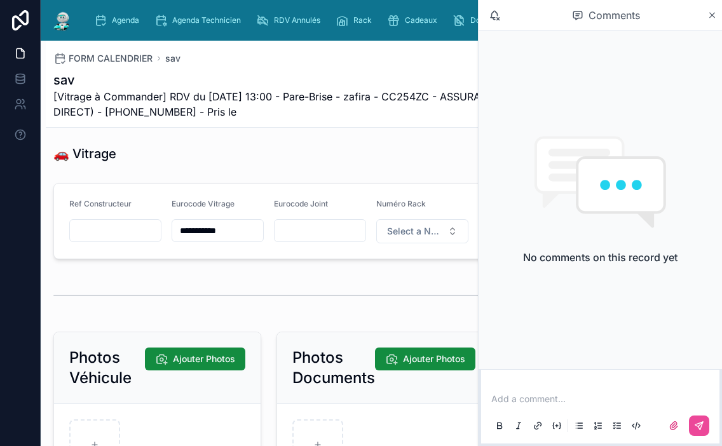
click at [318, 240] on input "text" at bounding box center [320, 231] width 91 height 18
paste input "********"
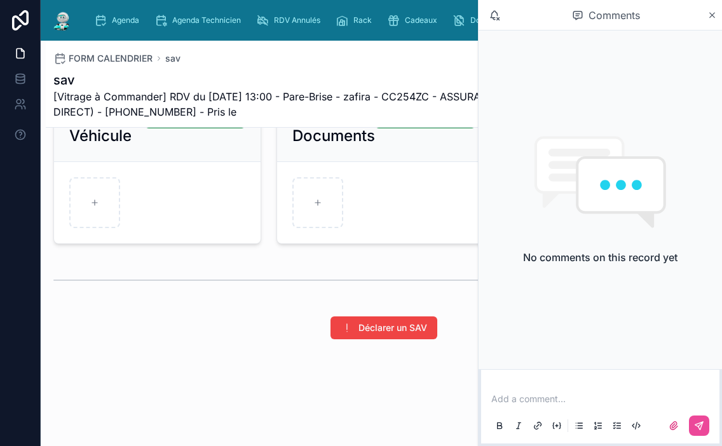
scroll to position [1843, 0]
type input "********"
click at [124, 20] on span "Agenda" at bounding box center [125, 20] width 27 height 10
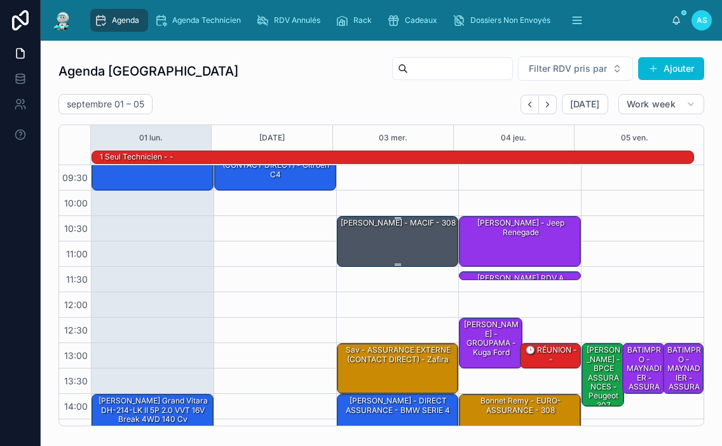
scroll to position [7, 0]
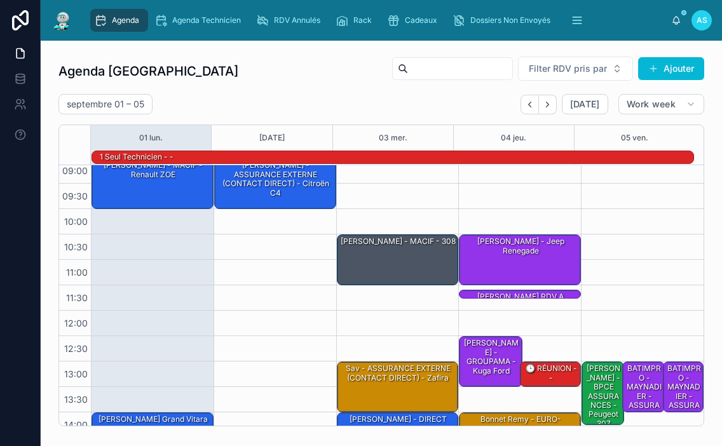
click at [344, 104] on div "[DATE] – [DATE] [DATE] Work week" at bounding box center [381, 104] width 646 height 20
click at [402, 106] on div "[DATE] – [DATE] [DATE] Work week" at bounding box center [381, 104] width 646 height 20
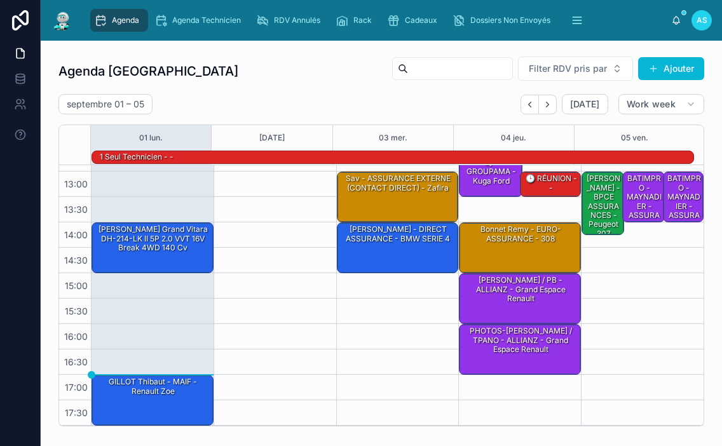
scroll to position [127, 0]
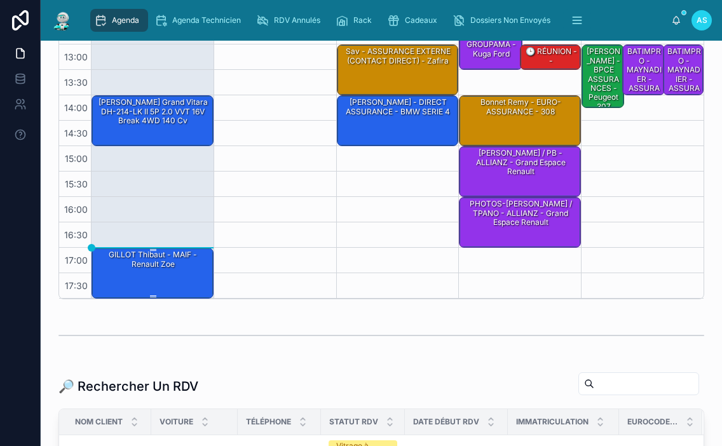
click at [173, 275] on div "GILLOT Thibaut - MAIF - Renault Zoe" at bounding box center [153, 272] width 118 height 48
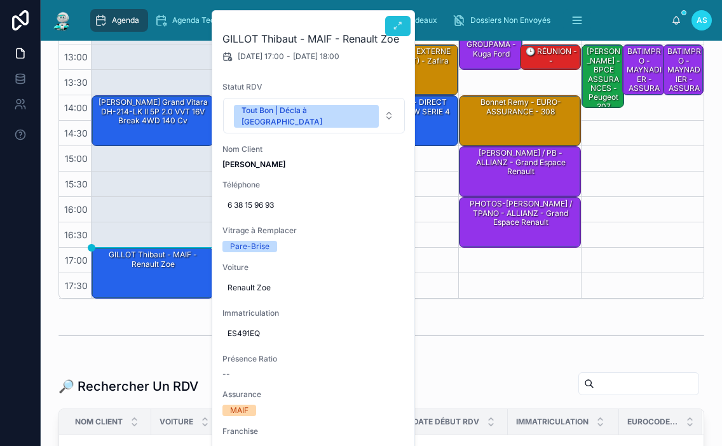
click at [397, 30] on icon at bounding box center [398, 26] width 10 height 10
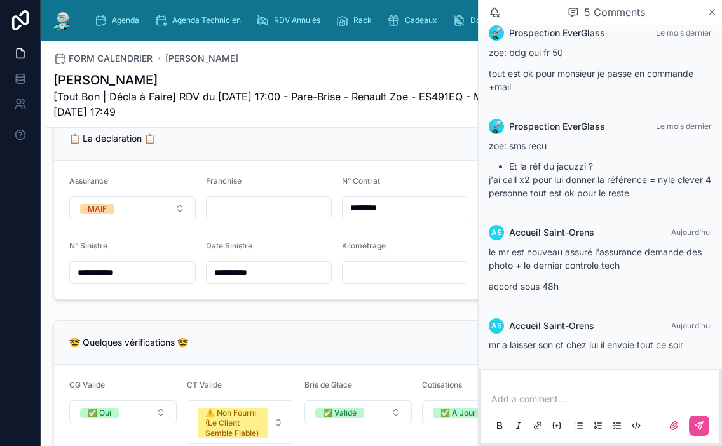
scroll to position [826, 0]
click at [711, 15] on icon at bounding box center [712, 12] width 10 height 10
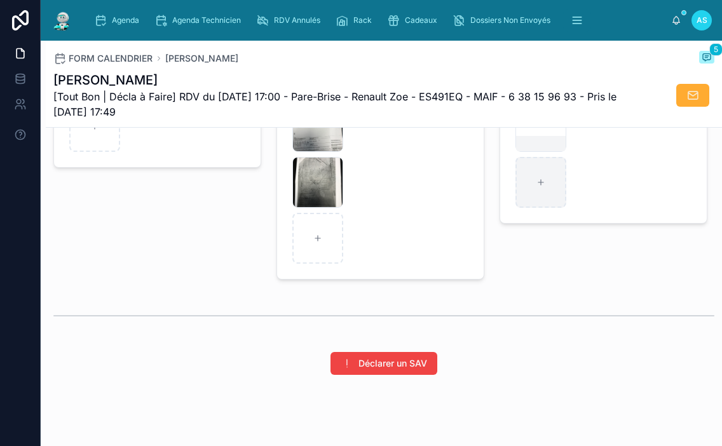
scroll to position [1805, 0]
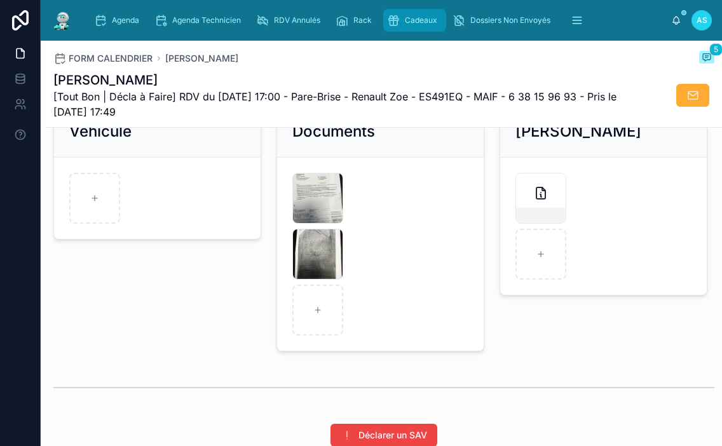
click at [403, 16] on div "Cadeaux" at bounding box center [414, 20] width 55 height 20
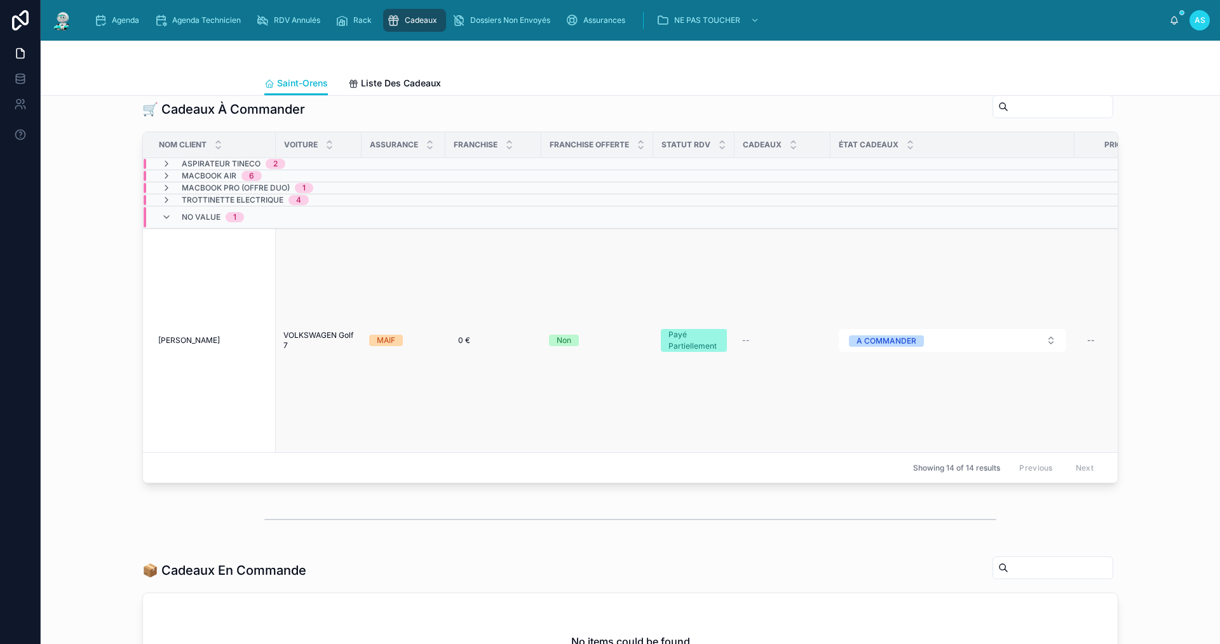
scroll to position [283, 0]
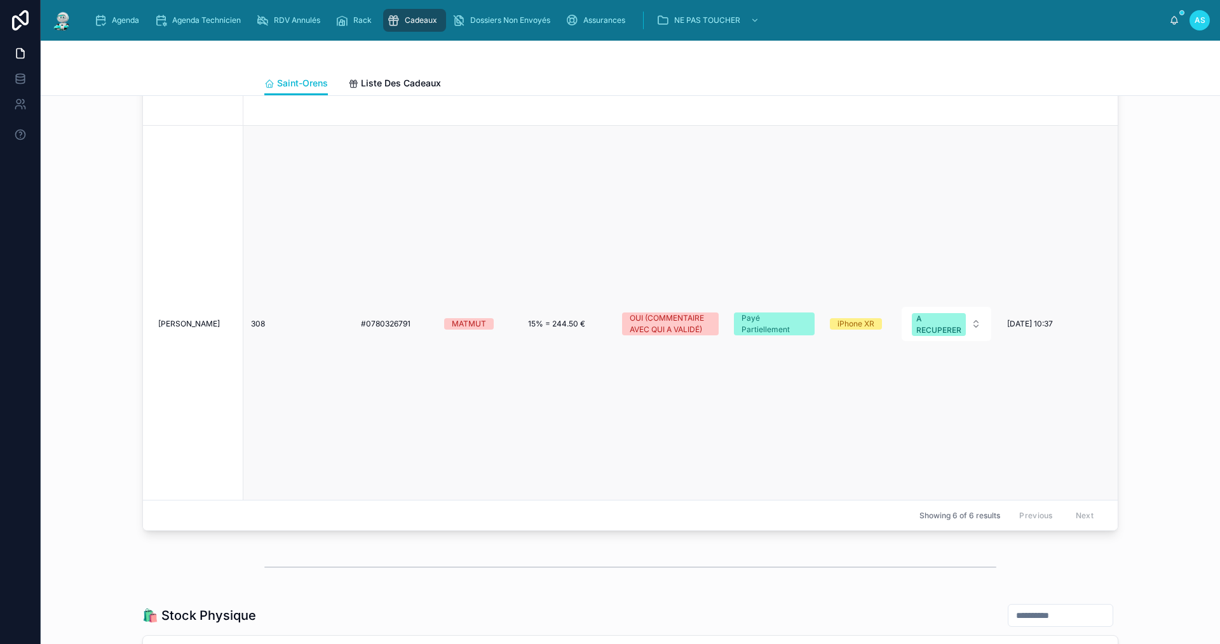
scroll to position [752, 0]
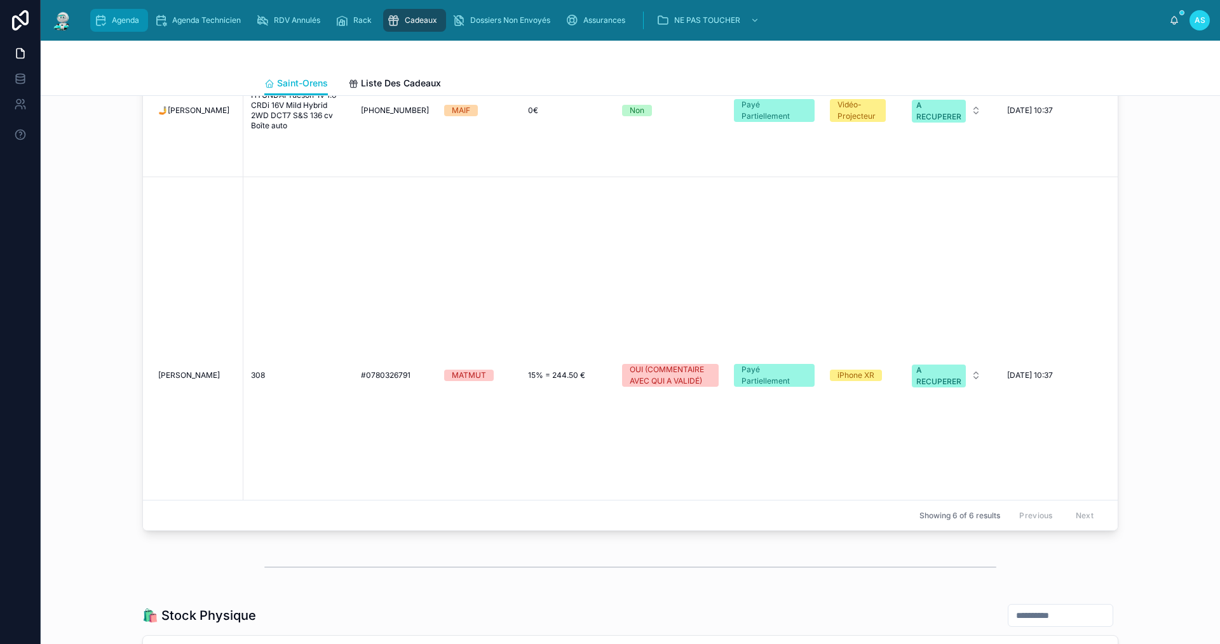
click at [116, 24] on span "Agenda" at bounding box center [125, 20] width 27 height 10
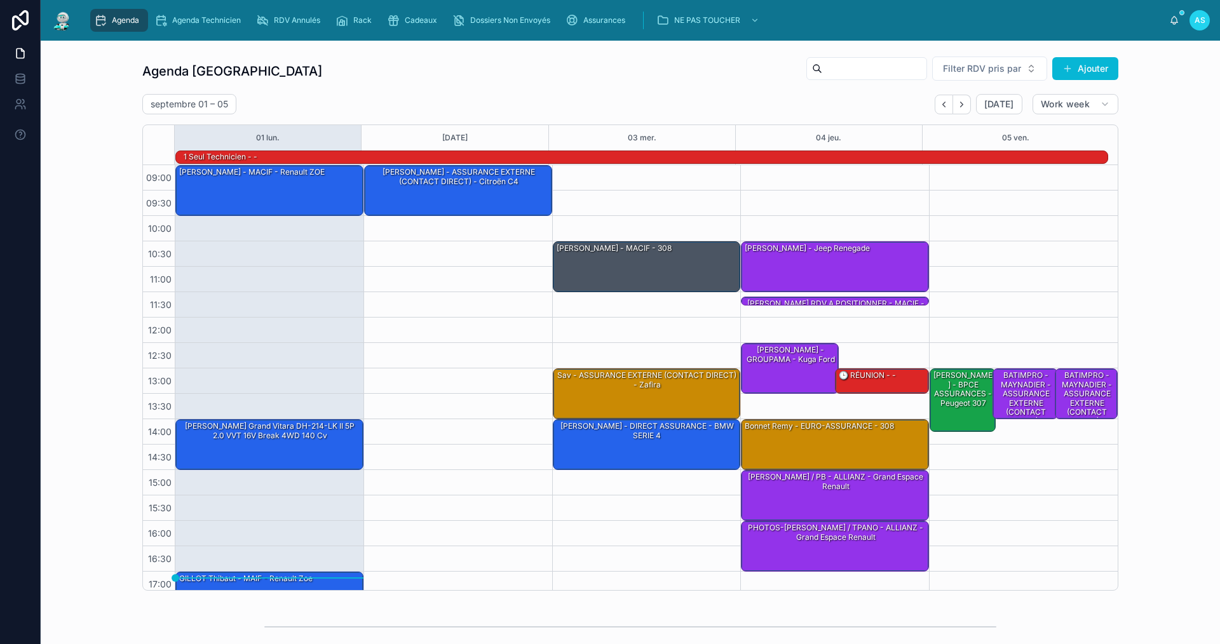
scroll to position [33, 0]
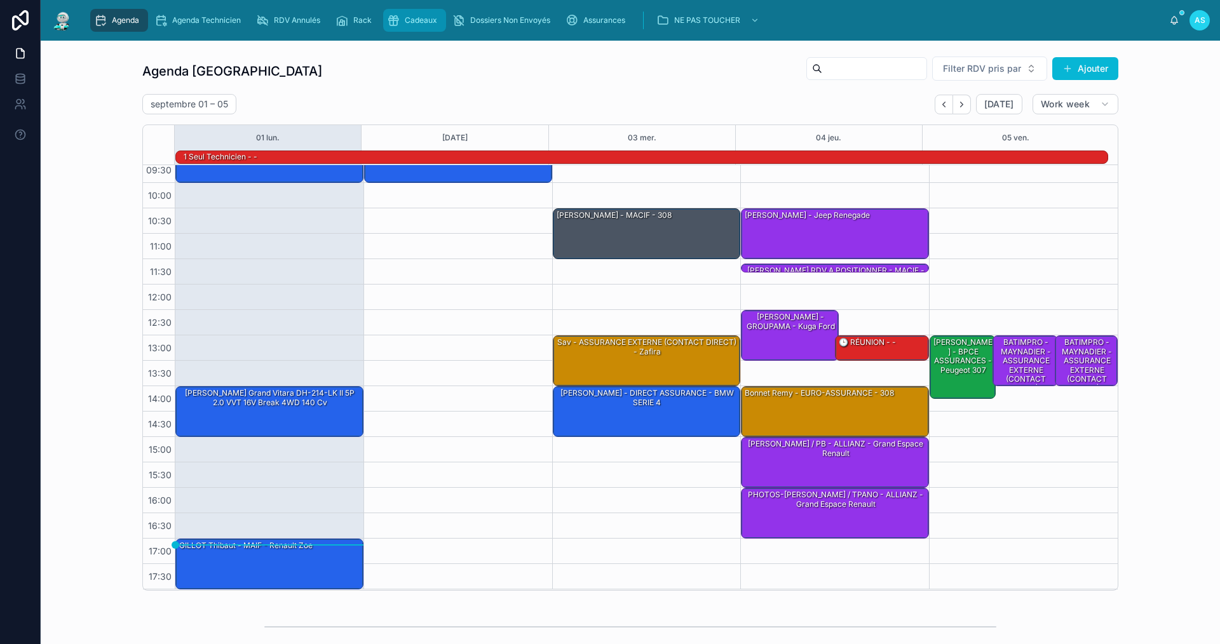
click at [422, 22] on span "Cadeaux" at bounding box center [421, 20] width 32 height 10
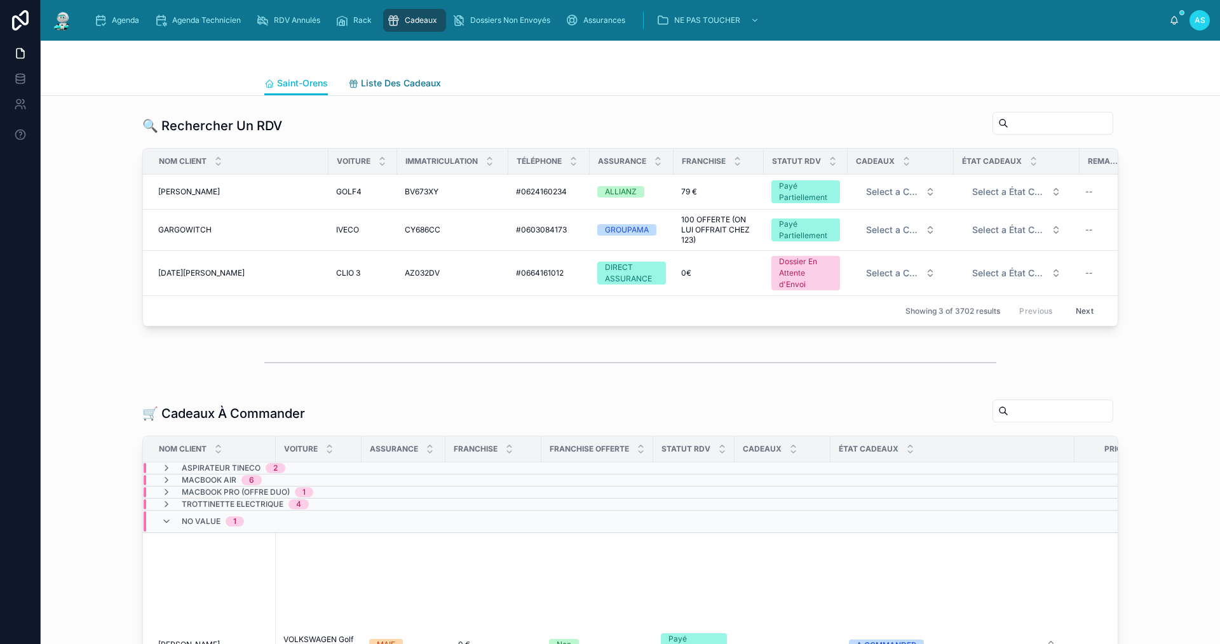
click at [378, 79] on span "Liste Des Cadeaux" at bounding box center [401, 83] width 80 height 13
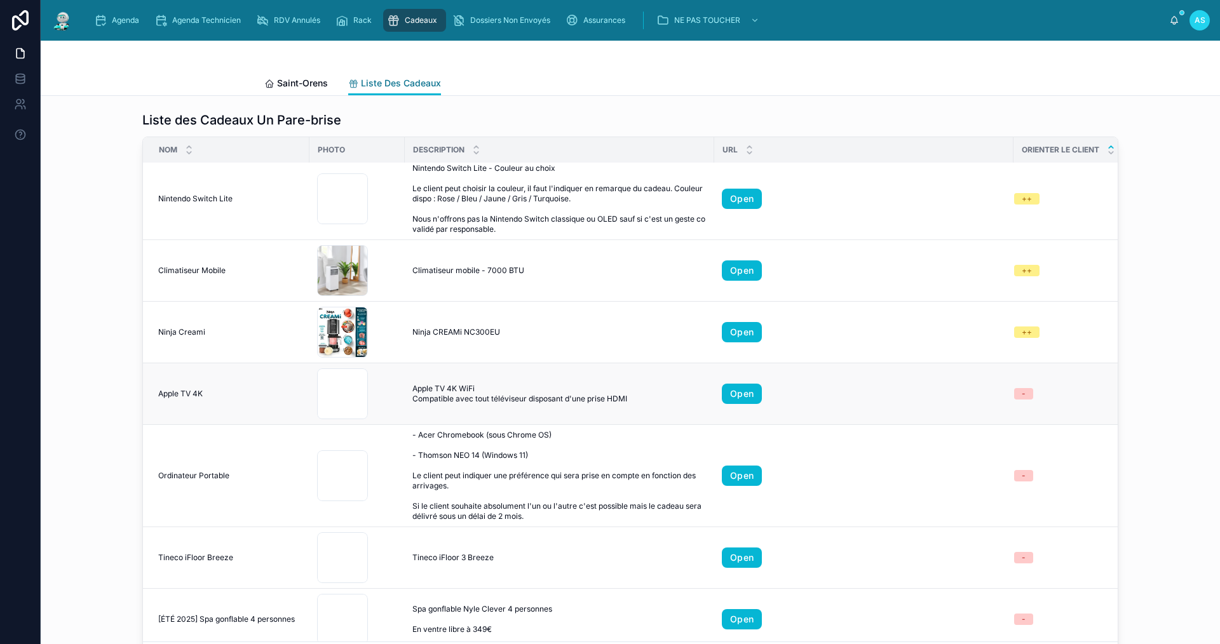
scroll to position [699, 0]
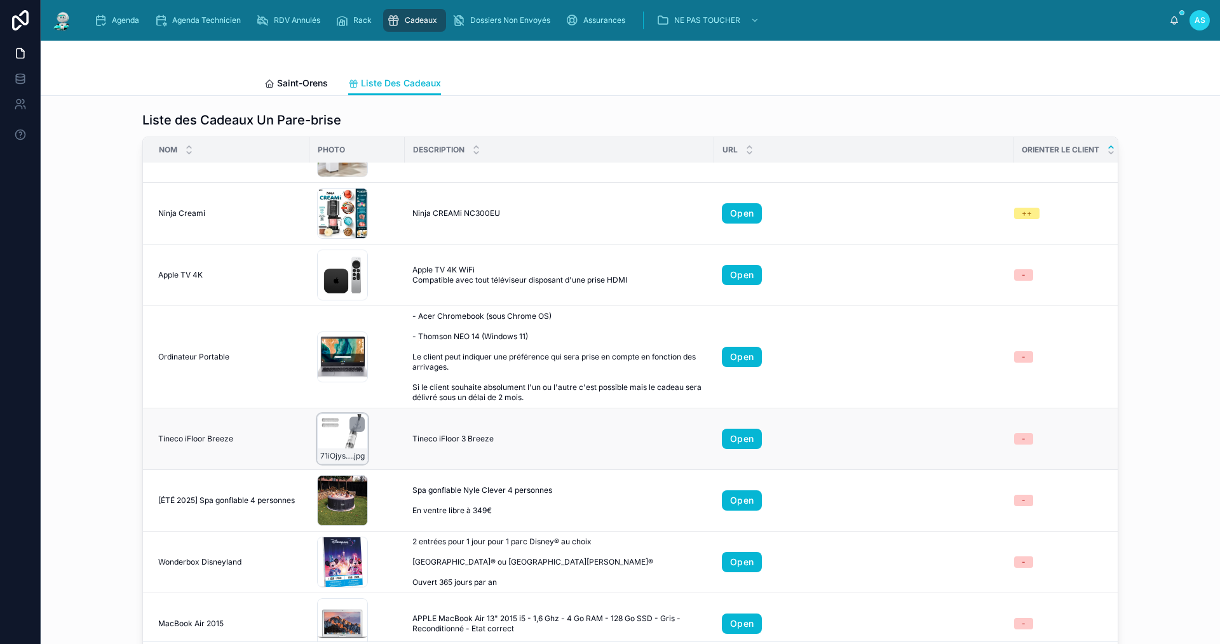
click at [334, 439] on div "71iOjyssQdL .jpg" at bounding box center [342, 439] width 51 height 51
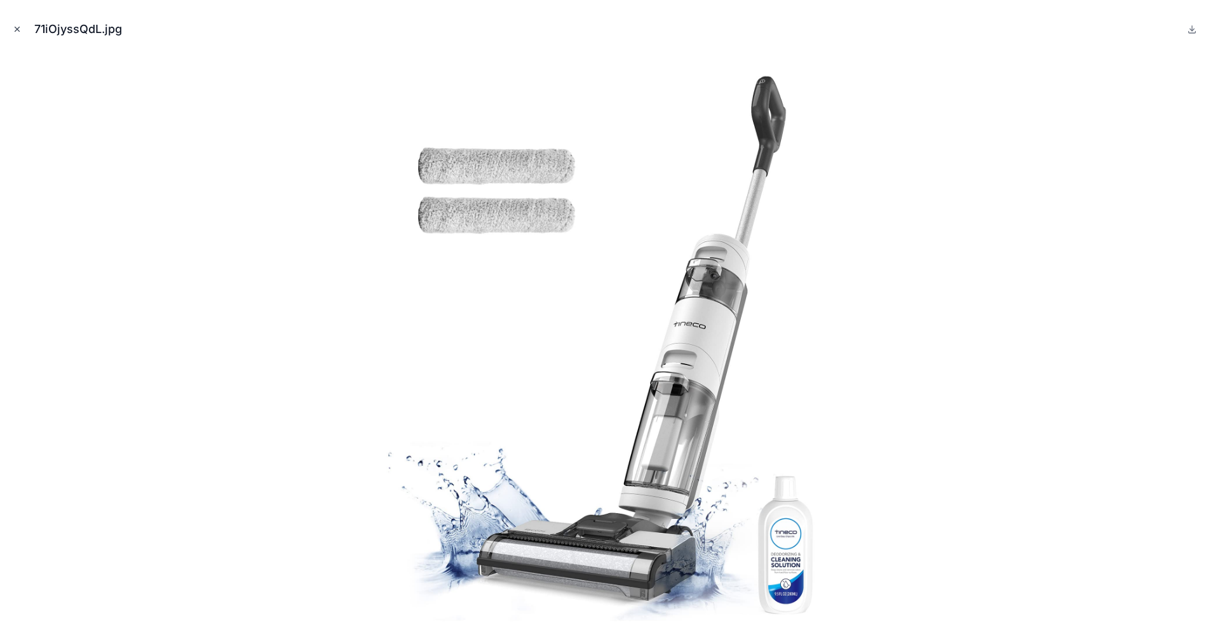
click at [20, 30] on icon "Close modal" at bounding box center [17, 29] width 9 height 9
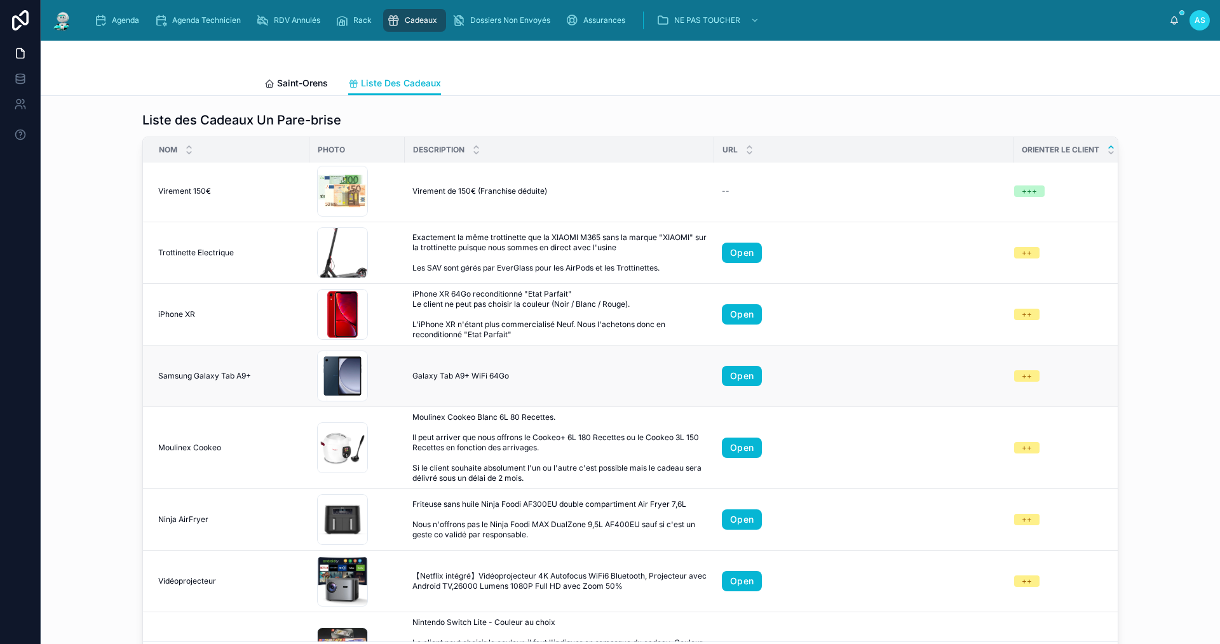
scroll to position [127, 0]
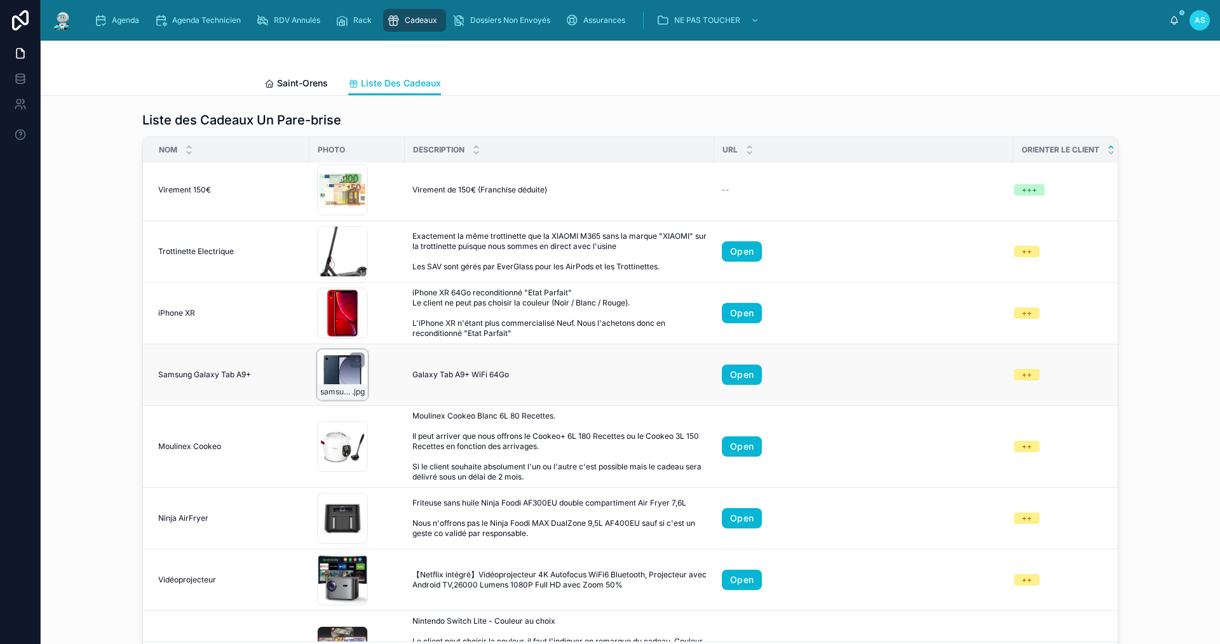
click at [339, 376] on div "samsung-galaxy-tab-a9-plus-11-wifi-navy-64gb-and-4gb-ram-sm-x210n .jpg" at bounding box center [342, 375] width 51 height 51
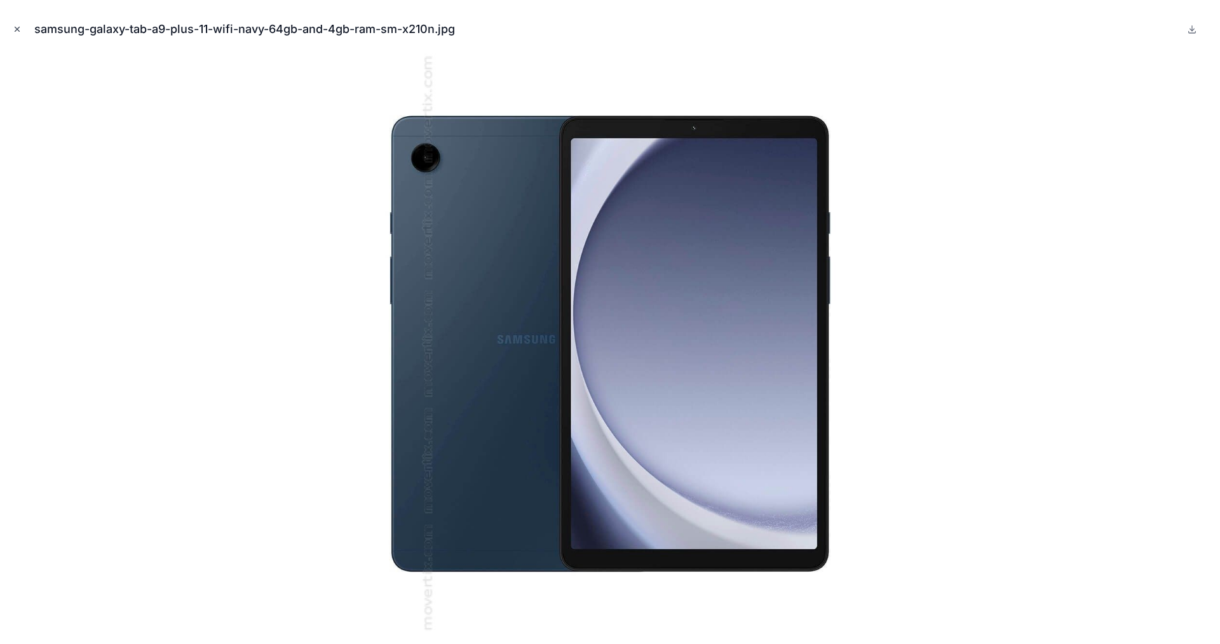
click at [17, 28] on icon "Close modal" at bounding box center [17, 29] width 9 height 9
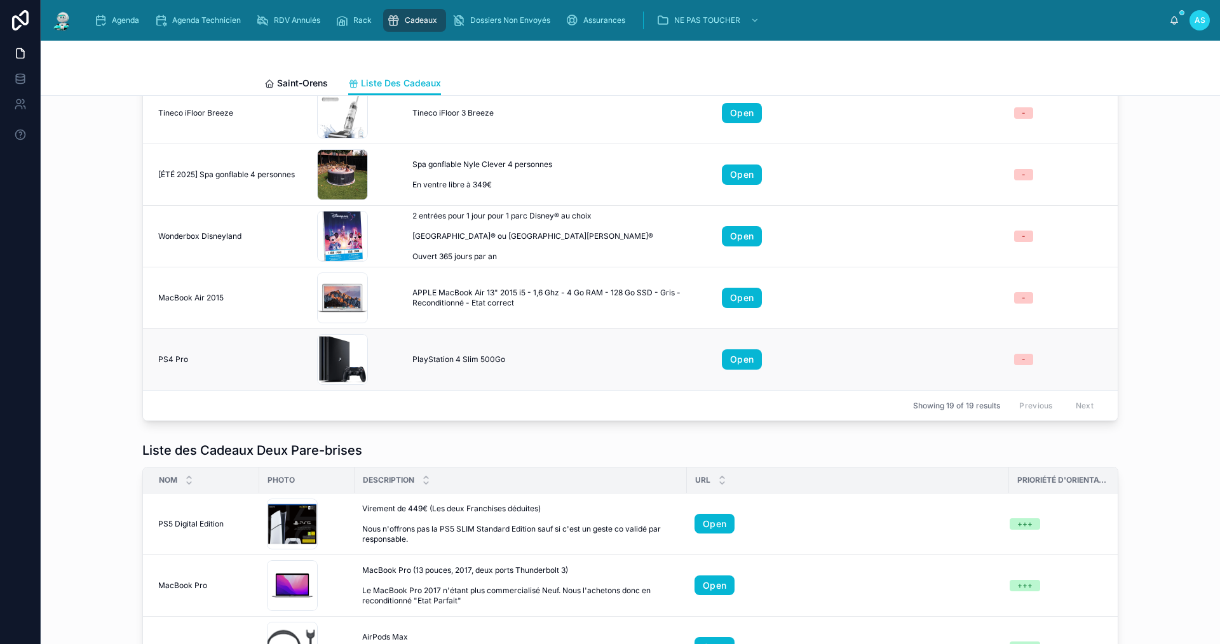
scroll to position [254, 0]
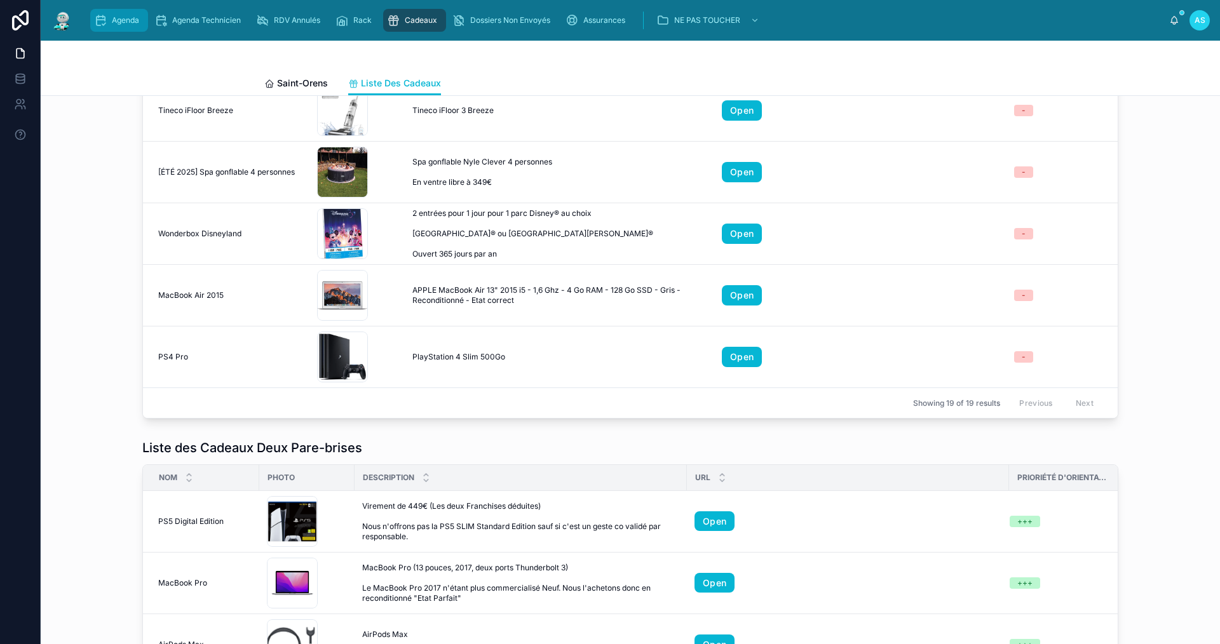
click at [123, 30] on div "Agenda" at bounding box center [119, 20] width 50 height 20
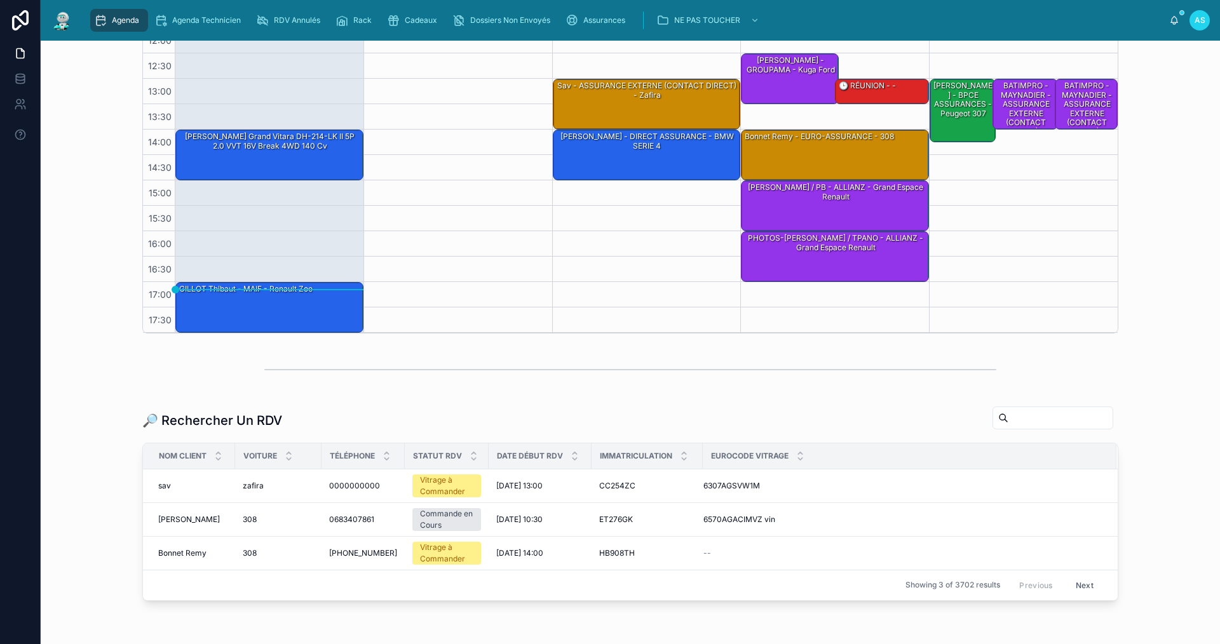
scroll to position [321, 0]
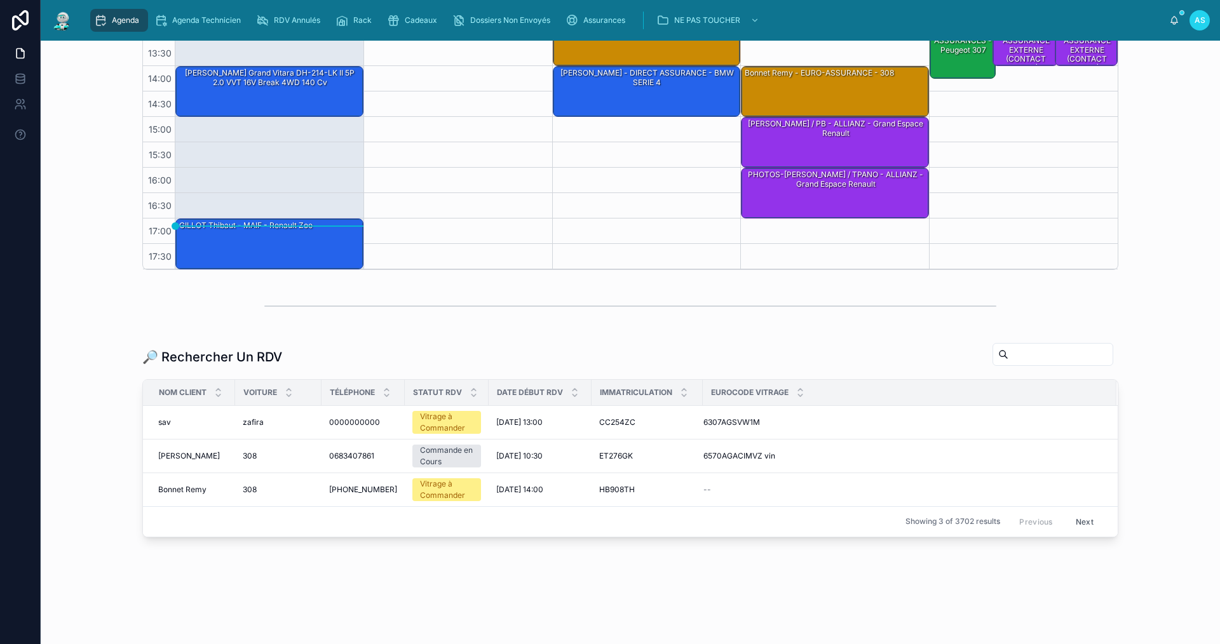
click at [757, 388] on span "Eurocode Vitrage" at bounding box center [750, 393] width 78 height 10
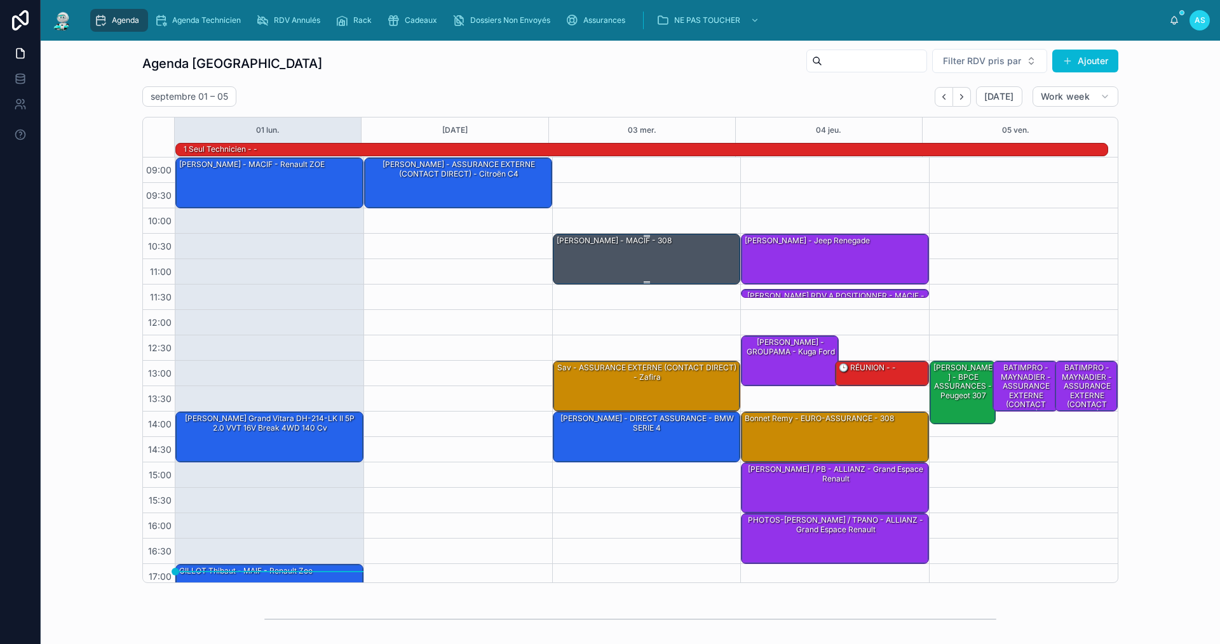
scroll to position [0, 0]
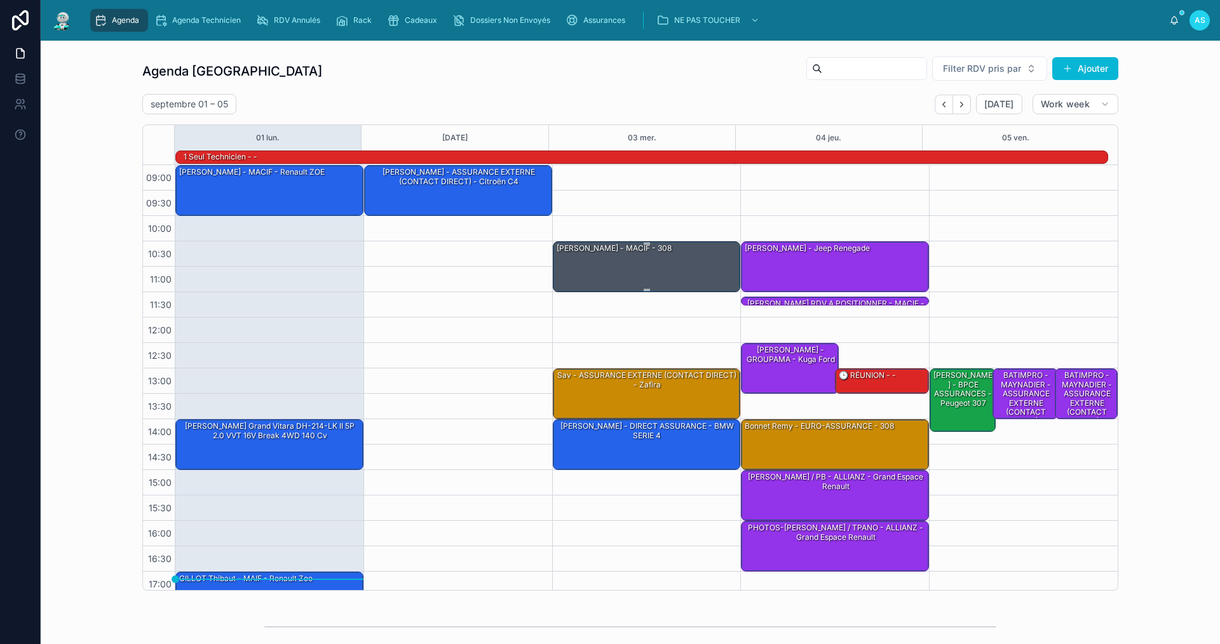
click at [628, 261] on div "[PERSON_NAME] - MACIF - 308" at bounding box center [647, 266] width 184 height 48
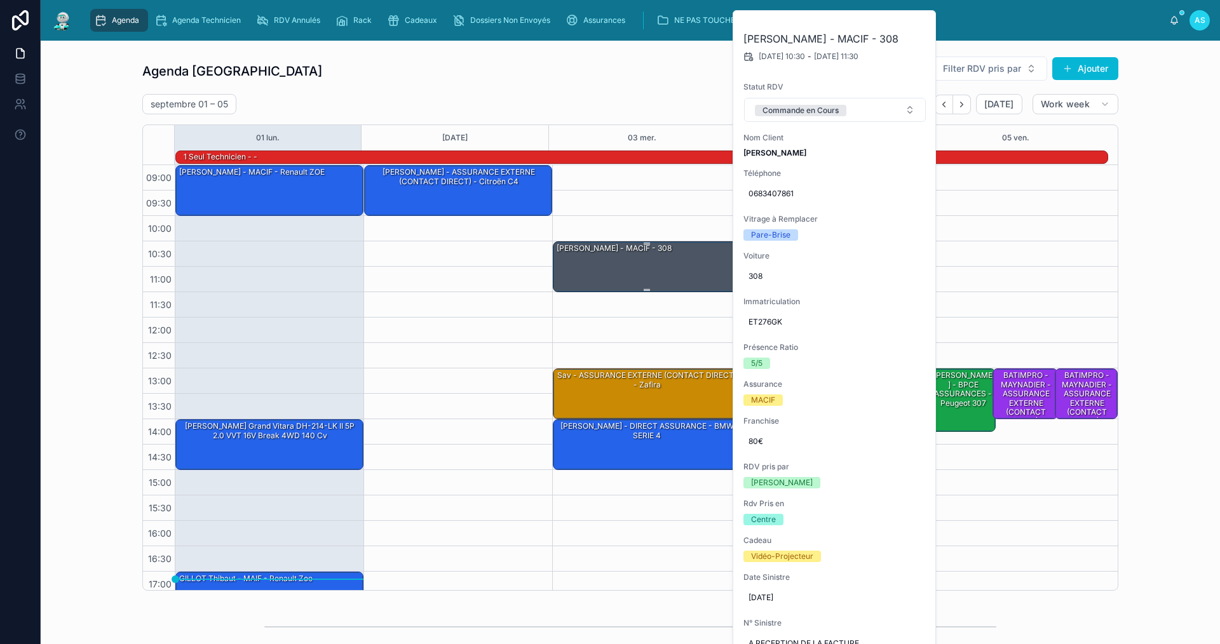
click at [628, 261] on div "[PERSON_NAME] - MACIF - 308" at bounding box center [647, 266] width 184 height 48
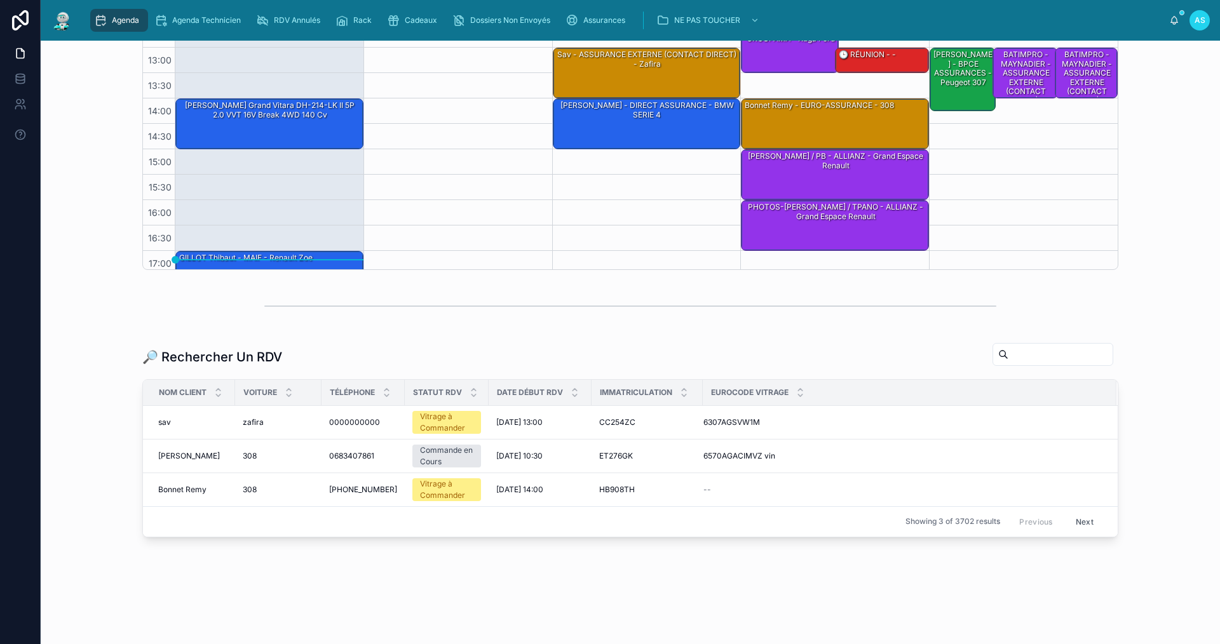
scroll to position [32, 0]
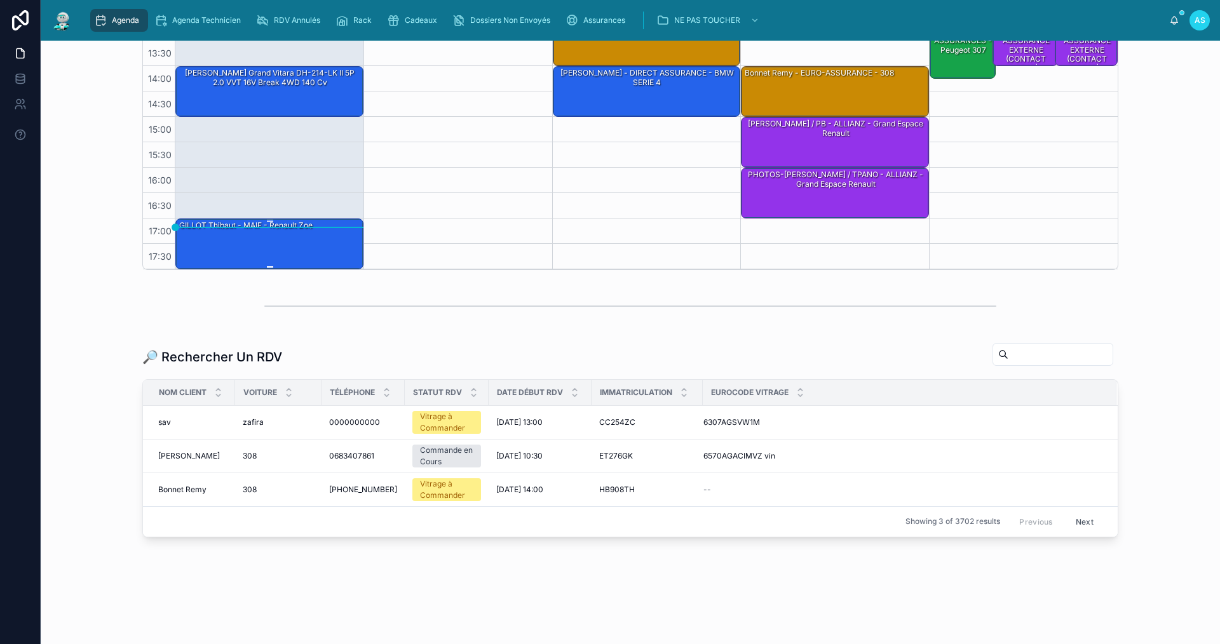
click at [285, 236] on div "GILLOT Thibaut - MAIF - Renault Zoe" at bounding box center [270, 243] width 184 height 48
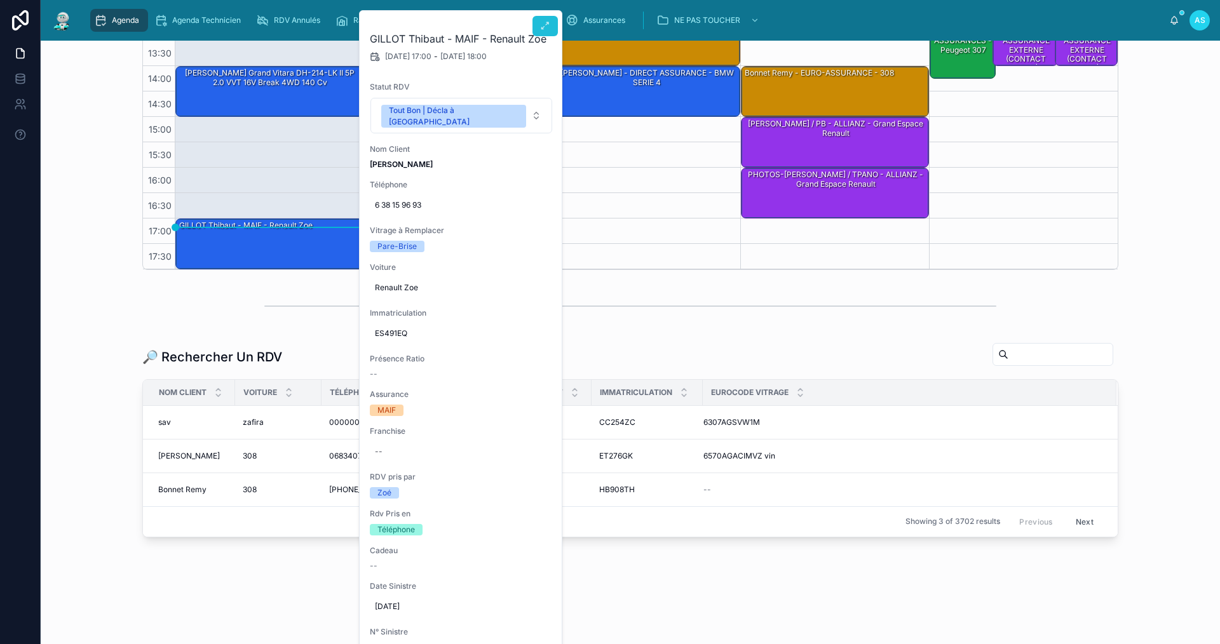
click at [542, 27] on icon at bounding box center [545, 26] width 10 height 10
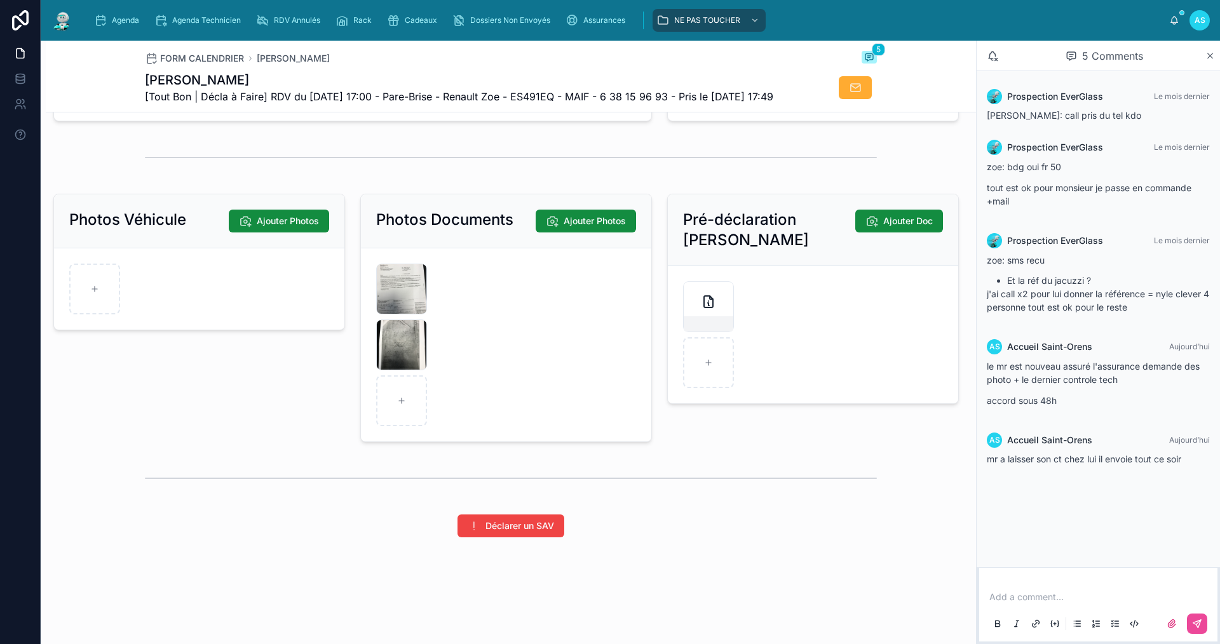
scroll to position [1696, 0]
click at [407, 402] on div at bounding box center [401, 401] width 51 height 51
type input "**********"
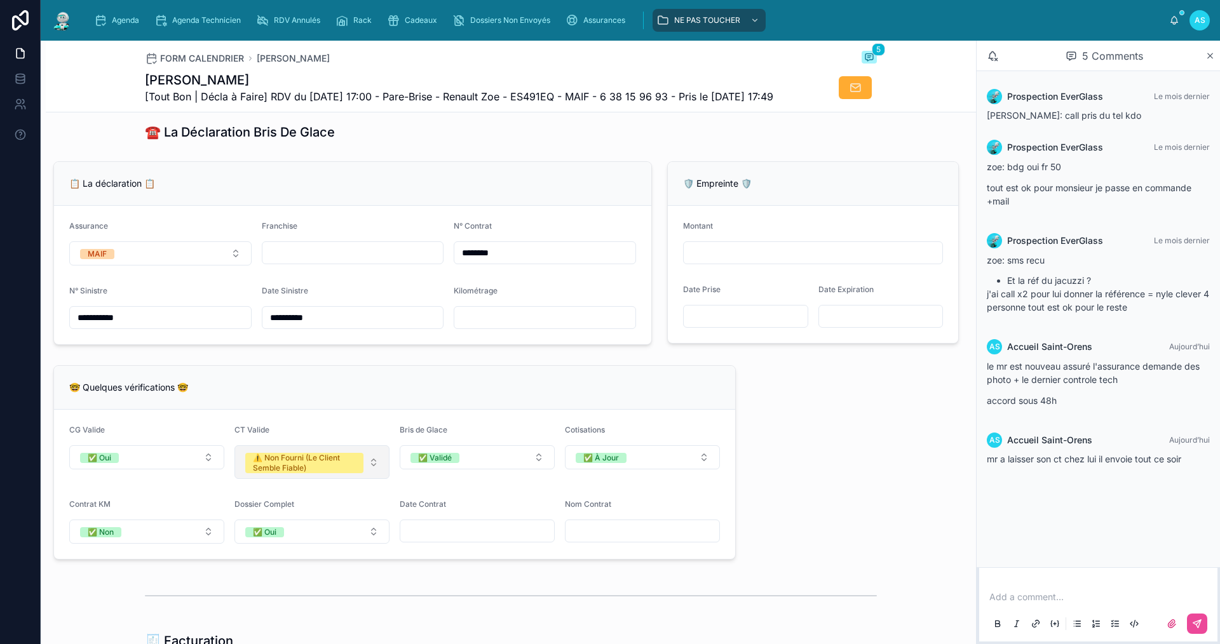
scroll to position [763, 0]
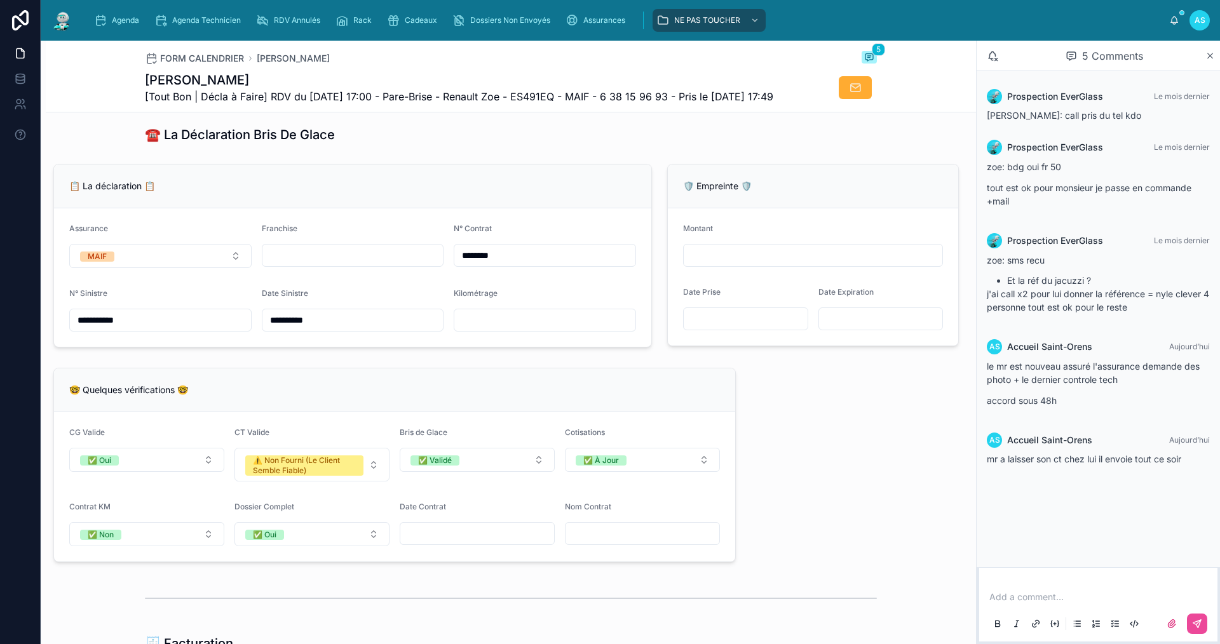
click at [330, 264] on input "text" at bounding box center [352, 256] width 181 height 18
click at [380, 239] on div "Franchise" at bounding box center [353, 231] width 182 height 15
click at [335, 264] on input "text" at bounding box center [352, 256] width 181 height 18
click at [363, 208] on div "📋 La déclaration 📋" at bounding box center [352, 187] width 597 height 44
click at [139, 24] on span "Agenda" at bounding box center [125, 20] width 27 height 10
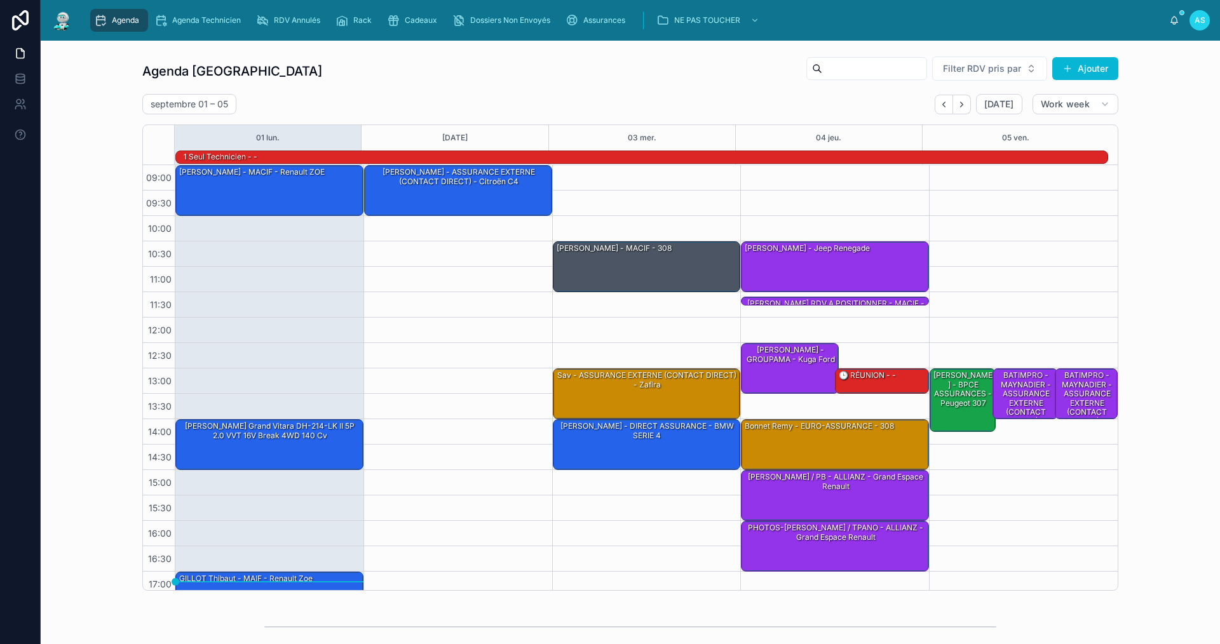
scroll to position [33, 0]
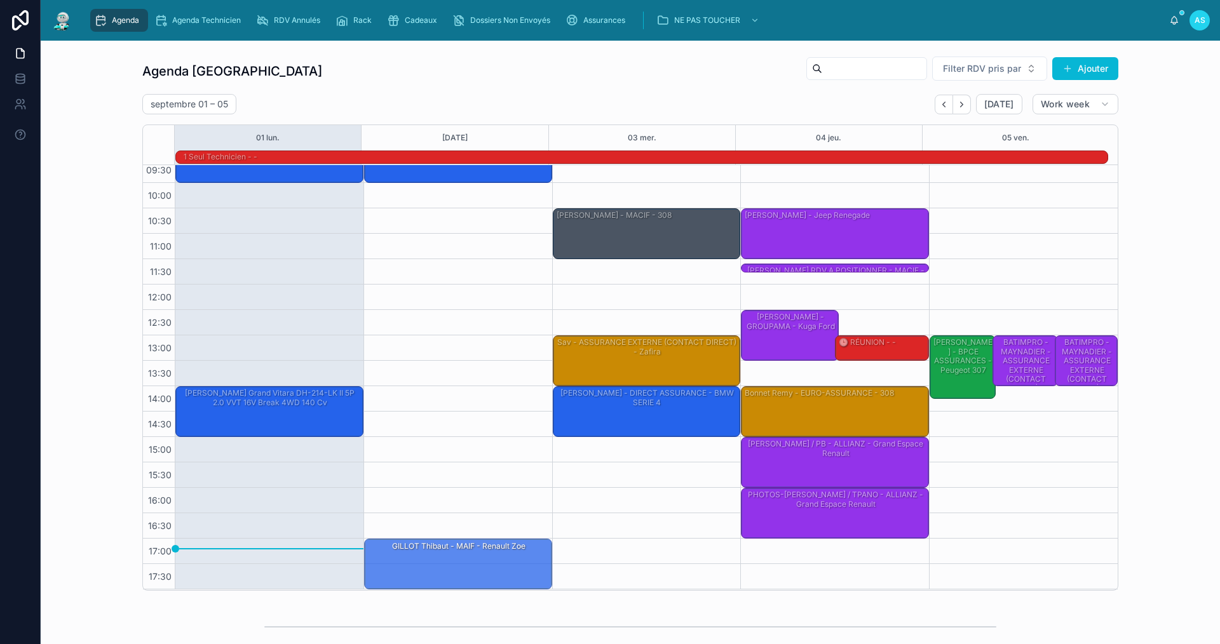
drag, startPoint x: 277, startPoint y: 563, endPoint x: 437, endPoint y: 568, distance: 159.6
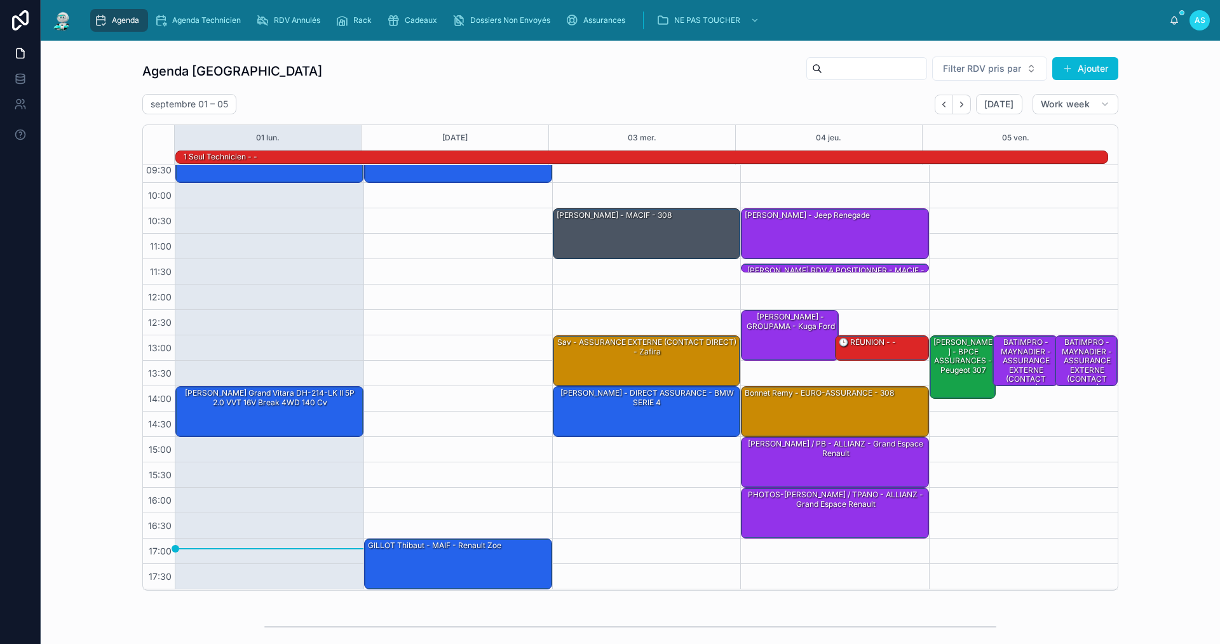
click at [101, 470] on div "Agenda Saint-Orens Filter RDV pris par Ajouter [DATE] – [DATE] [DATE] Work week…" at bounding box center [630, 323] width 1159 height 545
click at [451, 572] on div "GILLOT Thibaut - MAIF - Renault Zoe" at bounding box center [459, 564] width 184 height 48
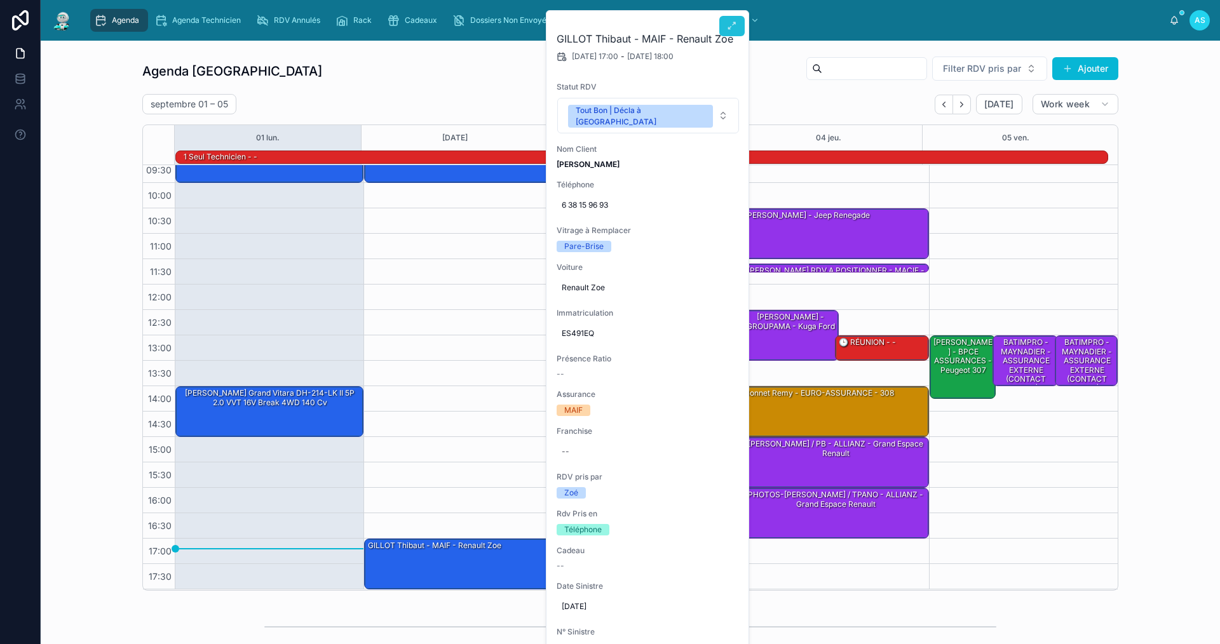
click at [729, 25] on icon at bounding box center [732, 26] width 10 height 10
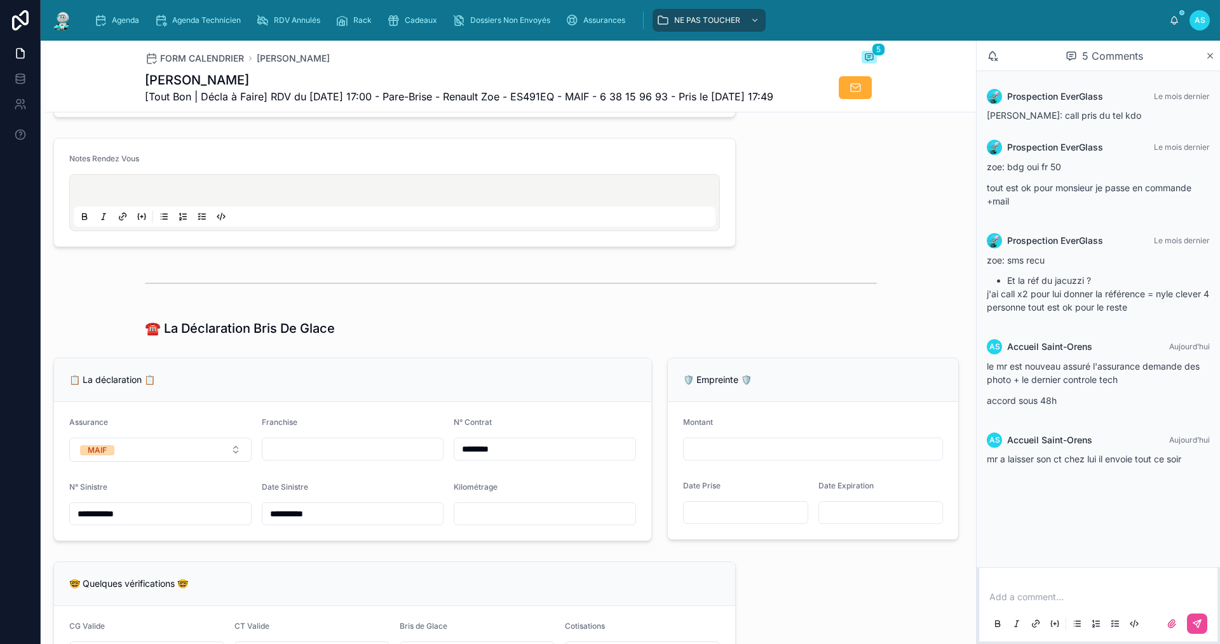
scroll to position [572, 0]
click at [343, 455] on input "text" at bounding box center [352, 446] width 181 height 18
type input "**"
click at [540, 334] on div "☎️ La Déclaration Bris De Glace" at bounding box center [511, 325] width 732 height 18
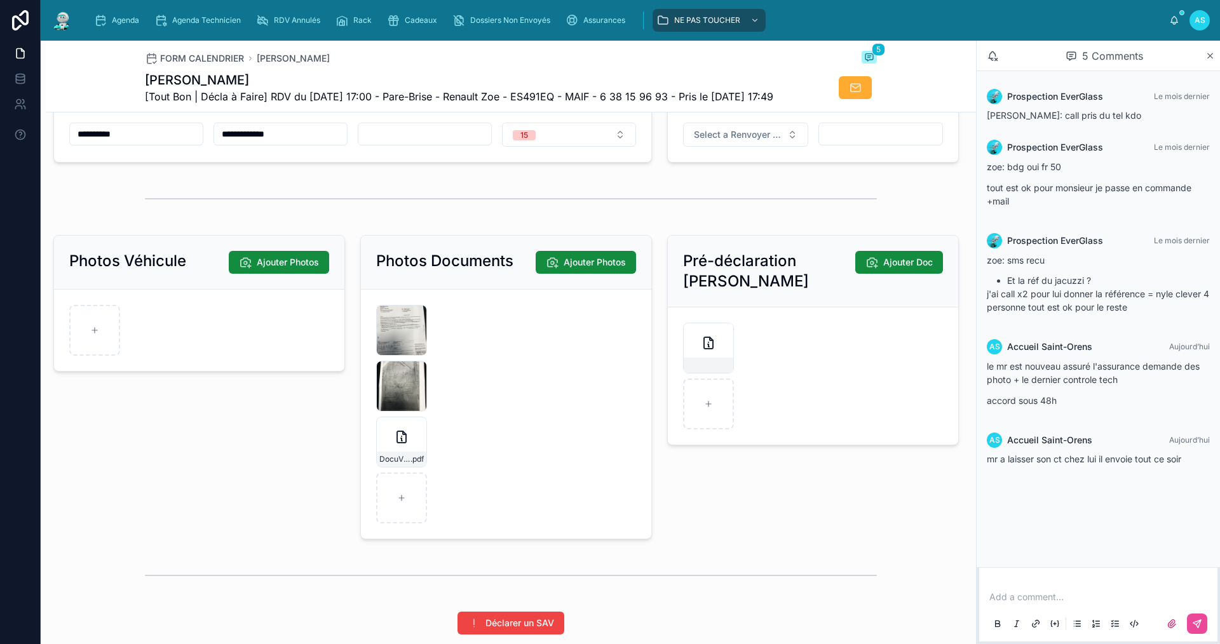
scroll to position [1625, 0]
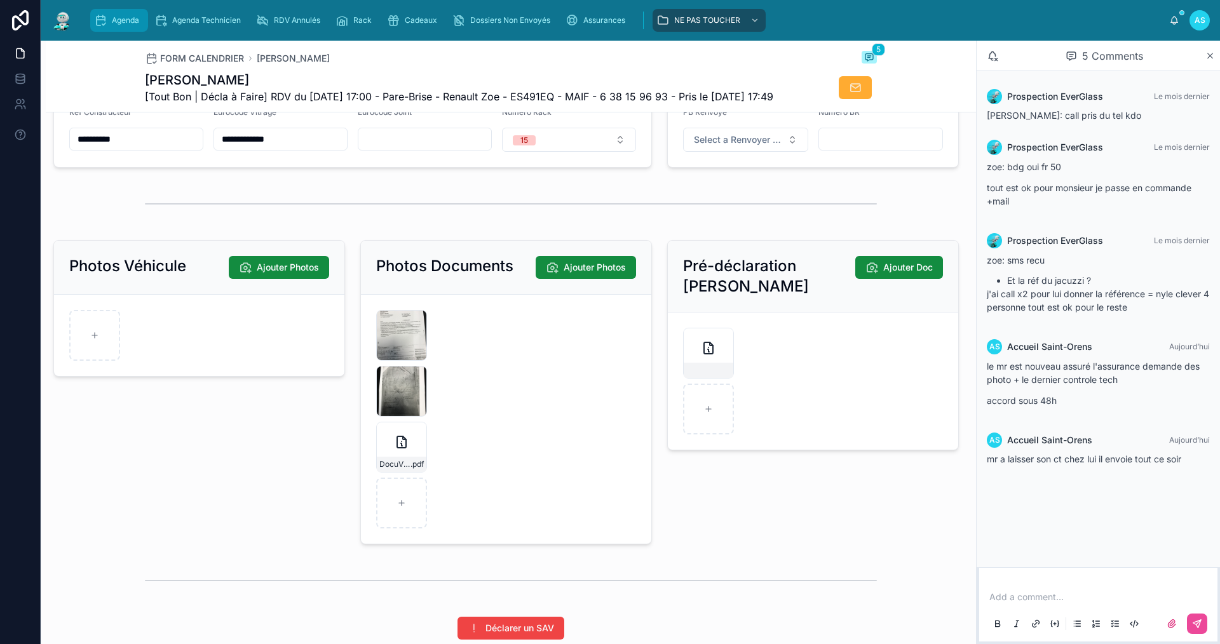
click at [117, 27] on div "Agenda" at bounding box center [119, 20] width 50 height 20
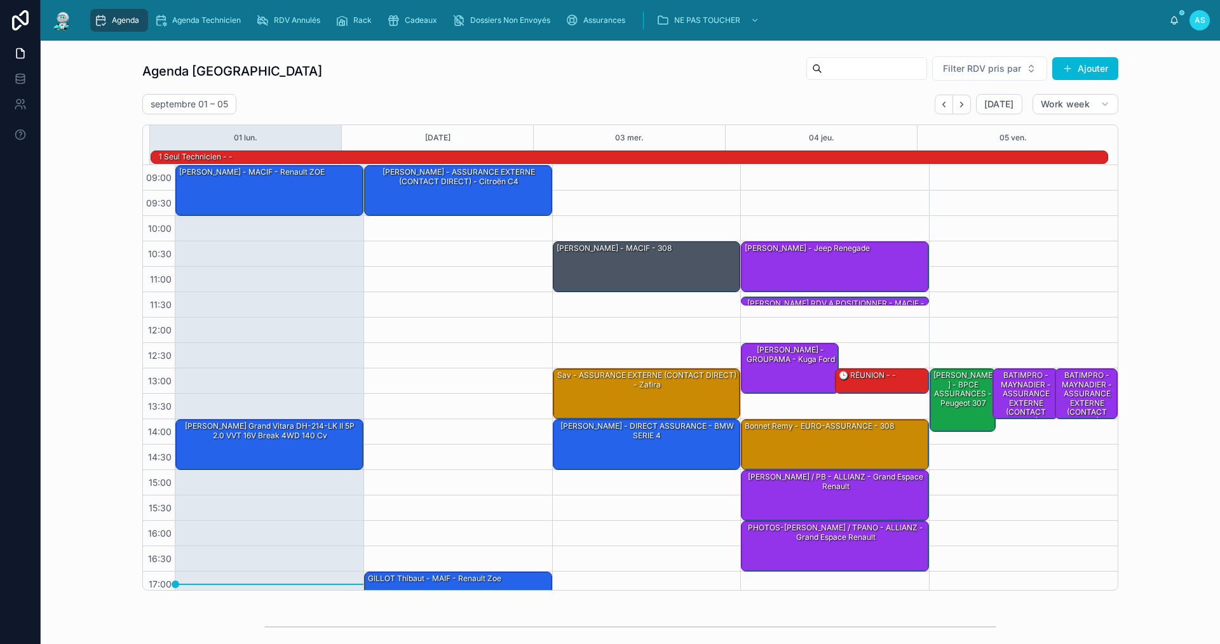
scroll to position [33, 0]
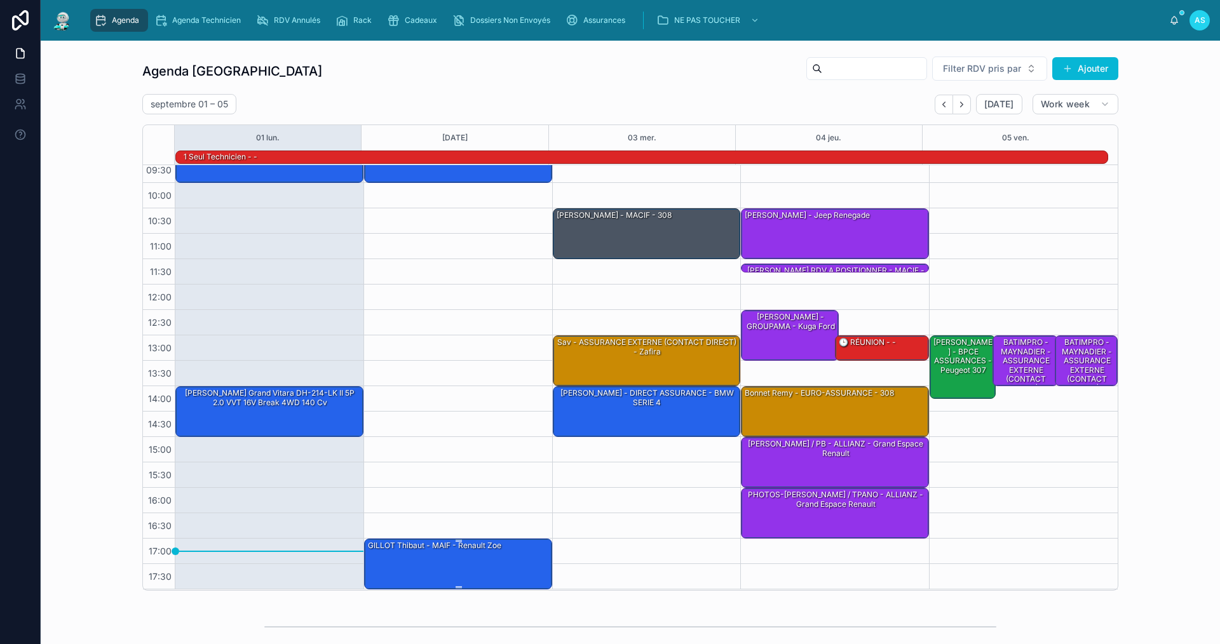
click at [449, 564] on div "GILLOT Thibaut - MAIF - Renault Zoe" at bounding box center [459, 564] width 184 height 48
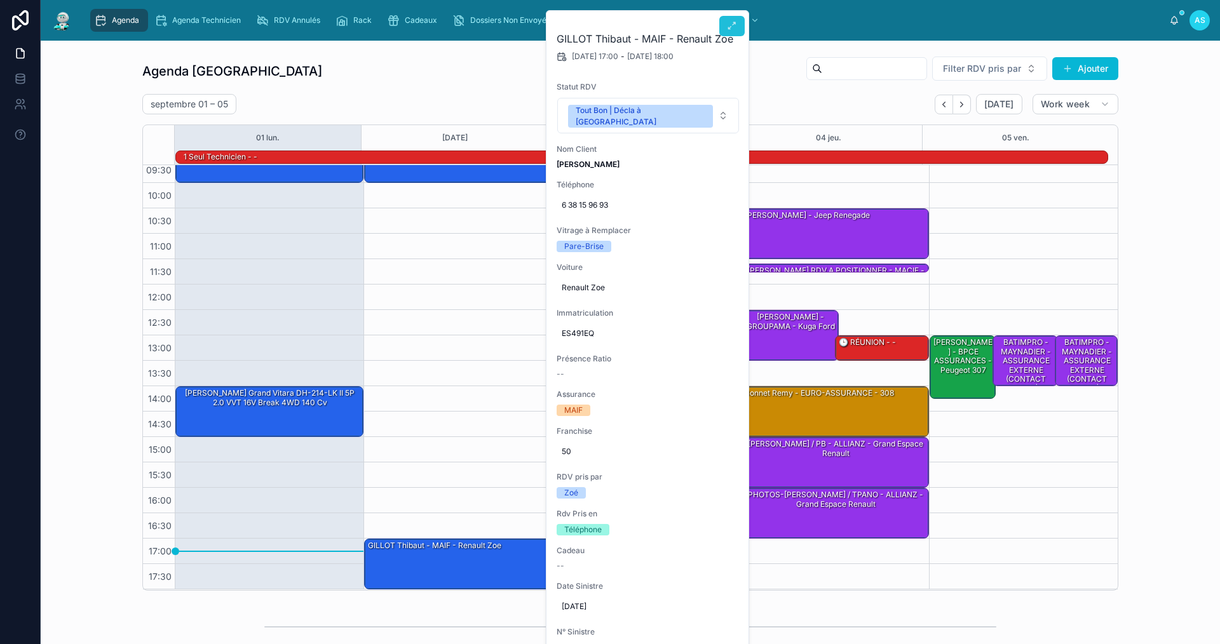
click at [728, 29] on icon at bounding box center [732, 26] width 10 height 10
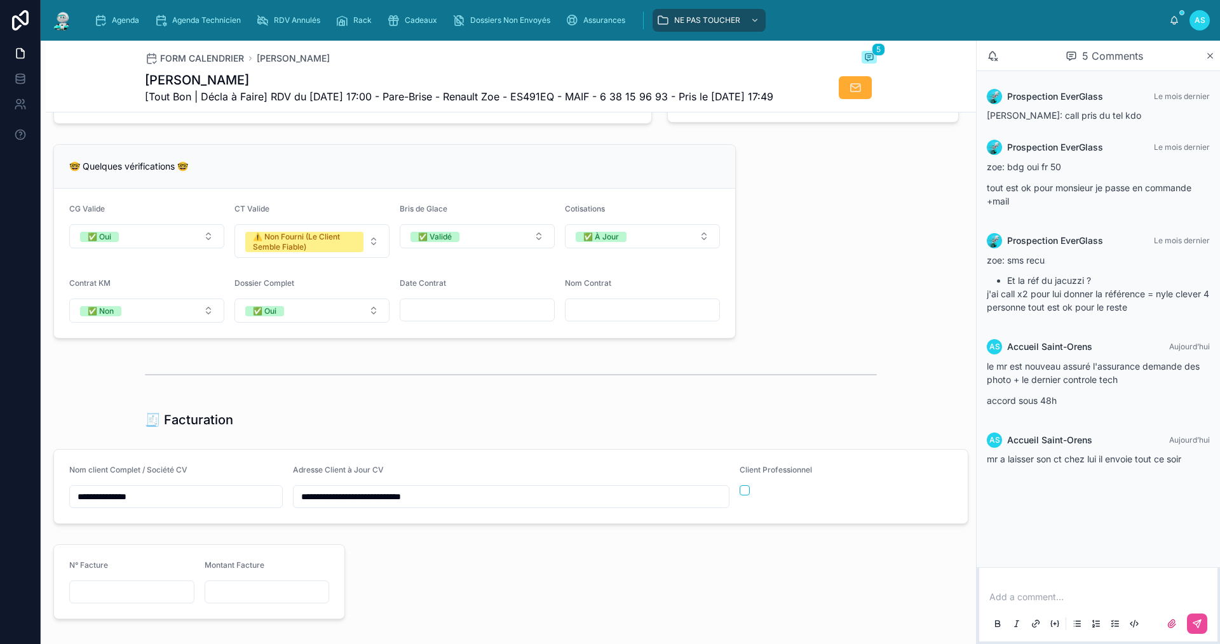
scroll to position [862, 0]
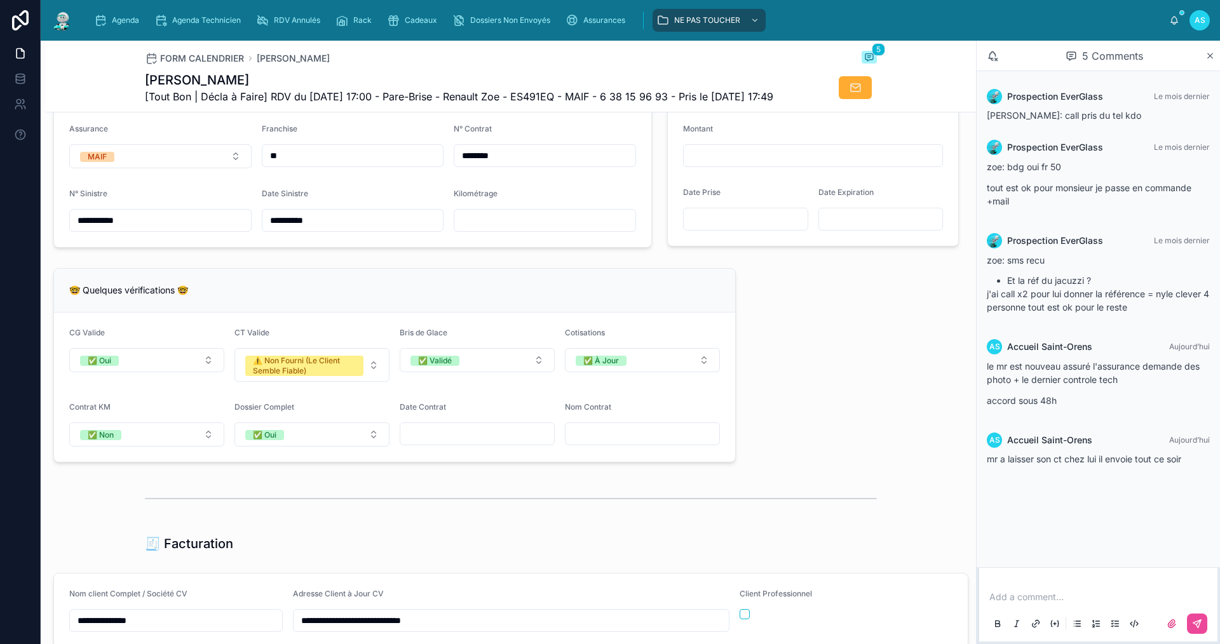
click at [489, 229] on input "text" at bounding box center [544, 221] width 181 height 18
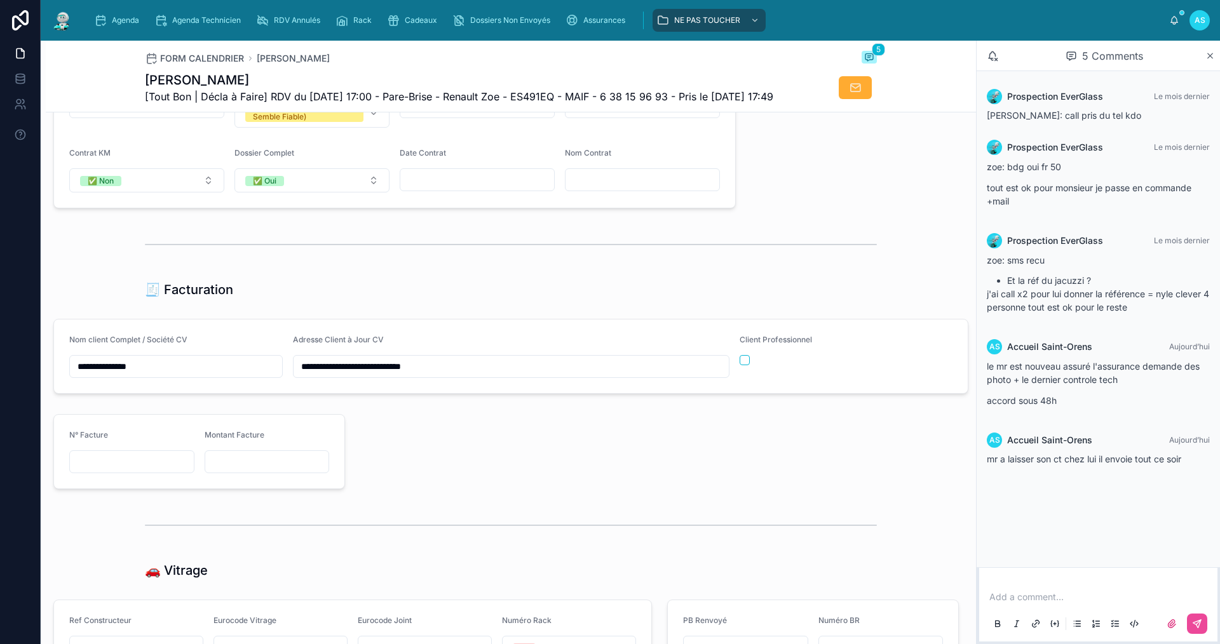
scroll to position [1061, 0]
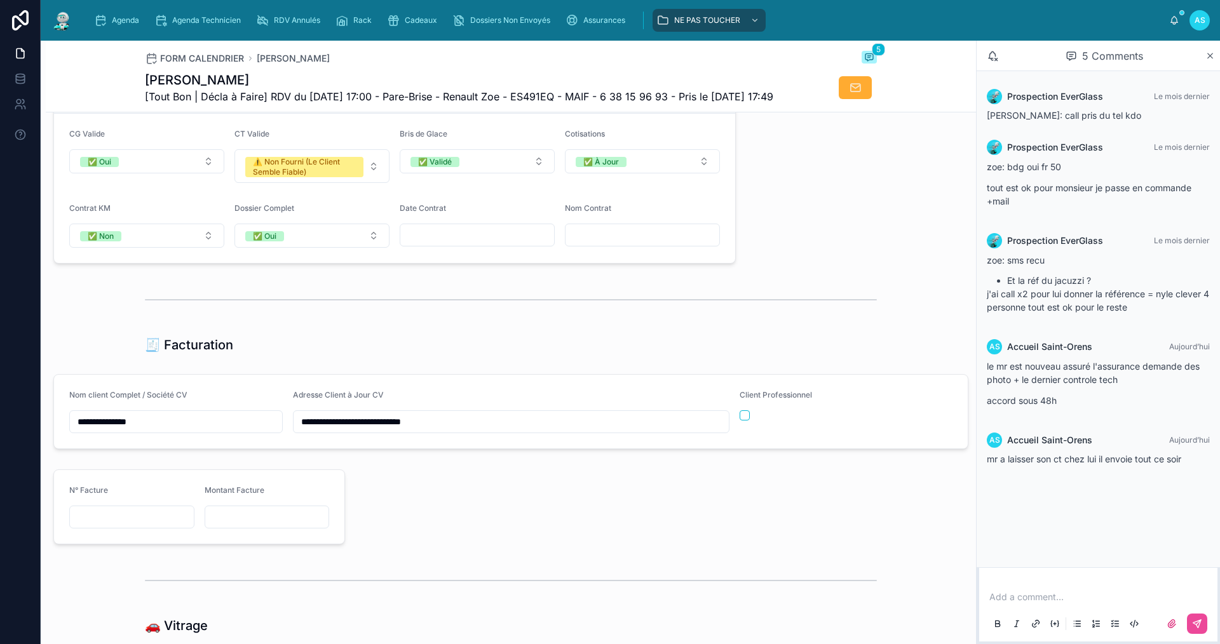
type input "*****"
click at [847, 354] on div "🧾 Facturation" at bounding box center [511, 345] width 732 height 18
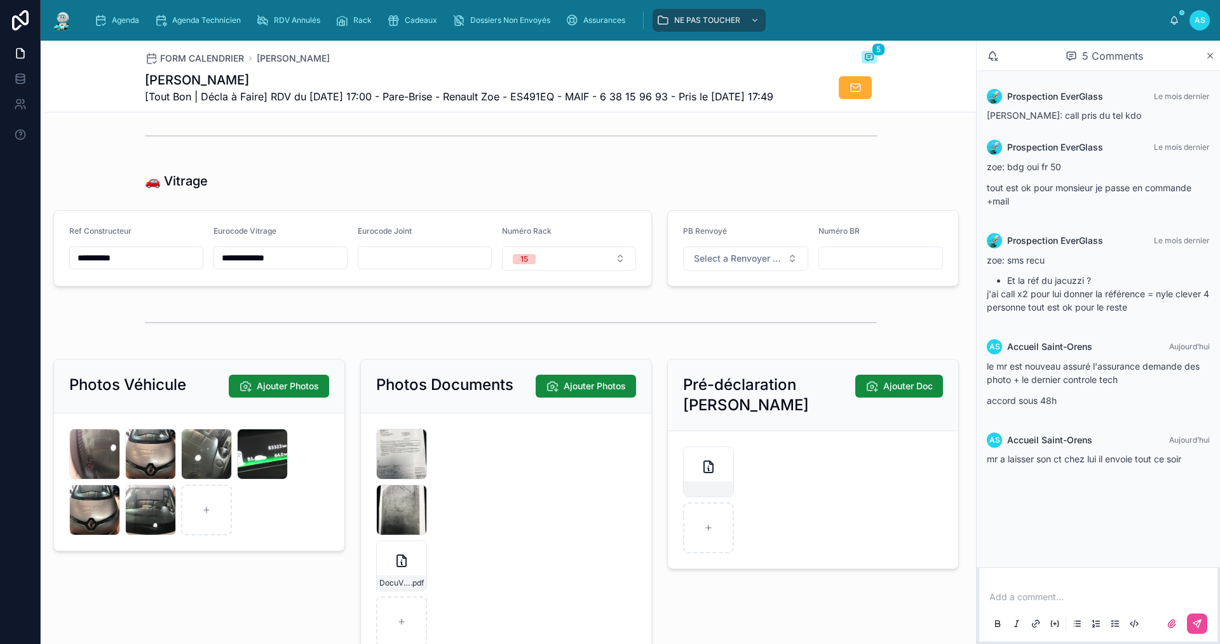
scroll to position [1752, 0]
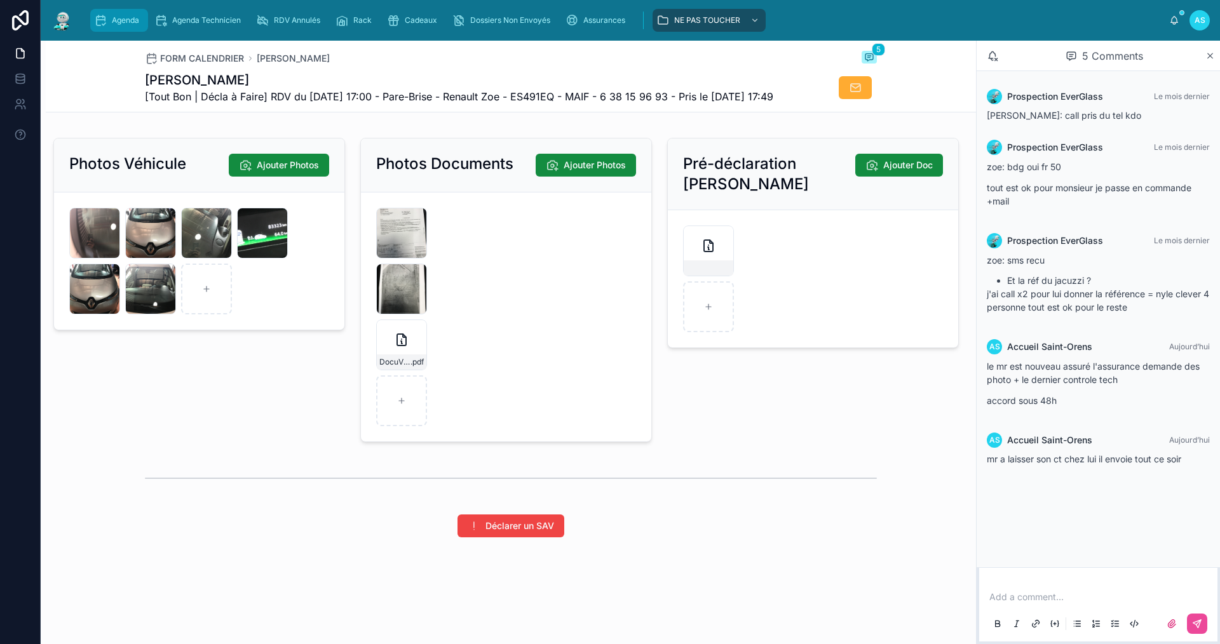
click at [122, 19] on span "Agenda" at bounding box center [125, 20] width 27 height 10
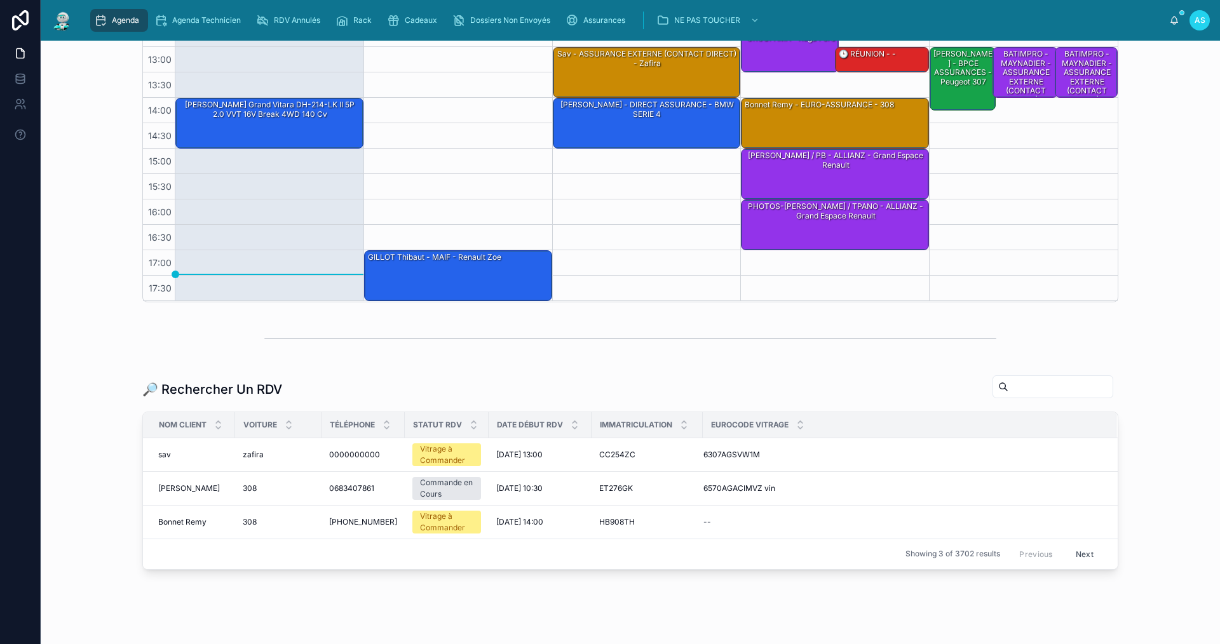
scroll to position [318, 0]
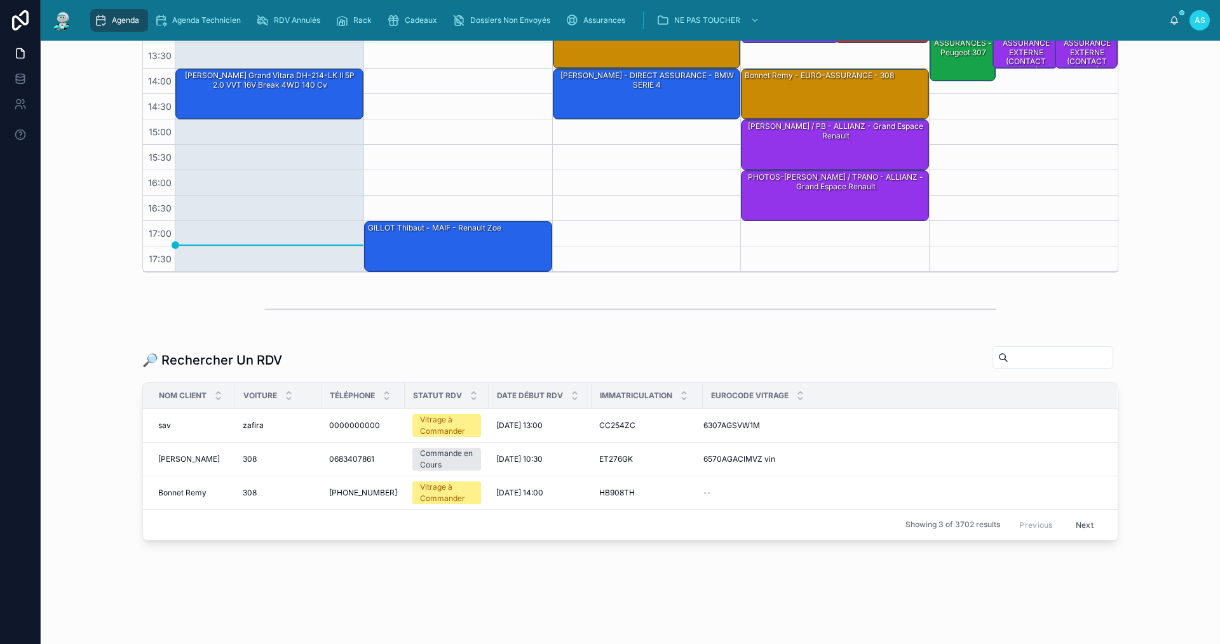
click at [1009, 362] on input "text" at bounding box center [1061, 358] width 104 height 18
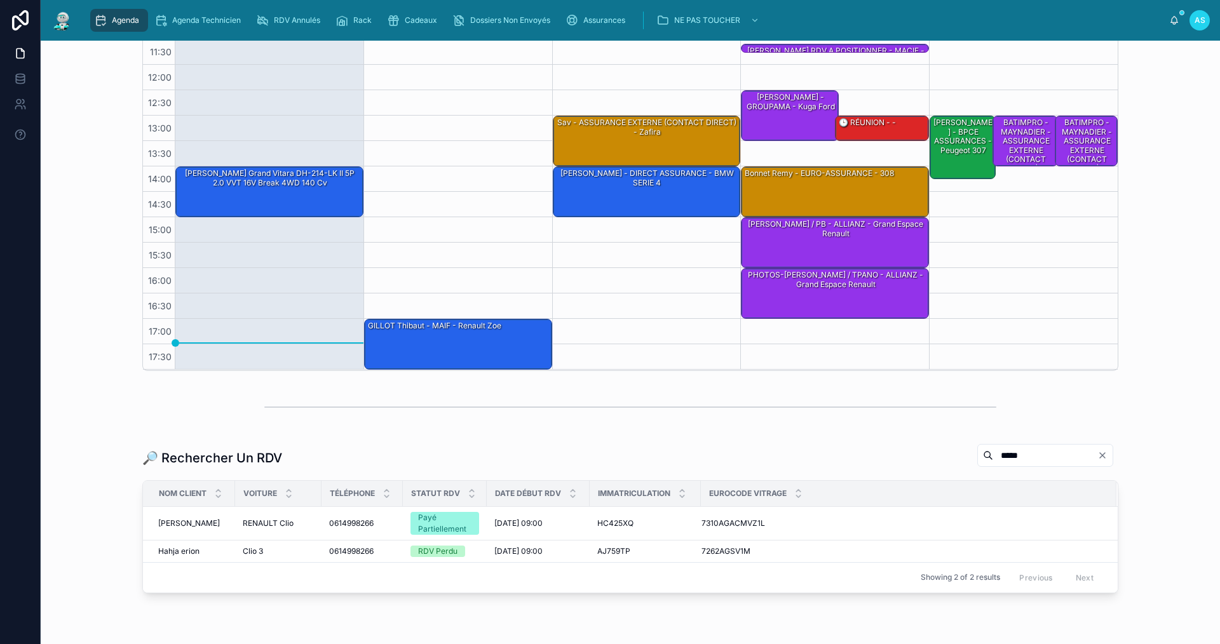
scroll to position [276, 0]
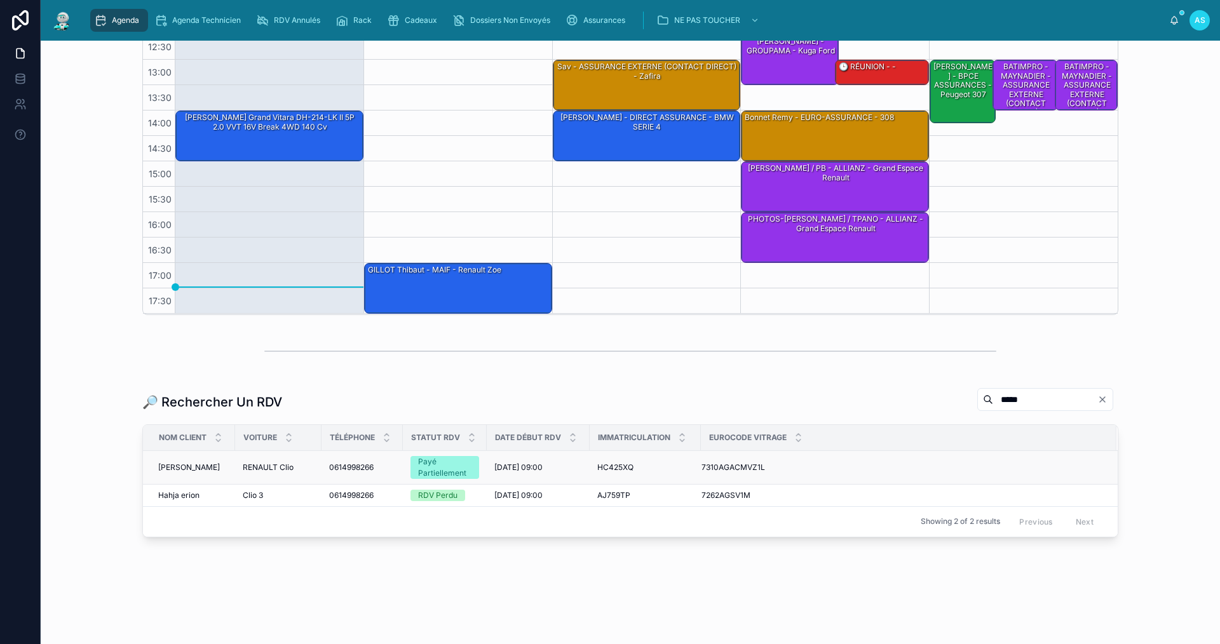
type input "*****"
click at [265, 467] on span "RENAULT Clio" at bounding box center [268, 468] width 51 height 10
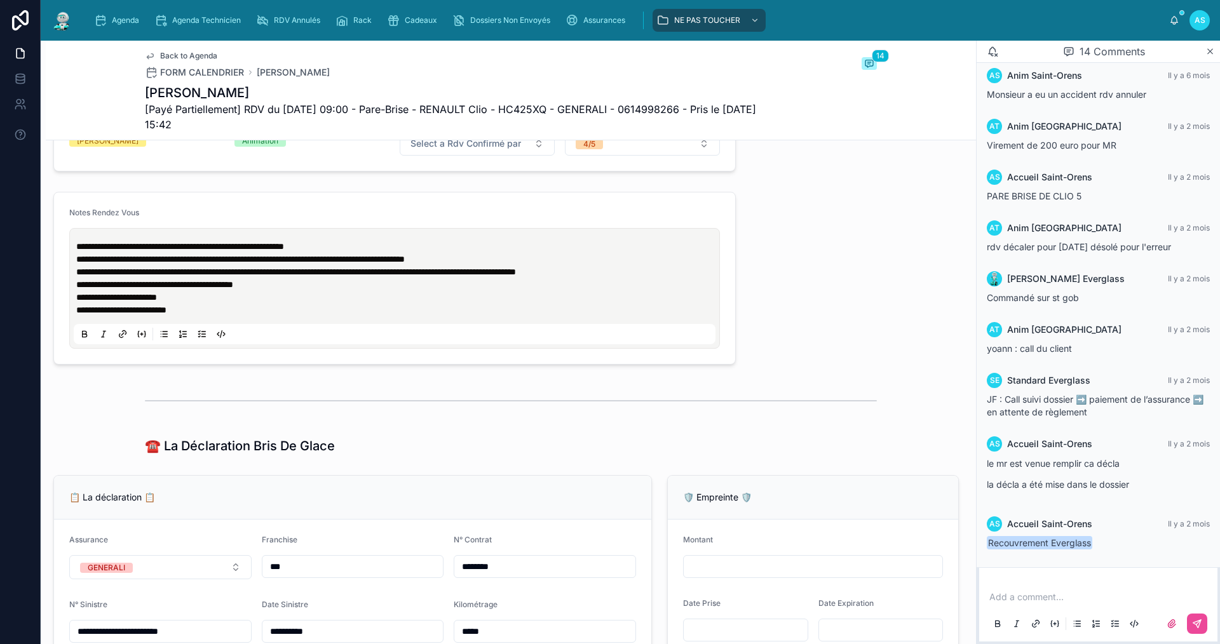
scroll to position [534, 0]
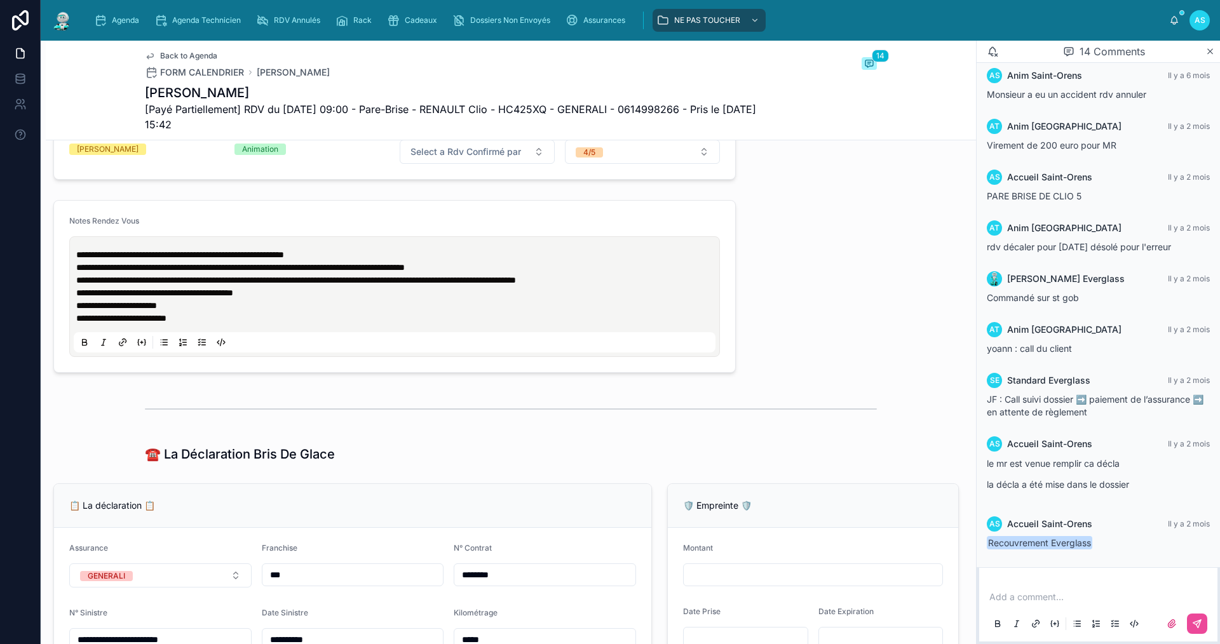
click at [1035, 593] on p at bounding box center [1100, 597] width 223 height 13
click at [1202, 620] on button at bounding box center [1197, 624] width 20 height 20
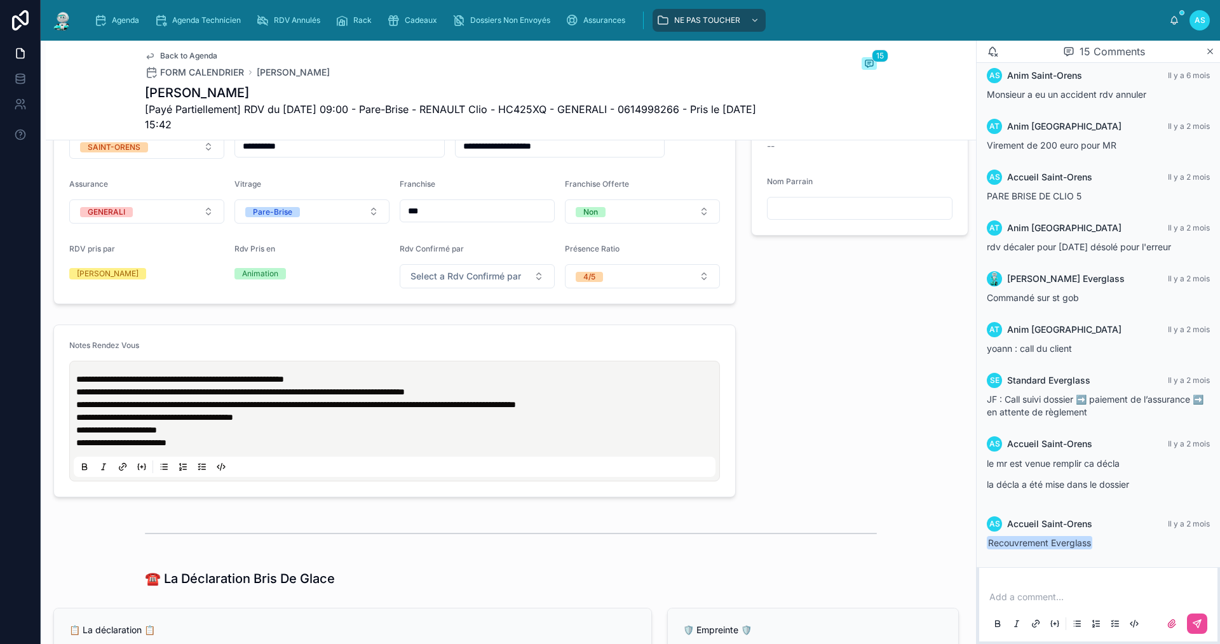
scroll to position [280, 0]
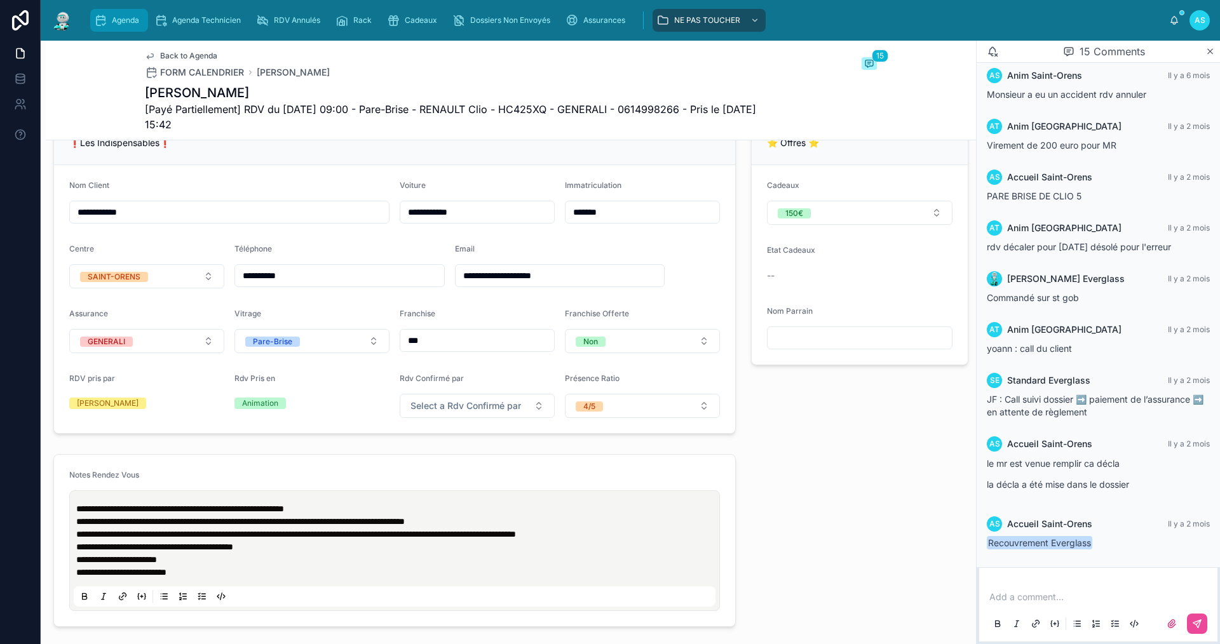
click at [135, 25] on span "Agenda" at bounding box center [125, 20] width 27 height 10
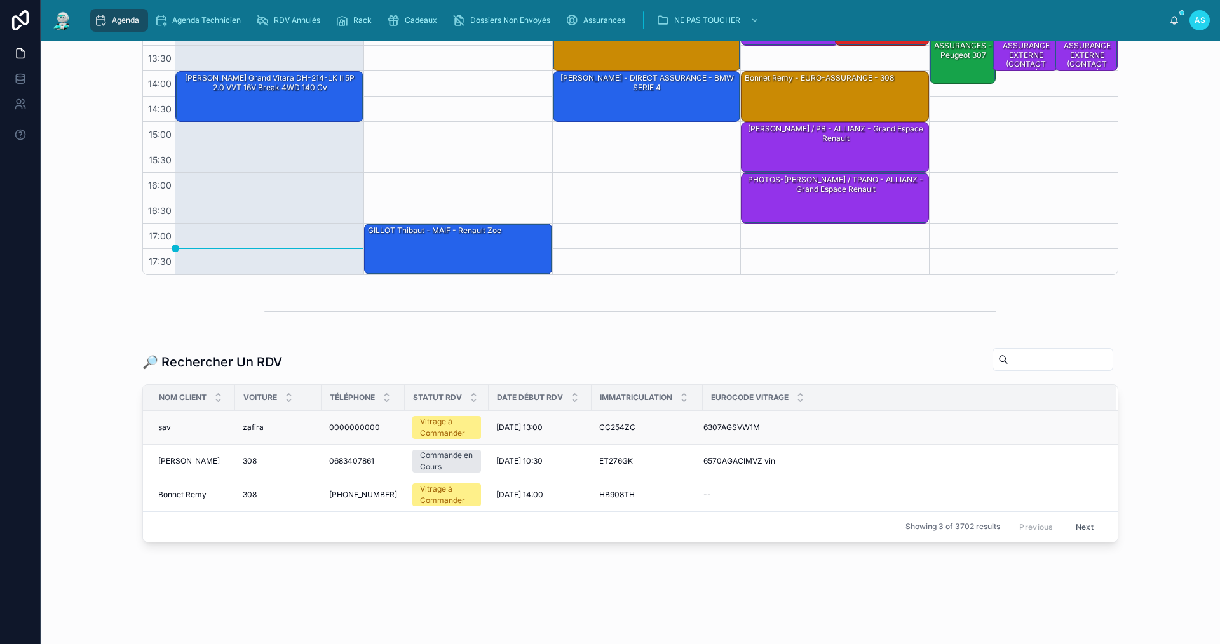
scroll to position [318, 0]
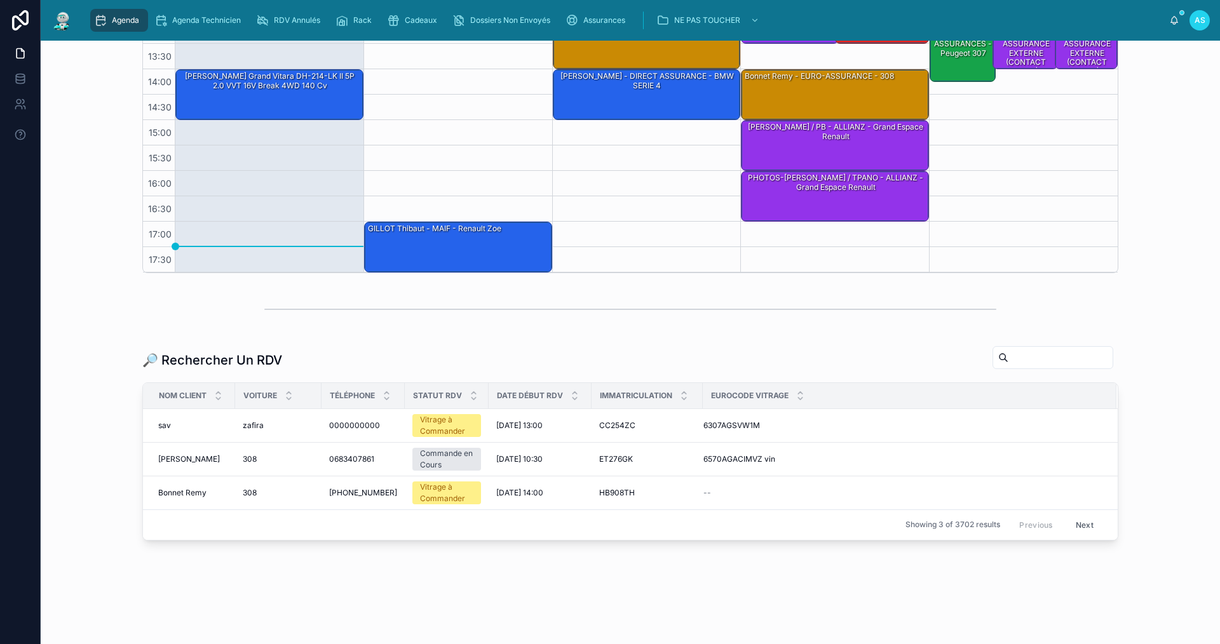
click at [1056, 353] on input "text" at bounding box center [1061, 358] width 104 height 18
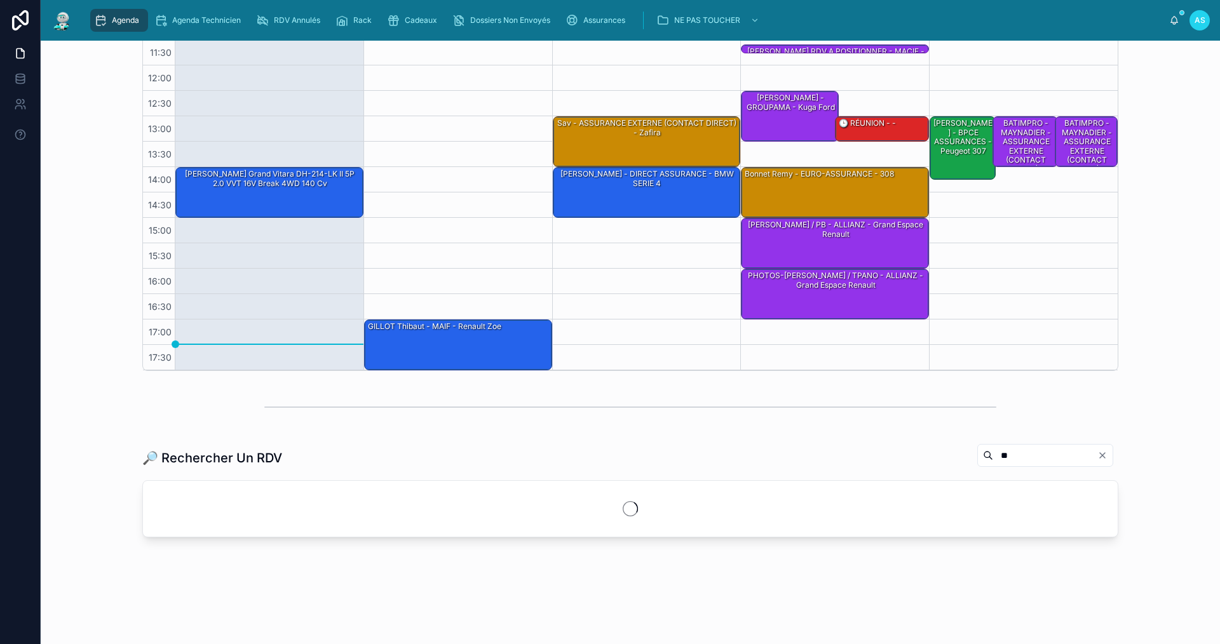
scroll to position [318, 0]
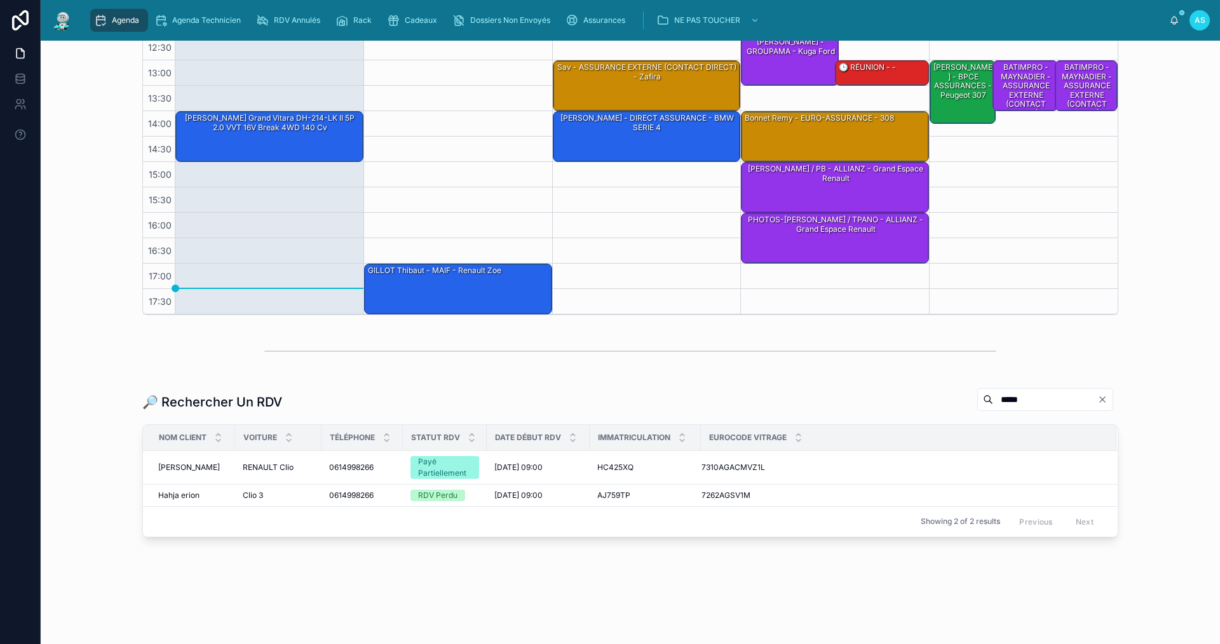
scroll to position [276, 0]
type input "*****"
click at [368, 459] on td "0614998266 0614998266" at bounding box center [362, 468] width 81 height 34
click at [371, 460] on td "0614998266 0614998266" at bounding box center [362, 468] width 81 height 34
click at [332, 473] on td "0614998266 0614998266" at bounding box center [362, 468] width 81 height 34
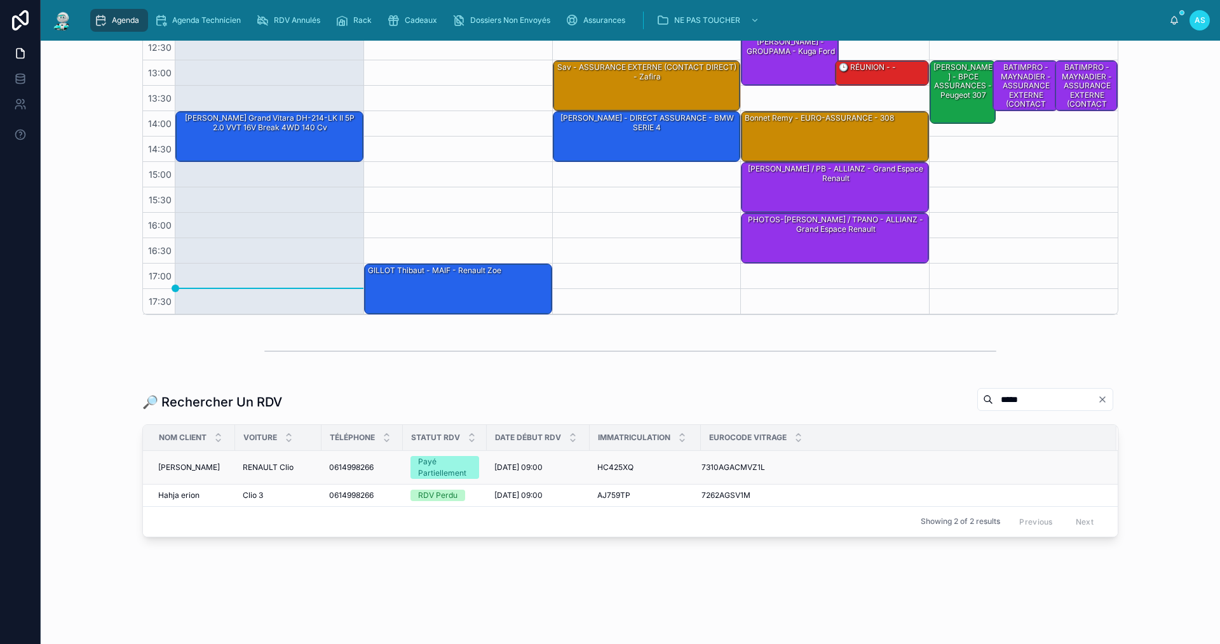
click at [330, 465] on span "0614998266" at bounding box center [351, 468] width 44 height 10
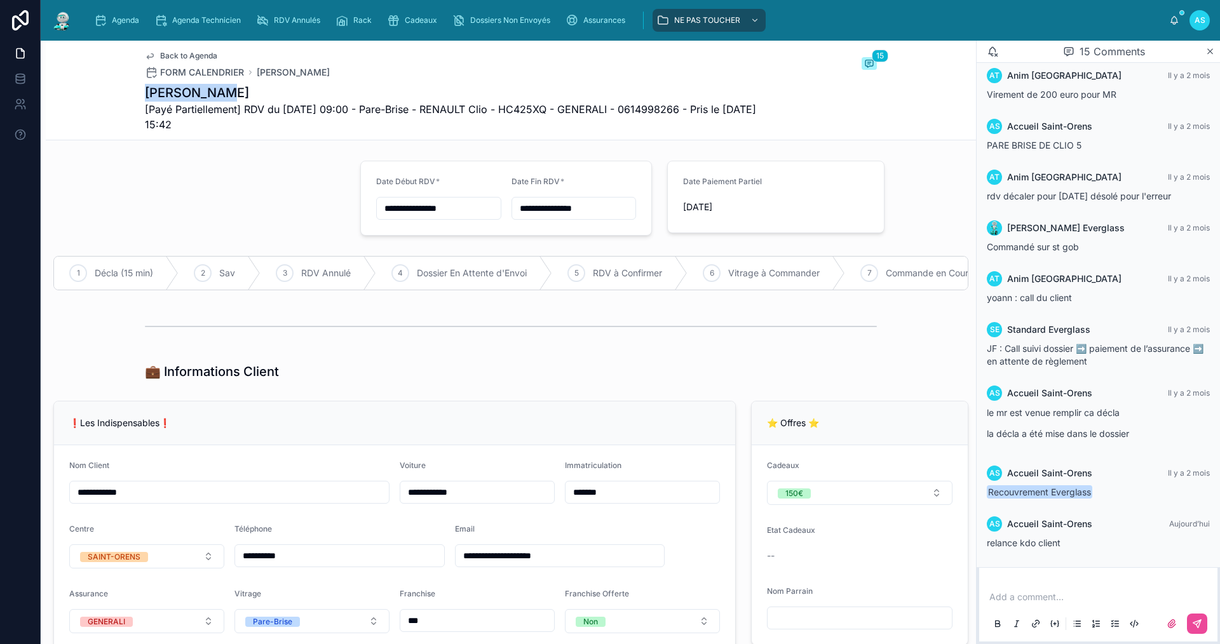
drag, startPoint x: 221, startPoint y: 87, endPoint x: 141, endPoint y: 93, distance: 79.7
click at [145, 93] on h1 "[PERSON_NAME]" at bounding box center [463, 93] width 637 height 18
copy h1 "[PERSON_NAME]"
click at [429, 14] on div "Cadeaux" at bounding box center [414, 20] width 55 height 20
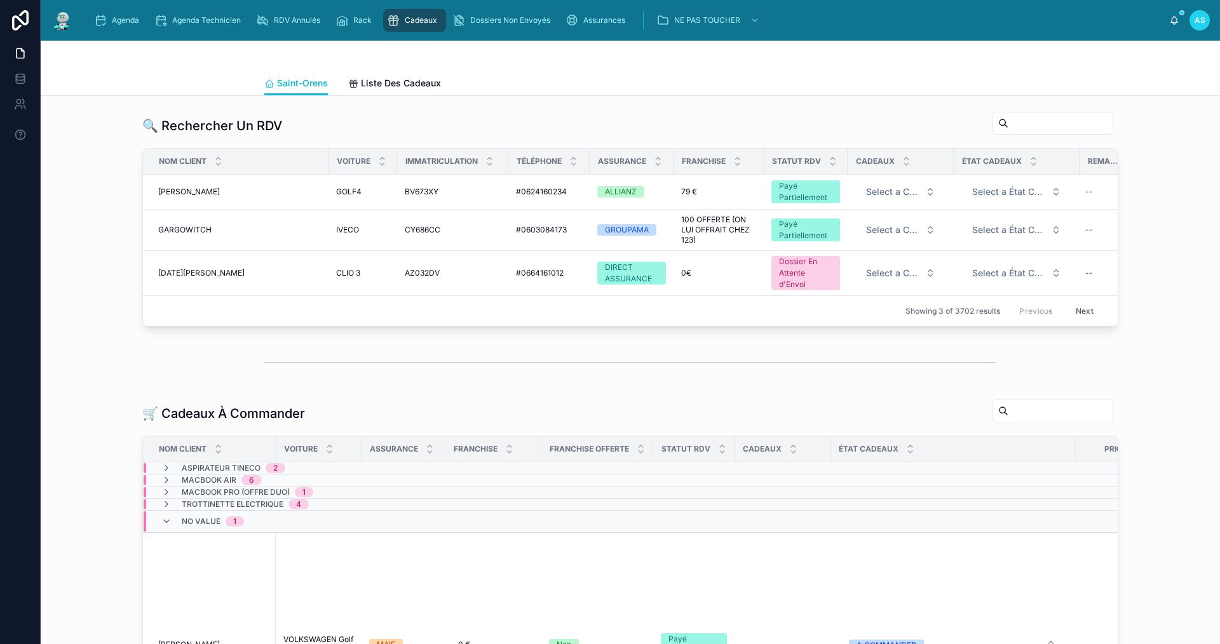
click at [1009, 117] on input "text" at bounding box center [1061, 123] width 104 height 18
paste input "**********"
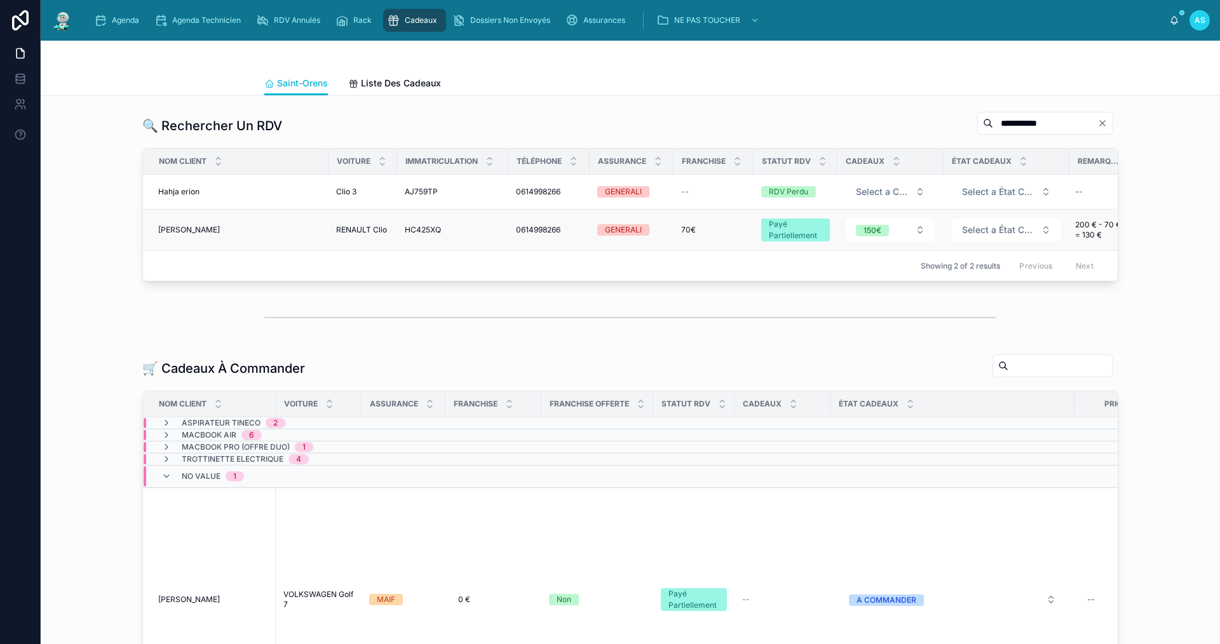
type input "**********"
click at [205, 229] on div "[PERSON_NAME] HAHJA Erion" at bounding box center [239, 230] width 163 height 10
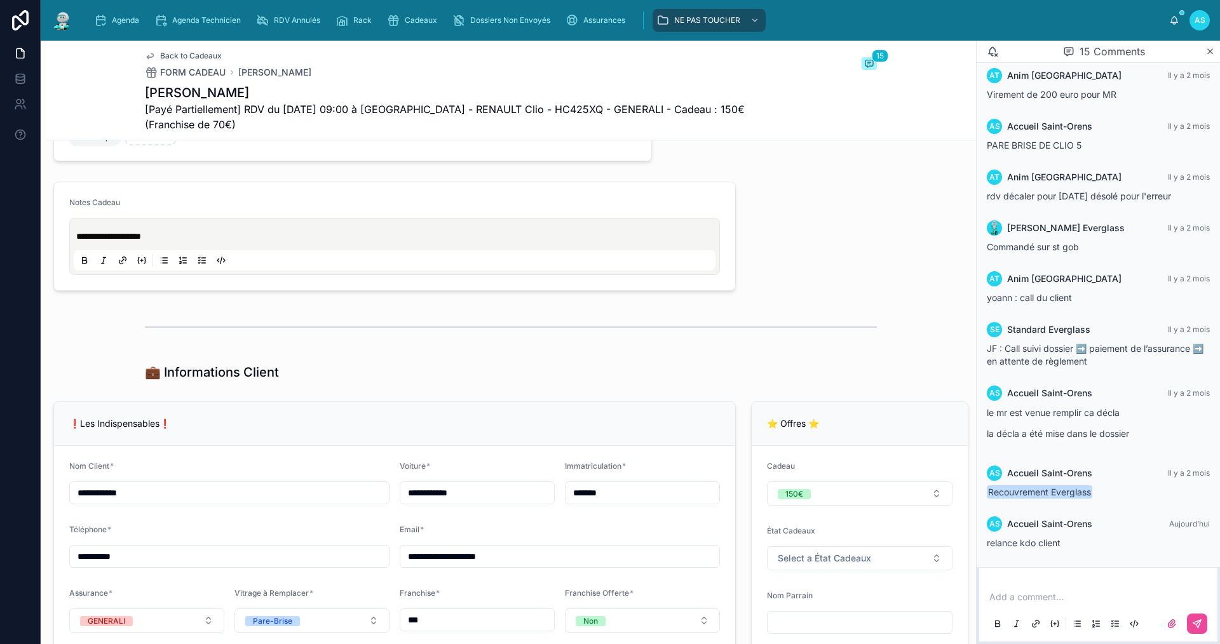
scroll to position [699, 0]
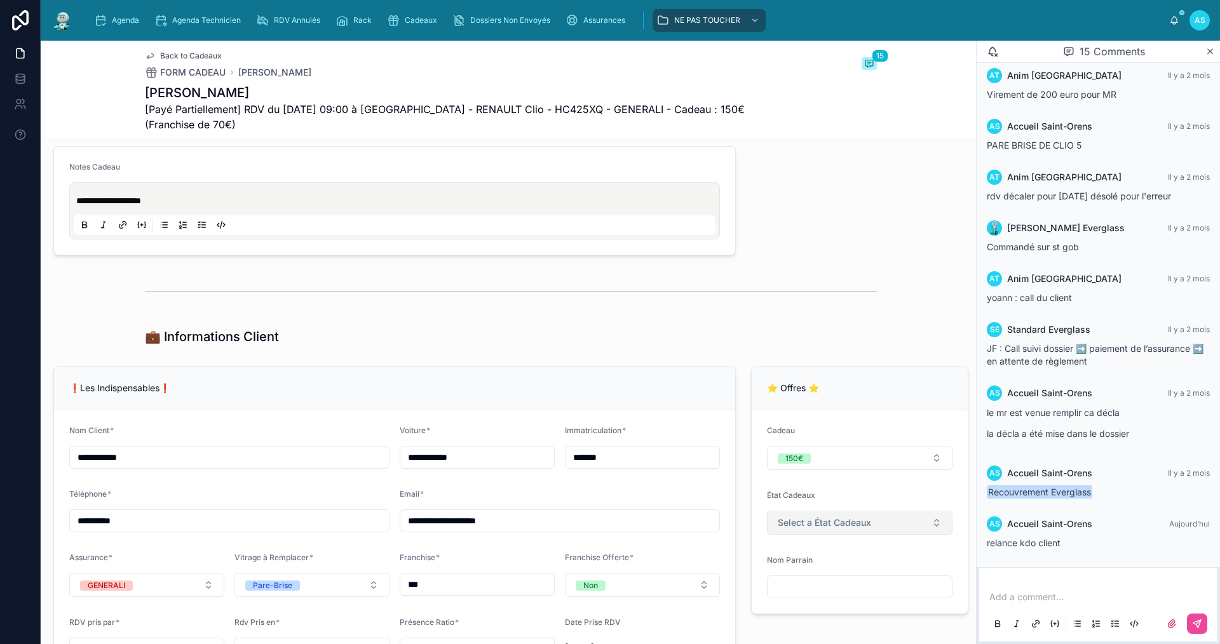
click at [855, 527] on span "Select a État Cadeaux" at bounding box center [824, 523] width 93 height 13
click at [818, 452] on div "A COMMANDER" at bounding box center [805, 452] width 58 height 10
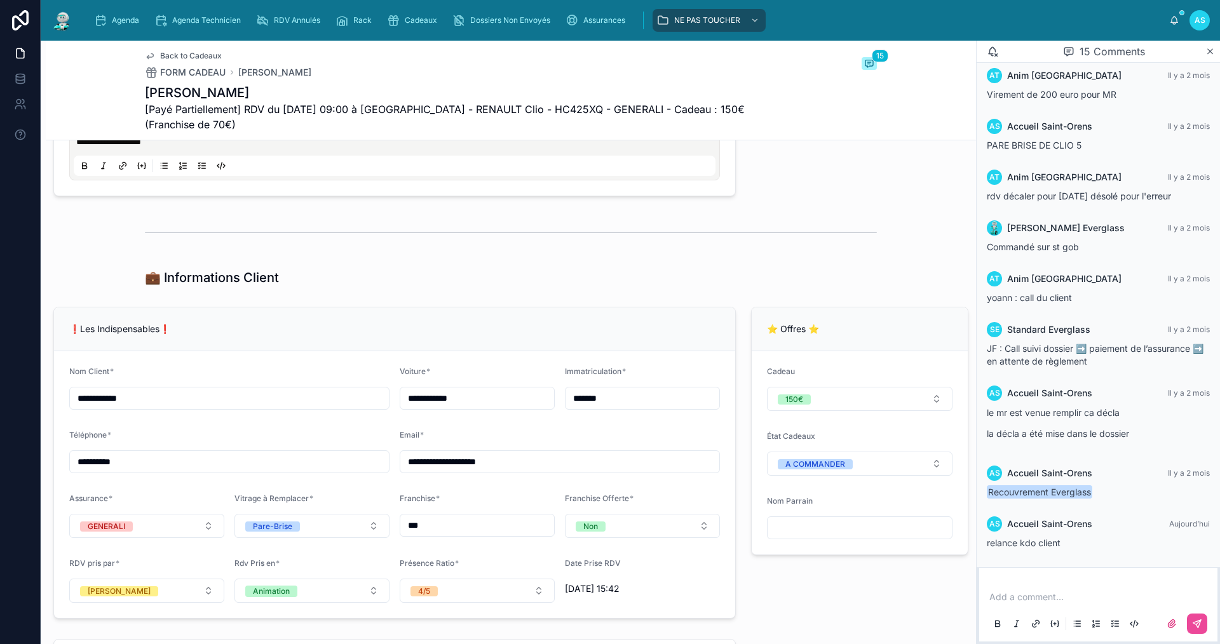
scroll to position [732, 0]
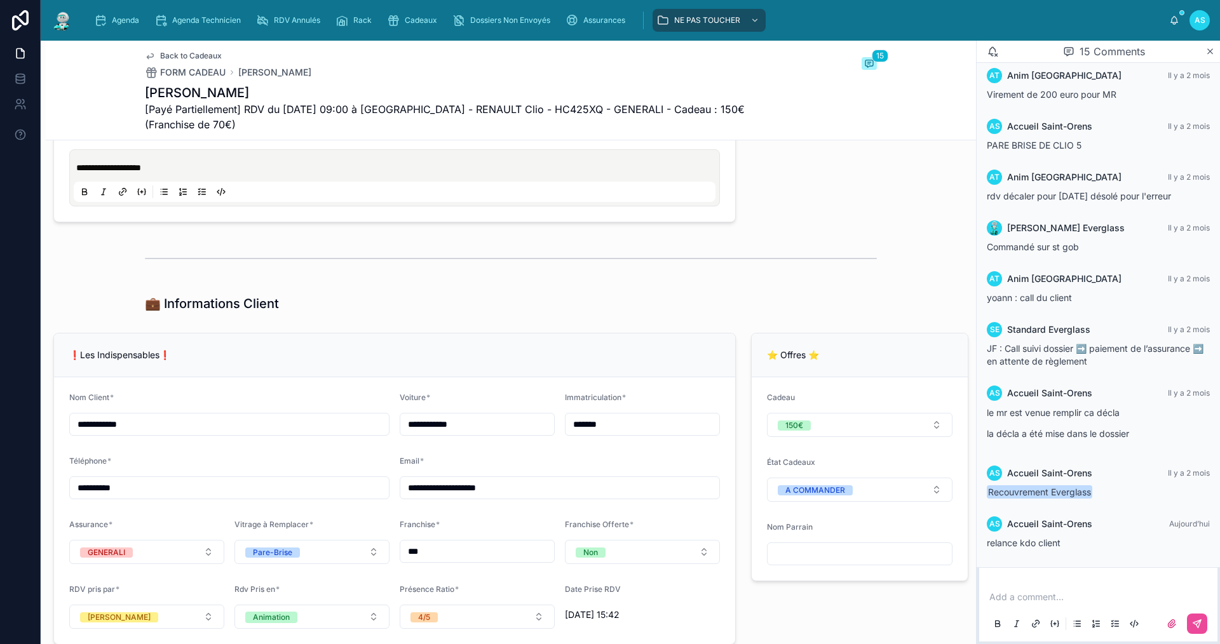
click at [1041, 597] on p at bounding box center [1100, 597] width 223 height 13
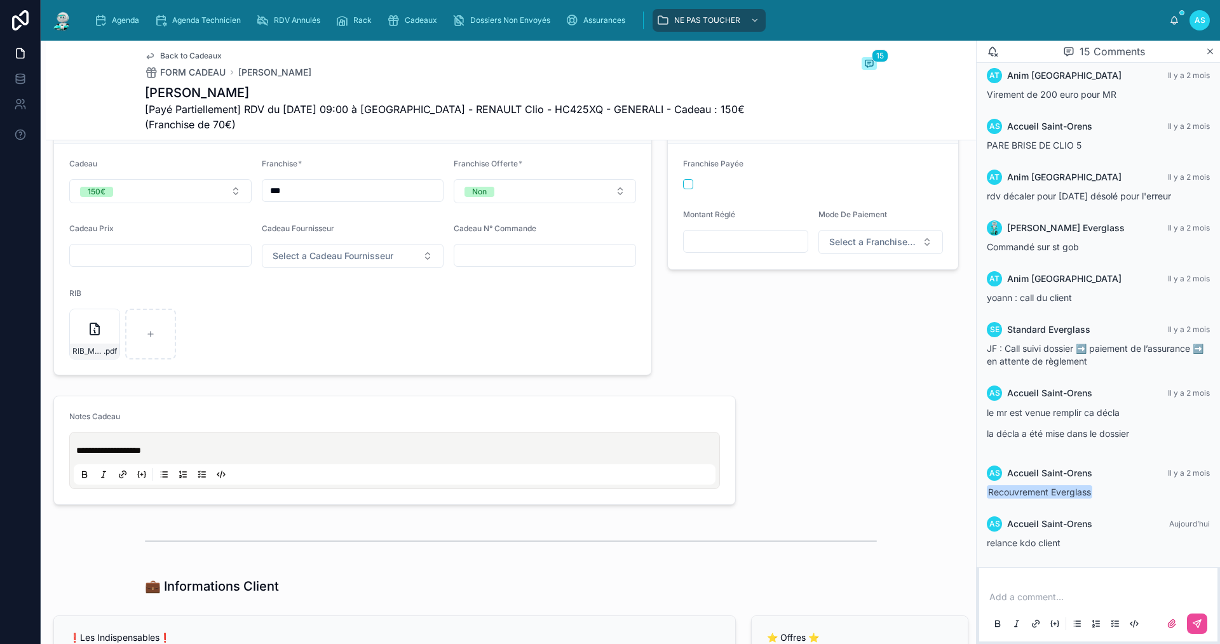
scroll to position [414, 0]
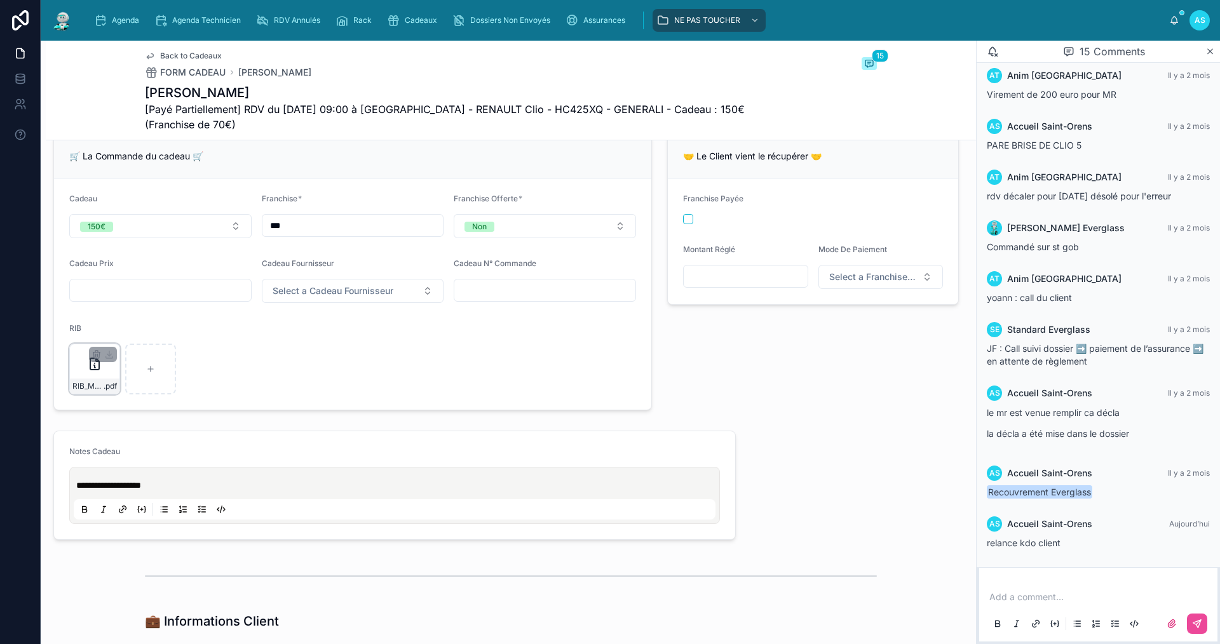
click at [84, 386] on div "RIB_M__HAHJA_ERION_8755-(1) .pdf" at bounding box center [94, 369] width 51 height 51
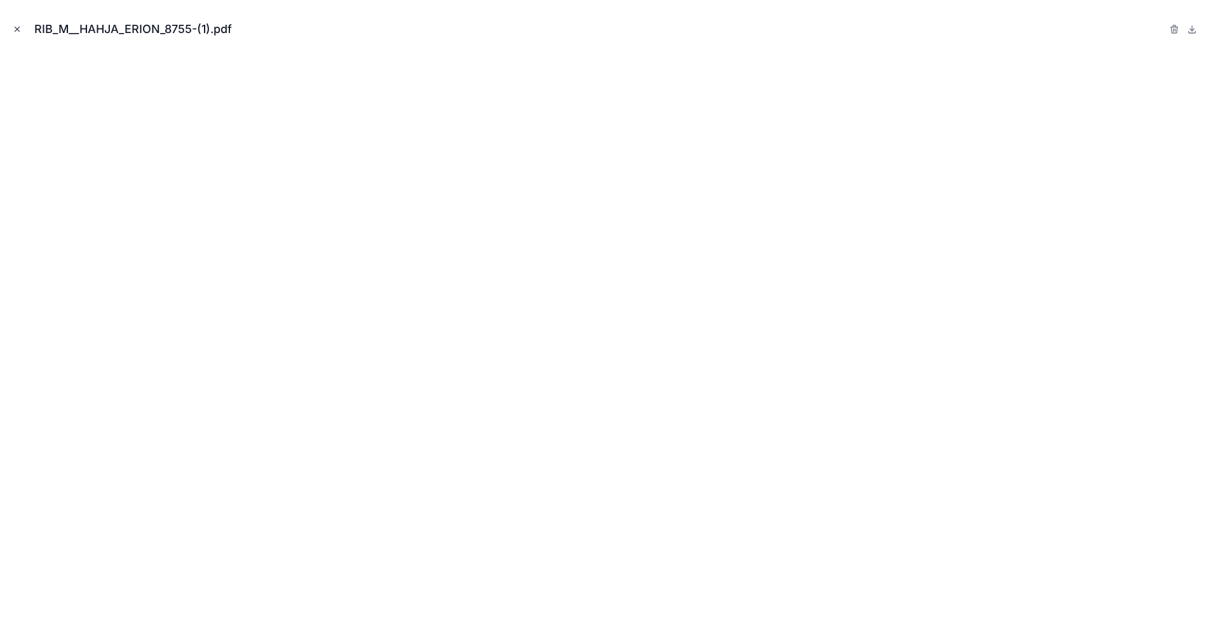
click at [18, 27] on icon "Close modal" at bounding box center [17, 29] width 9 height 9
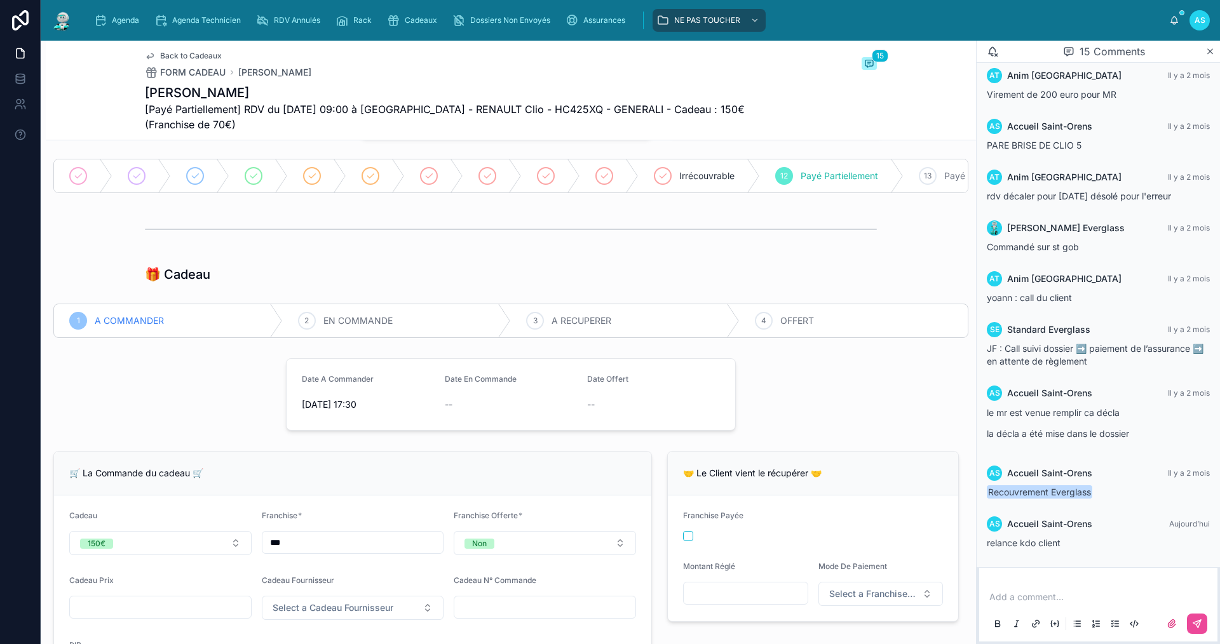
scroll to position [97, 0]
click at [121, 21] on span "Agenda" at bounding box center [125, 20] width 27 height 10
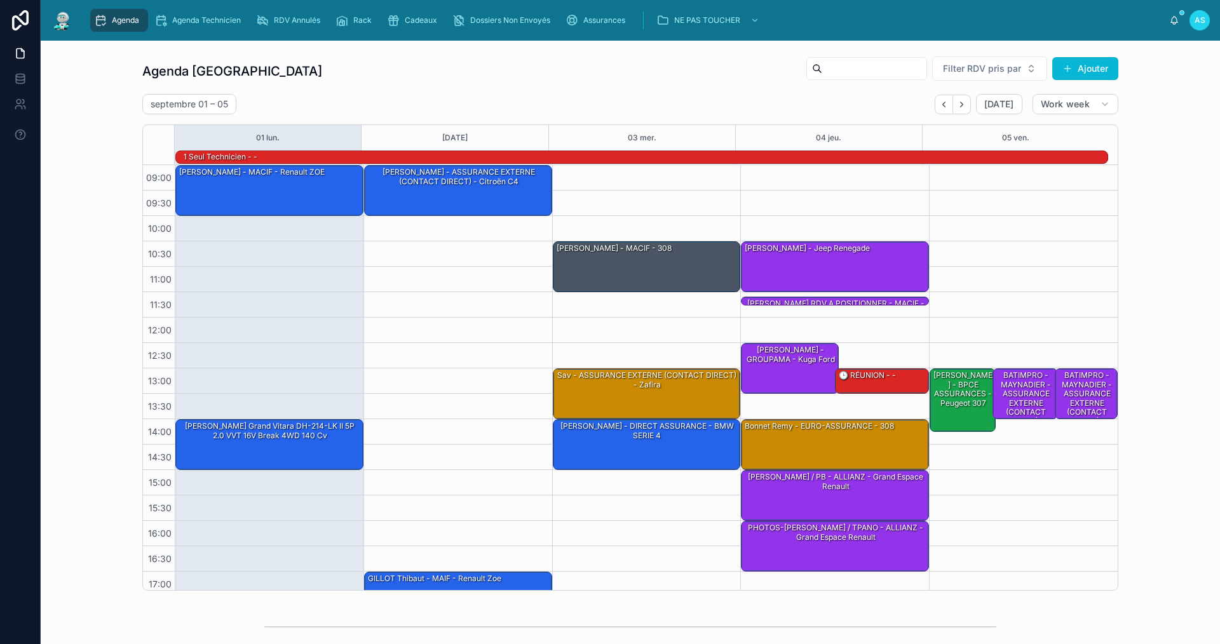
click at [321, 88] on div "Agenda Saint-Orens Filter RDV pris par Ajouter [DATE] – [DATE] [DATE] Work week…" at bounding box center [630, 323] width 976 height 535
click at [126, 24] on span "Agenda" at bounding box center [125, 20] width 27 height 10
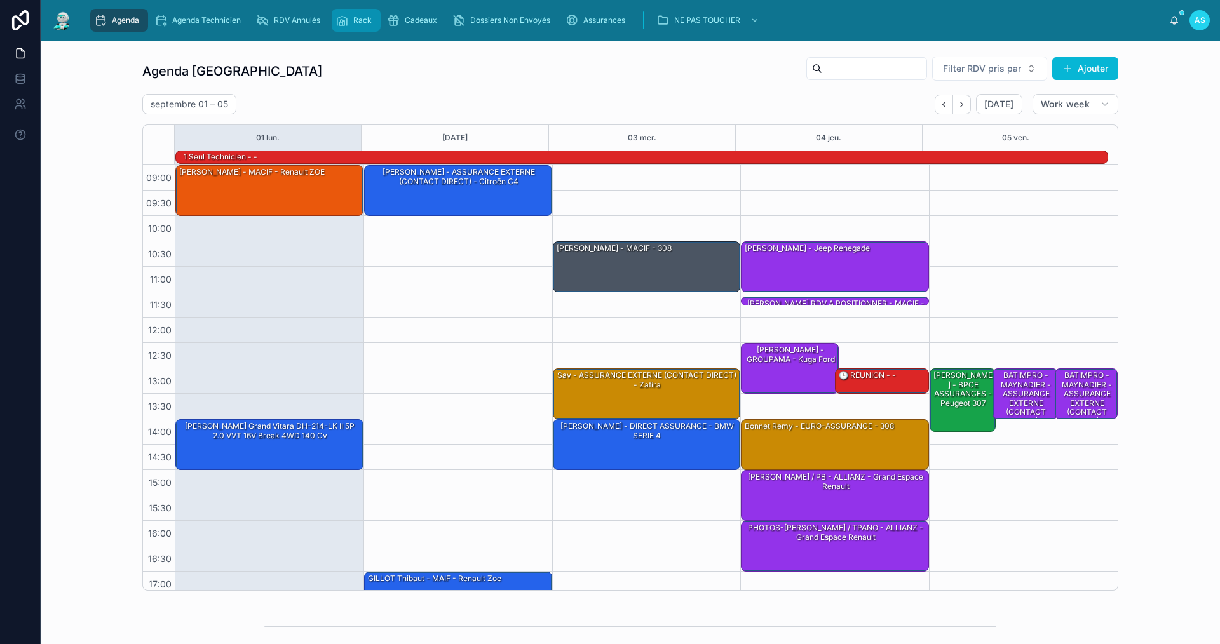
click at [358, 17] on span "Rack" at bounding box center [362, 20] width 18 height 10
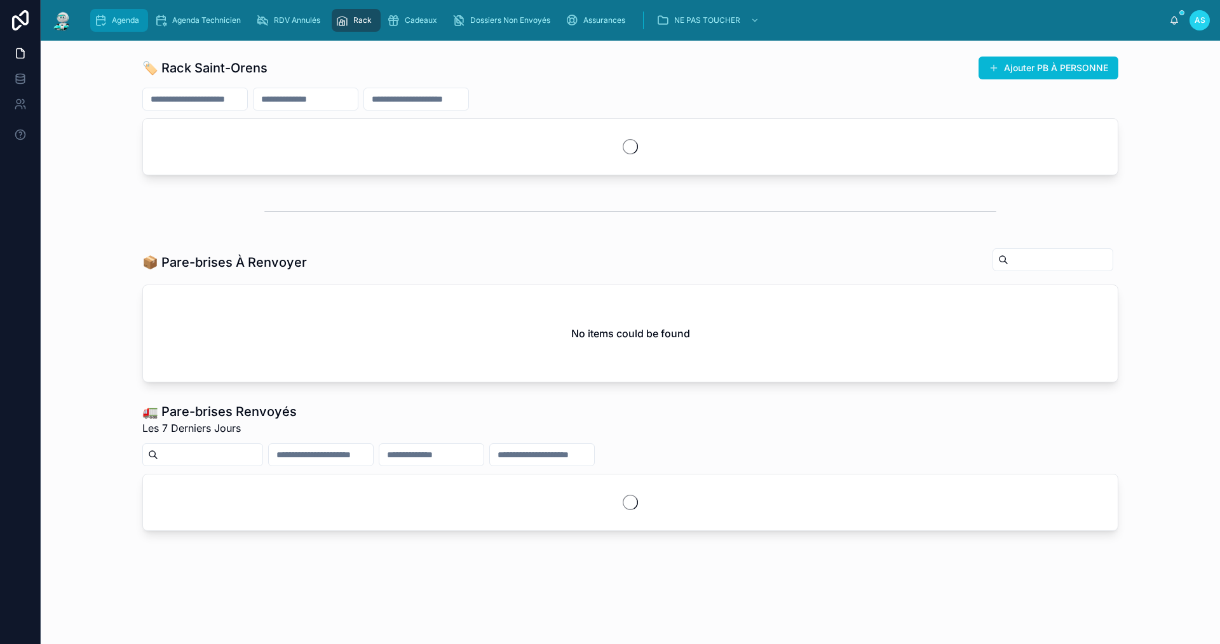
click at [133, 26] on div "Agenda" at bounding box center [119, 20] width 50 height 20
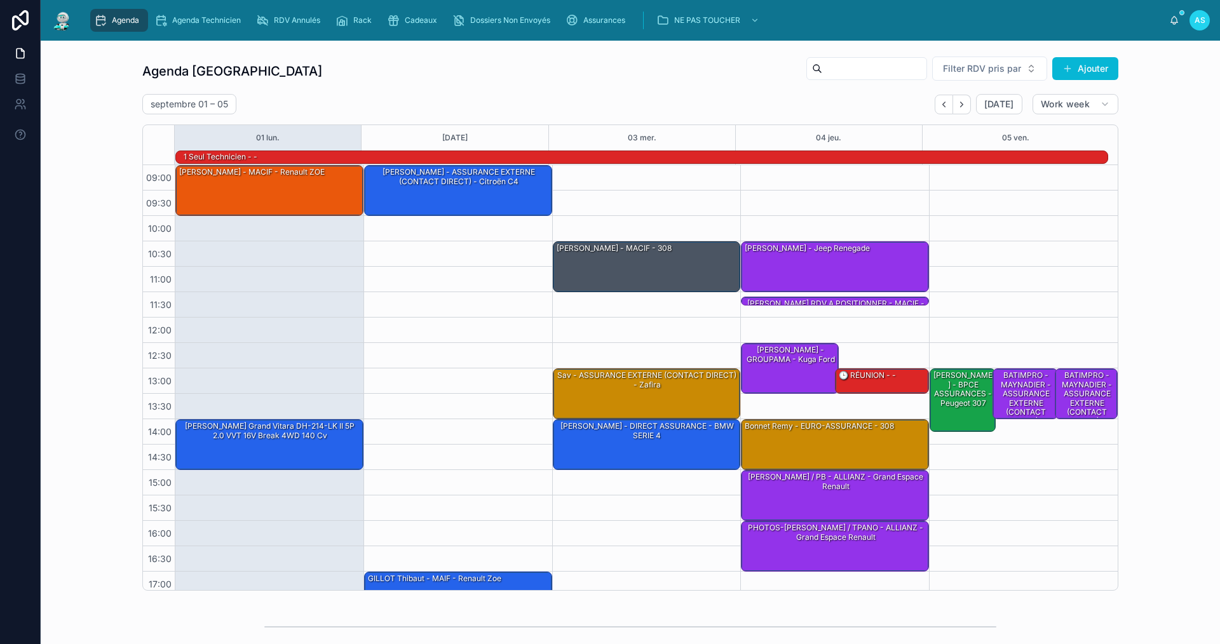
click at [105, 445] on div "Agenda Saint-Orens Filter RDV pris par Ajouter [DATE] – [DATE] [DATE] Work week…" at bounding box center [630, 323] width 1159 height 545
click at [281, 447] on div "[PERSON_NAME] Grand Vitara DH-214-LK II 5P 2.0 VVT 16V Break 4WD 140 cv" at bounding box center [270, 444] width 184 height 48
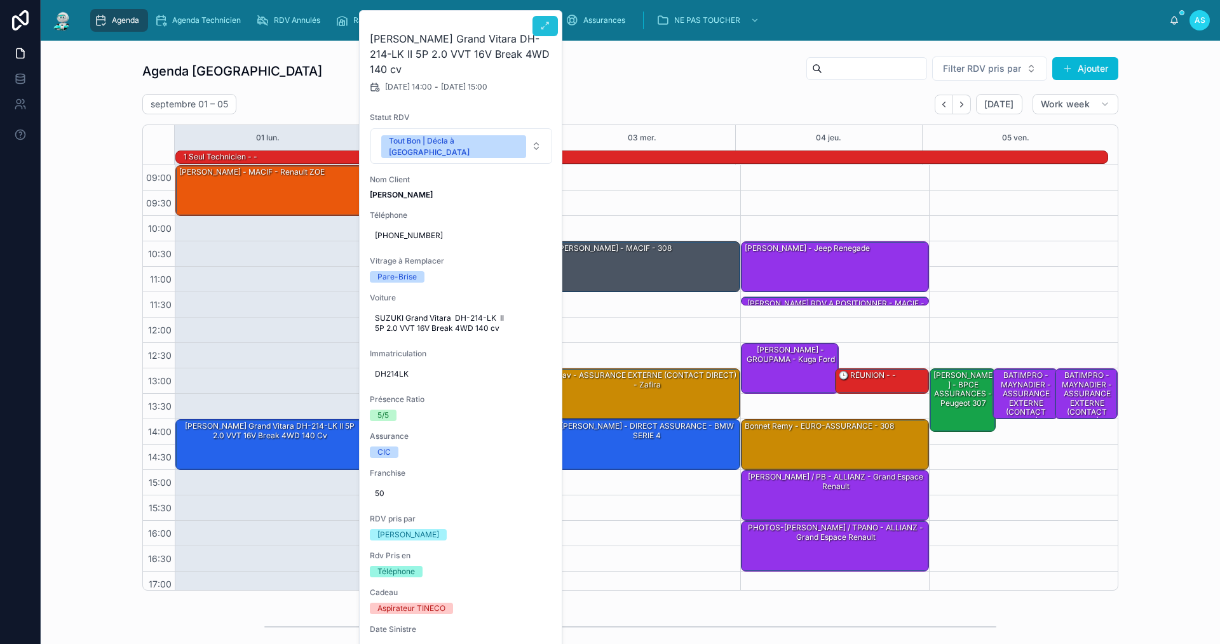
click at [540, 18] on button at bounding box center [545, 26] width 25 height 20
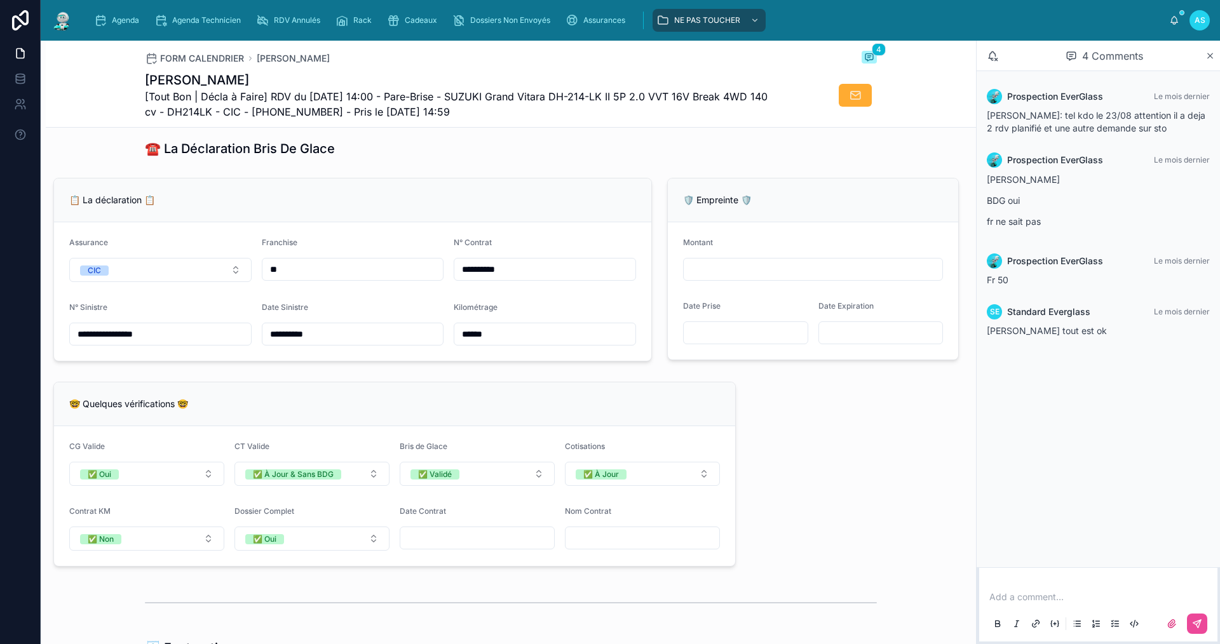
scroll to position [763, 0]
click at [124, 14] on div "Agenda" at bounding box center [119, 20] width 50 height 20
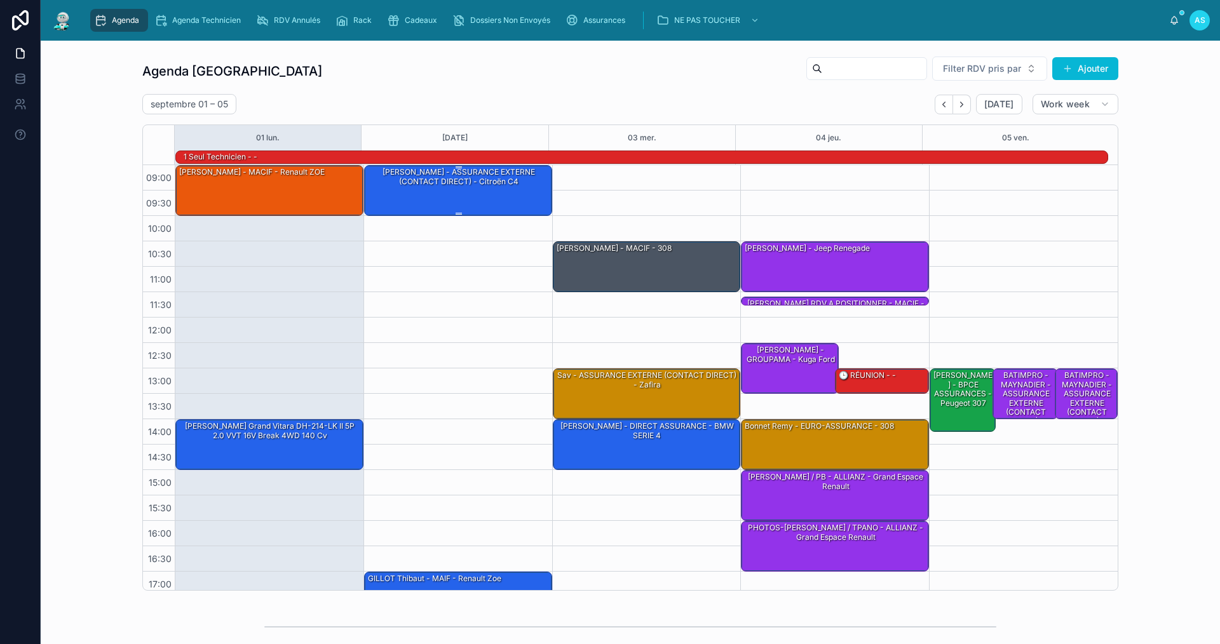
click at [478, 194] on div "[PERSON_NAME] - ASSURANCE EXTERNE (CONTACT DIRECT) - Citroën C4" at bounding box center [459, 190] width 184 height 48
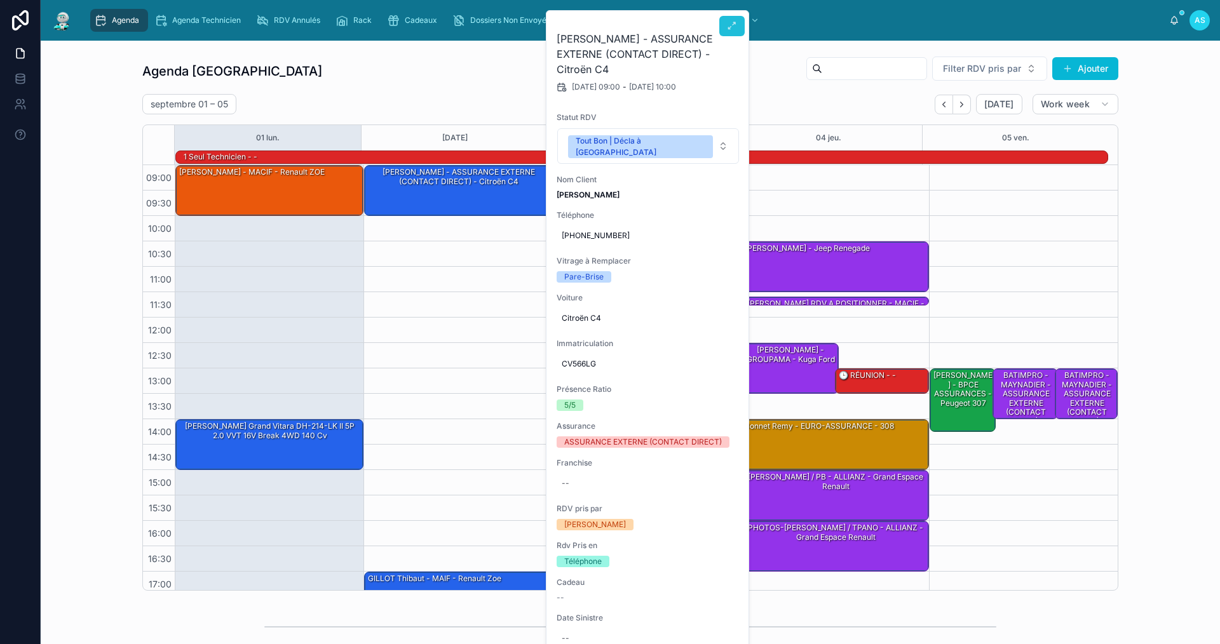
click at [730, 22] on icon at bounding box center [732, 26] width 10 height 10
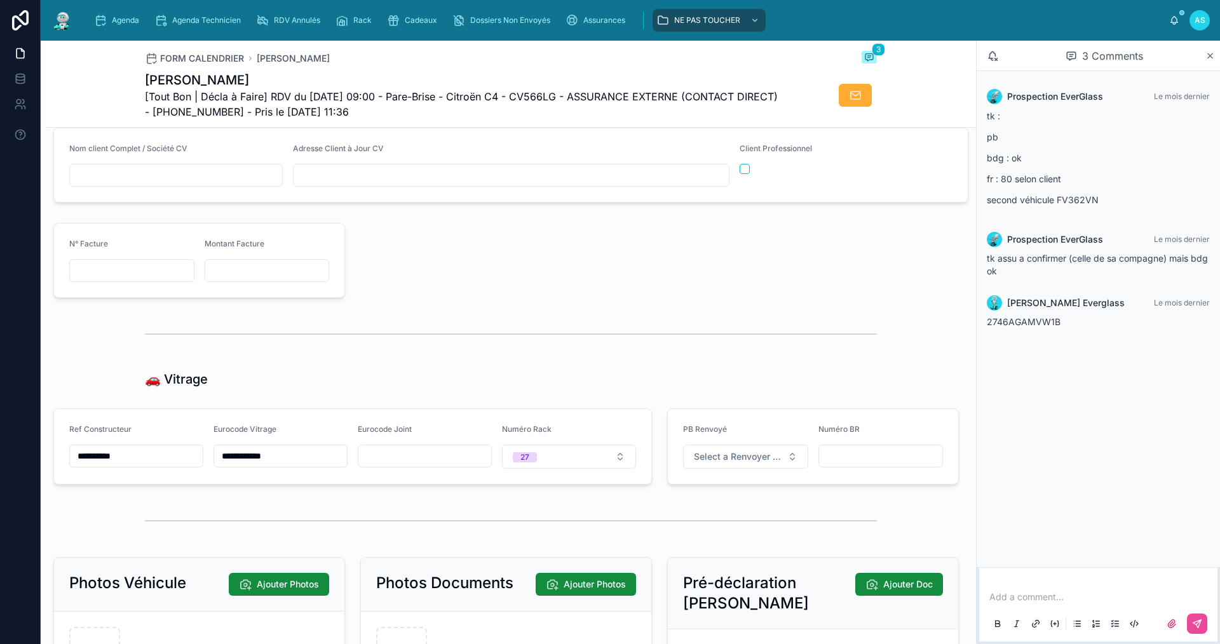
scroll to position [1207, 0]
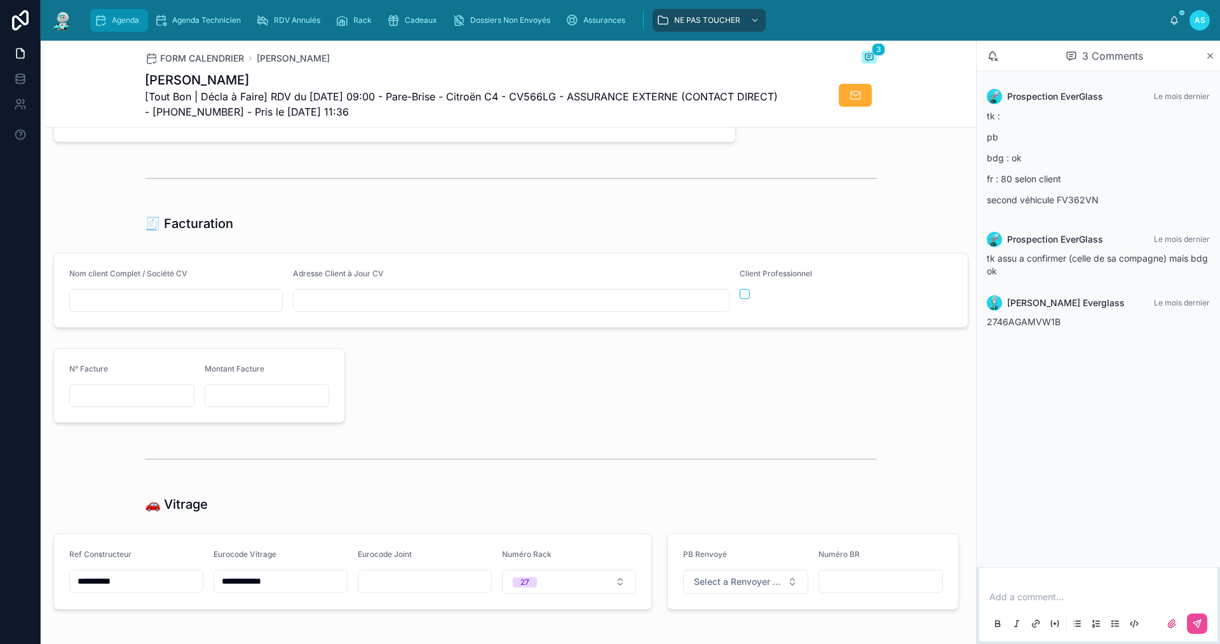
click at [124, 20] on span "Agenda" at bounding box center [125, 20] width 27 height 10
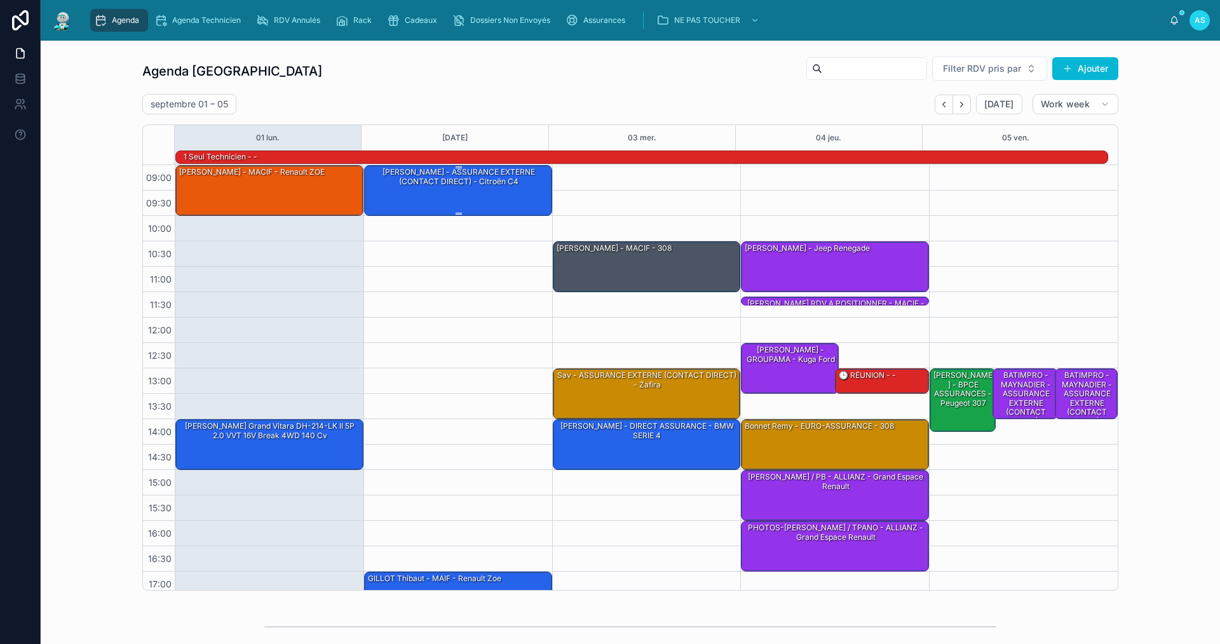
click at [470, 189] on div "[PERSON_NAME] - ASSURANCE EXTERNE (CONTACT DIRECT) - Citroën C4" at bounding box center [459, 190] width 184 height 48
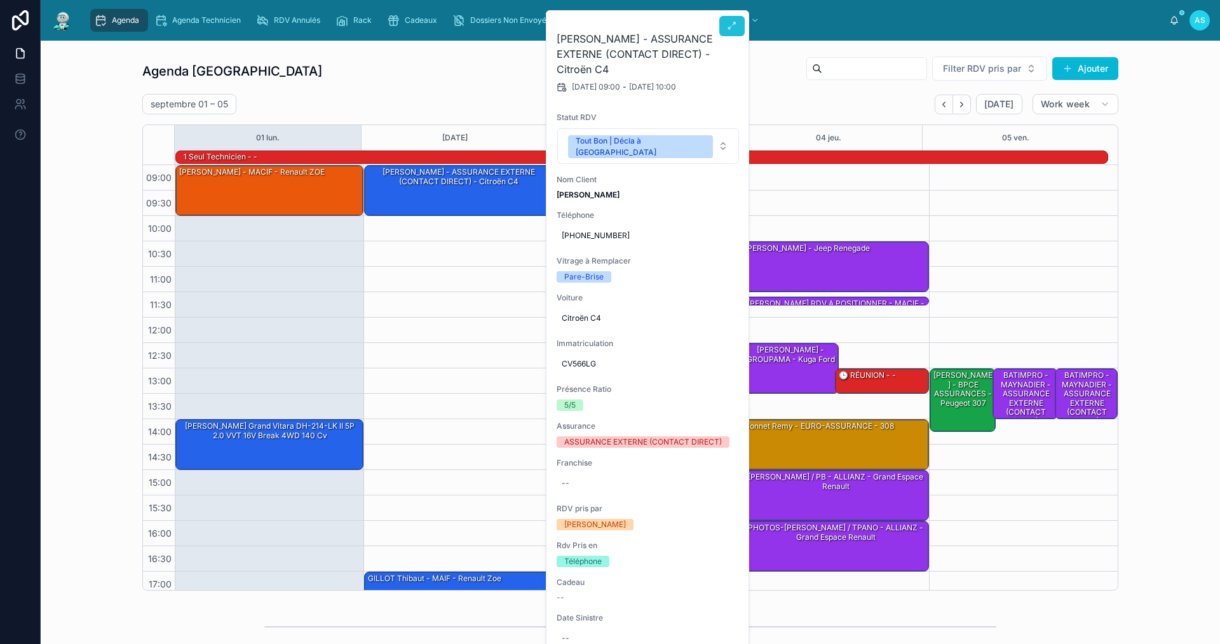
click at [736, 28] on icon at bounding box center [732, 26] width 10 height 10
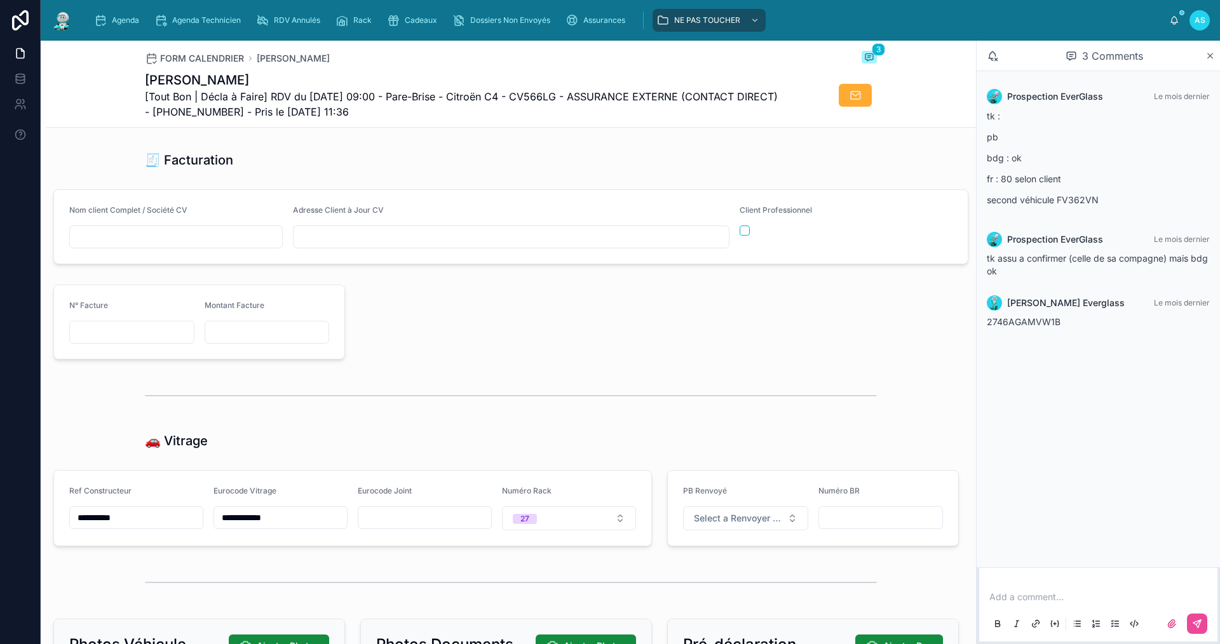
scroll to position [1462, 0]
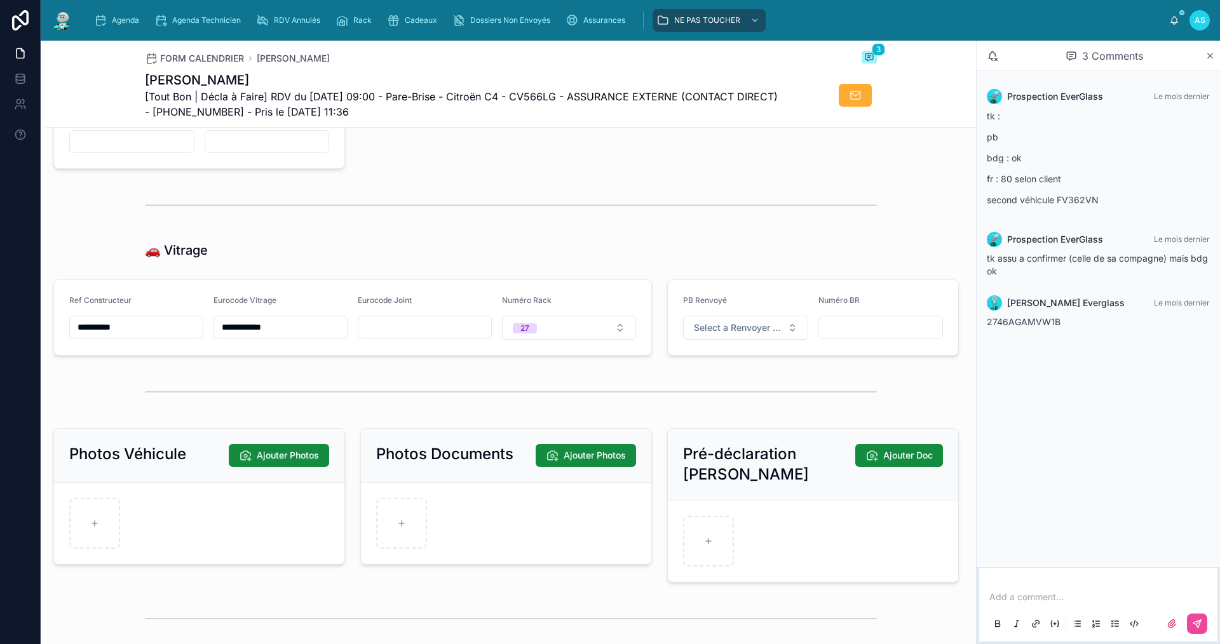
drag, startPoint x: 292, startPoint y: 343, endPoint x: 217, endPoint y: 344, distance: 75.0
click at [217, 336] on input "**********" at bounding box center [280, 327] width 133 height 18
drag, startPoint x: 535, startPoint y: 252, endPoint x: 519, endPoint y: 250, distance: 16.6
click at [534, 251] on div "🚗 Vitrage" at bounding box center [511, 250] width 732 height 18
drag, startPoint x: 357, startPoint y: 15, endPoint x: 351, endPoint y: 18, distance: 6.5
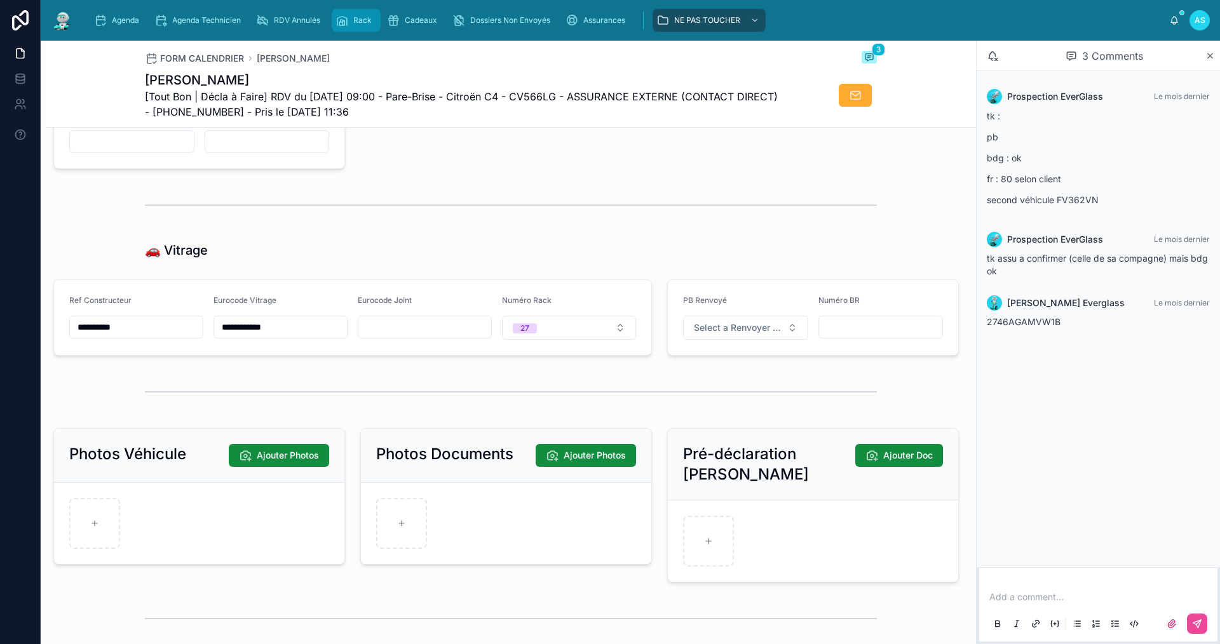
click at [356, 15] on div "Rack" at bounding box center [356, 20] width 41 height 20
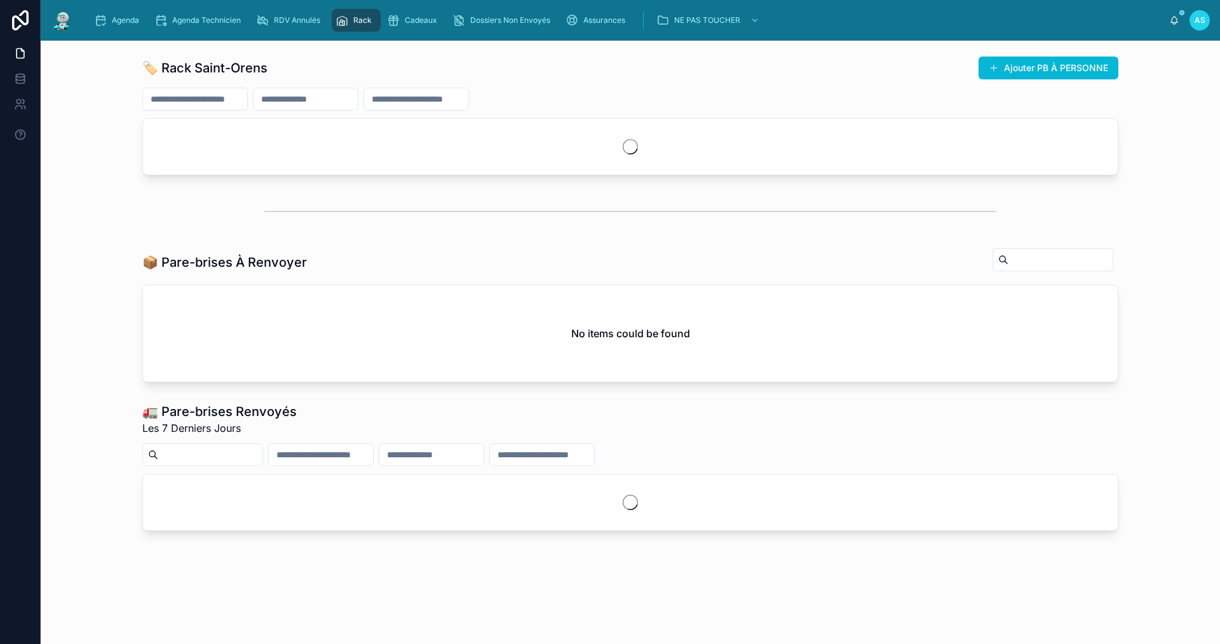
click at [231, 100] on input "text" at bounding box center [195, 99] width 104 height 18
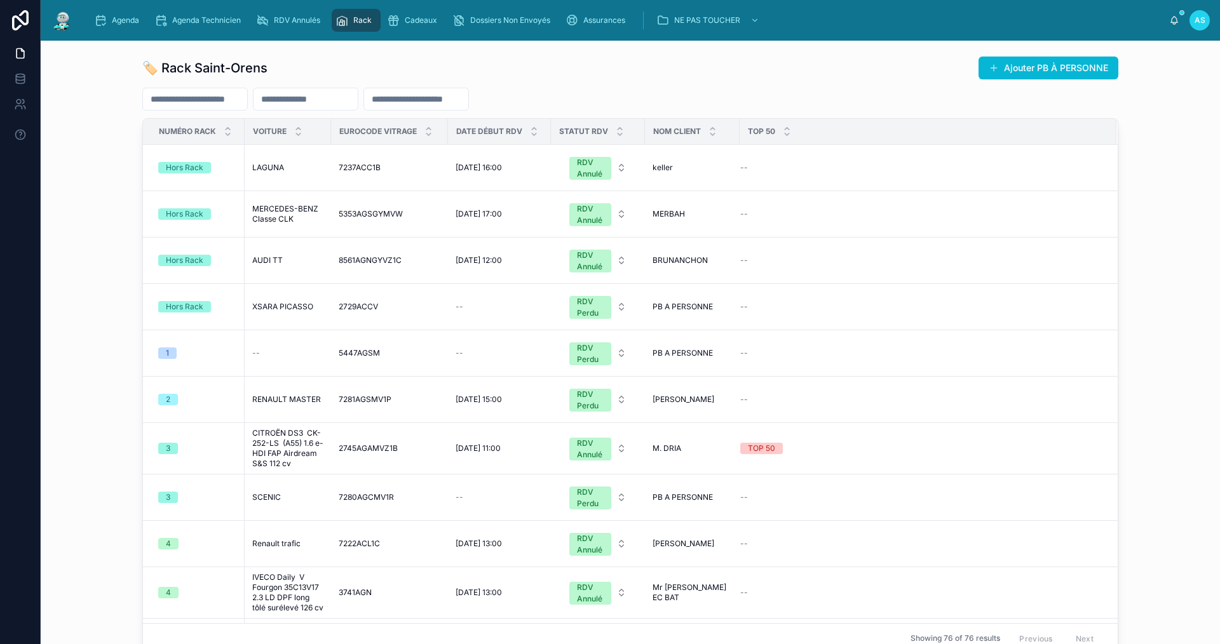
paste input "**********"
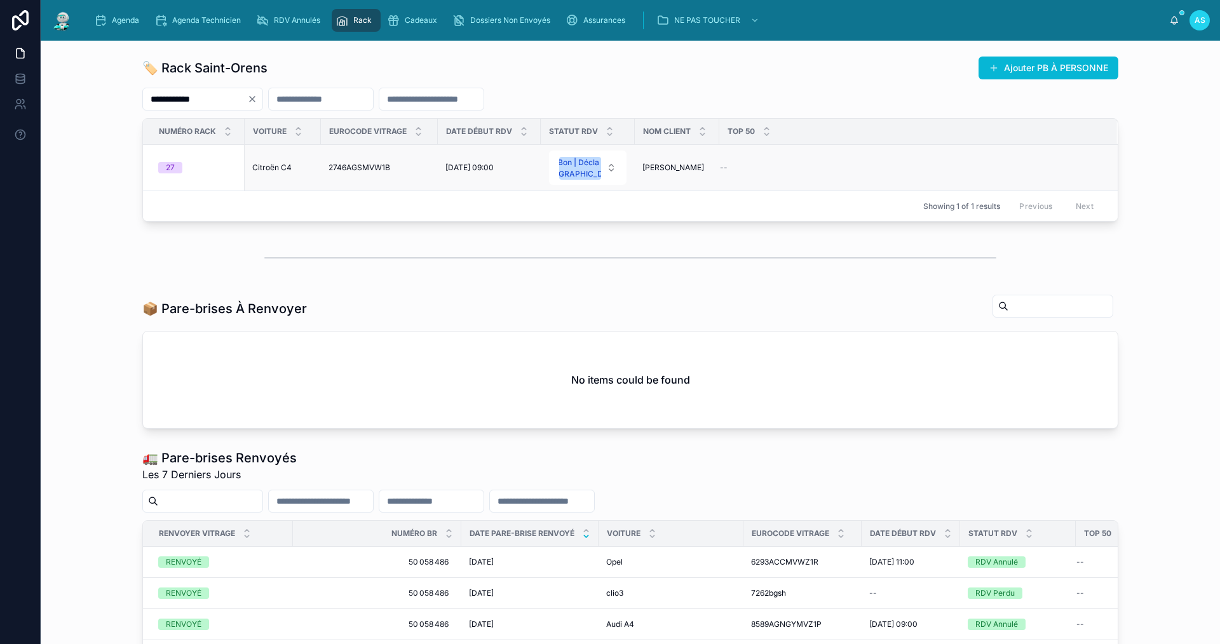
type input "**********"
click at [357, 173] on span "2746AGSMVW1B" at bounding box center [360, 168] width 62 height 10
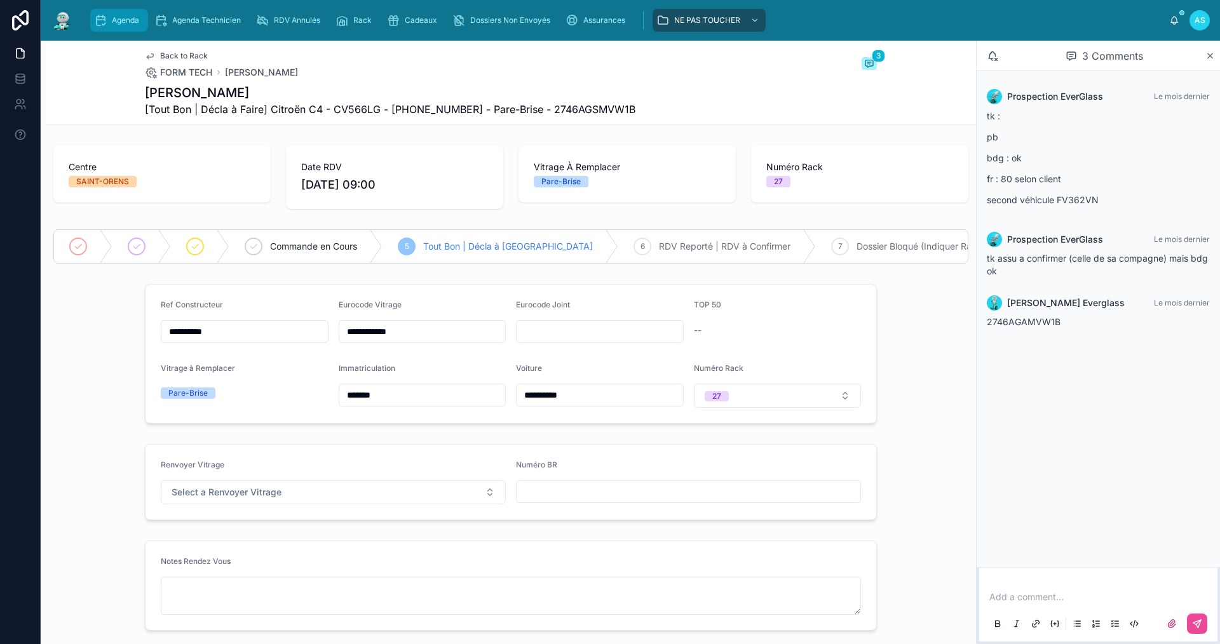
click at [130, 31] on link "Agenda" at bounding box center [119, 20] width 58 height 23
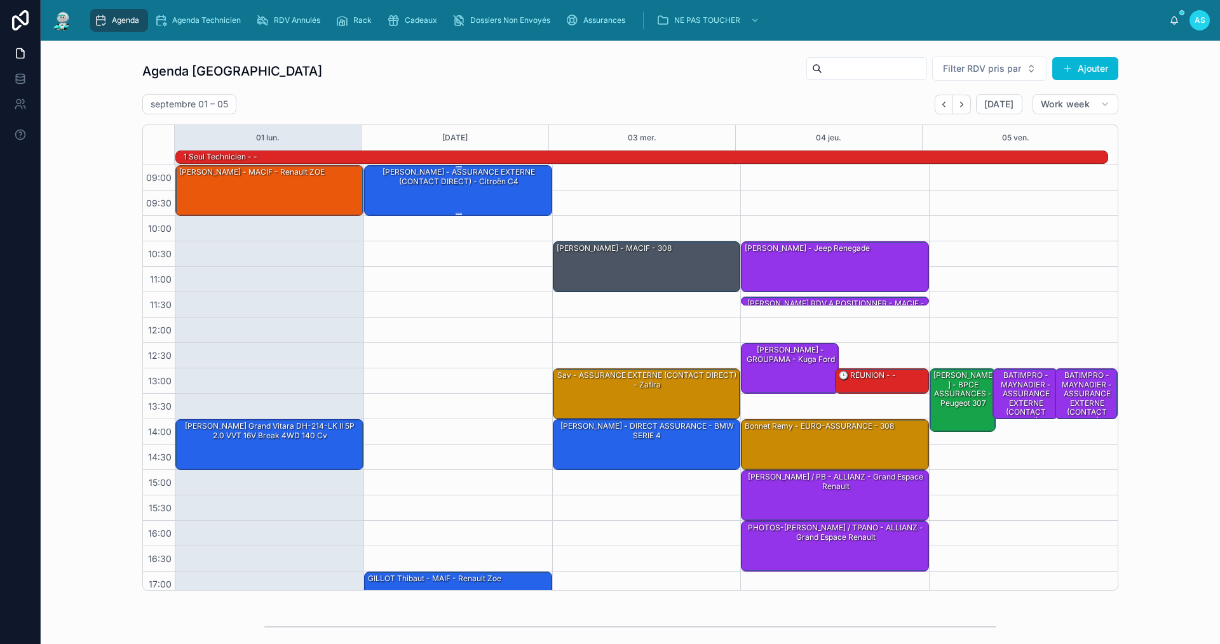
click at [417, 173] on div "[PERSON_NAME] - ASSURANCE EXTERNE (CONTACT DIRECT) - Citroën C4" at bounding box center [459, 177] width 184 height 21
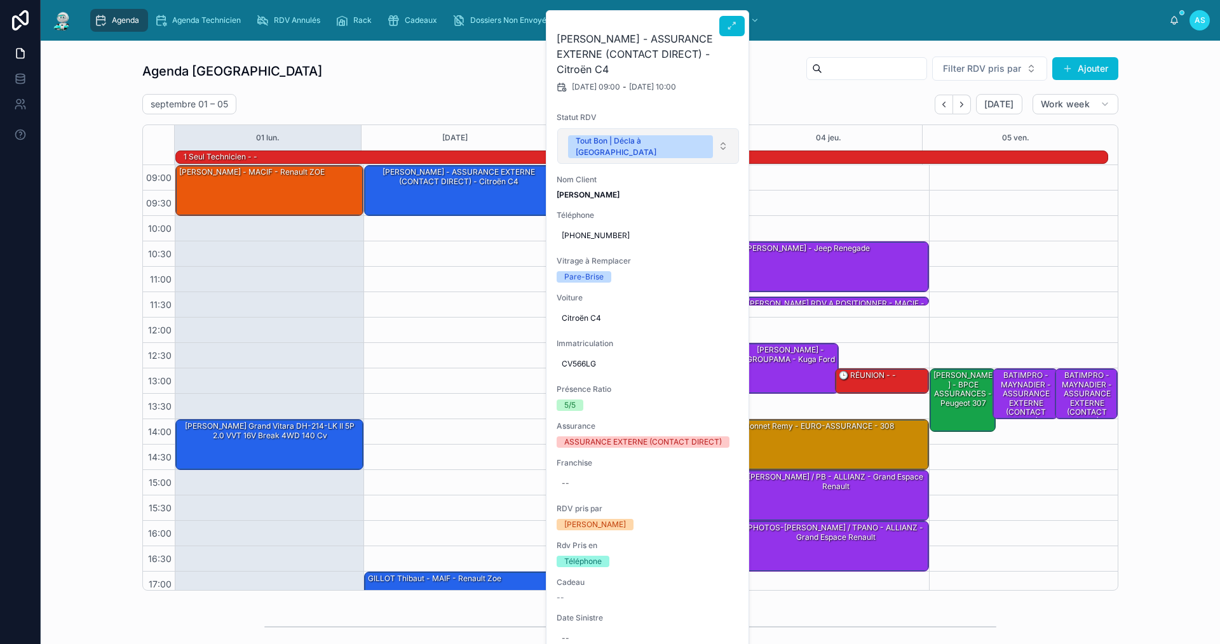
click at [654, 143] on div "Tout Bon | Décla à [GEOGRAPHIC_DATA]" at bounding box center [641, 146] width 130 height 23
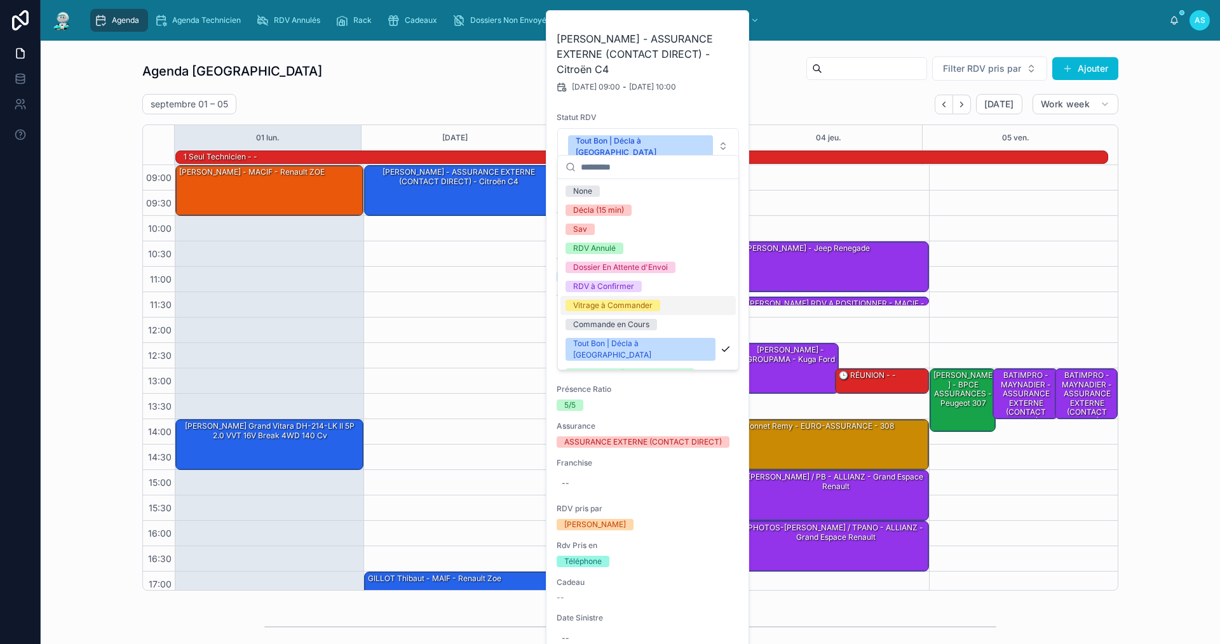
click at [634, 301] on div "Vitrage à Commander" at bounding box center [612, 305] width 79 height 11
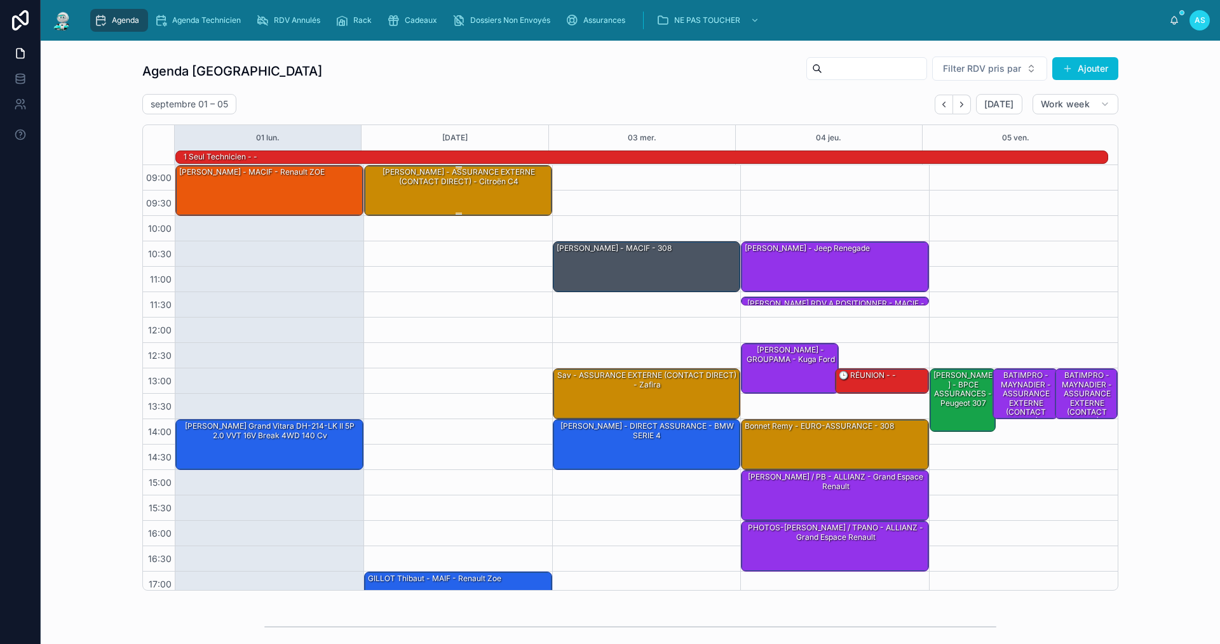
click at [389, 177] on div "[PERSON_NAME] - ASSURANCE EXTERNE (CONTACT DIRECT) - Citroën C4" at bounding box center [459, 177] width 184 height 21
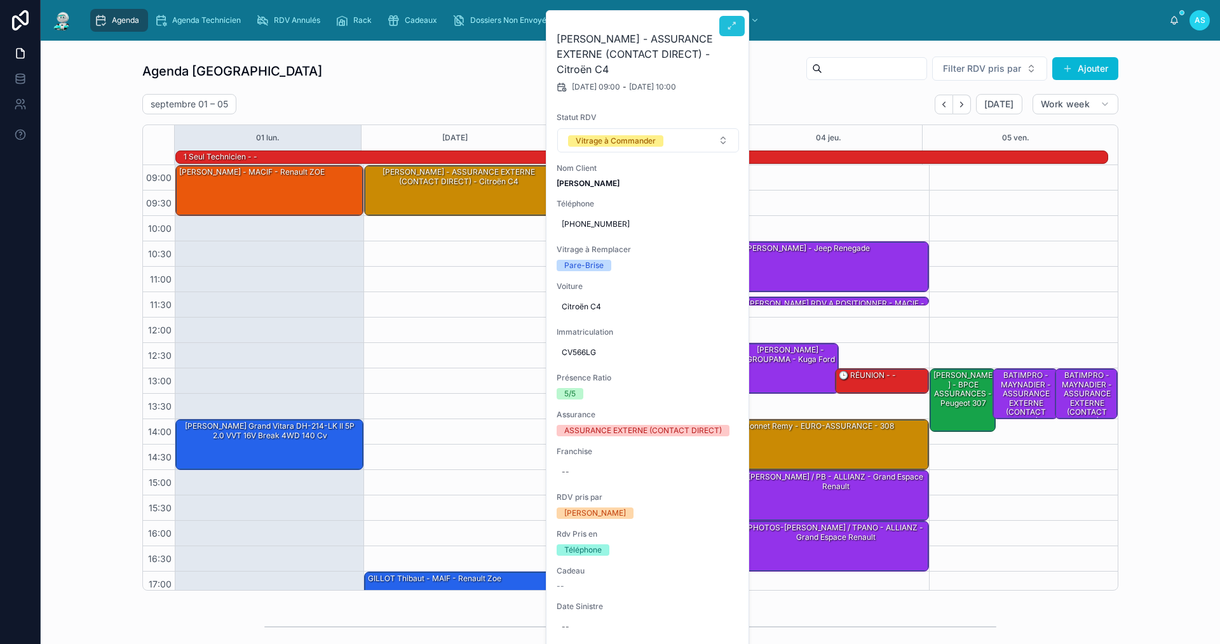
click at [731, 25] on icon at bounding box center [732, 26] width 10 height 10
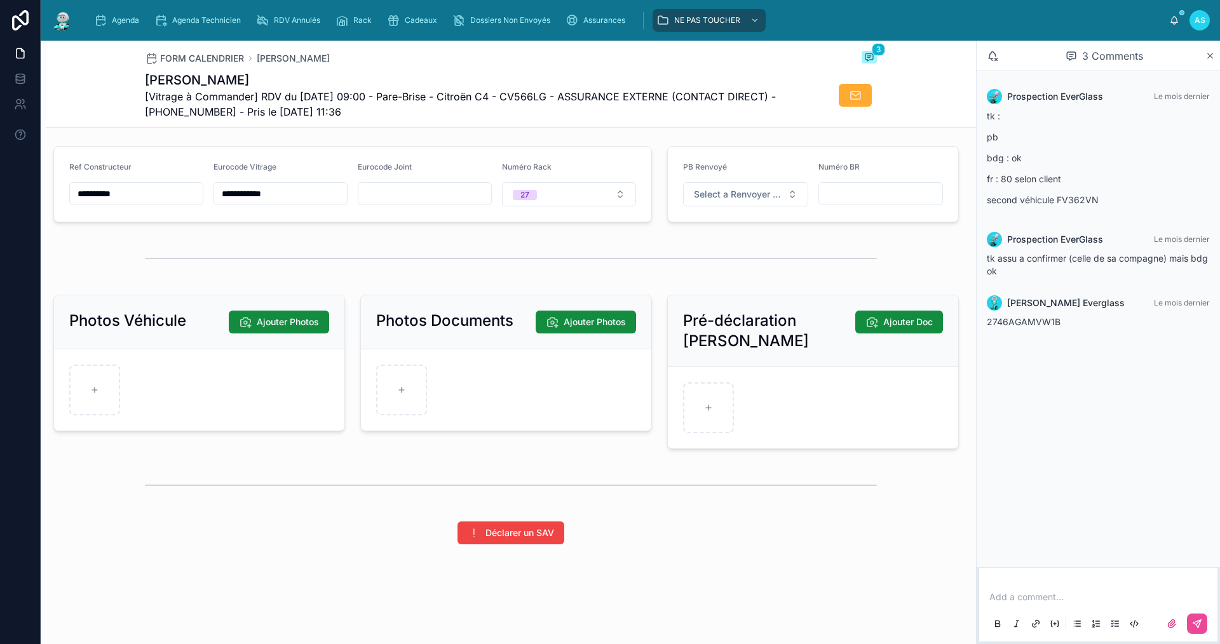
scroll to position [1612, 0]
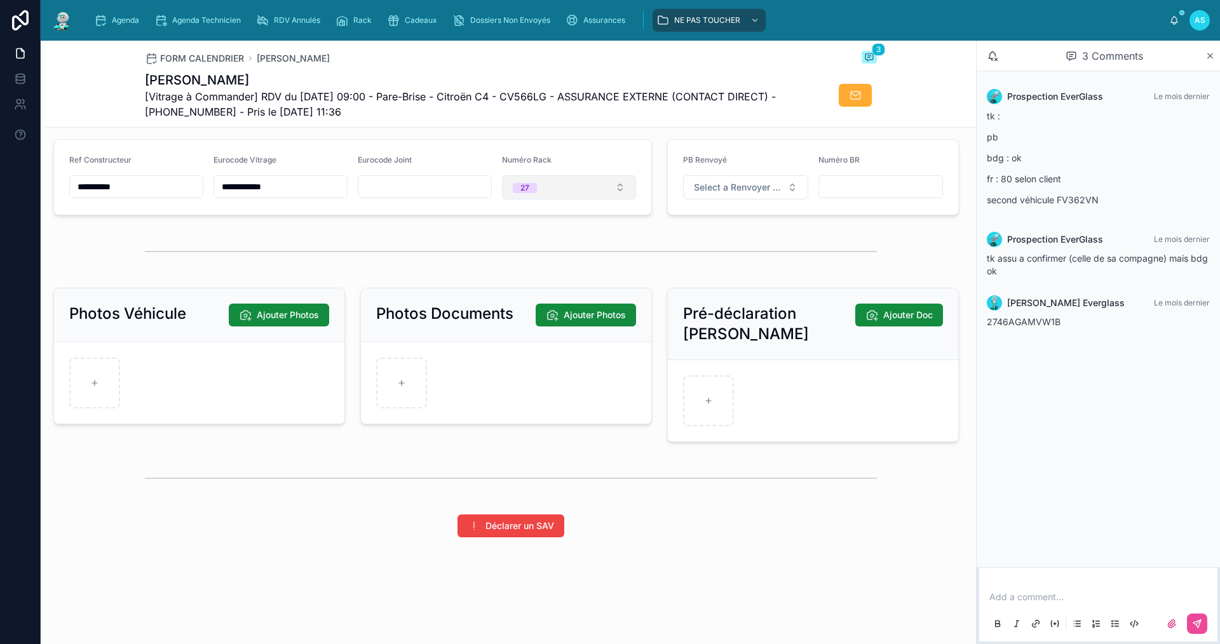
click at [568, 190] on button "27" at bounding box center [569, 187] width 134 height 24
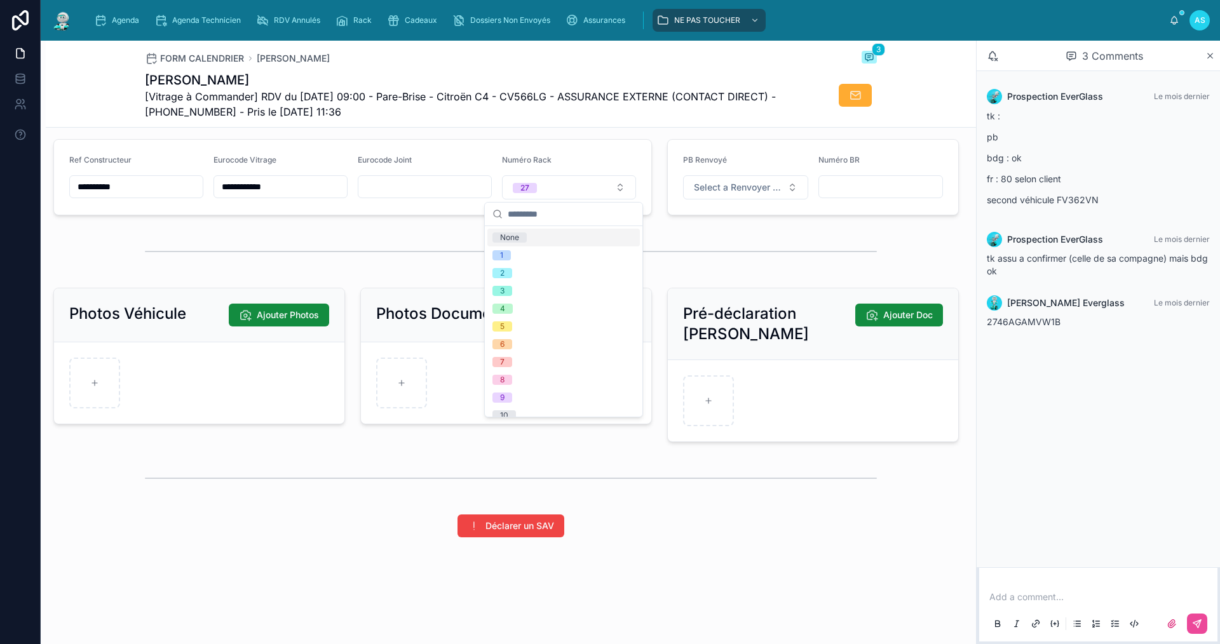
click at [533, 236] on div "None" at bounding box center [563, 238] width 153 height 18
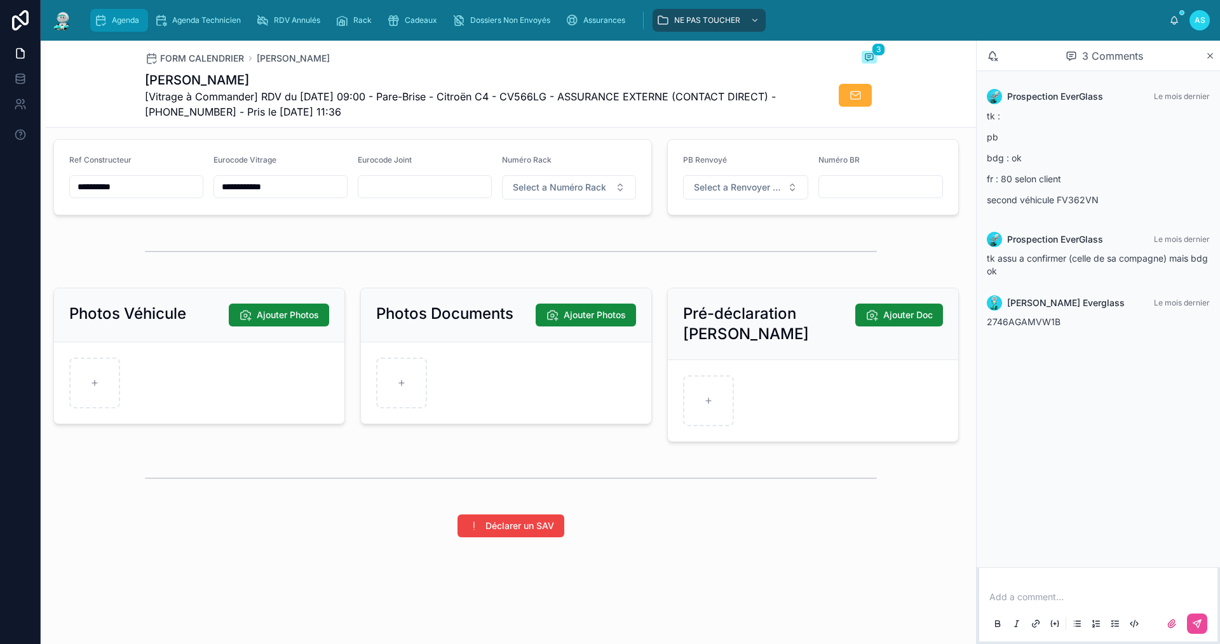
click at [121, 22] on span "Agenda" at bounding box center [125, 20] width 27 height 10
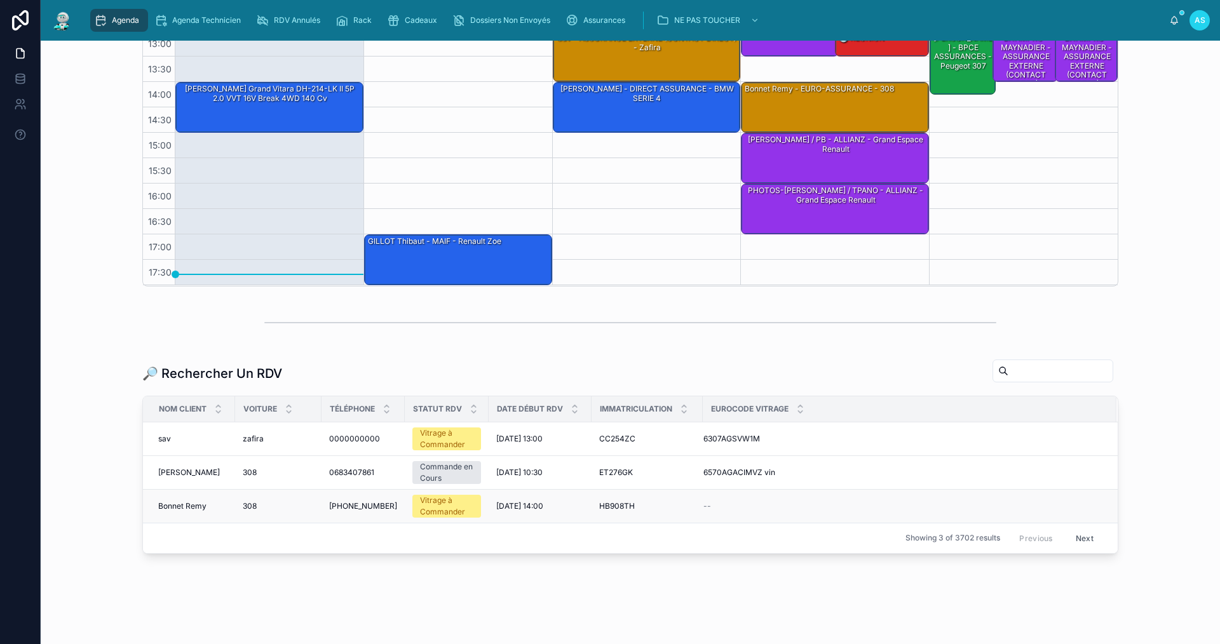
scroll to position [318, 0]
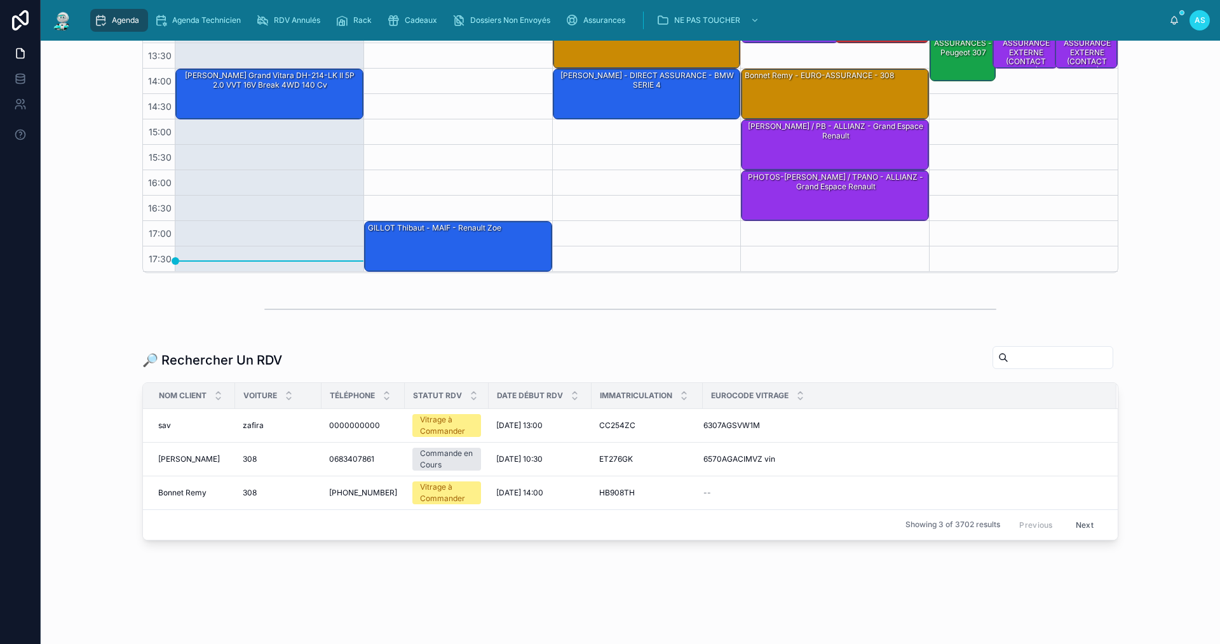
click at [1009, 359] on input "text" at bounding box center [1061, 358] width 104 height 18
paste input "**********"
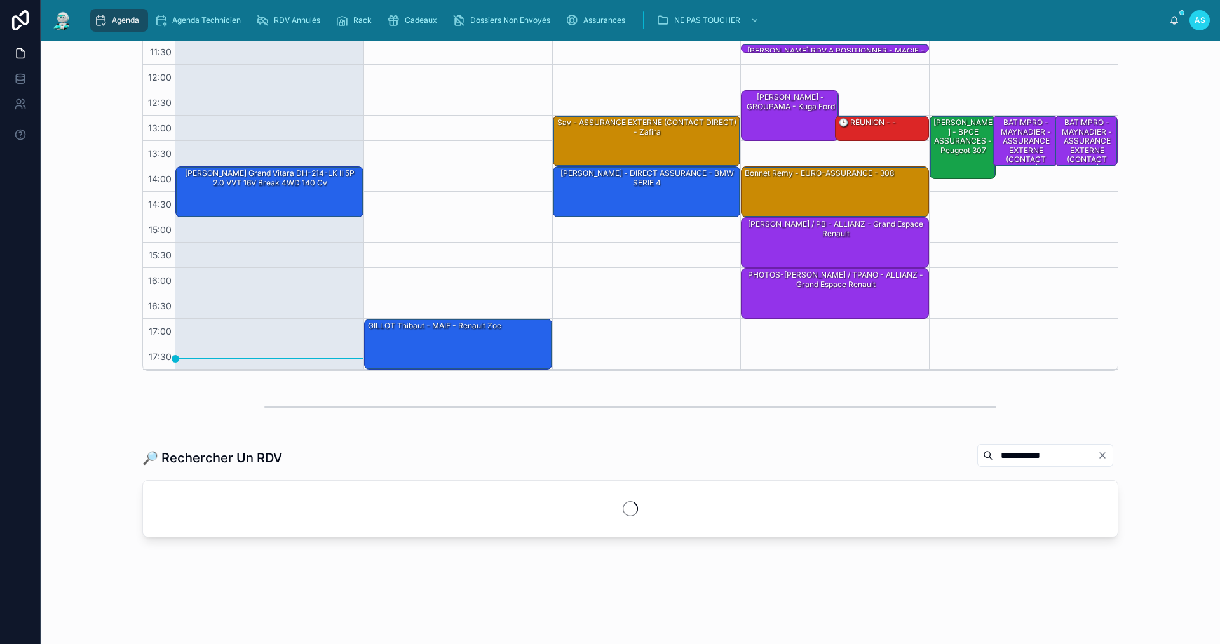
scroll to position [318, 0]
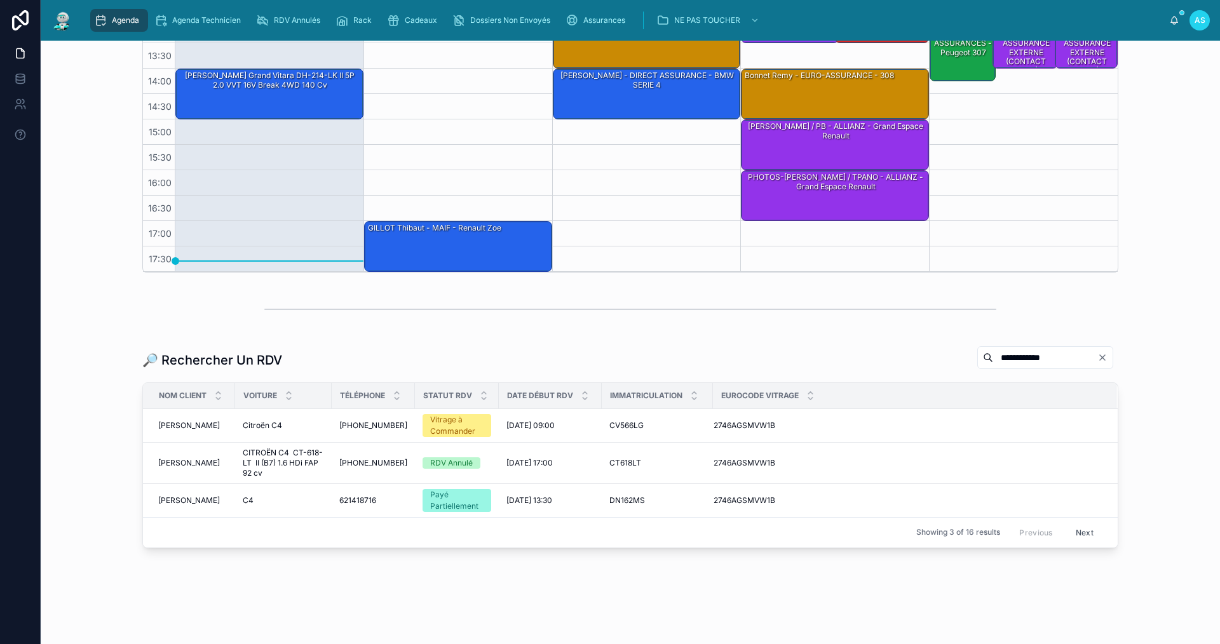
type input "**********"
click at [657, 329] on div at bounding box center [630, 310] width 1159 height 42
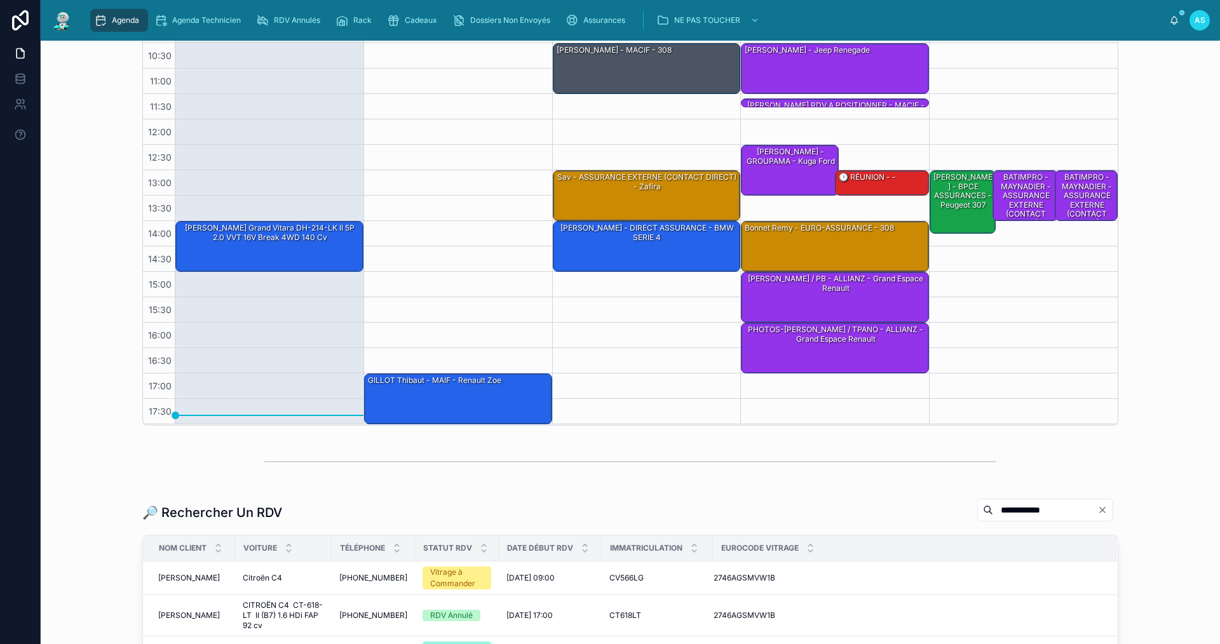
scroll to position [0, 0]
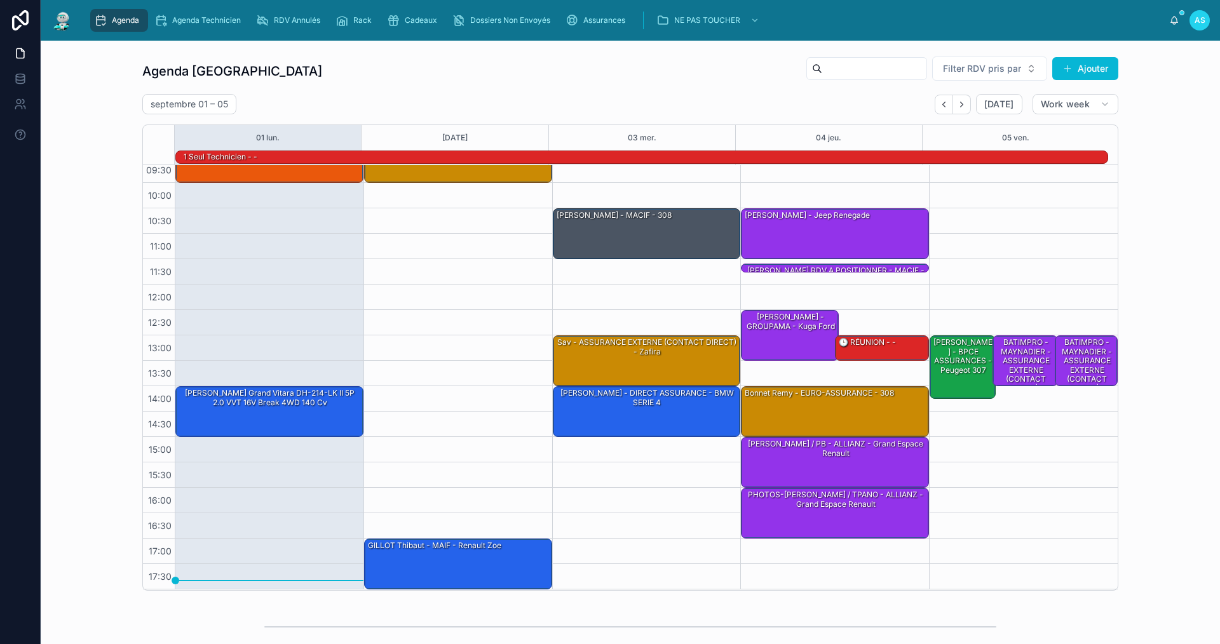
click at [127, 11] on div "Agenda" at bounding box center [119, 20] width 50 height 20
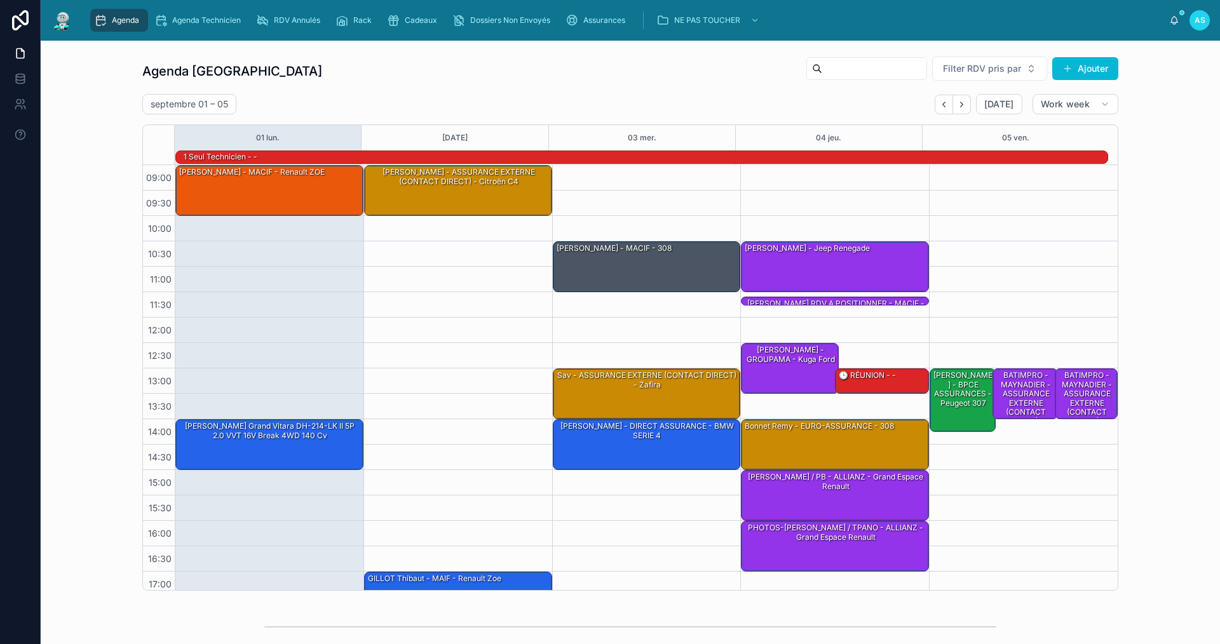
click at [127, 21] on span "Agenda" at bounding box center [125, 20] width 27 height 10
click at [481, 189] on div "[PERSON_NAME] - ASSURANCE EXTERNE (CONTACT DIRECT) - Citroën C4" at bounding box center [459, 190] width 184 height 48
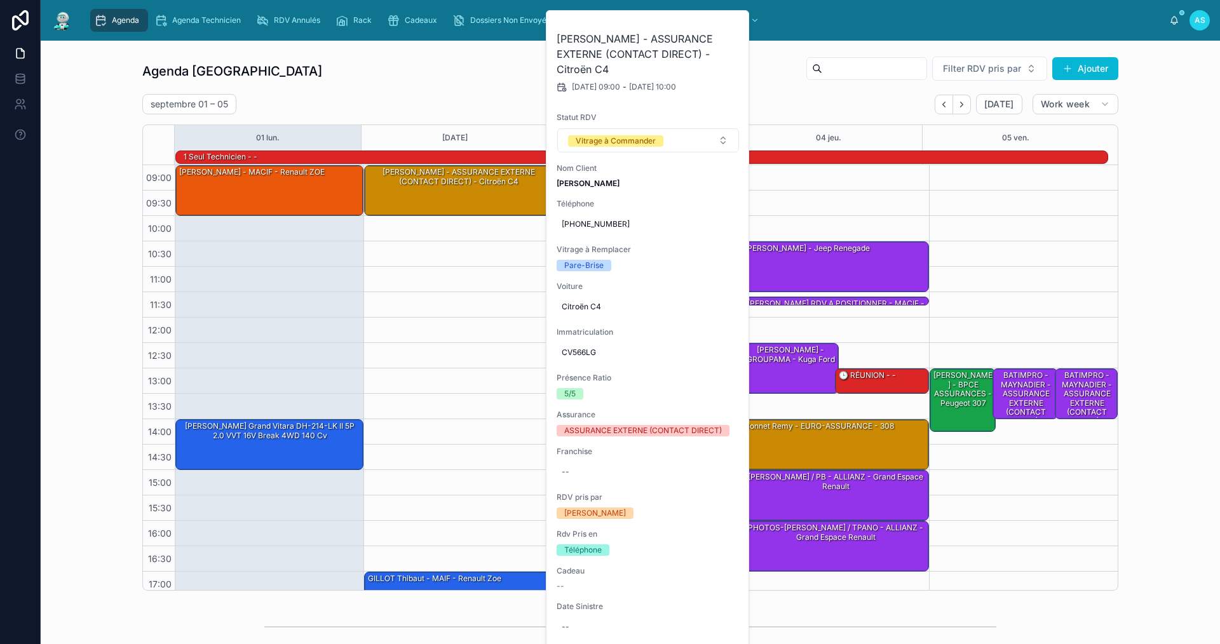
click at [1171, 535] on div "Agenda Saint-Orens Filter RDV pris par Ajouter [DATE] – [DATE] [DATE] Work week…" at bounding box center [630, 323] width 1159 height 545
